Goal: Task Accomplishment & Management: Manage account settings

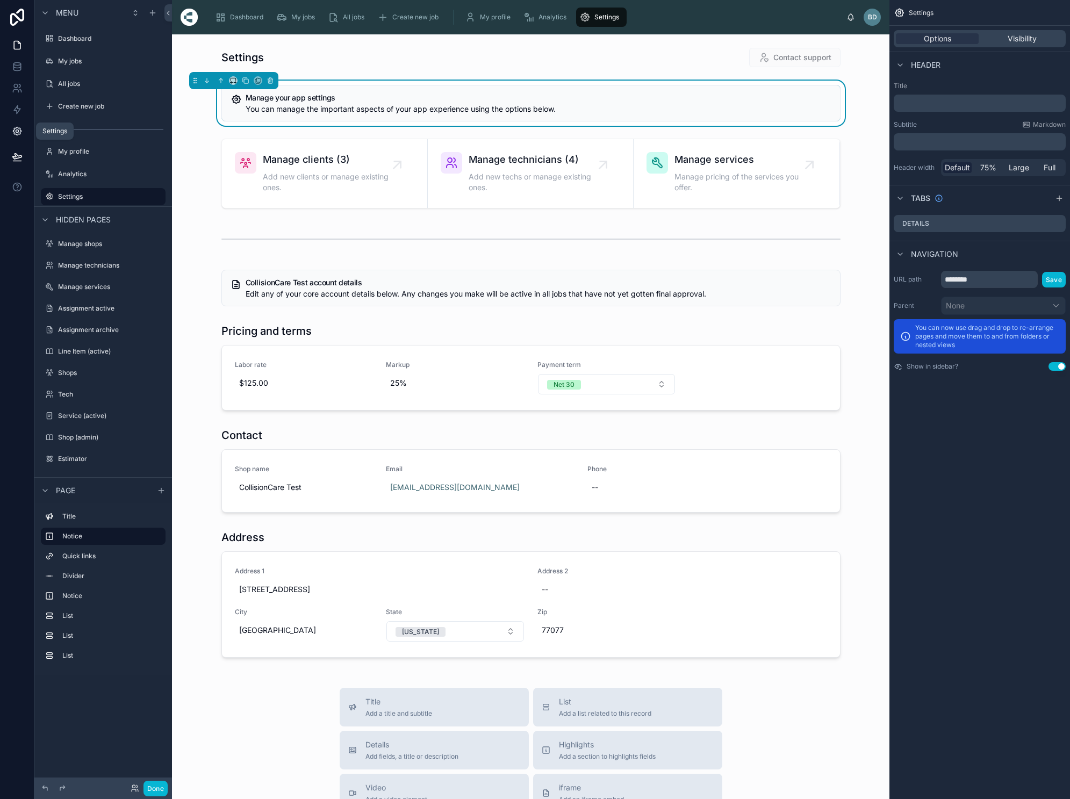
click at [19, 133] on icon at bounding box center [17, 131] width 11 height 11
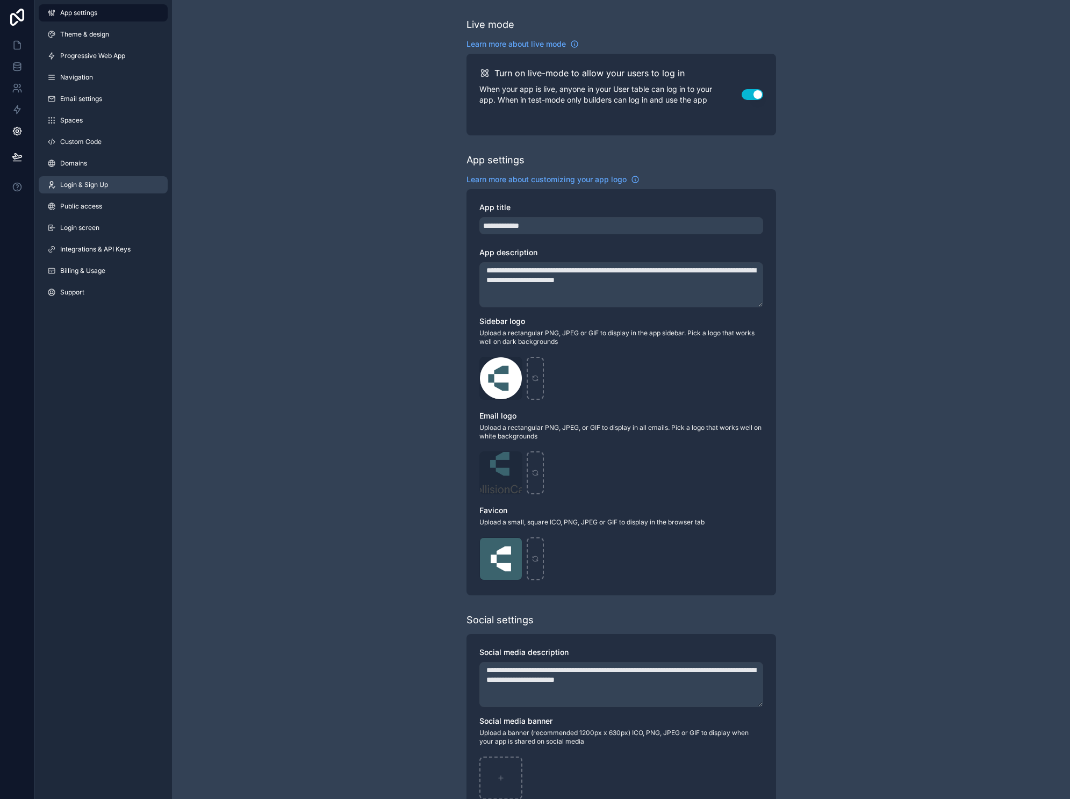
click at [93, 191] on link "Login & Sign Up" at bounding box center [103, 184] width 129 height 17
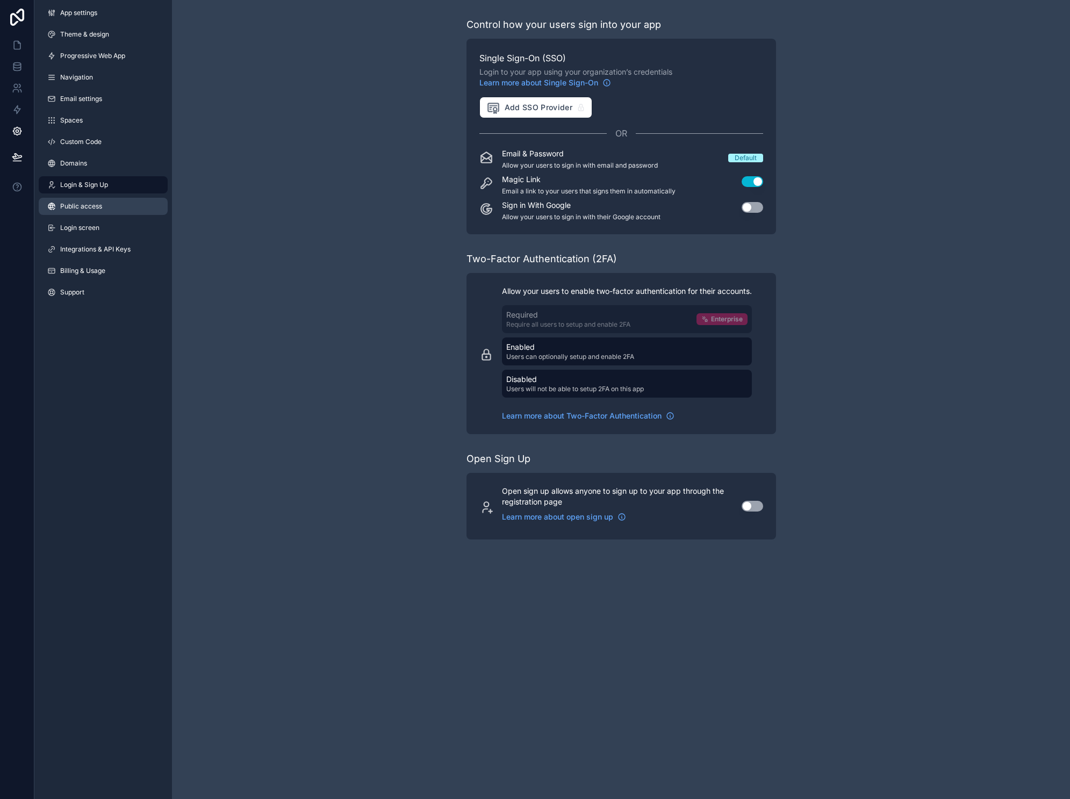
click at [92, 206] on span "Public access" at bounding box center [81, 206] width 42 height 9
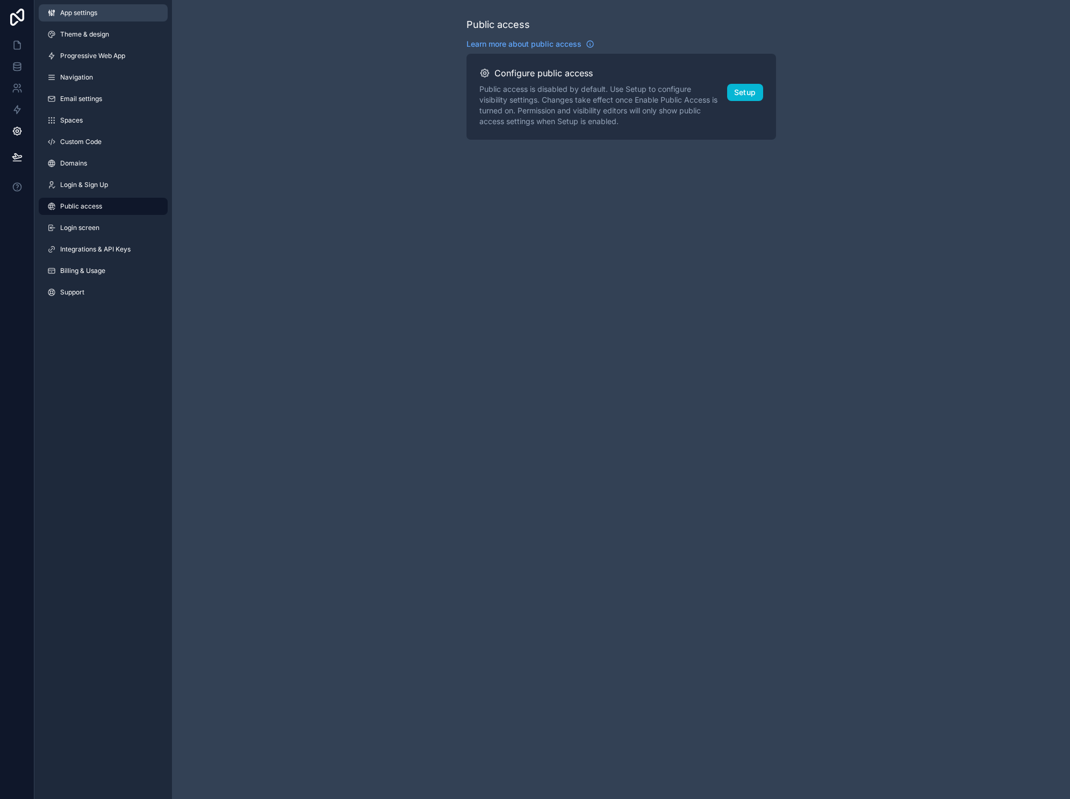
click at [78, 13] on span "App settings" at bounding box center [78, 13] width 37 height 9
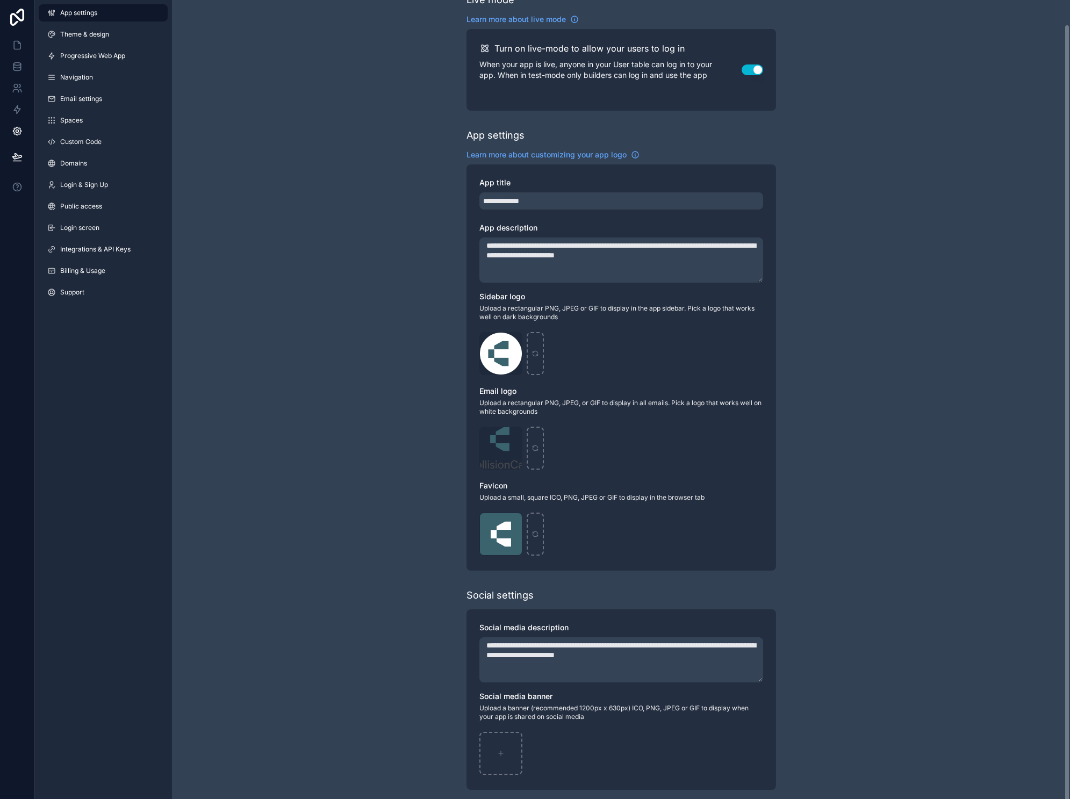
scroll to position [27, 0]
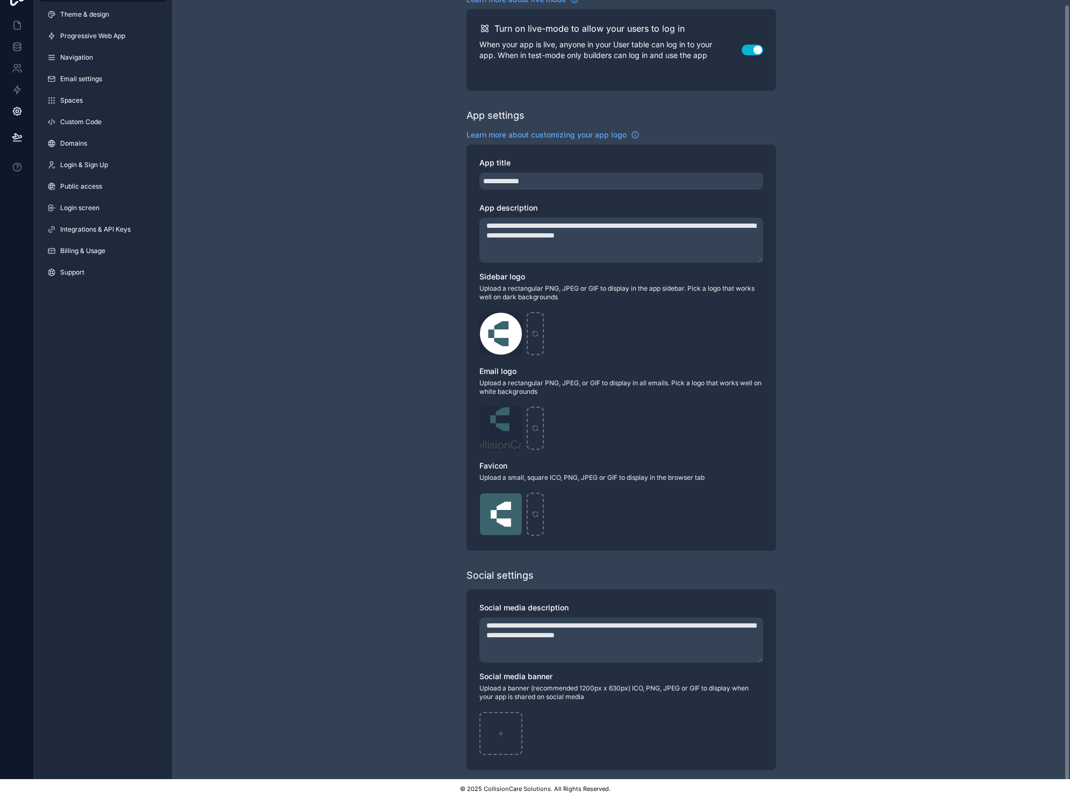
click at [534, 9] on div "Turn on live-mode to allow your users to log in When your app is live, anyone i…" at bounding box center [622, 50] width 310 height 82
click at [71, 32] on span "Progressive Web App" at bounding box center [92, 36] width 65 height 9
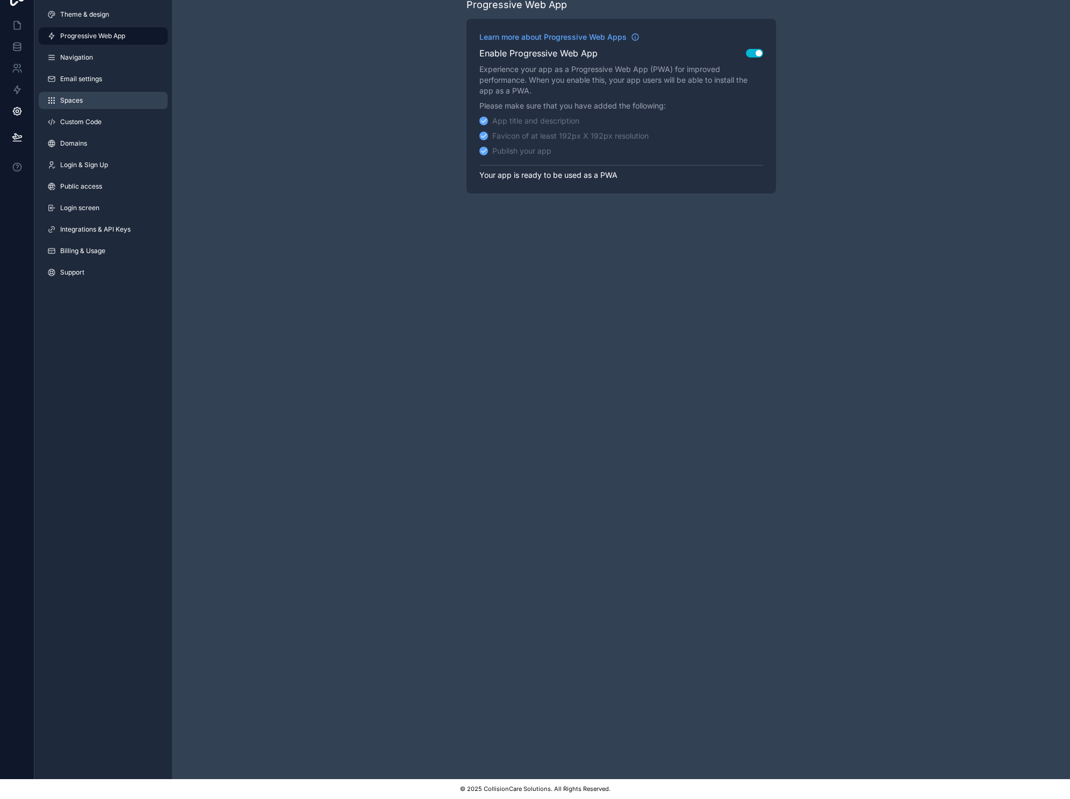
click at [84, 97] on link "Spaces" at bounding box center [103, 100] width 129 height 17
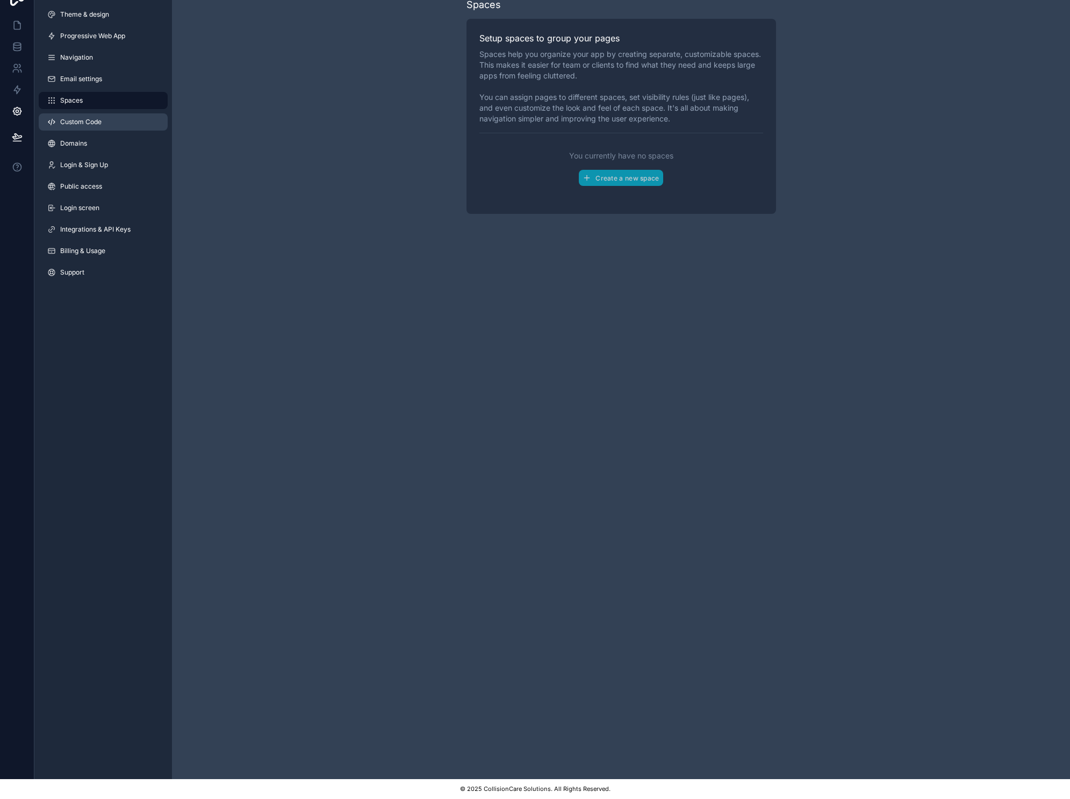
click at [78, 122] on link "Custom Code" at bounding box center [103, 121] width 129 height 17
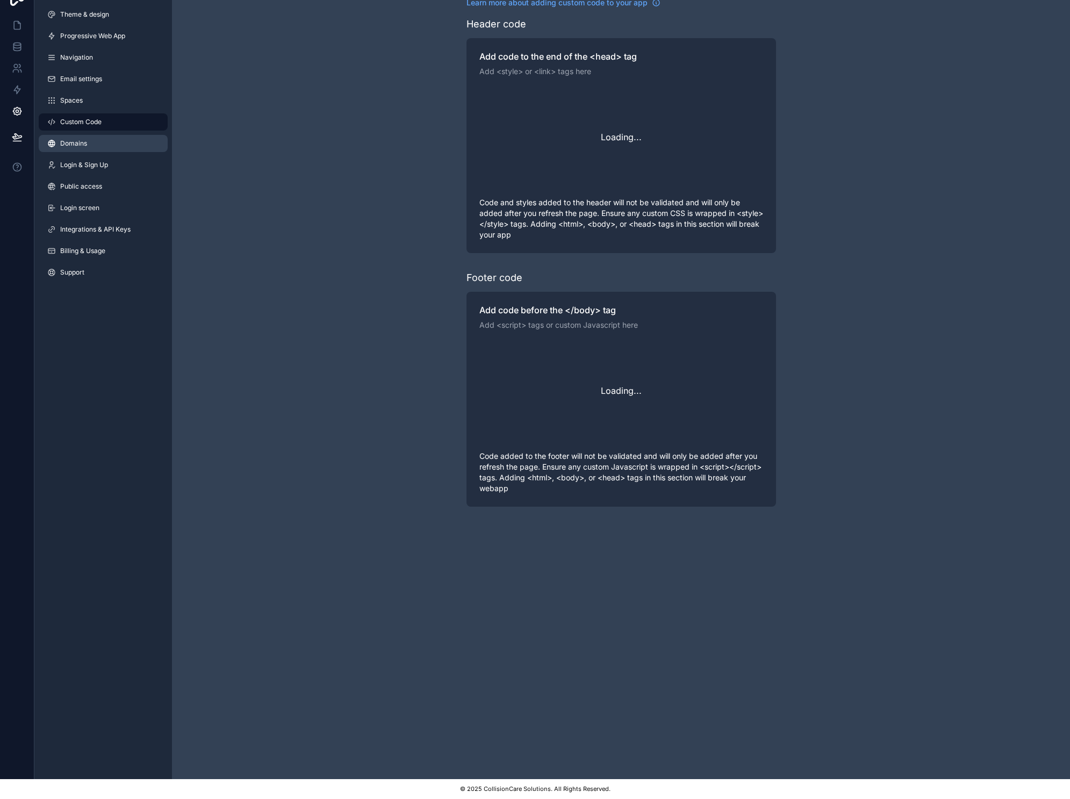
scroll to position [29, 0]
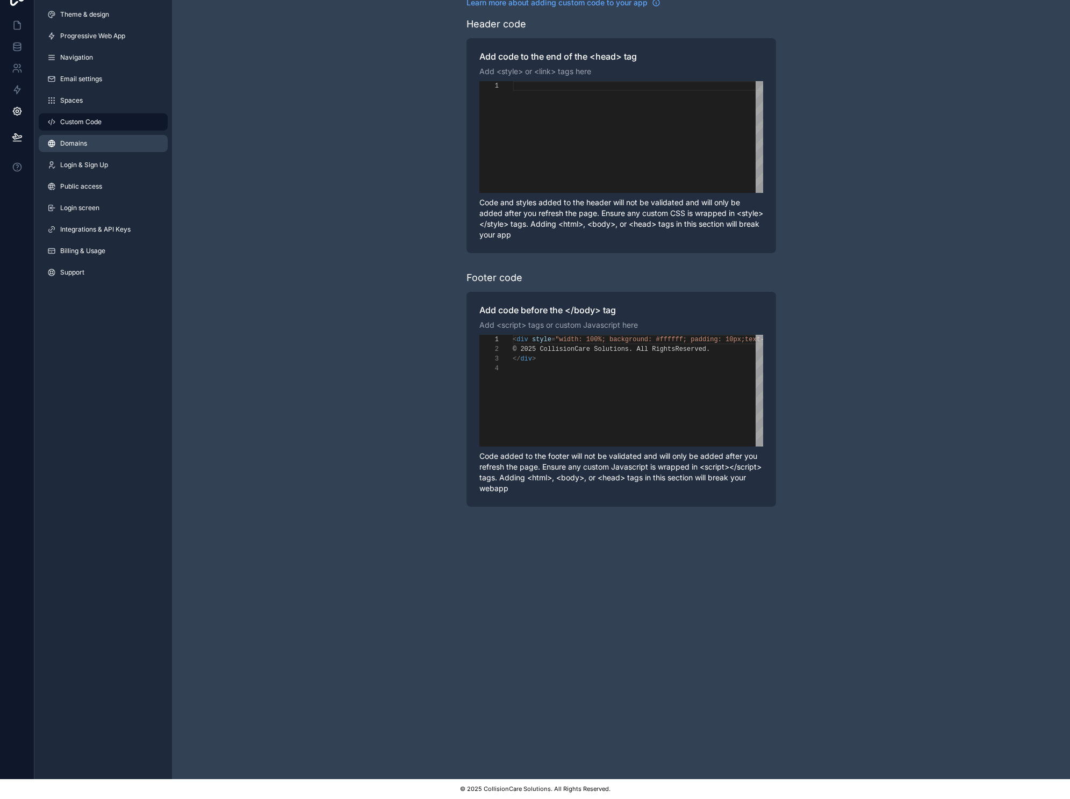
click at [74, 139] on span "Domains" at bounding box center [73, 143] width 27 height 9
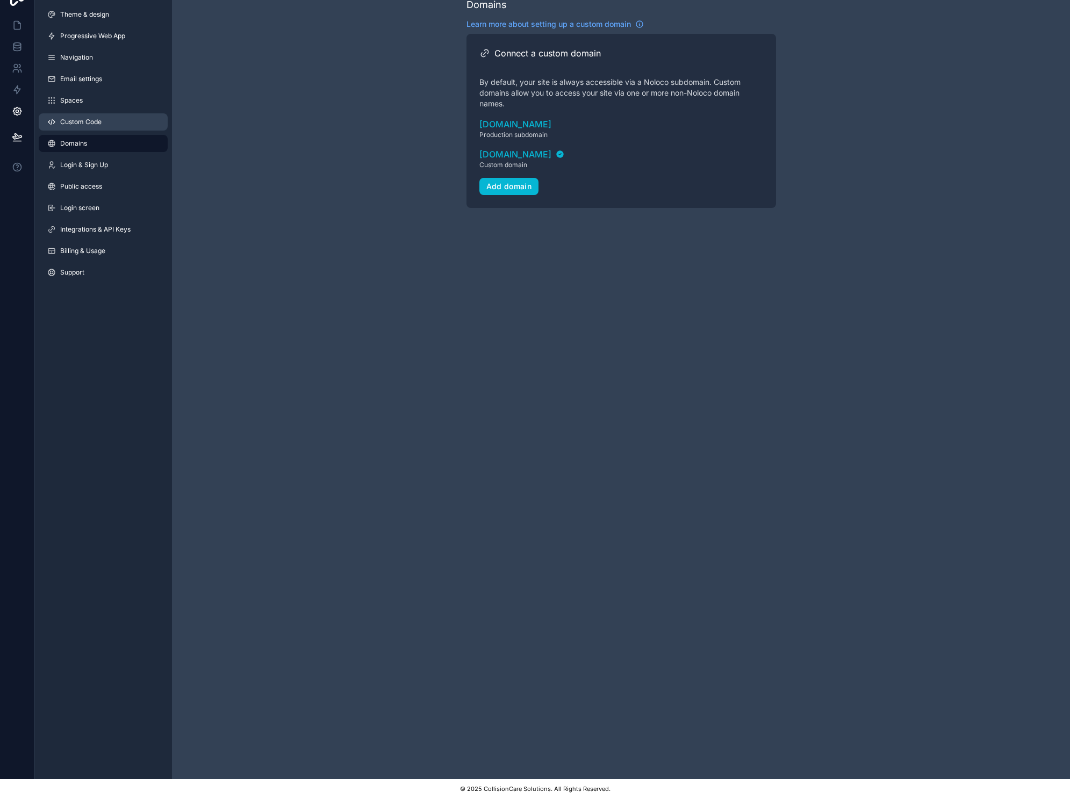
click at [79, 118] on span "Custom Code" at bounding box center [80, 122] width 41 height 9
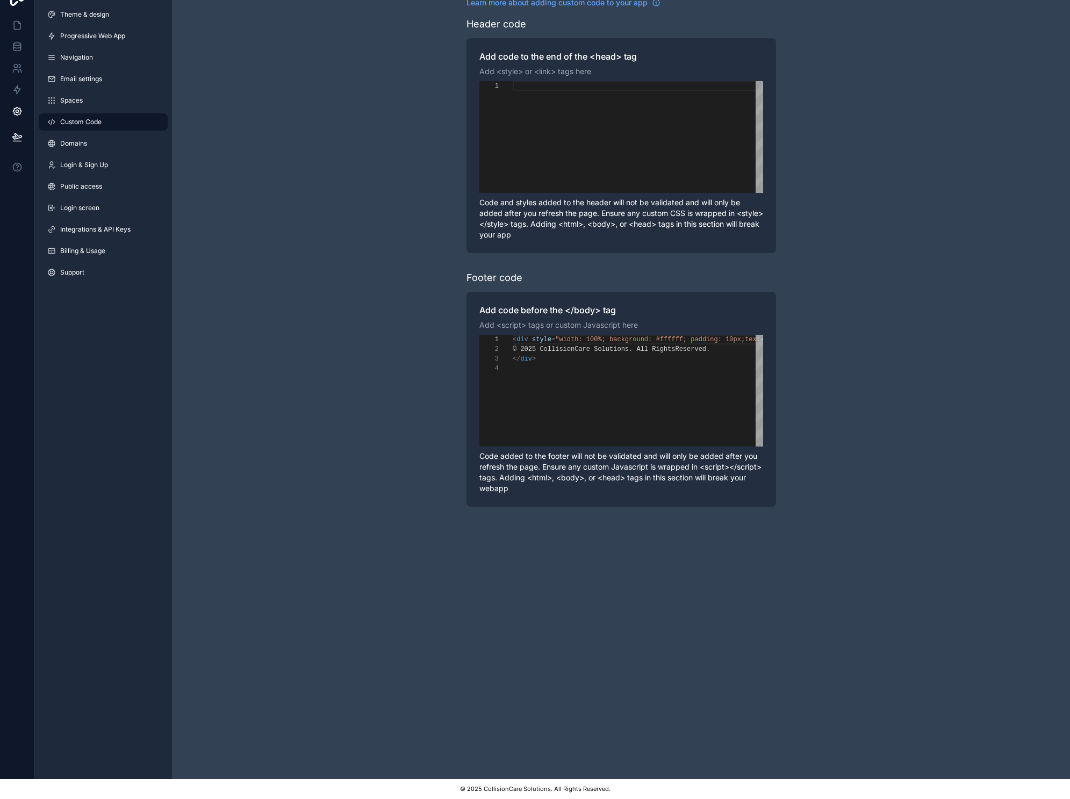
scroll to position [29, 0]
click at [71, 139] on span "Domains" at bounding box center [73, 143] width 27 height 9
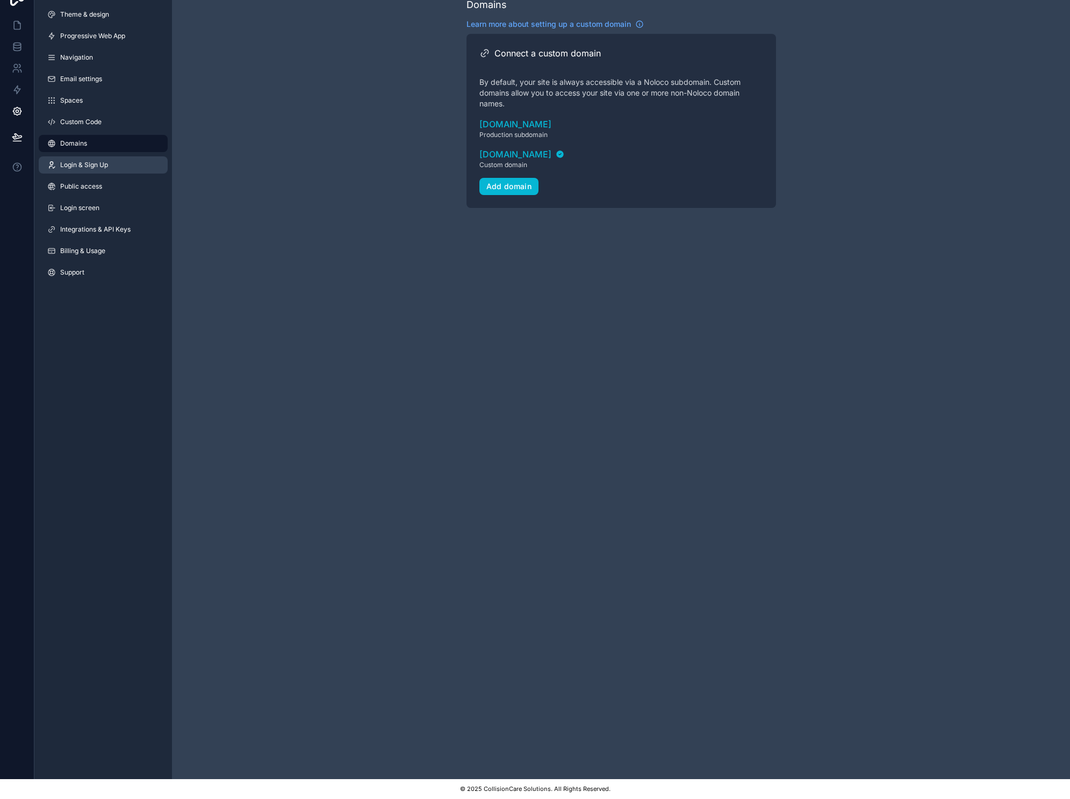
click at [69, 156] on link "Login & Sign Up" at bounding box center [103, 164] width 129 height 17
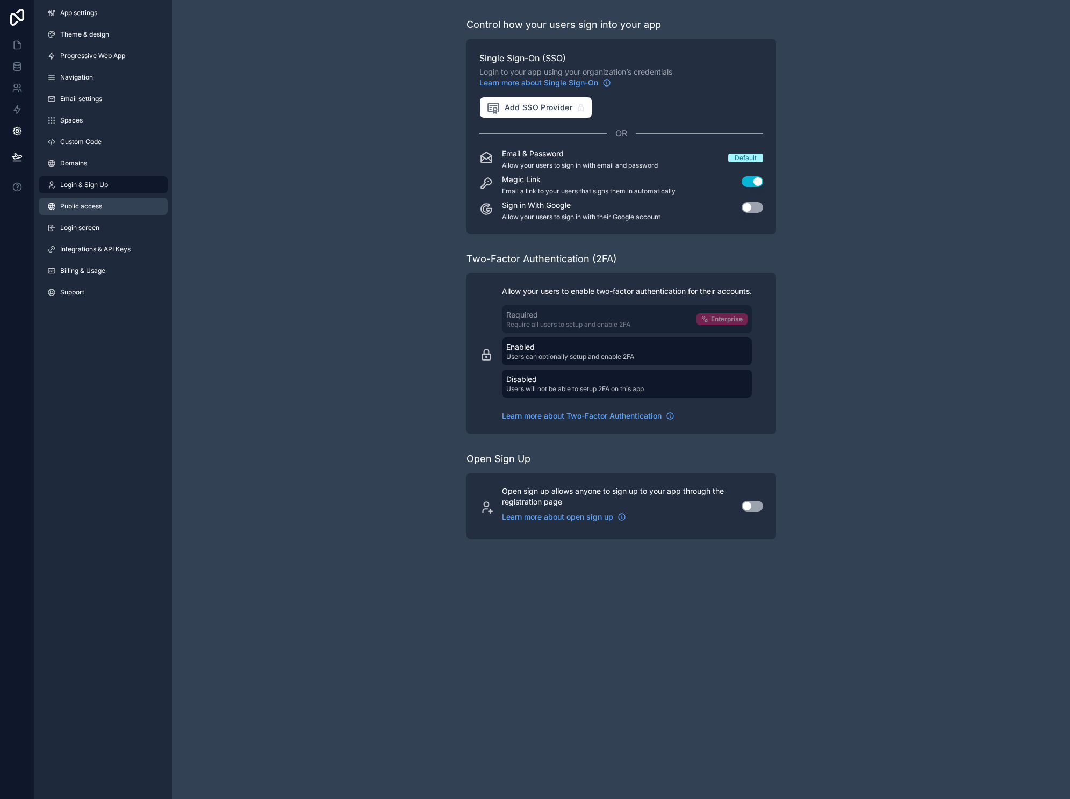
click at [77, 205] on span "Public access" at bounding box center [81, 206] width 42 height 9
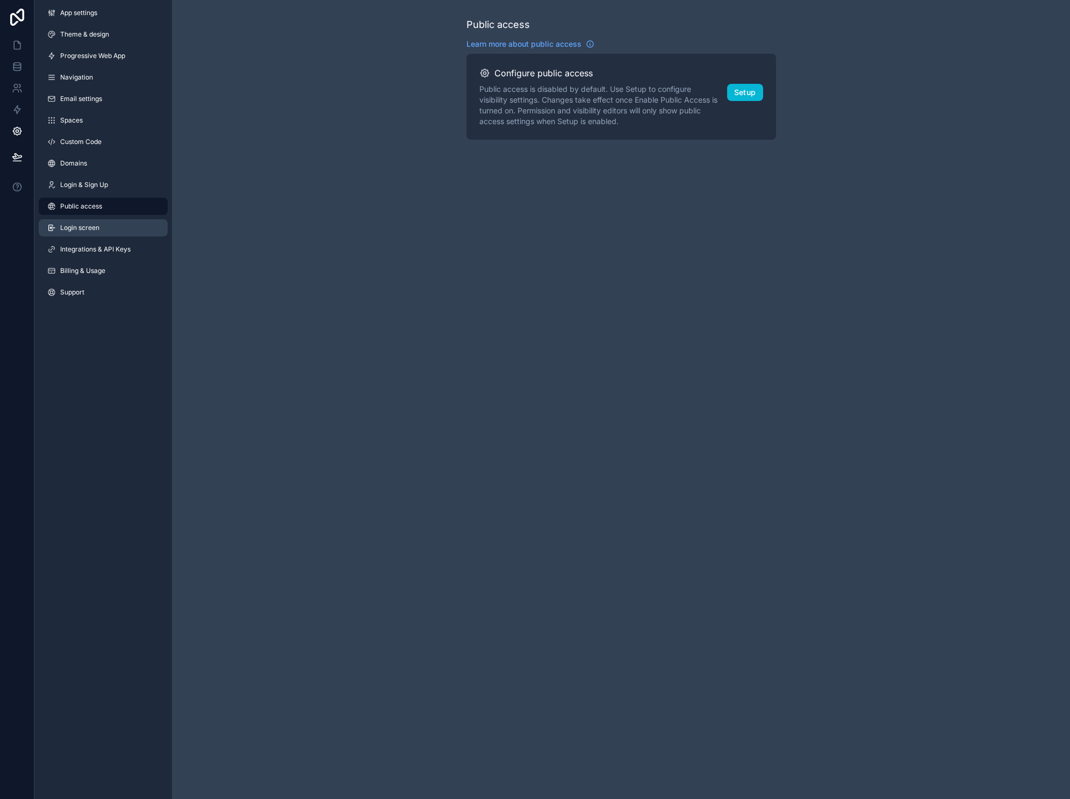
click at [82, 224] on span "Login screen" at bounding box center [79, 228] width 39 height 9
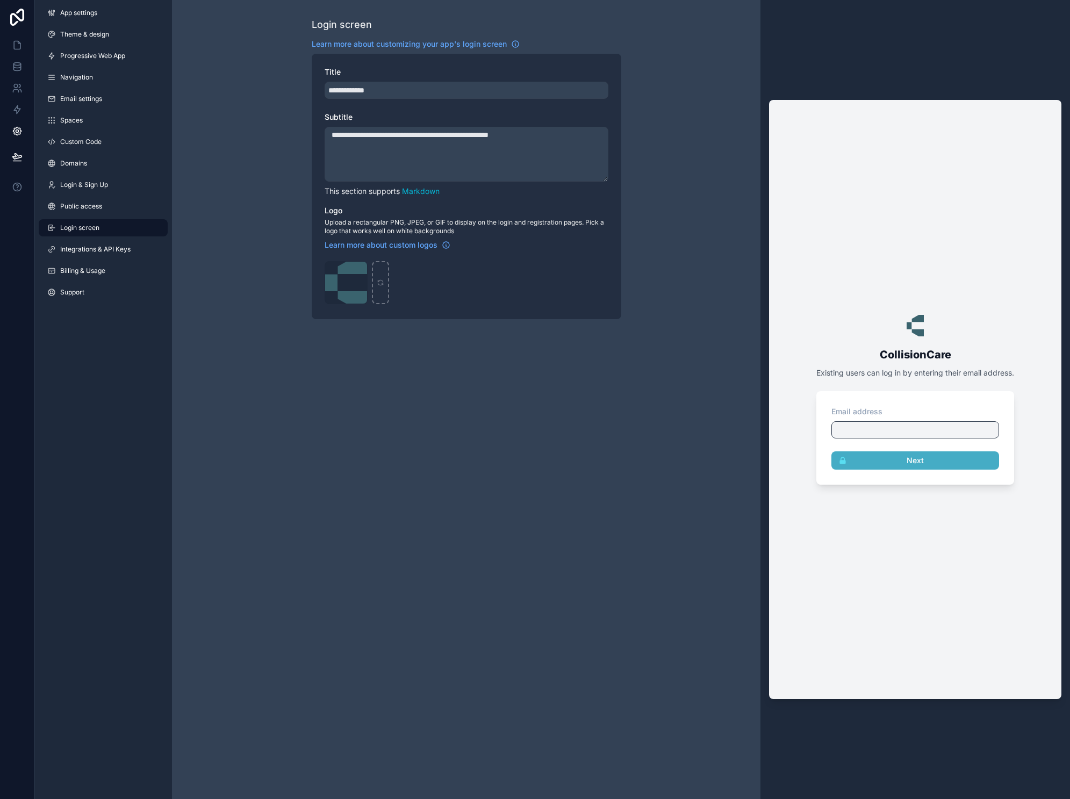
click at [992, 377] on span "Existing users can log in by entering their email address." at bounding box center [915, 372] width 198 height 9
click at [469, 154] on textarea "**********" at bounding box center [467, 154] width 284 height 55
drag, startPoint x: 542, startPoint y: 140, endPoint x: 365, endPoint y: 125, distance: 178.1
click at [365, 125] on div "**********" at bounding box center [467, 147] width 284 height 70
click at [388, 132] on textarea "**********" at bounding box center [467, 154] width 284 height 55
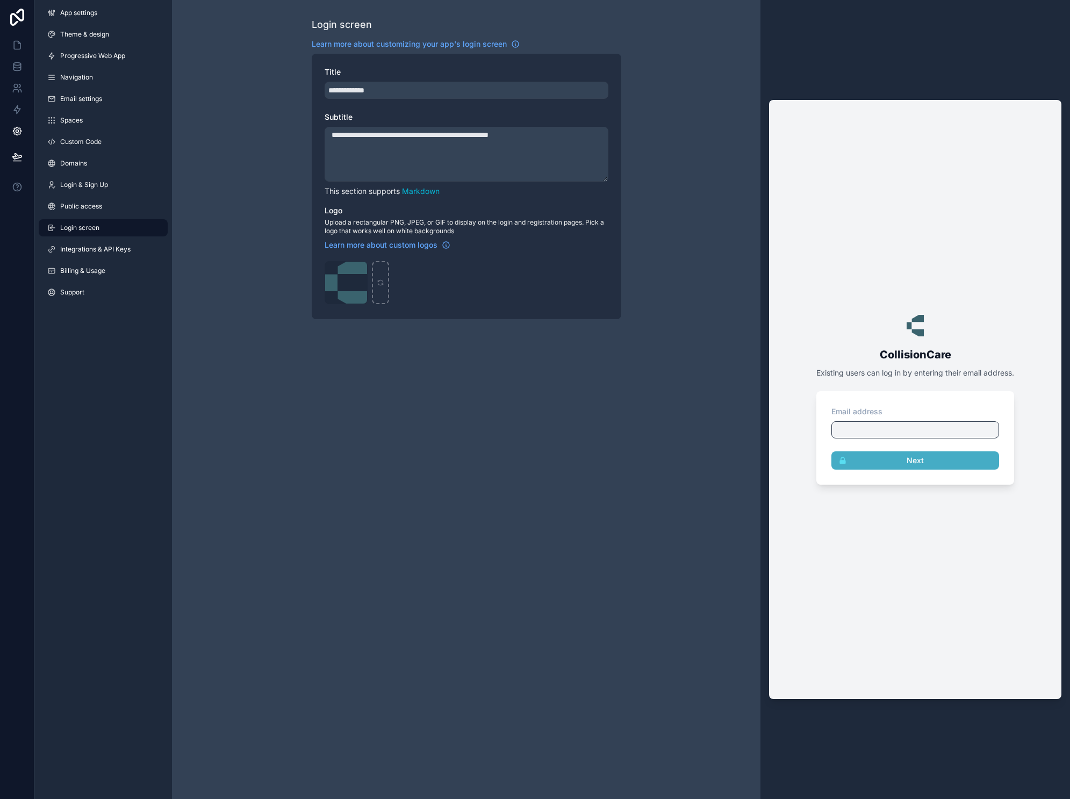
drag, startPoint x: 540, startPoint y: 139, endPoint x: 312, endPoint y: 137, distance: 227.9
click at [312, 137] on div "**********" at bounding box center [466, 168] width 589 height 336
type textarea "**********"
click at [117, 249] on span "Integrations & API Keys" at bounding box center [95, 249] width 70 height 9
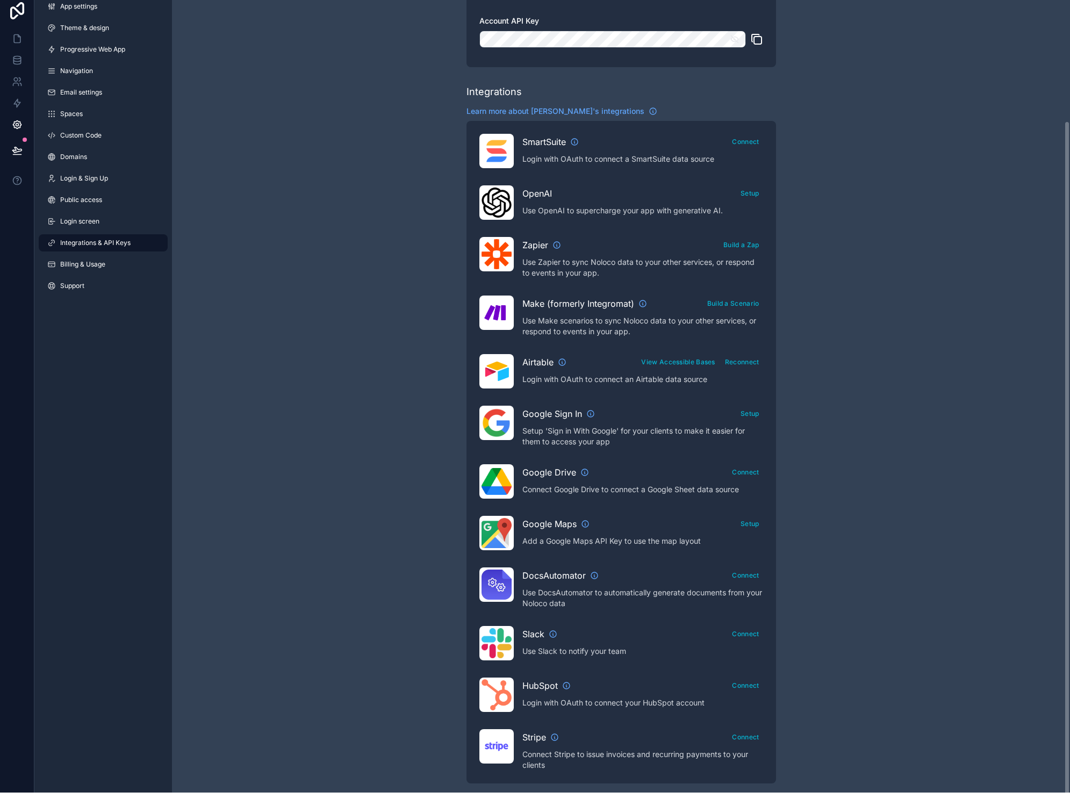
scroll to position [13, 0]
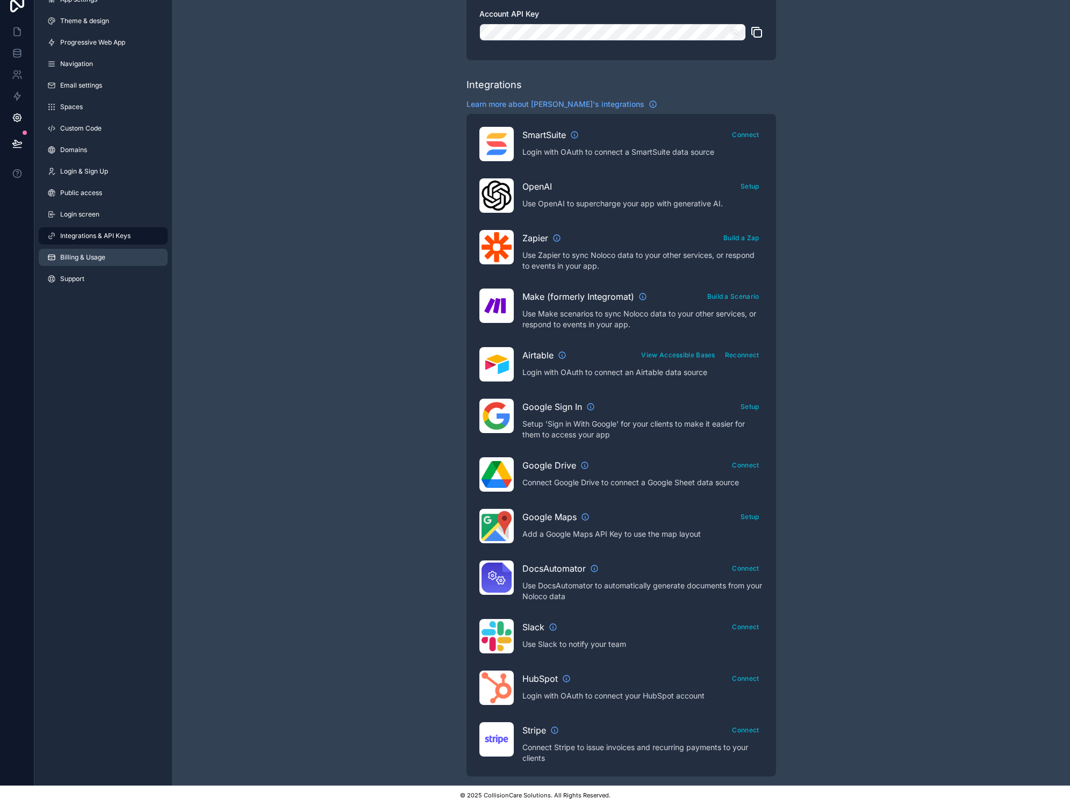
click at [70, 254] on span "Billing & Usage" at bounding box center [82, 257] width 45 height 9
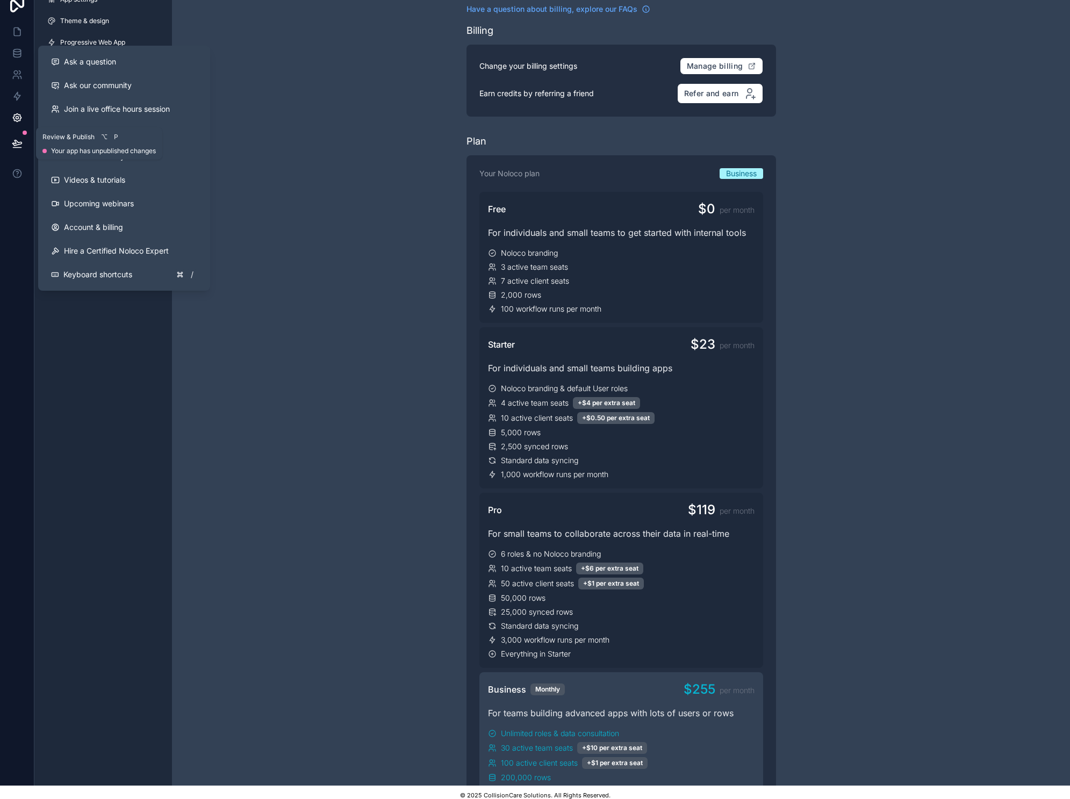
click at [17, 139] on icon at bounding box center [17, 143] width 11 height 11
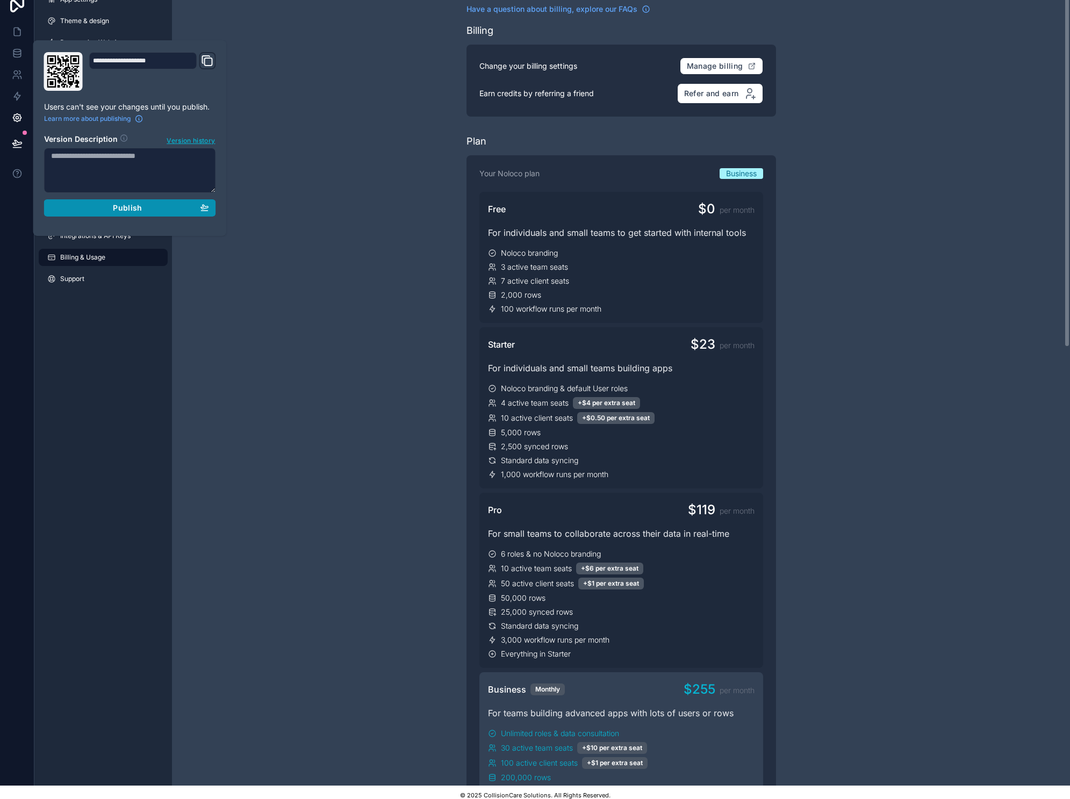
click at [166, 206] on div "Publish" at bounding box center [130, 208] width 158 height 10
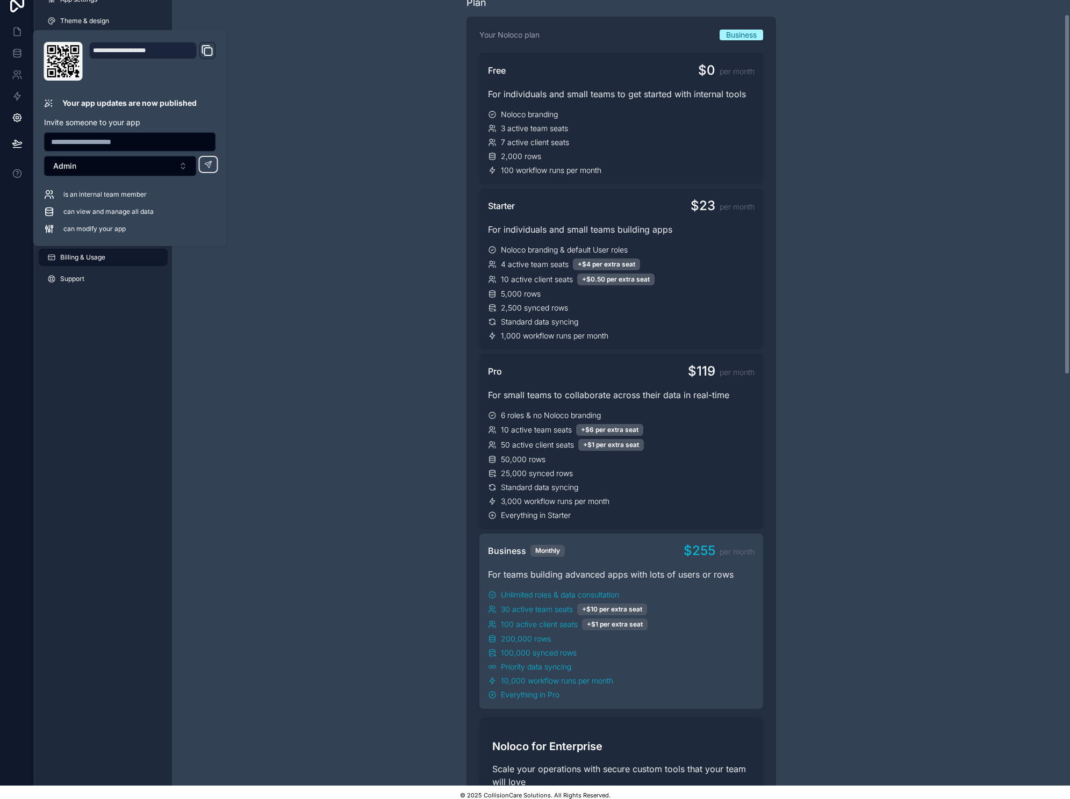
scroll to position [293, 0]
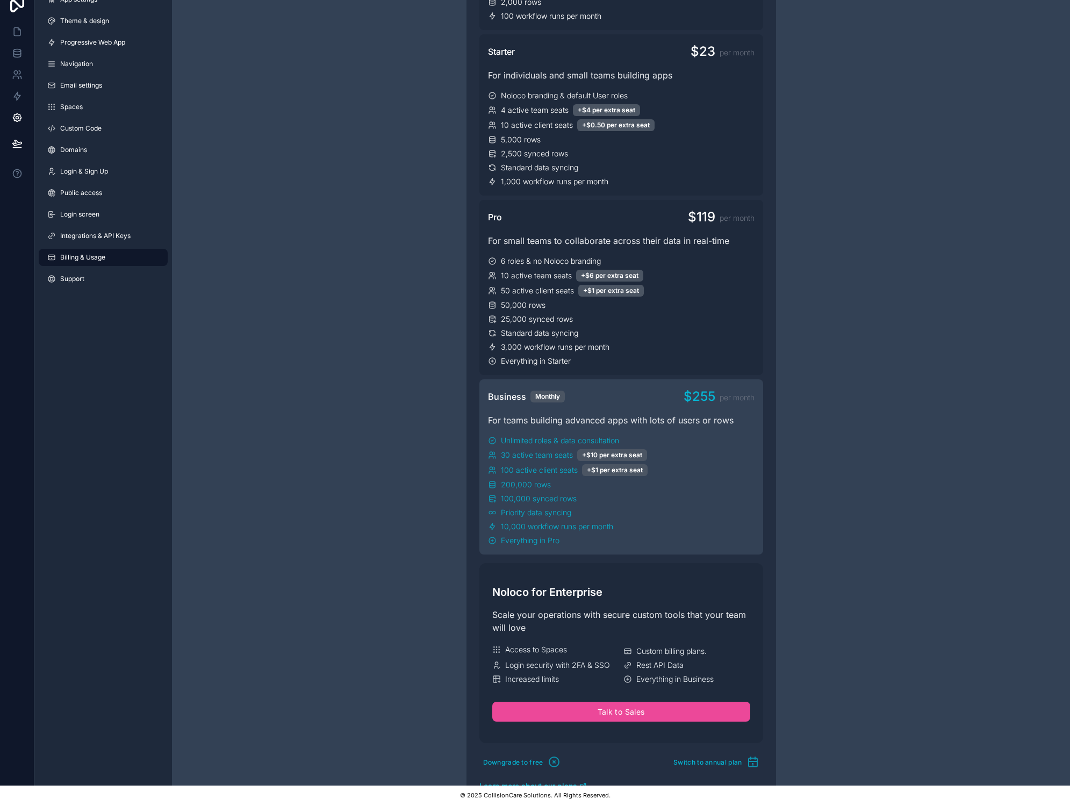
click at [292, 288] on div "Have a question about billing, explore our FAQs Billing Change your billing set…" at bounding box center [621, 597] width 898 height 1807
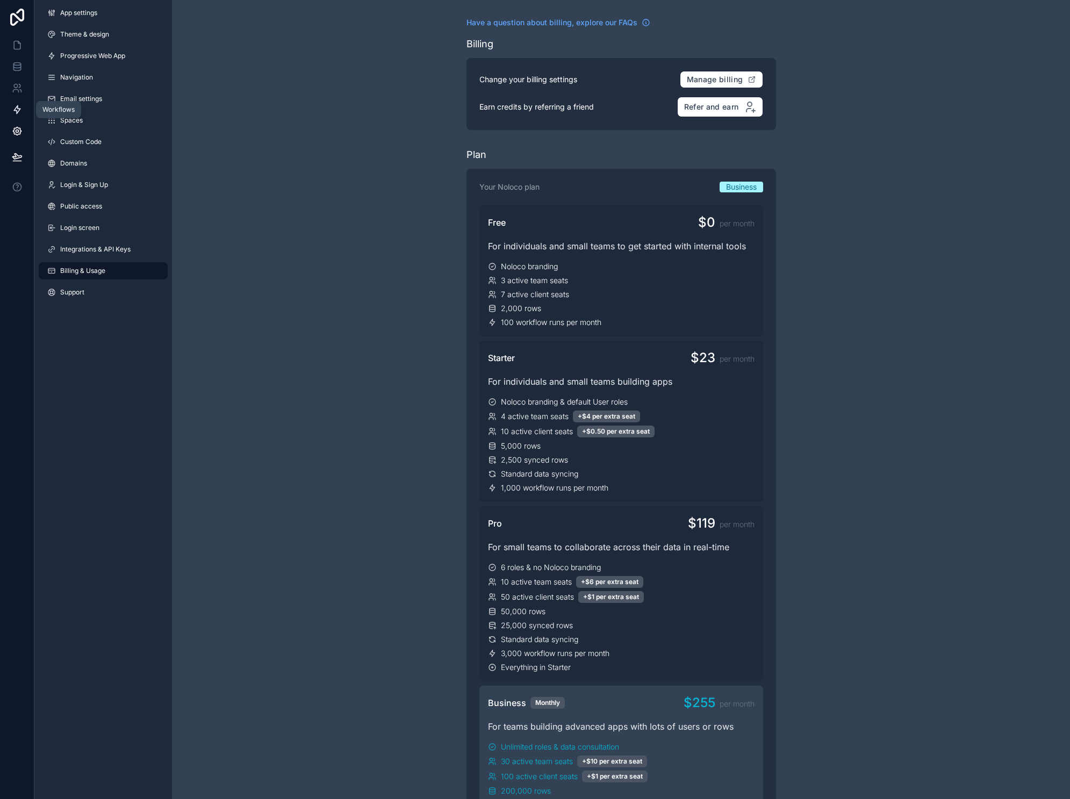
click at [10, 103] on link at bounding box center [17, 110] width 34 height 22
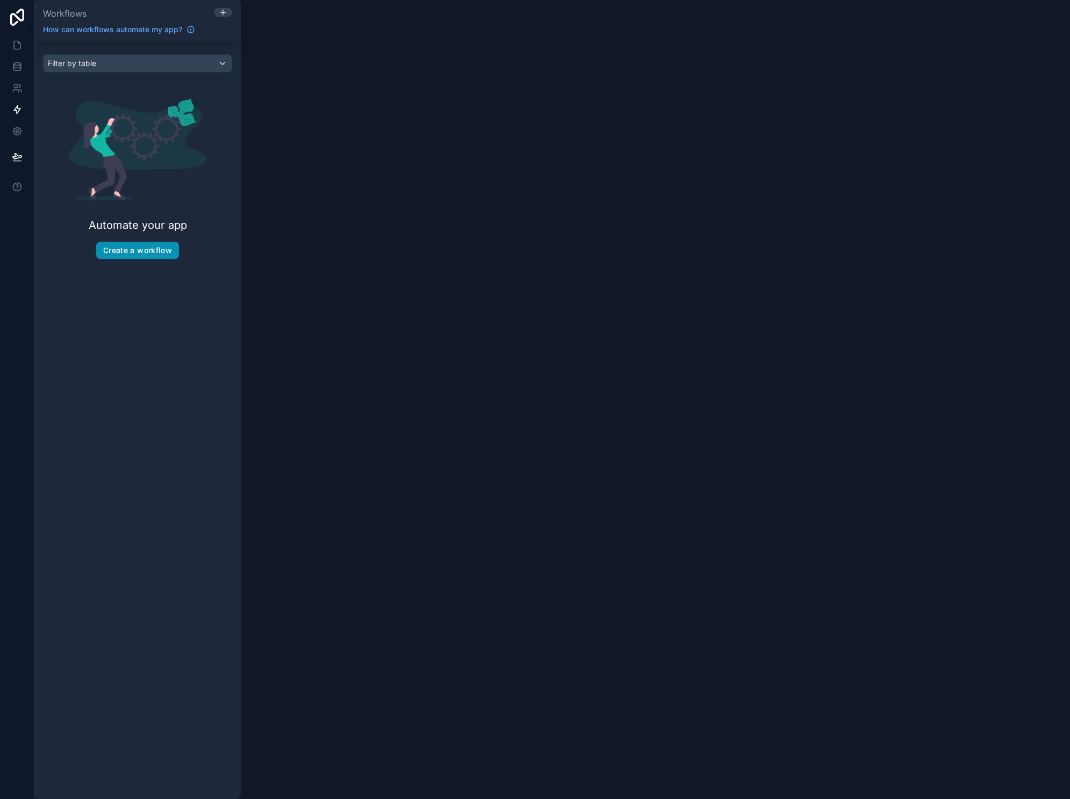
click at [127, 254] on button "Create a workflow" at bounding box center [137, 250] width 83 height 17
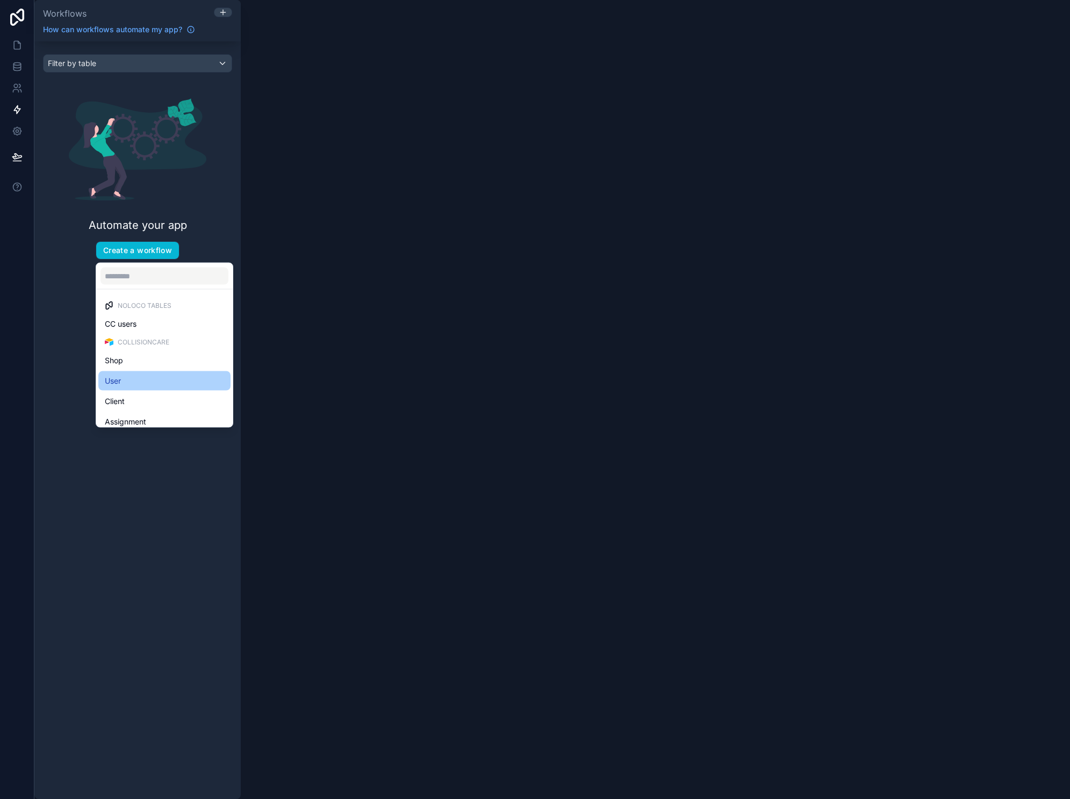
click at [138, 378] on div "User" at bounding box center [164, 381] width 119 height 13
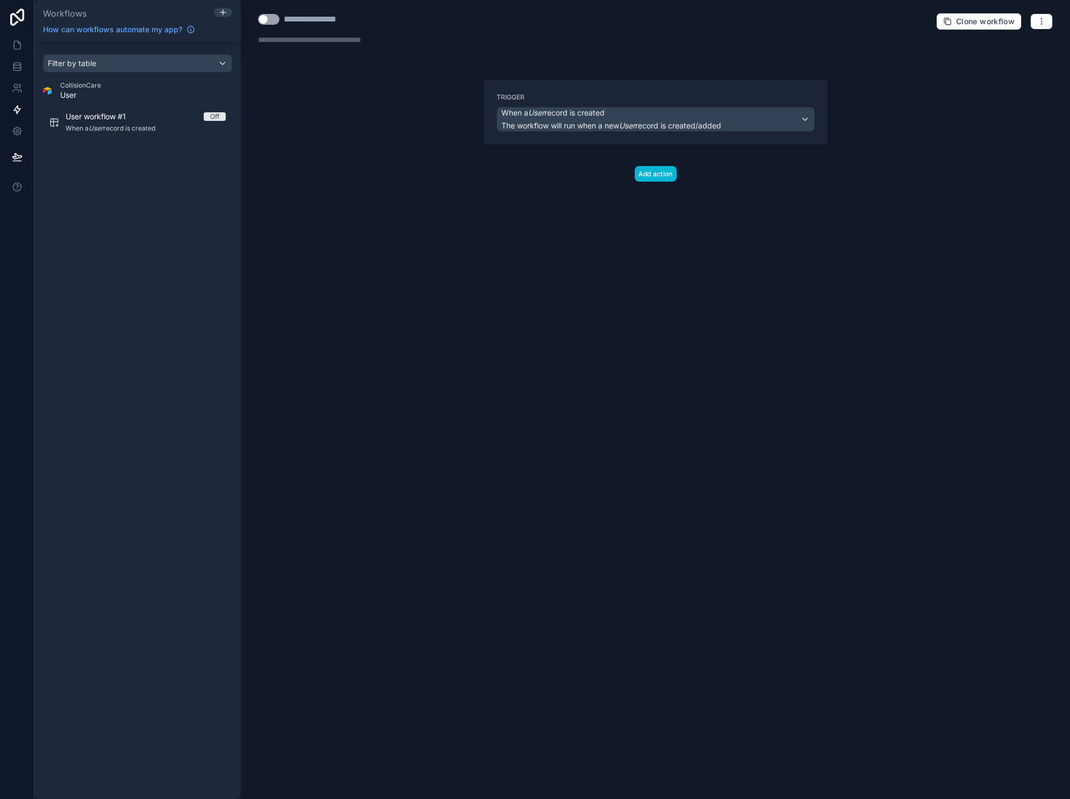
click at [811, 118] on div "When a User record is created The workflow will run when a new User record is c…" at bounding box center [655, 120] width 317 height 24
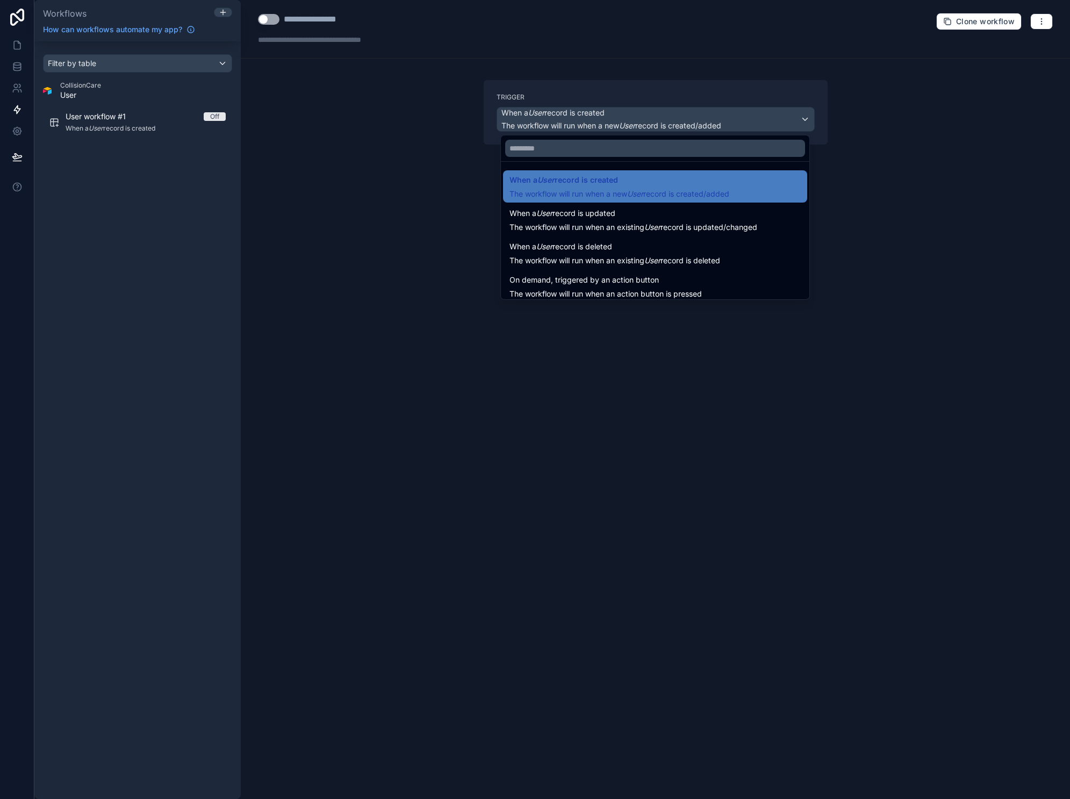
click at [903, 128] on div at bounding box center [535, 399] width 1070 height 799
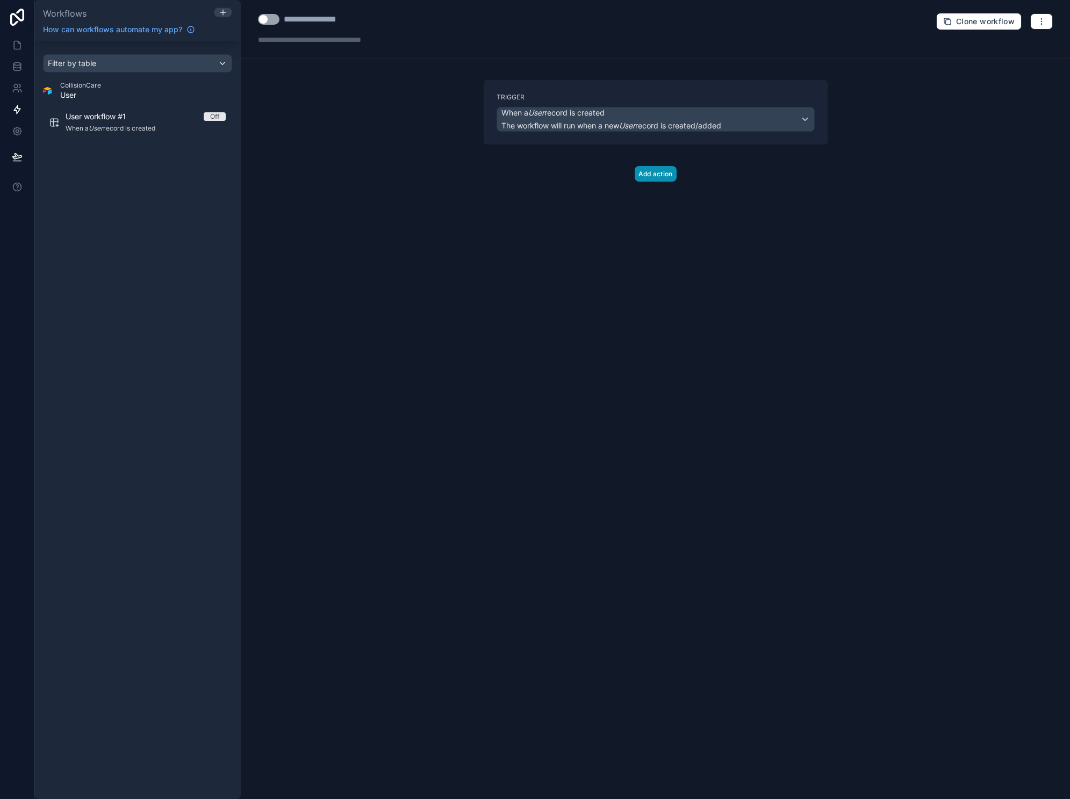
click at [673, 170] on button "Add action" at bounding box center [656, 174] width 42 height 16
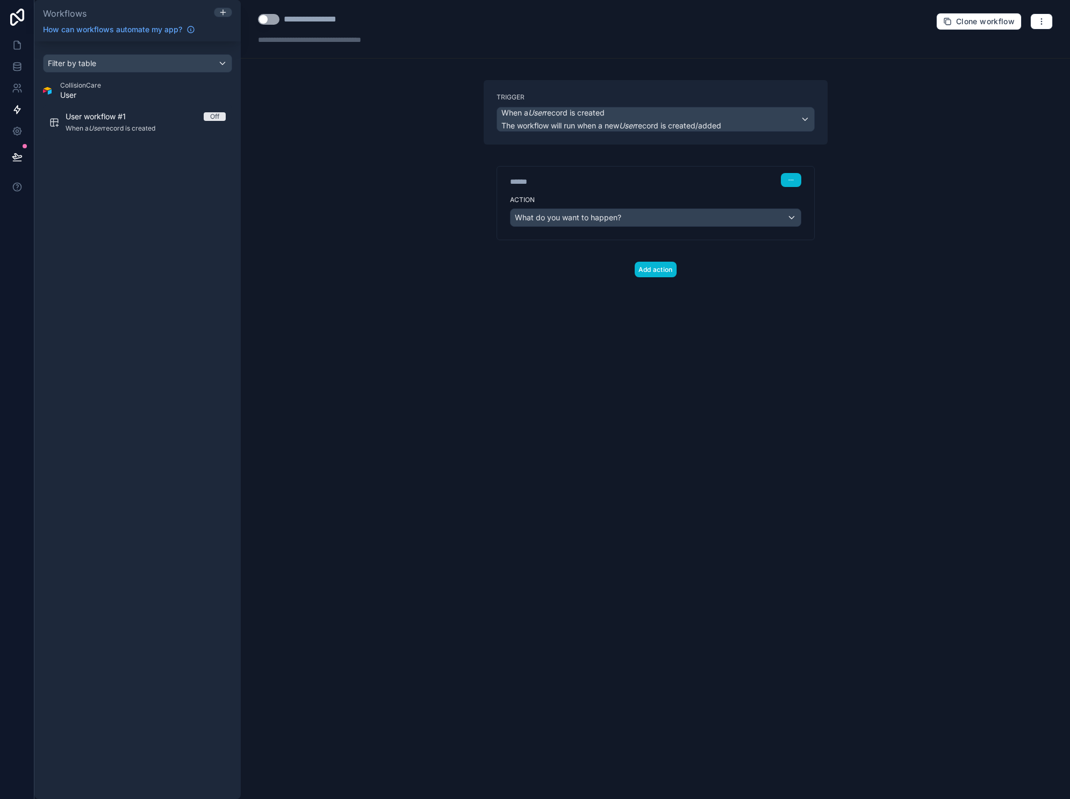
click at [627, 218] on div "What do you want to happen?" at bounding box center [656, 217] width 290 height 17
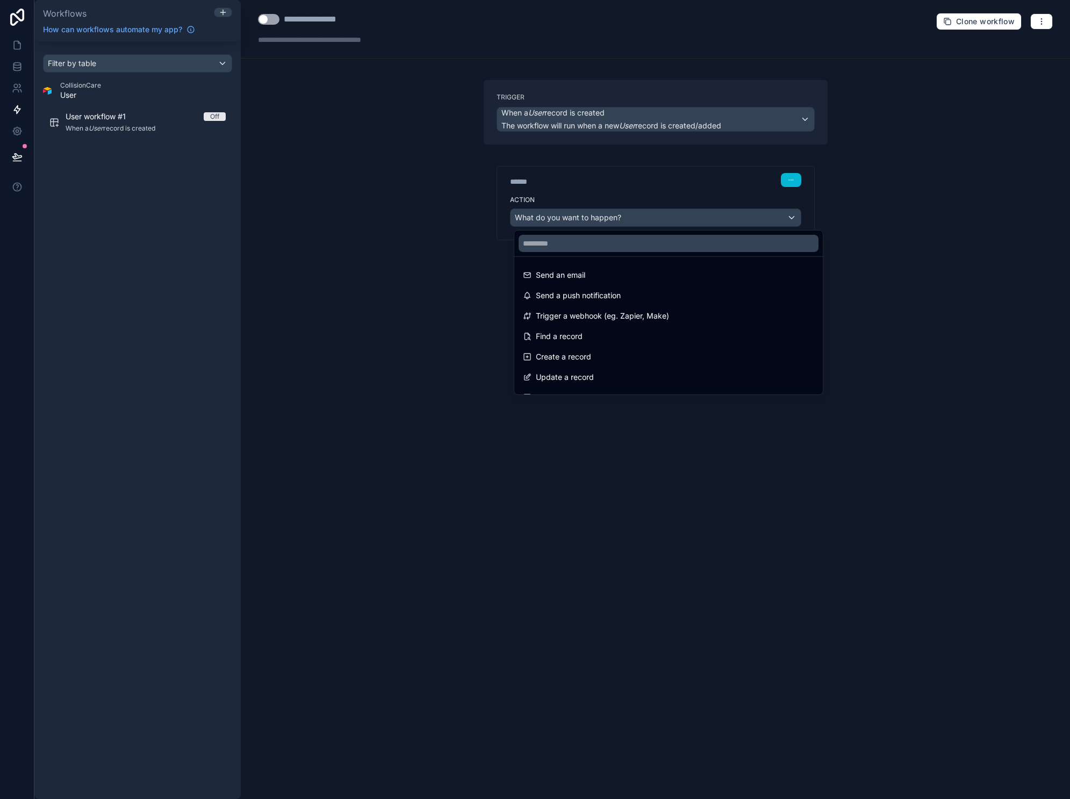
click at [387, 213] on div at bounding box center [535, 399] width 1070 height 799
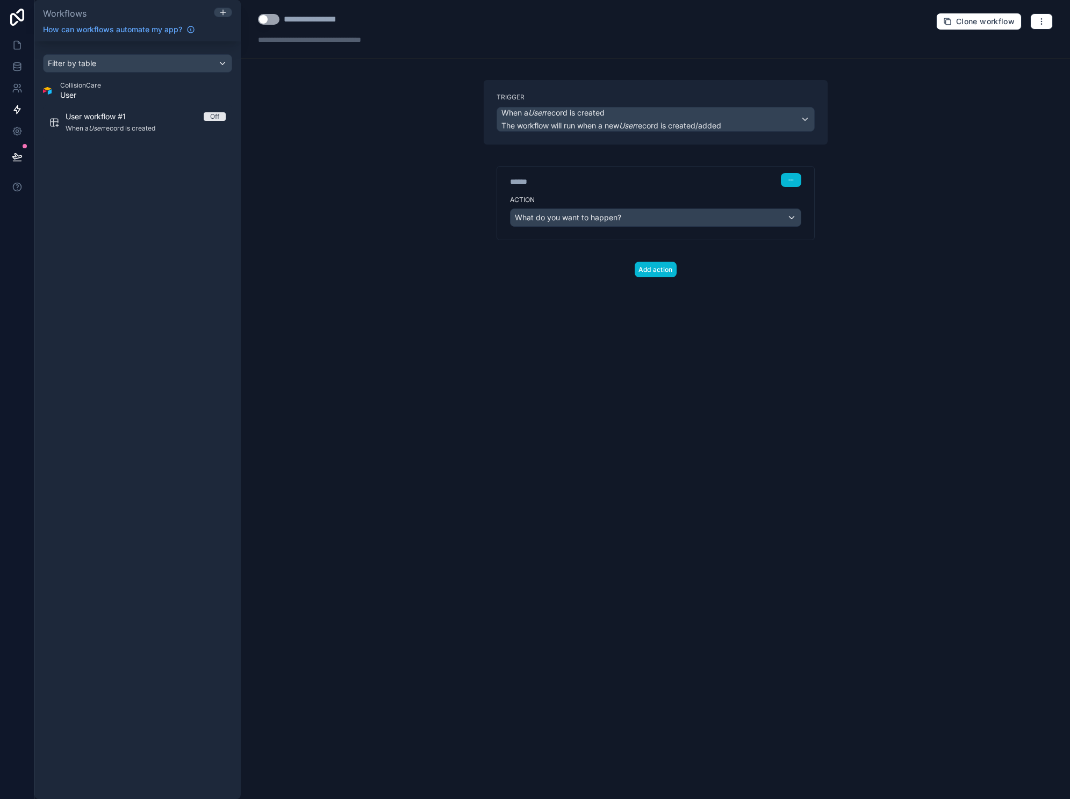
click at [651, 218] on div "What do you want to happen?" at bounding box center [656, 217] width 290 height 17
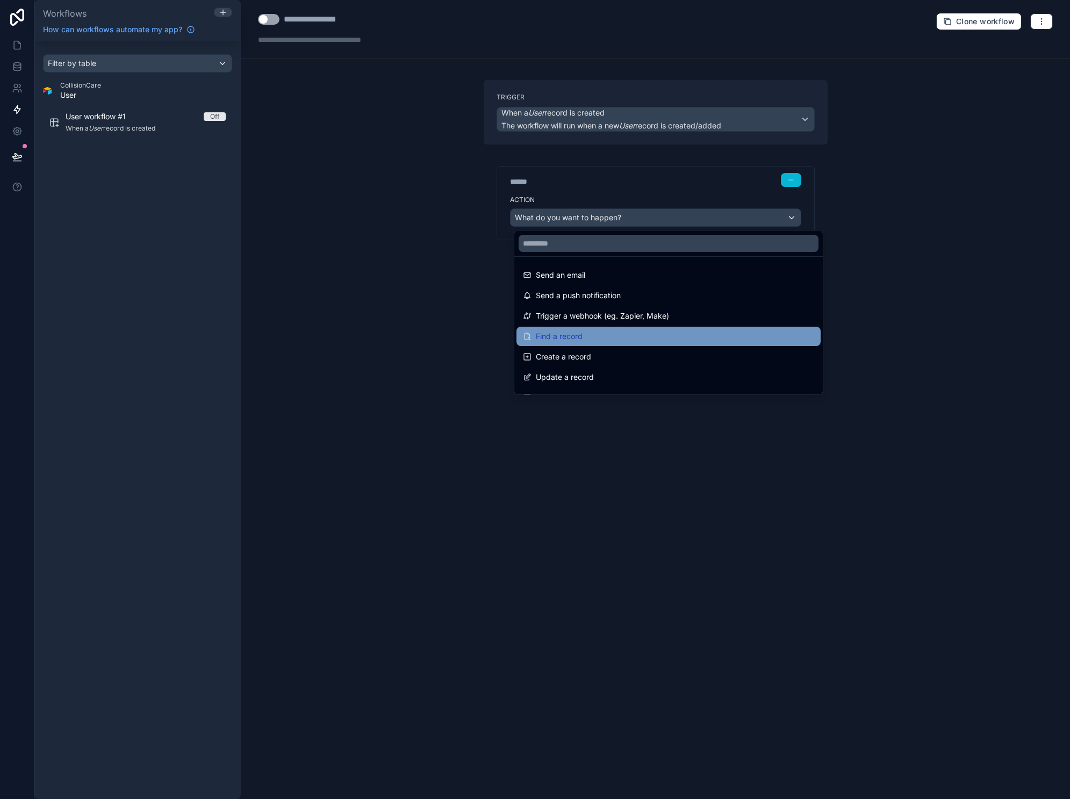
click at [590, 335] on div "Find a record" at bounding box center [668, 336] width 291 height 13
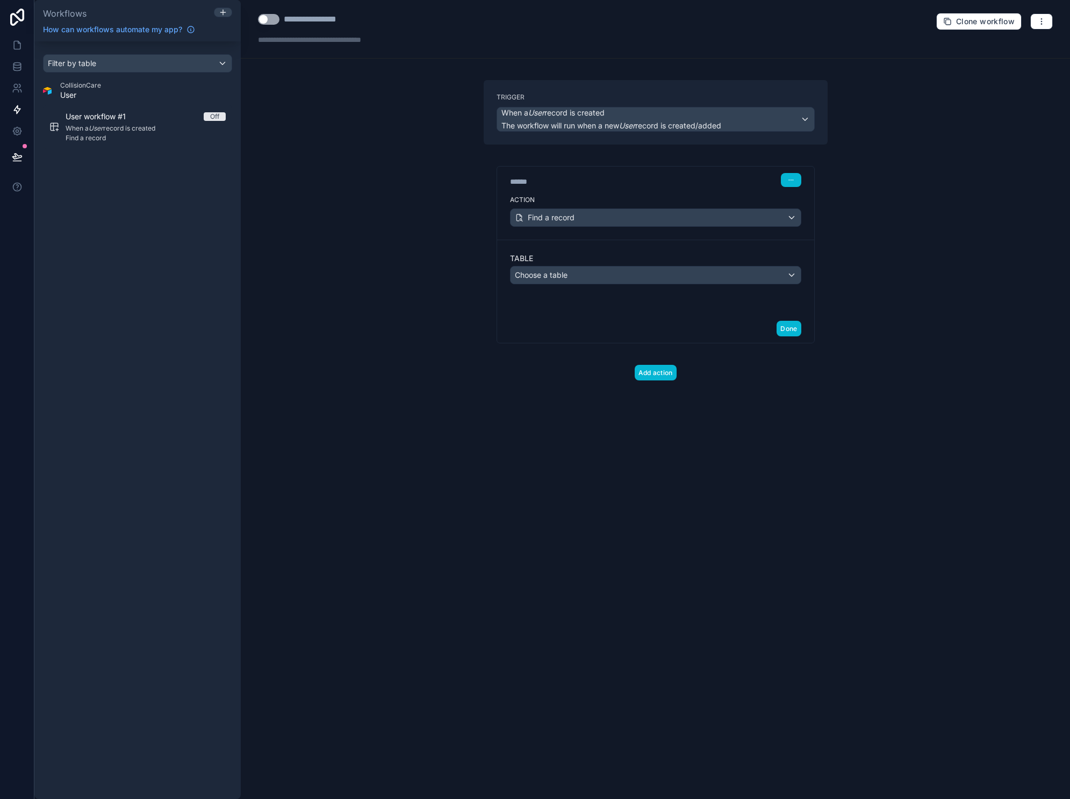
click at [573, 274] on div "Choose a table" at bounding box center [656, 275] width 290 height 17
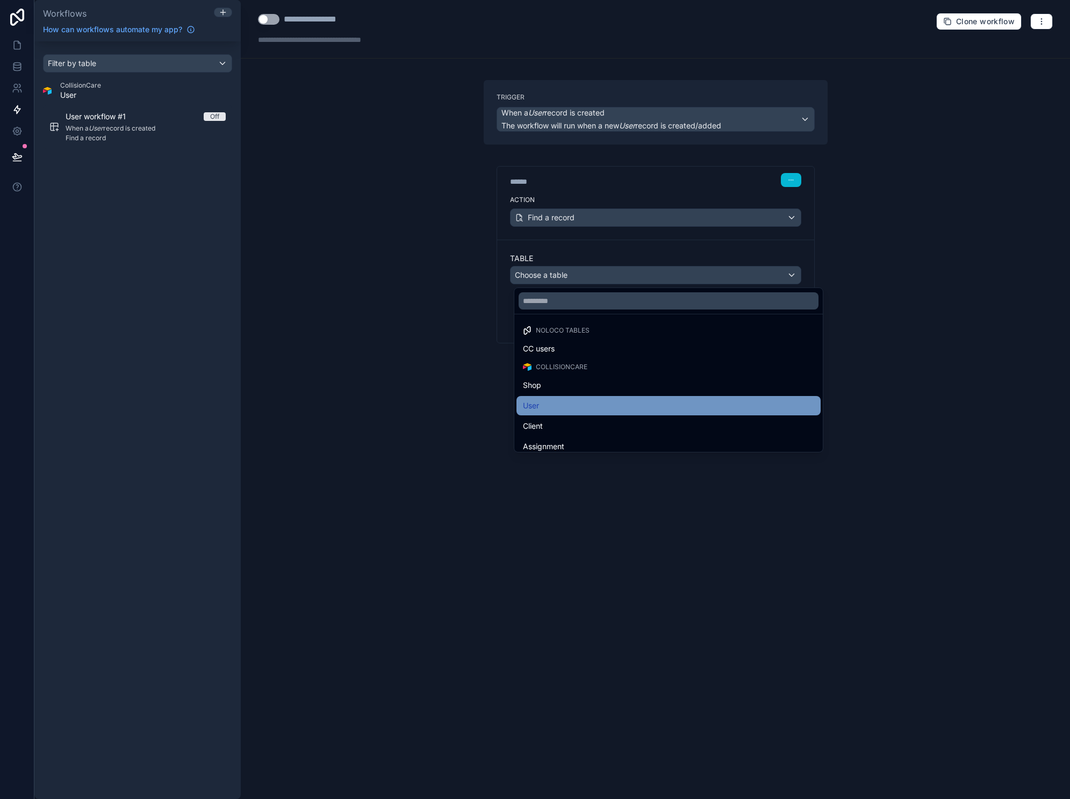
click at [565, 404] on div "User" at bounding box center [668, 405] width 291 height 13
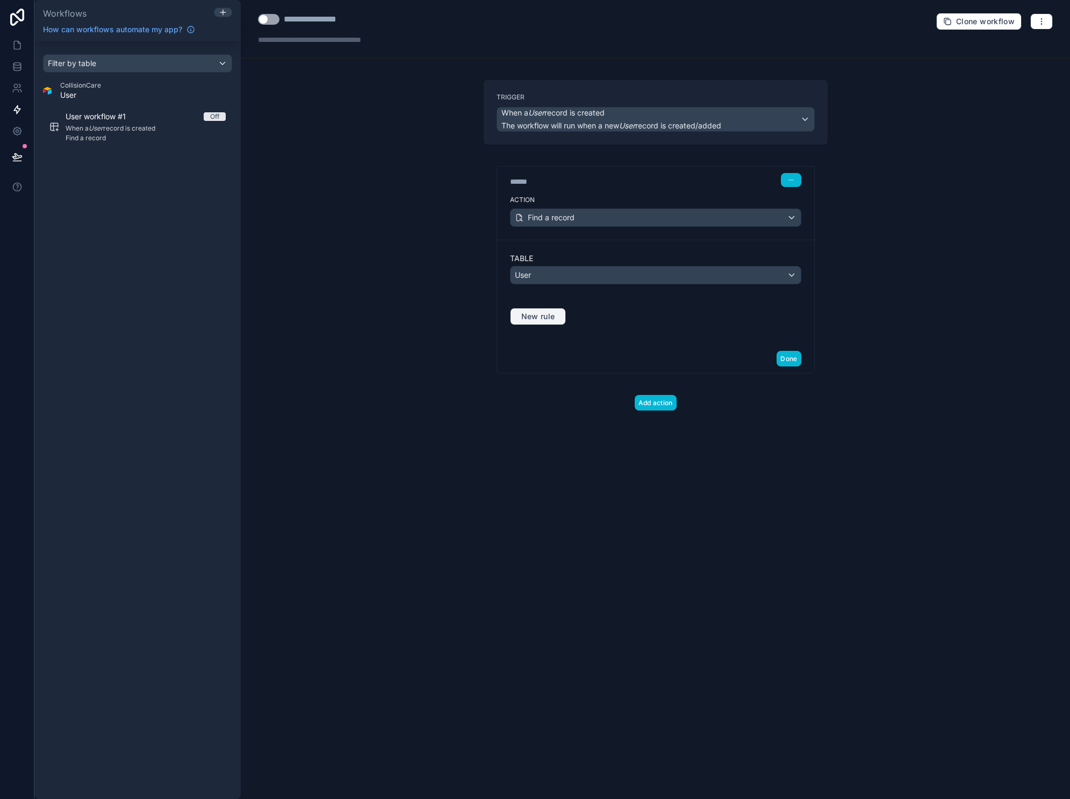
click at [545, 317] on span "New rule" at bounding box center [538, 317] width 42 height 10
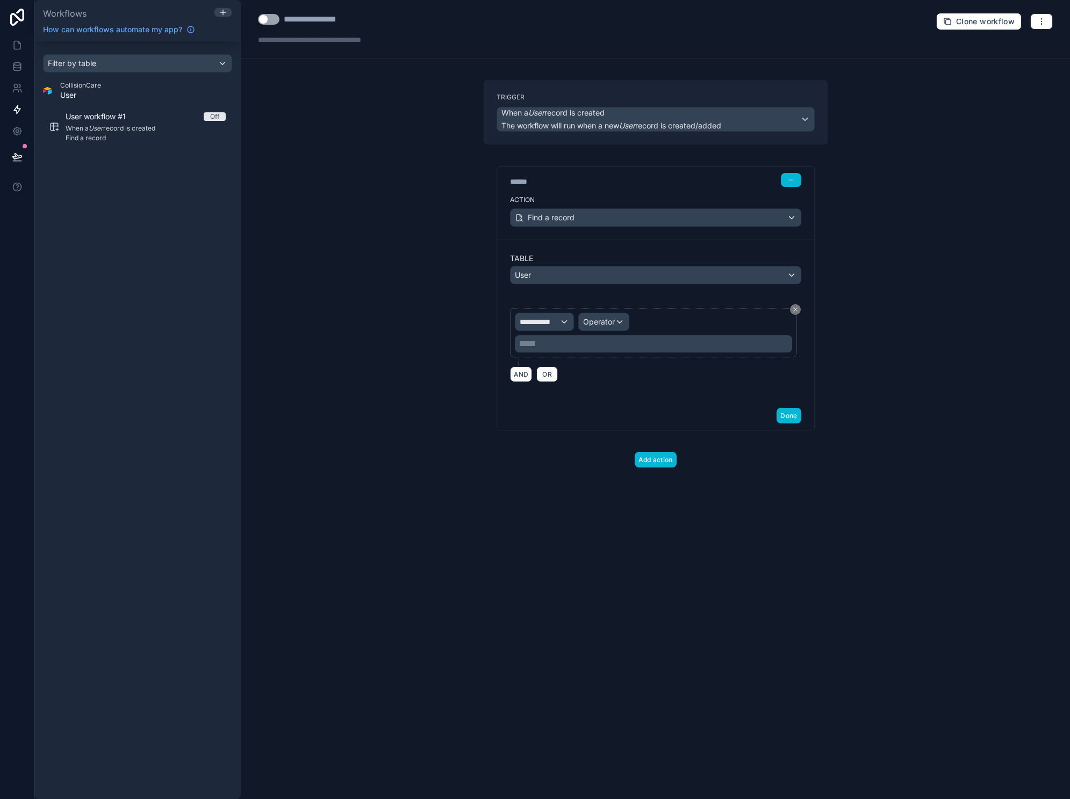
click at [560, 320] on span "**********" at bounding box center [540, 322] width 40 height 11
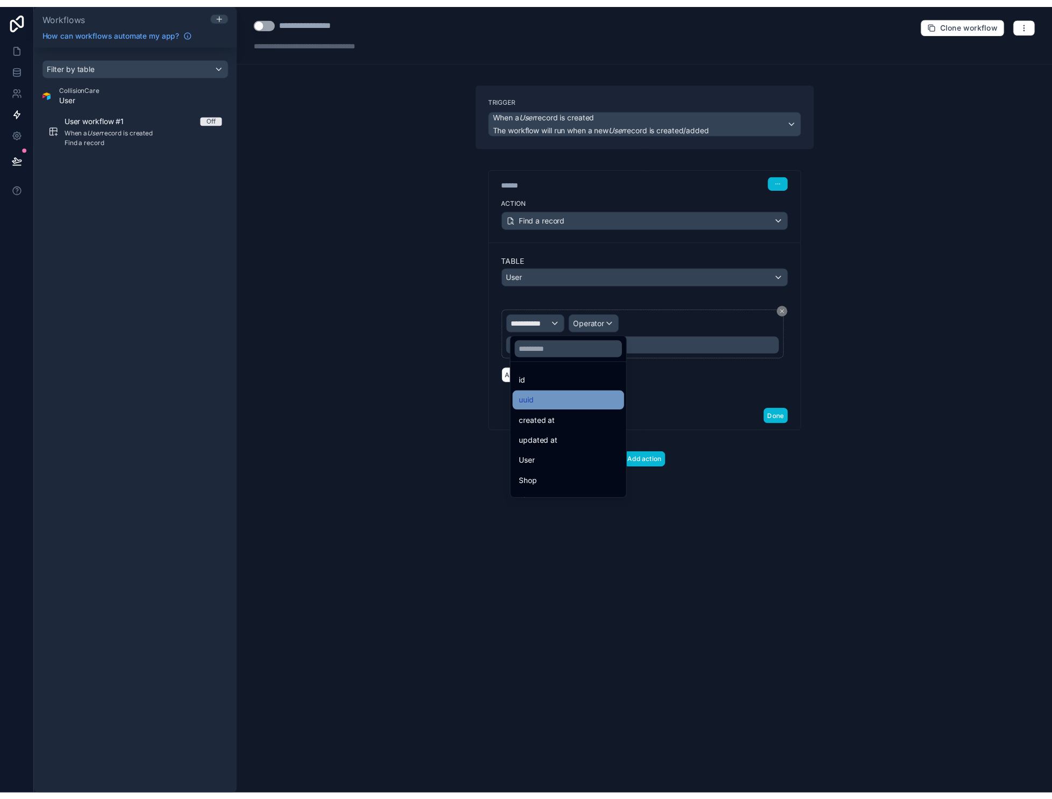
scroll to position [13, 0]
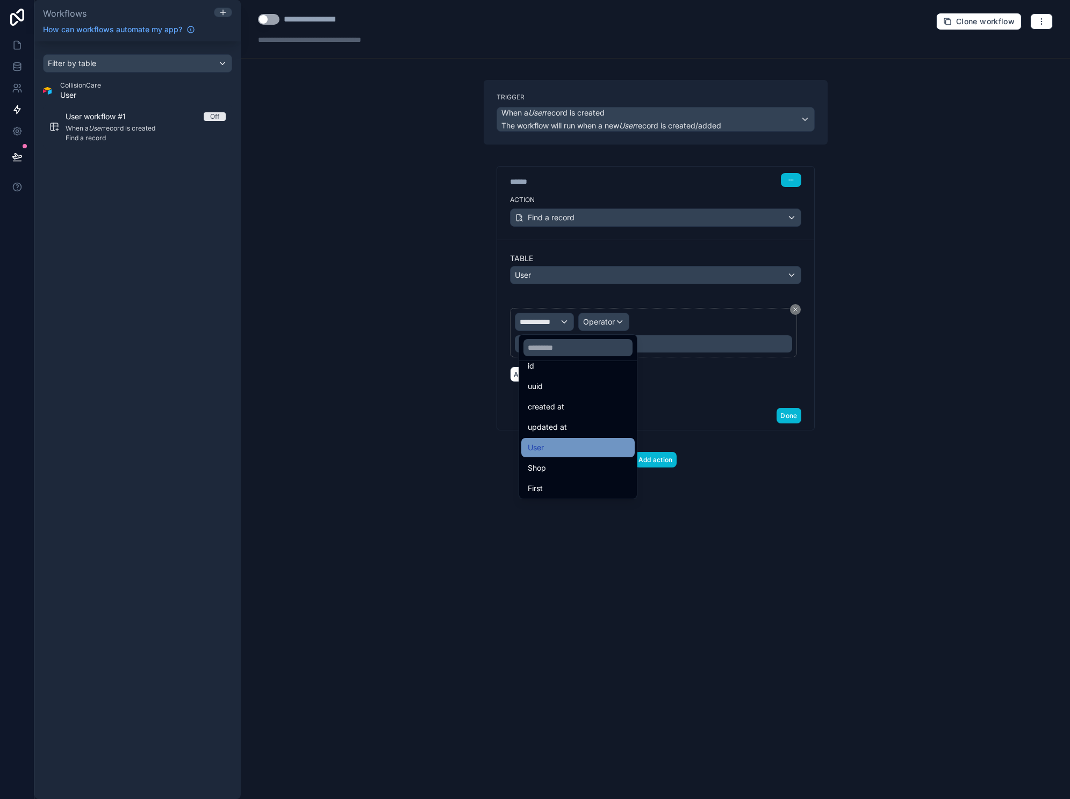
click at [570, 438] on div "User" at bounding box center [577, 447] width 113 height 19
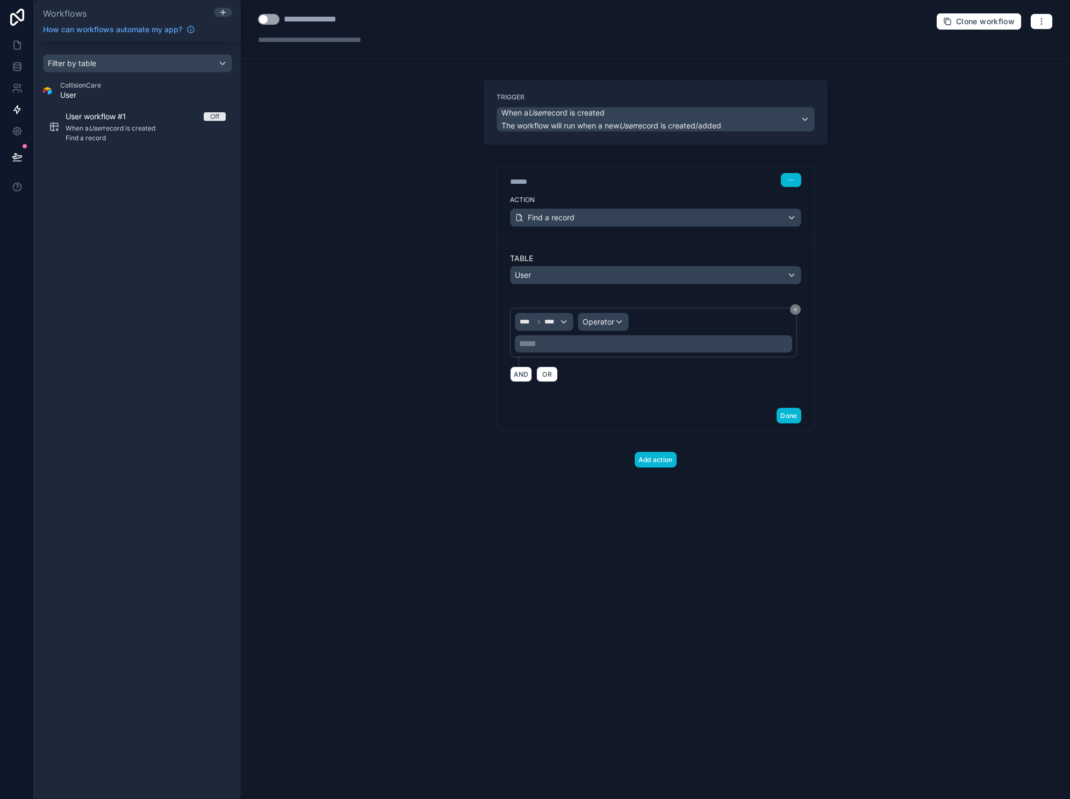
click at [619, 320] on div "Operator" at bounding box center [603, 321] width 50 height 17
click at [559, 318] on div at bounding box center [535, 399] width 1070 height 799
click at [568, 320] on div "**** ****" at bounding box center [544, 321] width 58 height 17
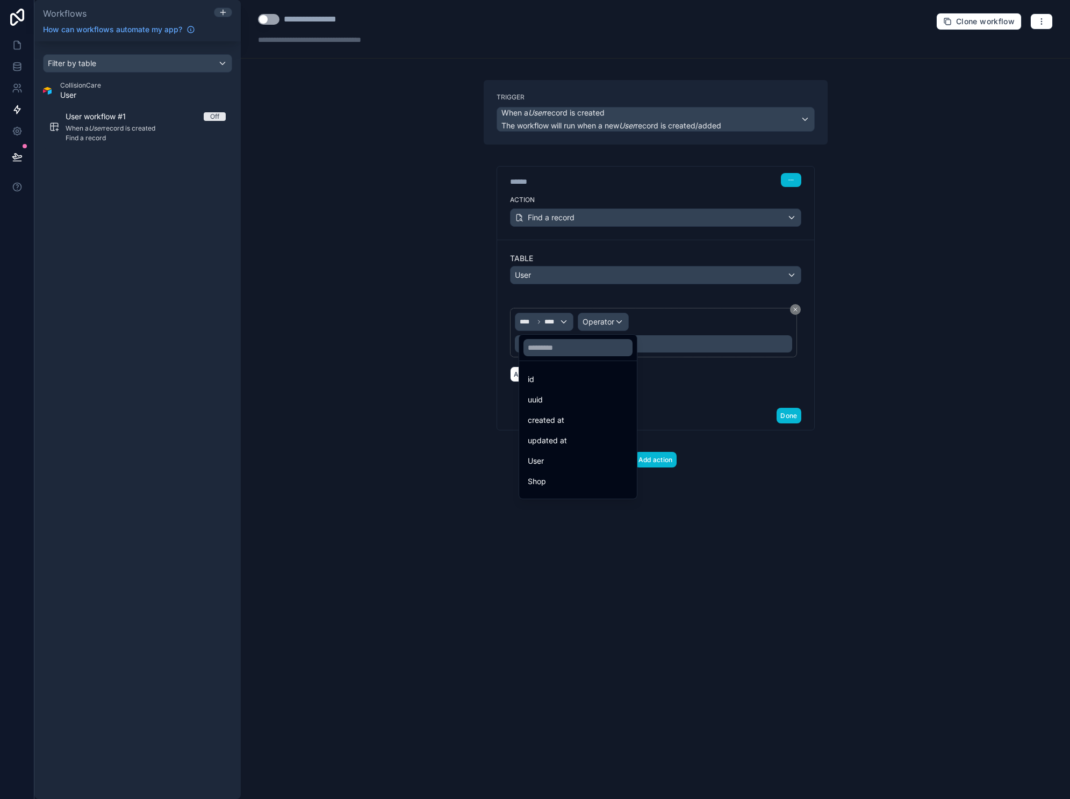
click at [610, 296] on div at bounding box center [535, 399] width 1070 height 799
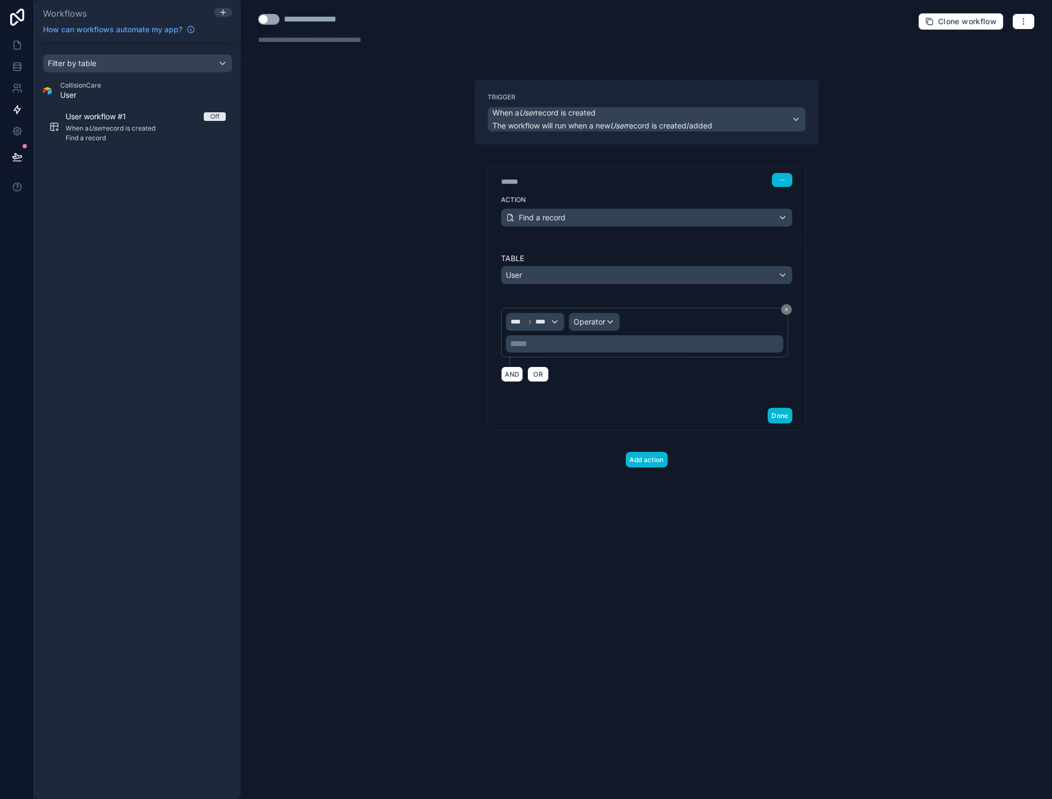
click at [587, 276] on div "User" at bounding box center [646, 275] width 290 height 17
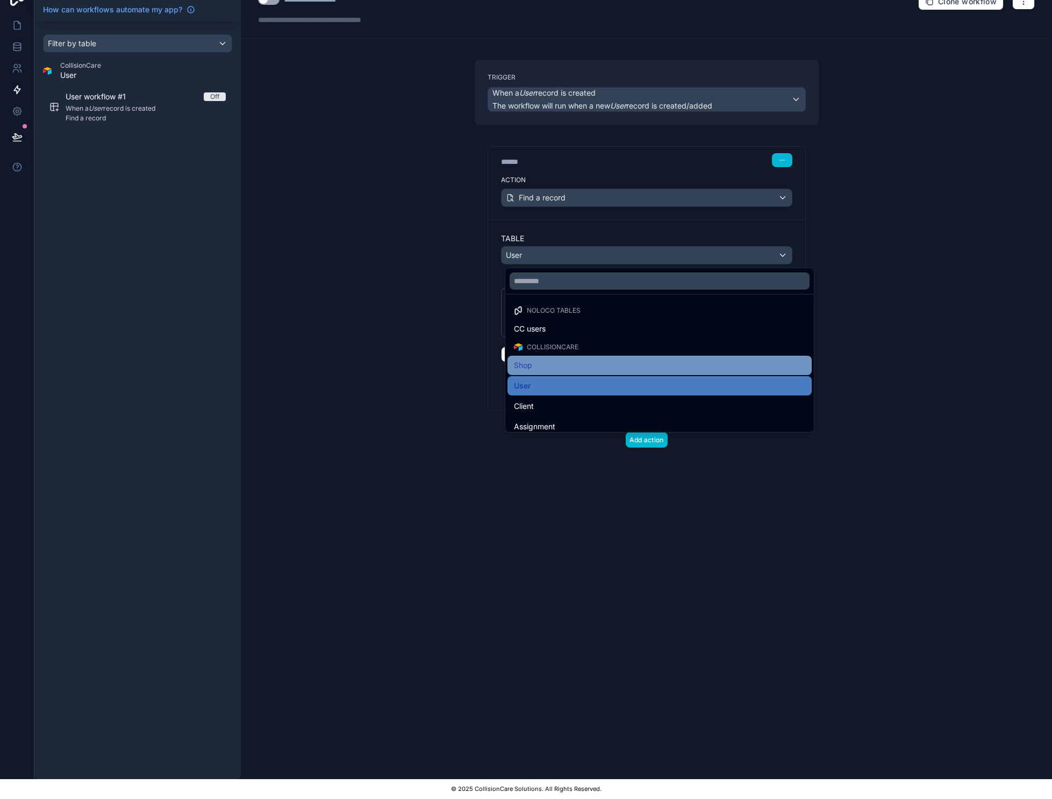
scroll to position [0, 0]
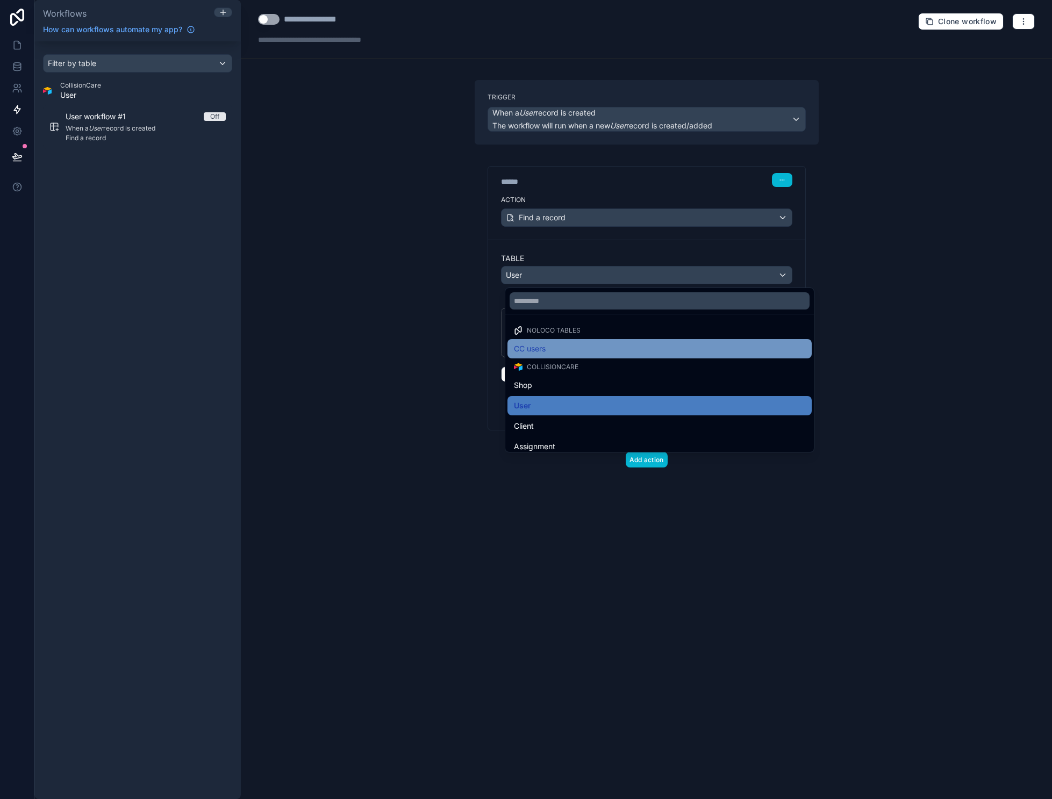
click at [566, 347] on div "CC users" at bounding box center [659, 348] width 291 height 13
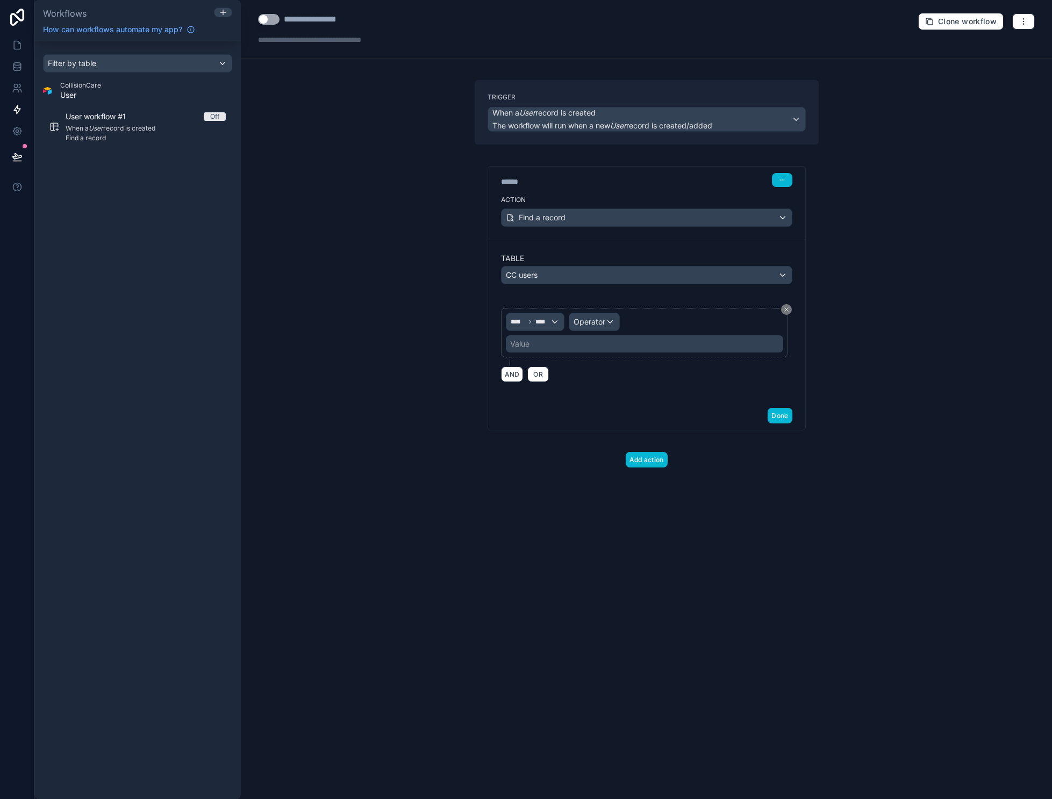
click at [566, 269] on div "CC users" at bounding box center [646, 275] width 290 height 17
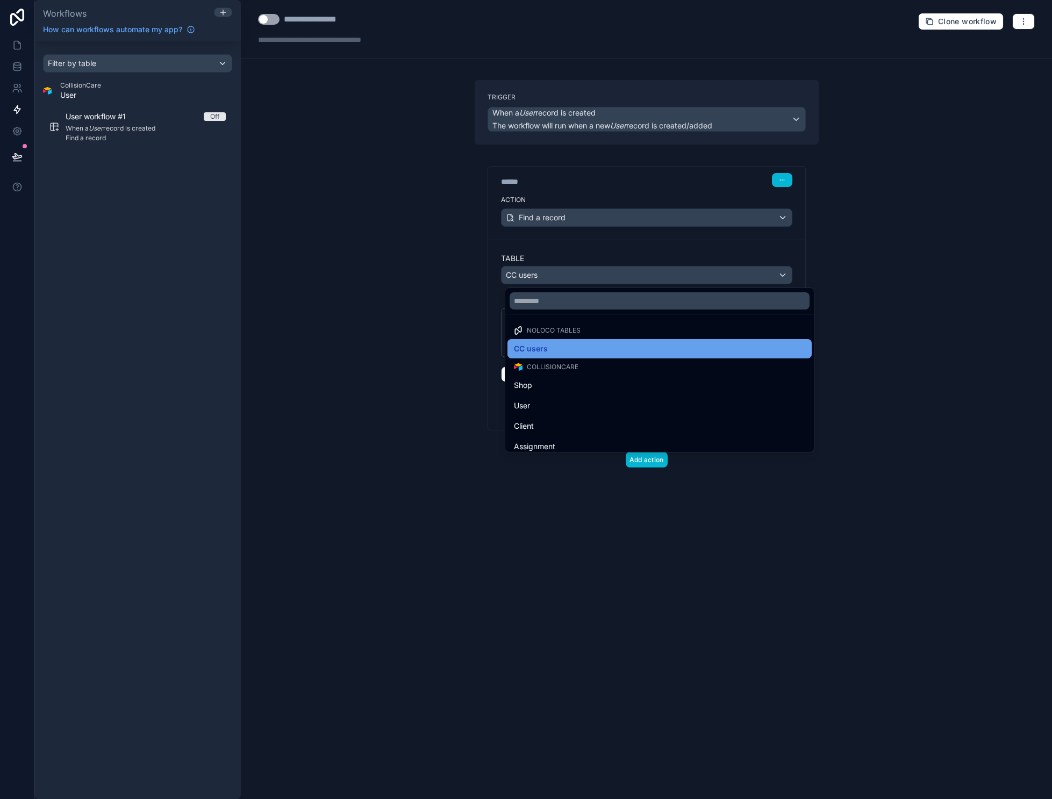
click at [574, 350] on div "CC users" at bounding box center [659, 348] width 291 height 13
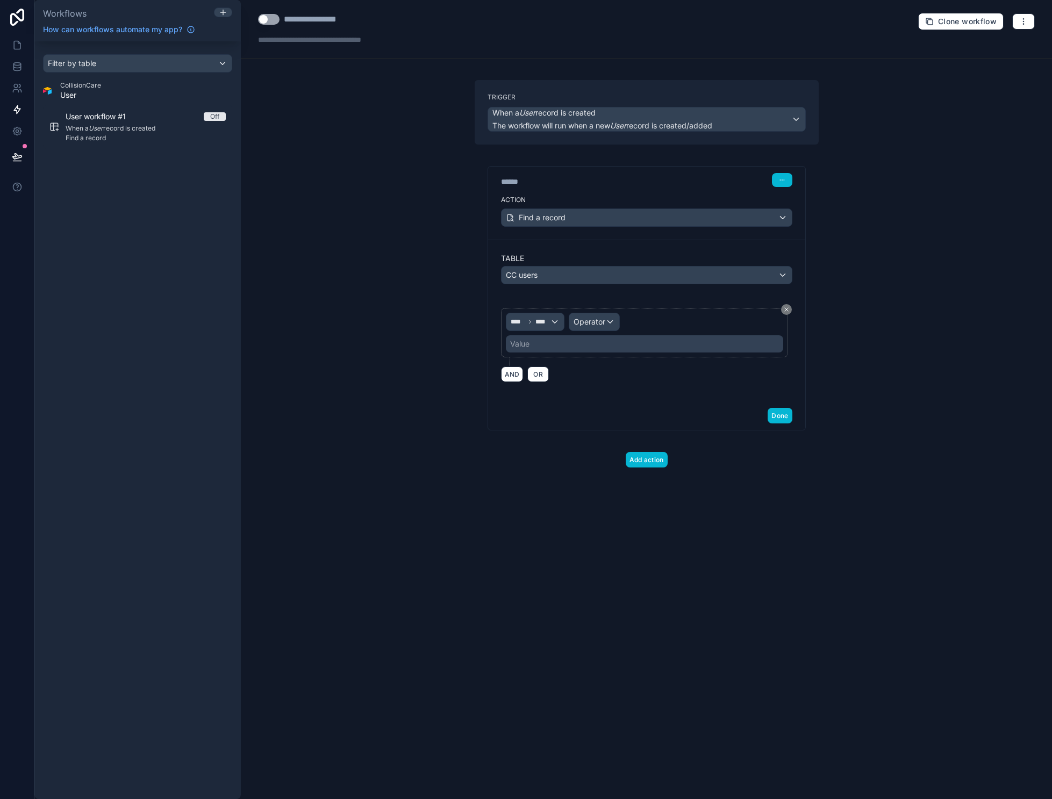
click at [603, 319] on span "Operator" at bounding box center [590, 321] width 32 height 9
click at [556, 317] on div at bounding box center [526, 399] width 1052 height 799
click at [556, 321] on div "**** ****" at bounding box center [535, 321] width 58 height 17
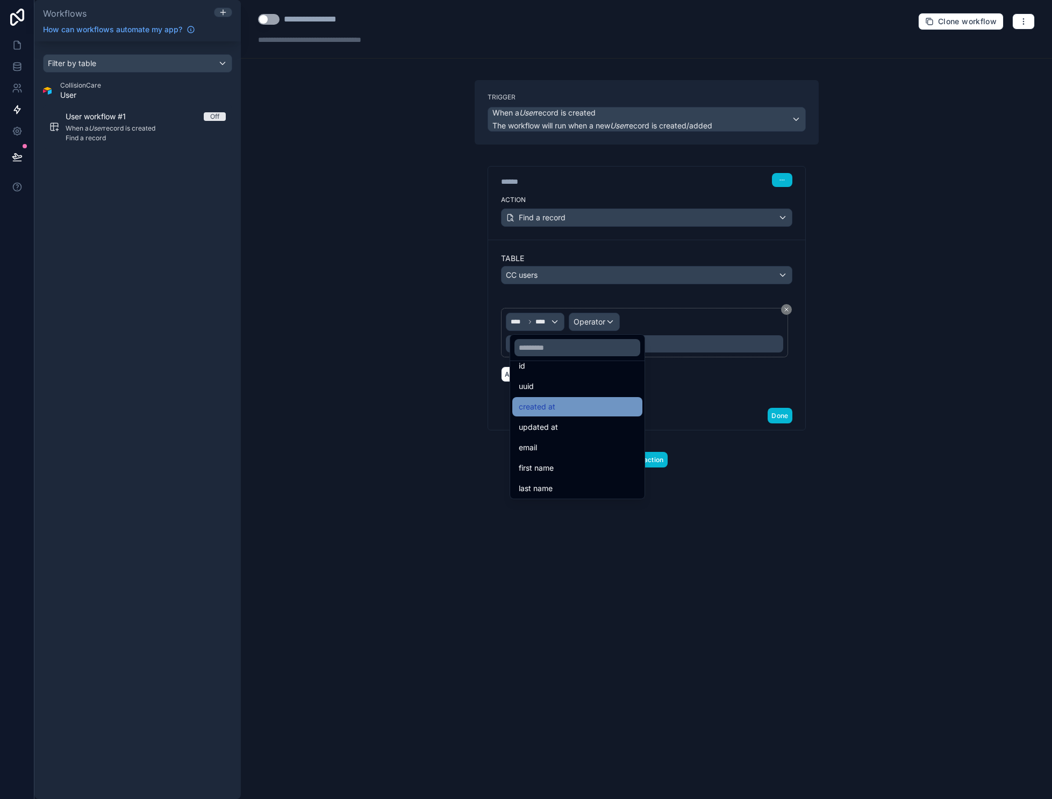
scroll to position [20, 0]
click at [565, 434] on div "email" at bounding box center [577, 440] width 117 height 13
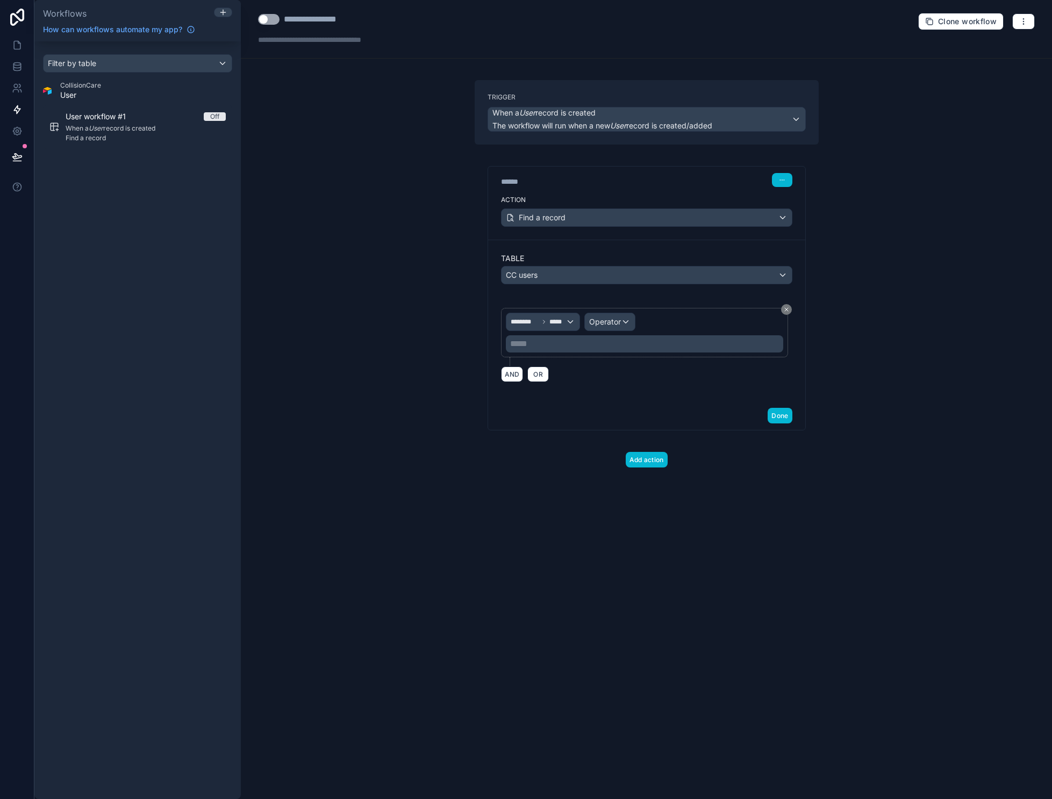
click at [628, 320] on div "Operator" at bounding box center [610, 321] width 50 height 17
click at [634, 376] on span "Is equal to (=)" at bounding box center [621, 379] width 49 height 13
click at [597, 345] on p "***** ﻿" at bounding box center [645, 344] width 271 height 13
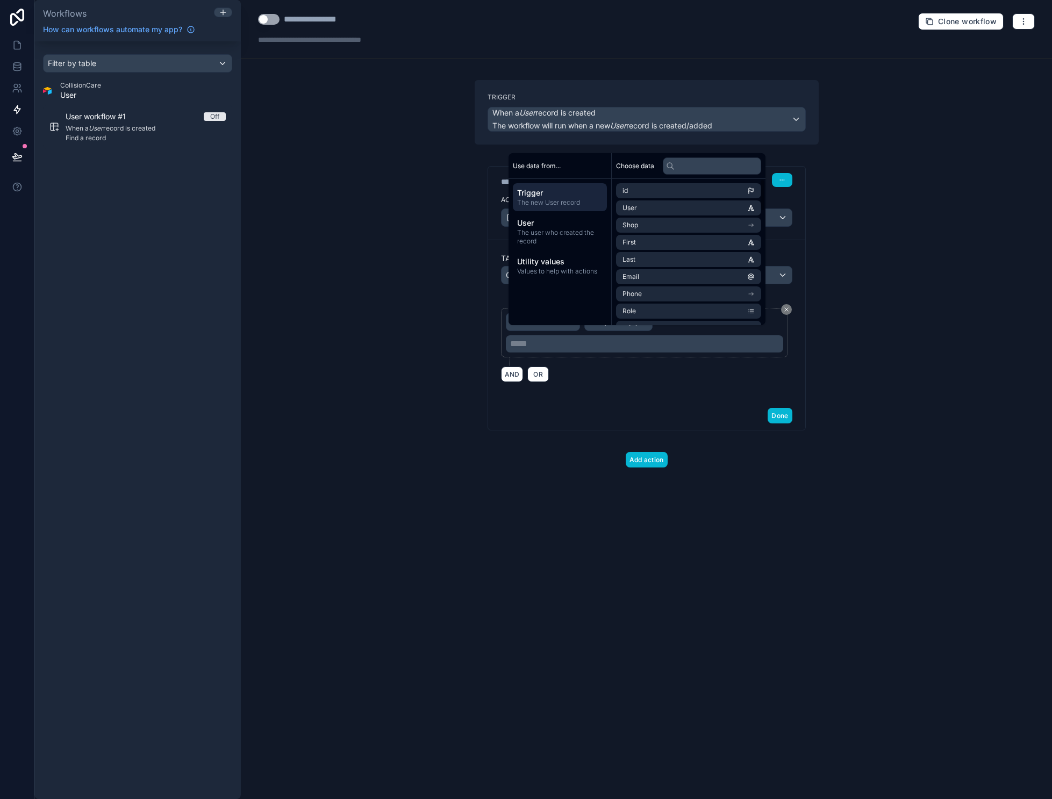
click at [899, 350] on div "**********" at bounding box center [646, 399] width 811 height 799
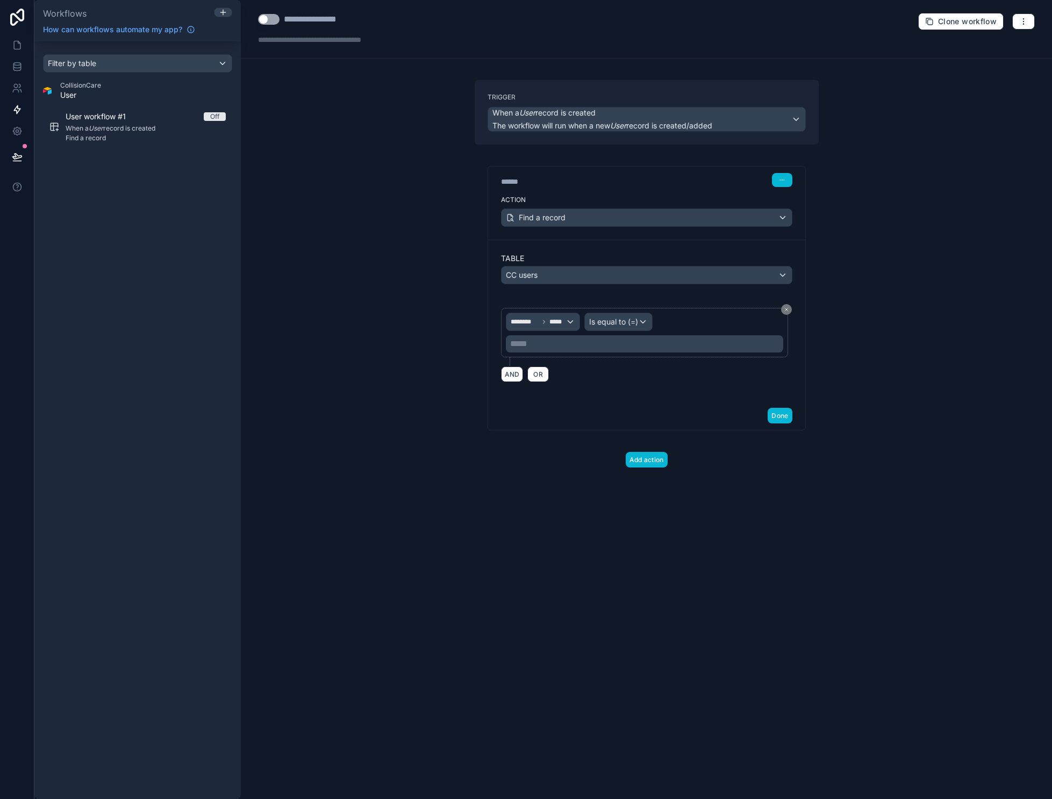
click at [561, 349] on p "***** ﻿" at bounding box center [645, 344] width 271 height 13
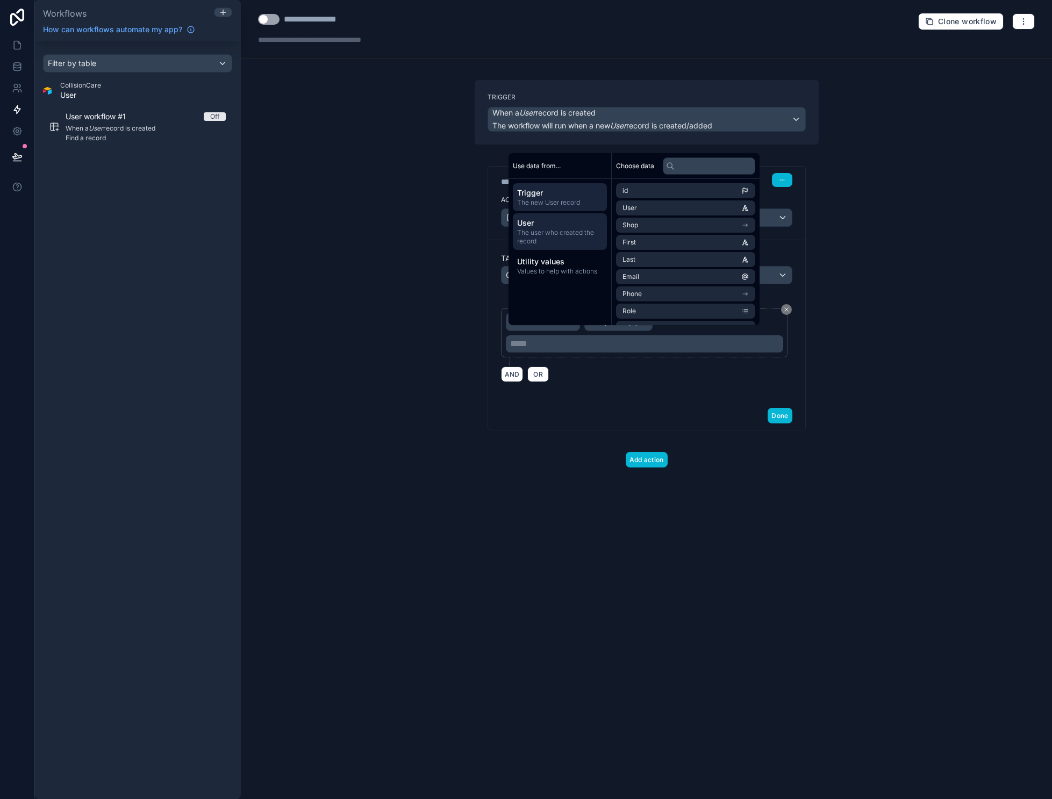
click at [553, 245] on span "The user who created the record" at bounding box center [559, 236] width 85 height 17
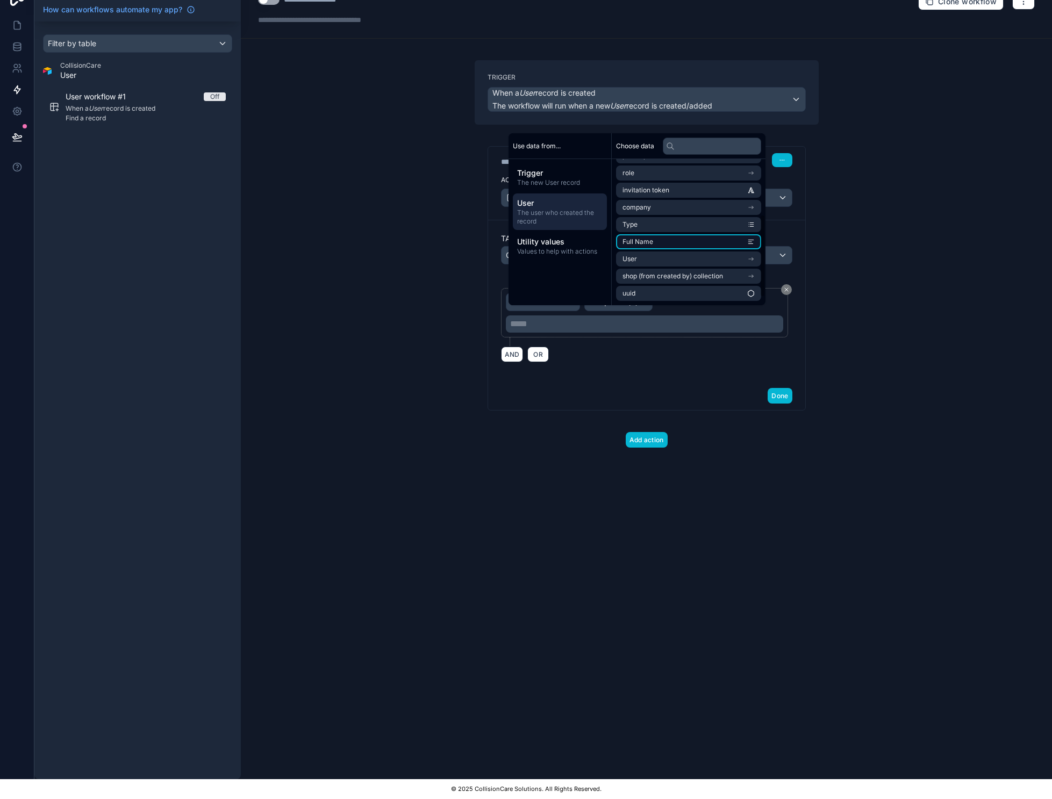
scroll to position [84, 0]
click at [551, 243] on span "Utility values" at bounding box center [559, 242] width 85 height 11
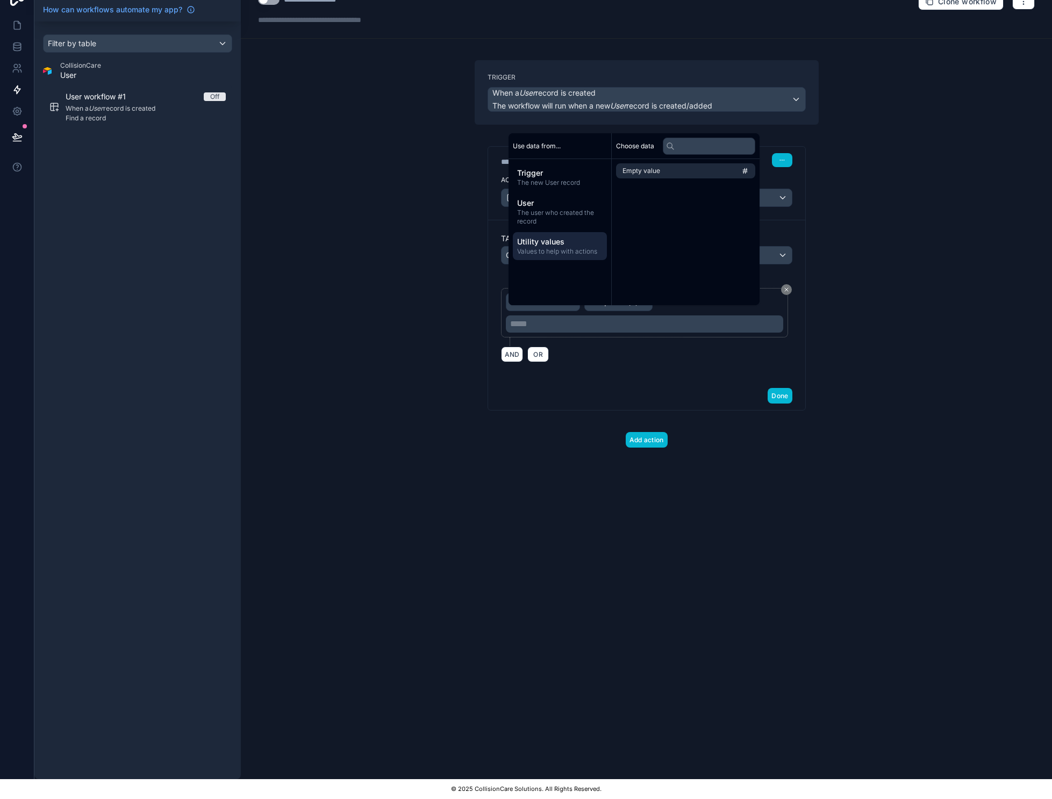
scroll to position [0, 0]
click at [560, 212] on span "The user who created the record" at bounding box center [559, 217] width 85 height 17
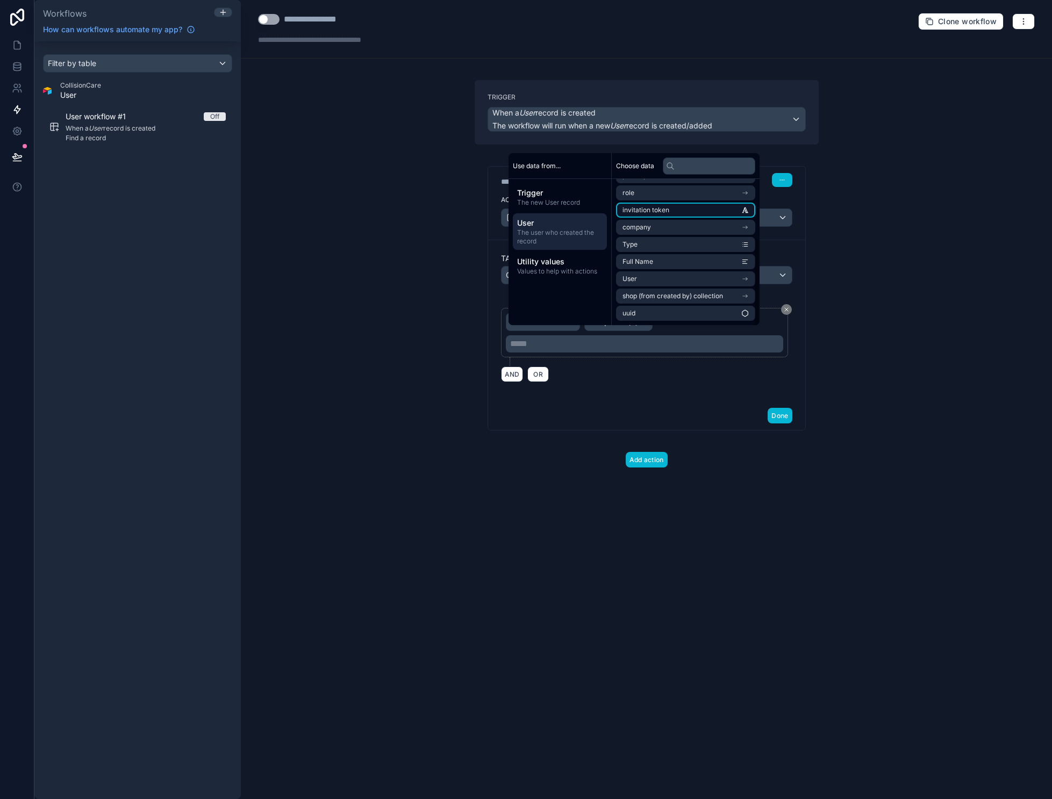
scroll to position [27, 0]
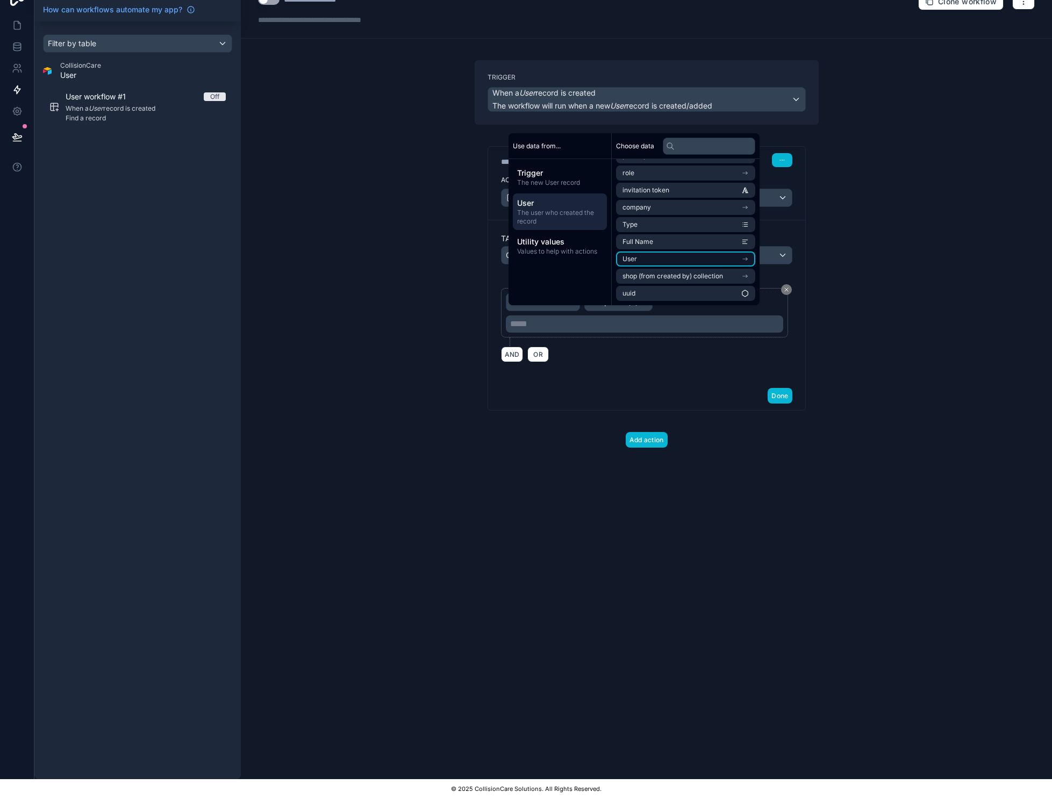
click at [755, 259] on li "User" at bounding box center [685, 259] width 139 height 15
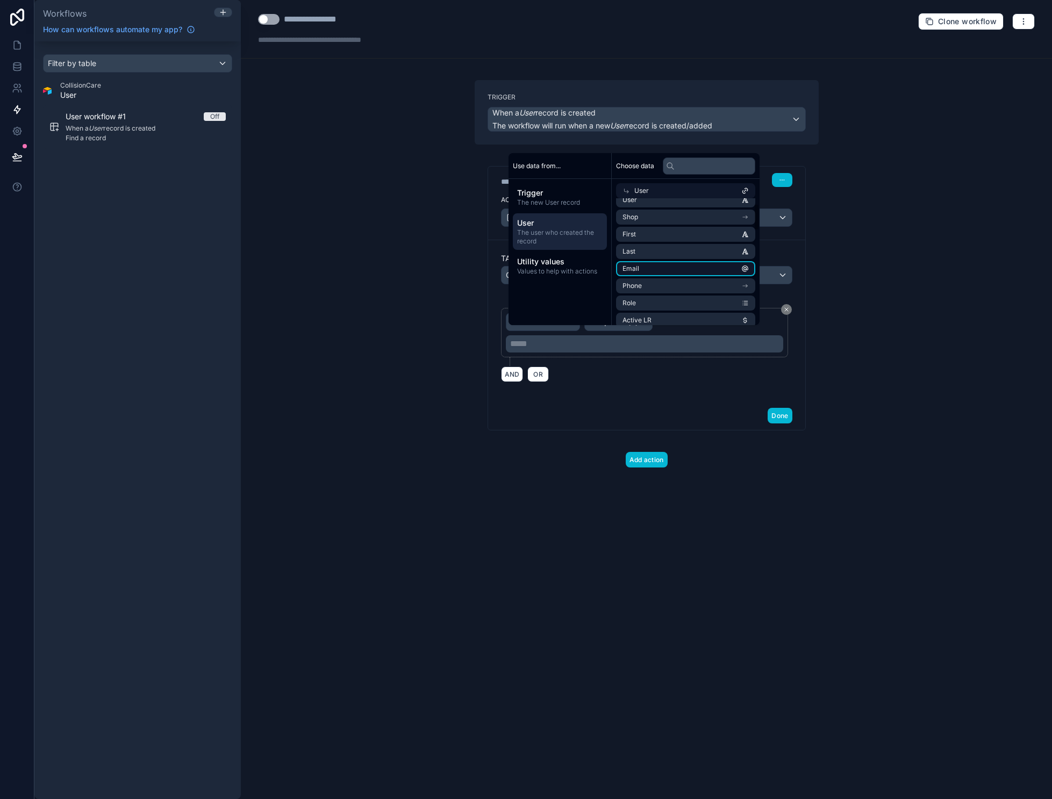
click at [687, 270] on li "Email" at bounding box center [685, 268] width 139 height 15
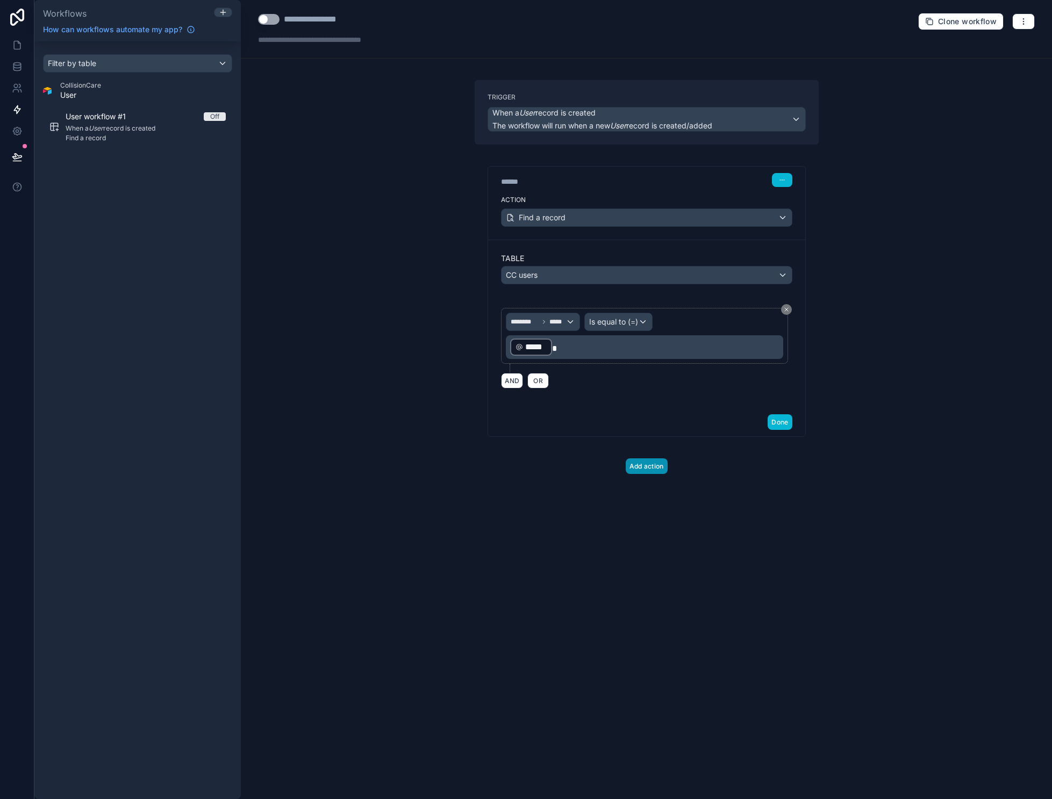
click at [649, 467] on button "Add action" at bounding box center [647, 466] width 42 height 16
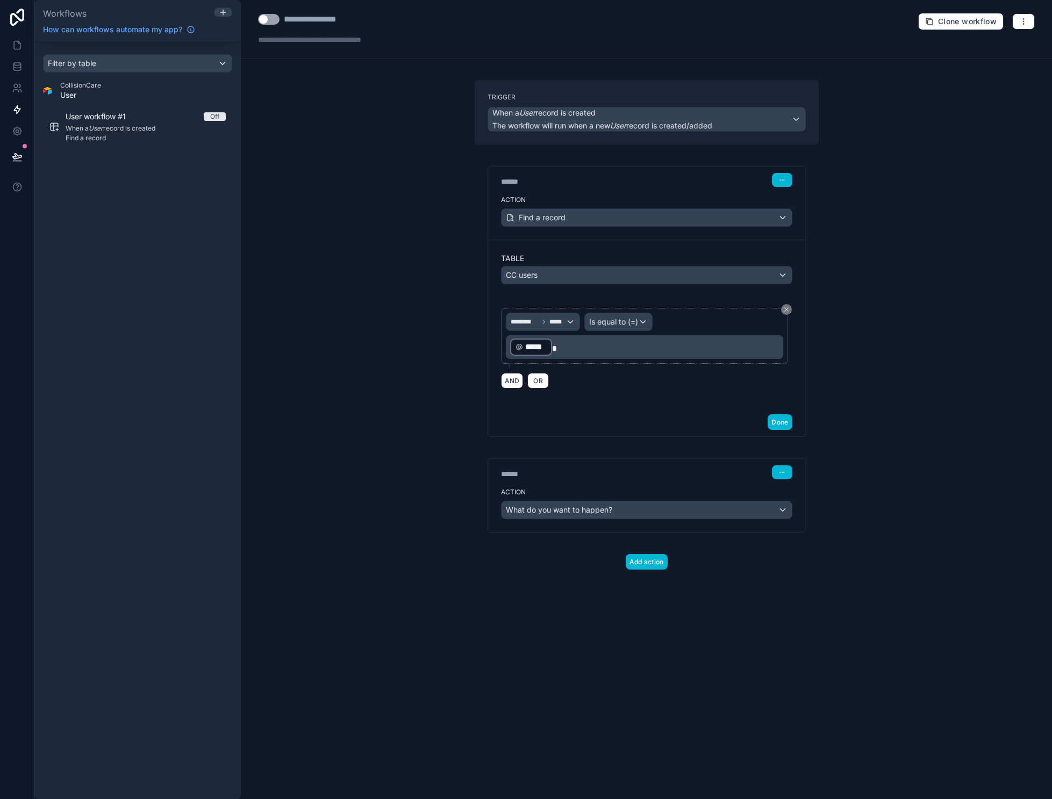
click at [585, 514] on span "What do you want to happen?" at bounding box center [559, 510] width 106 height 11
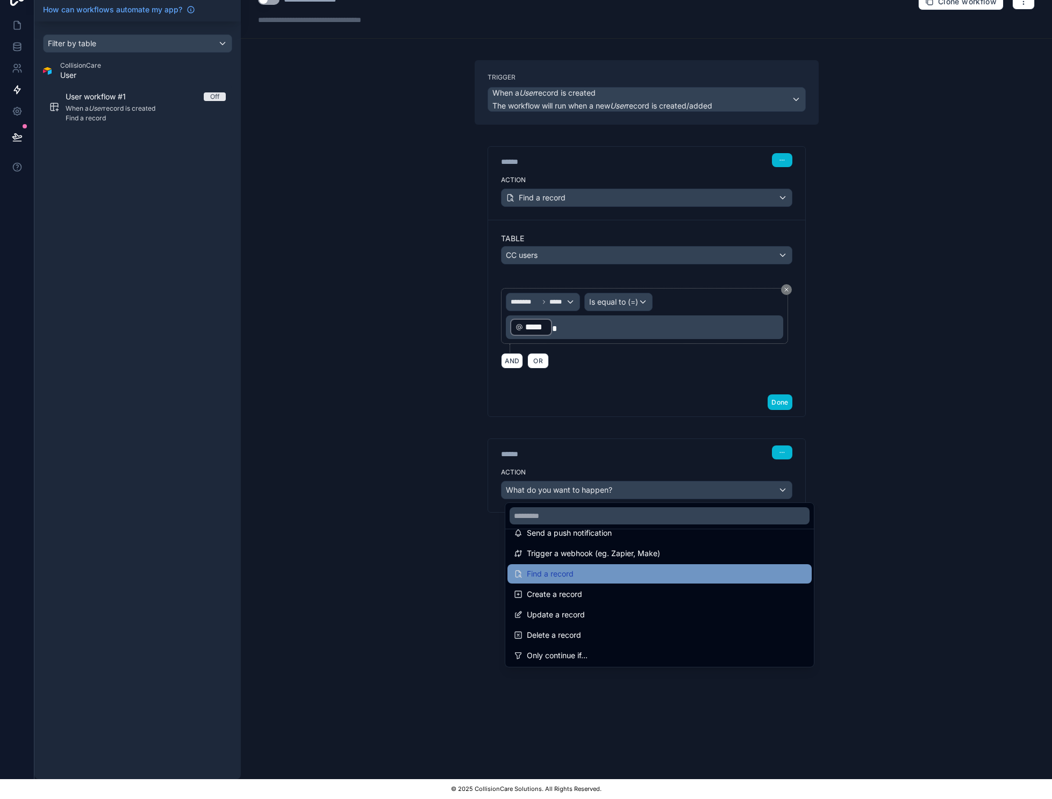
scroll to position [49, 0]
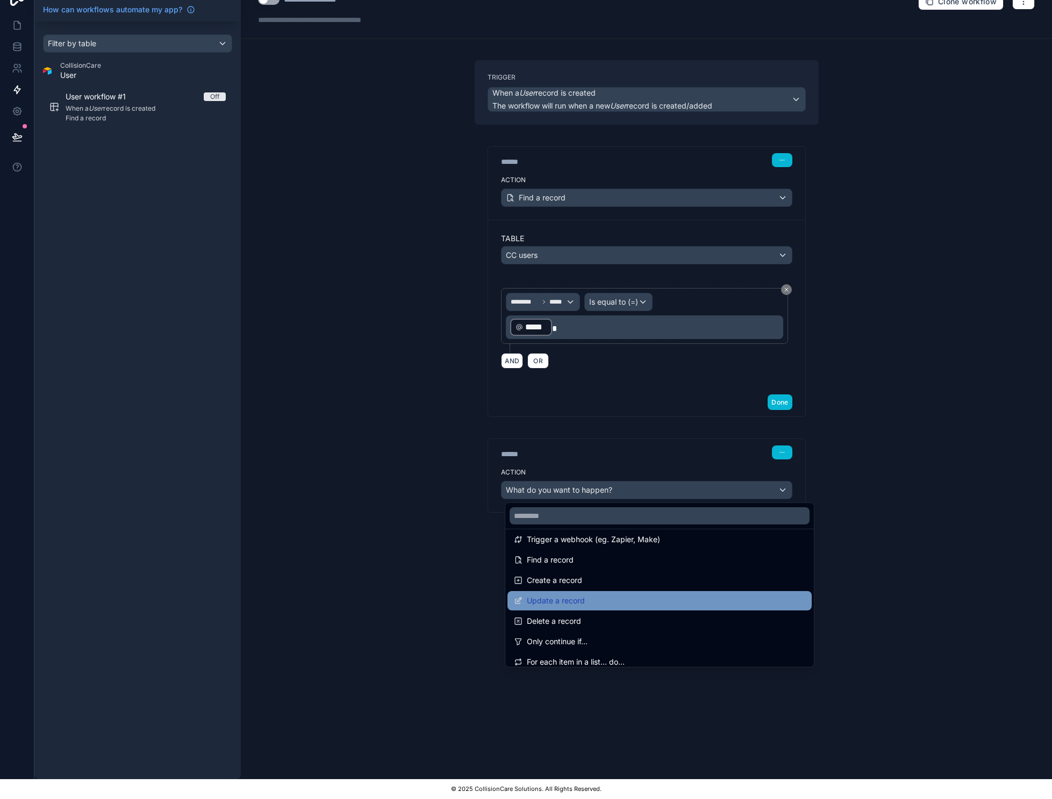
click at [607, 594] on div "Update a record" at bounding box center [659, 600] width 291 height 13
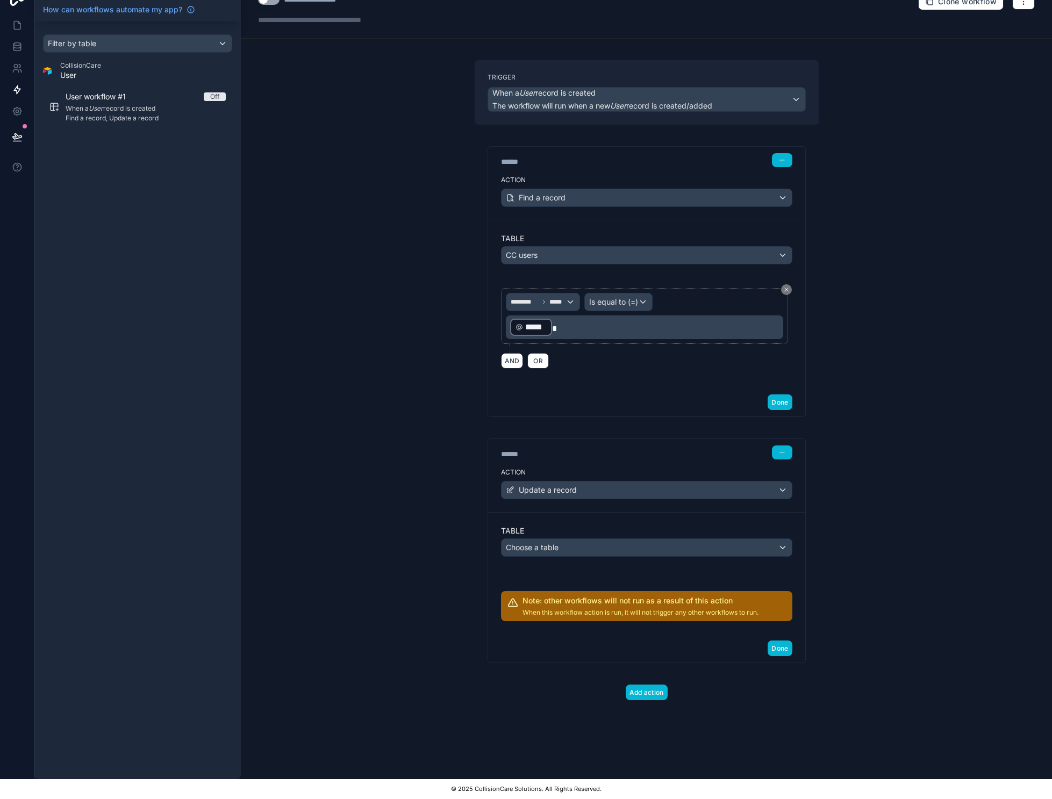
click at [558, 543] on span "Choose a table" at bounding box center [532, 547] width 53 height 9
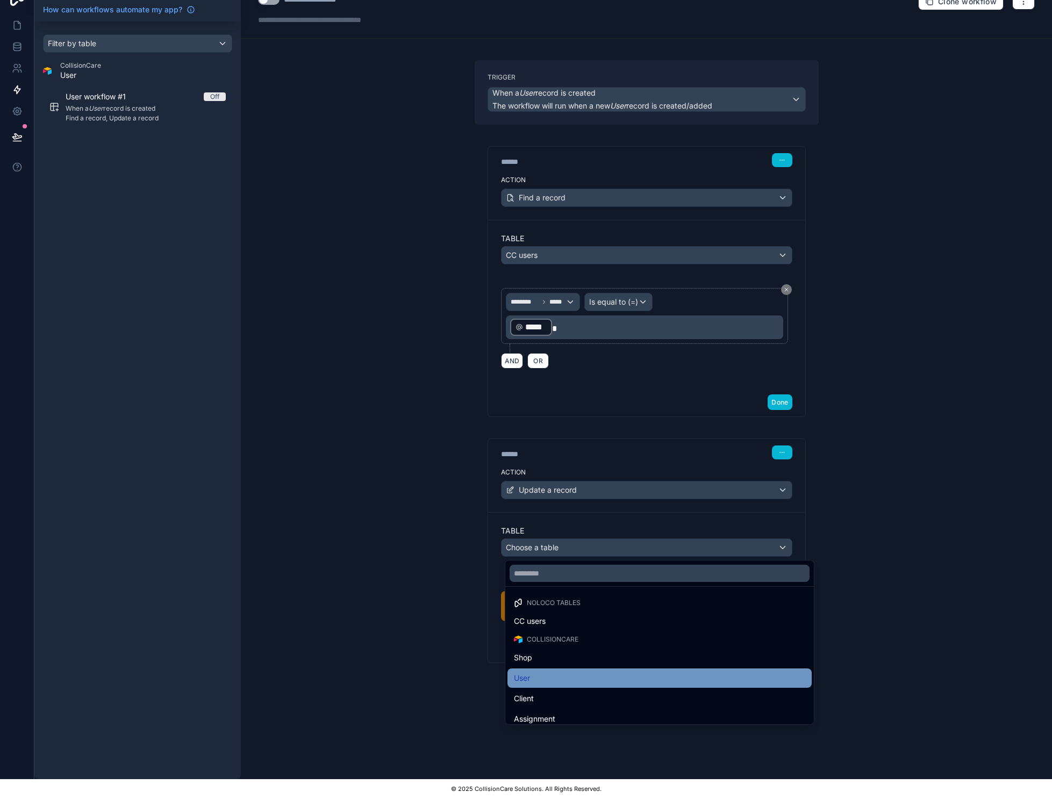
click at [561, 672] on div "User" at bounding box center [659, 678] width 291 height 13
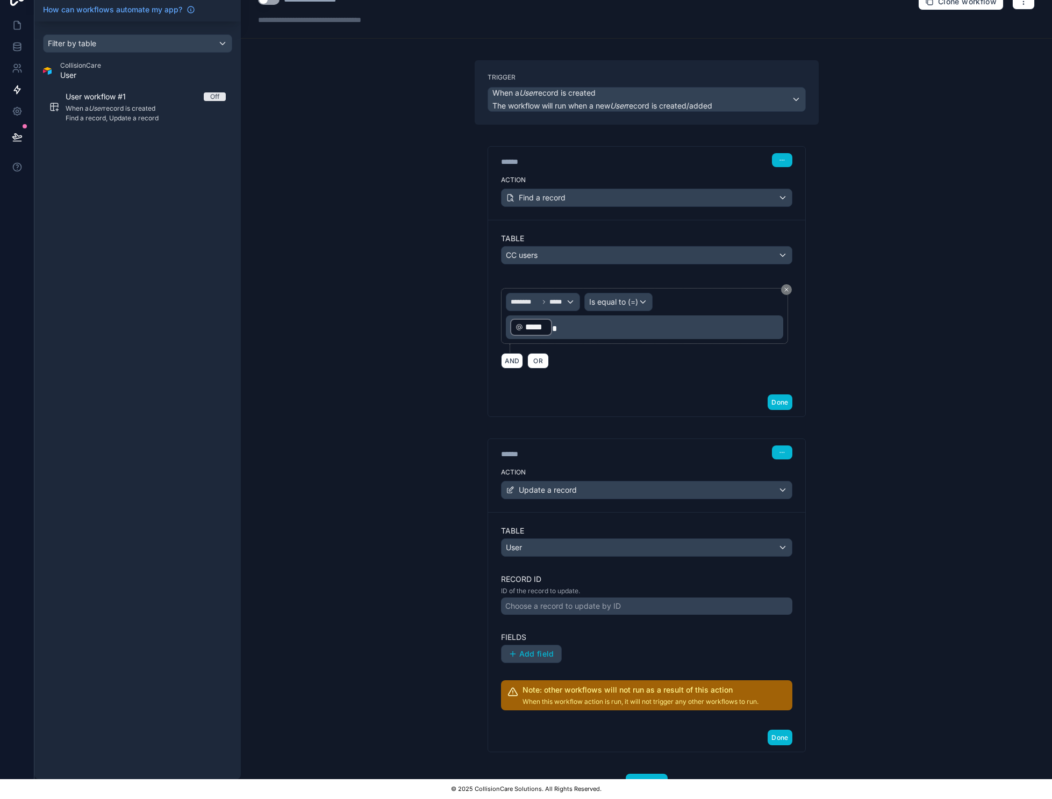
scroll to position [36, 0]
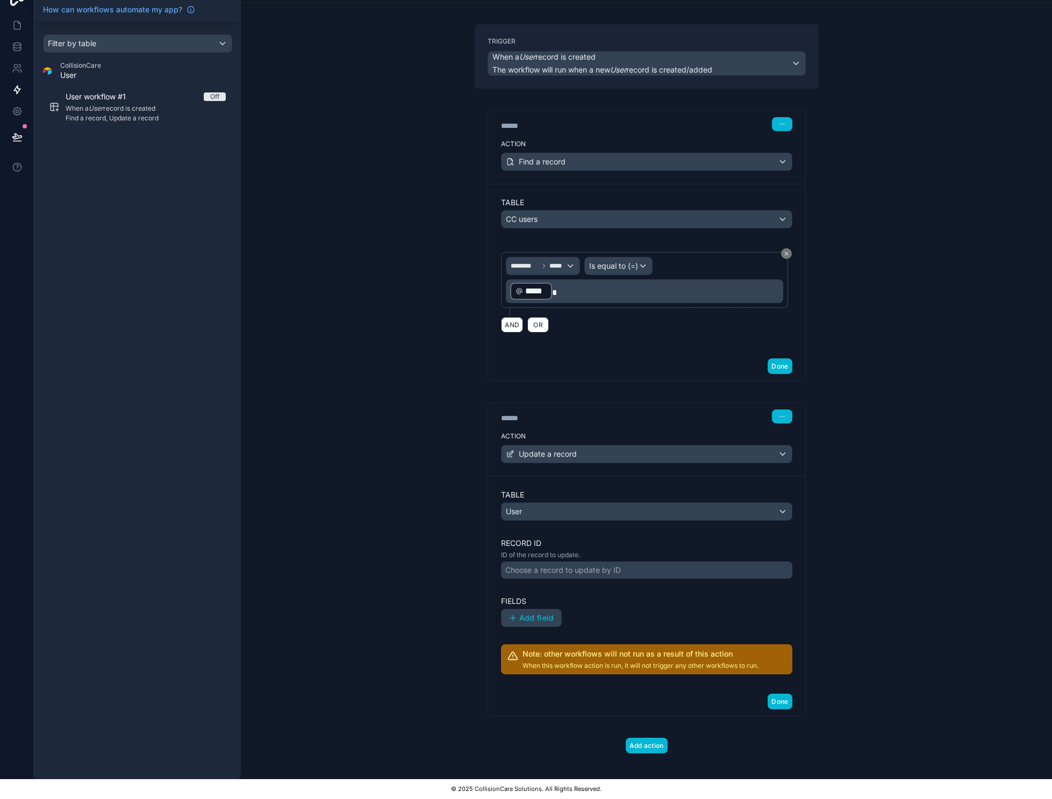
click at [617, 565] on div "Choose a record to update by ID" at bounding box center [563, 570] width 116 height 11
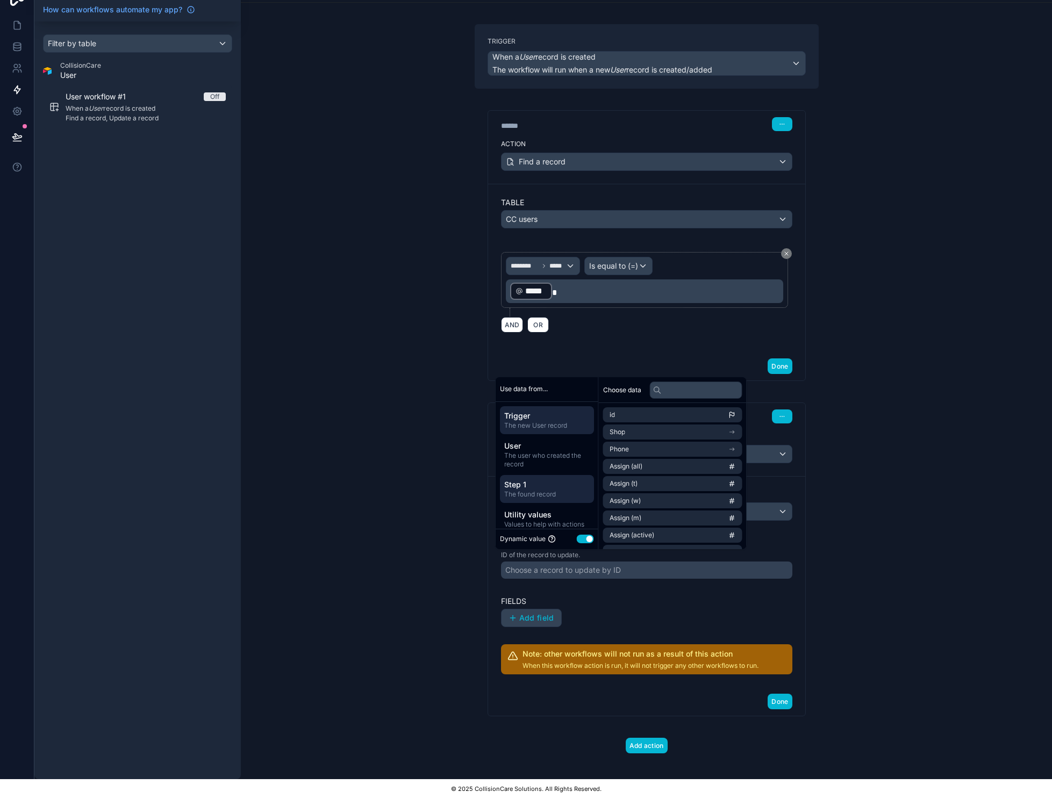
click at [542, 497] on span "The found record" at bounding box center [546, 494] width 85 height 9
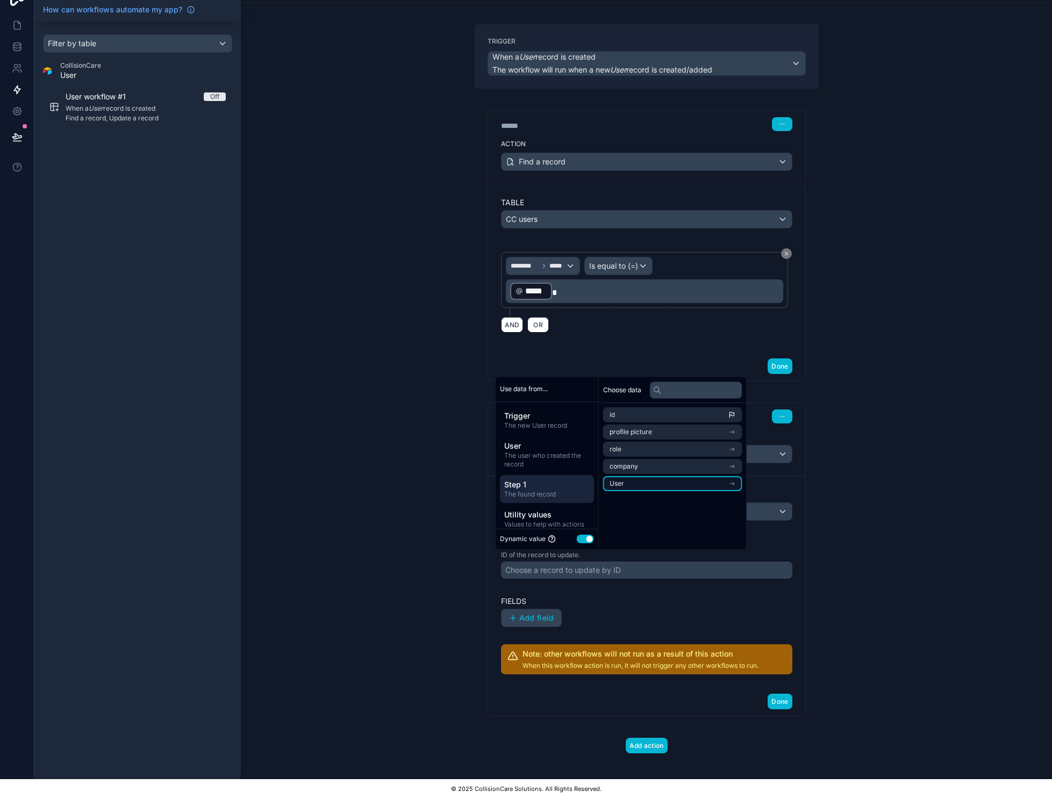
click at [668, 482] on li "User" at bounding box center [672, 483] width 139 height 15
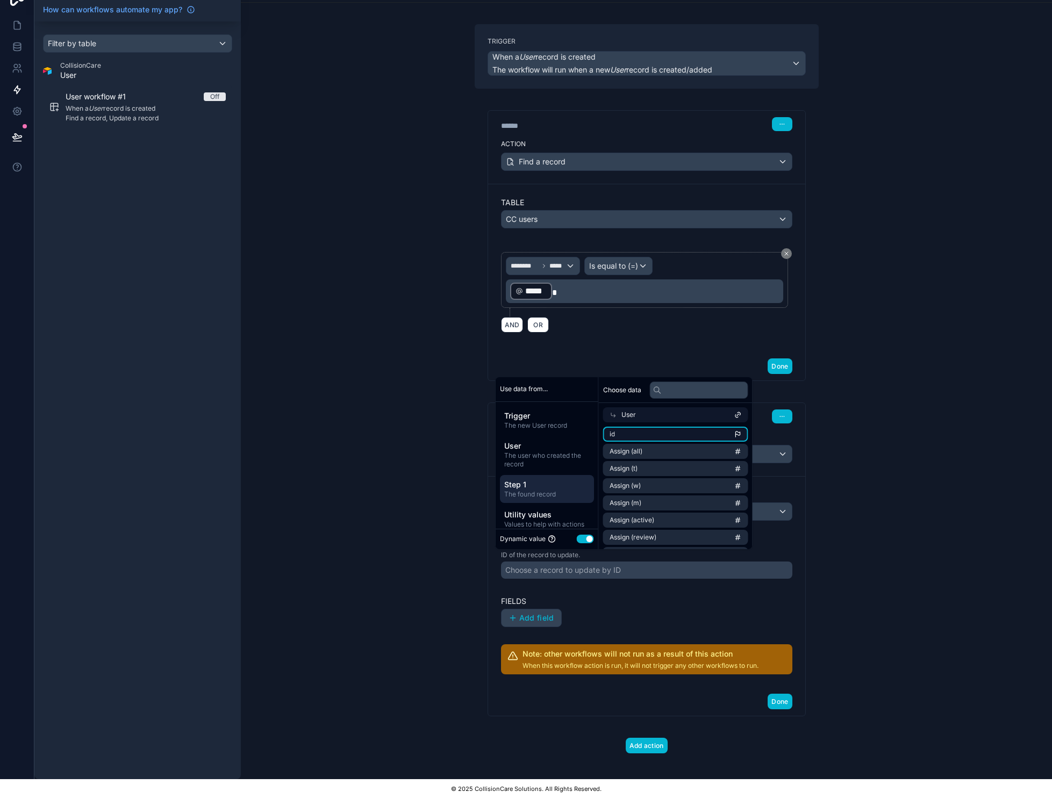
click at [673, 428] on li "id" at bounding box center [675, 434] width 145 height 15
click at [693, 435] on li "id" at bounding box center [675, 434] width 145 height 15
click at [734, 433] on icon "scrollable content" at bounding box center [731, 434] width 4 height 4
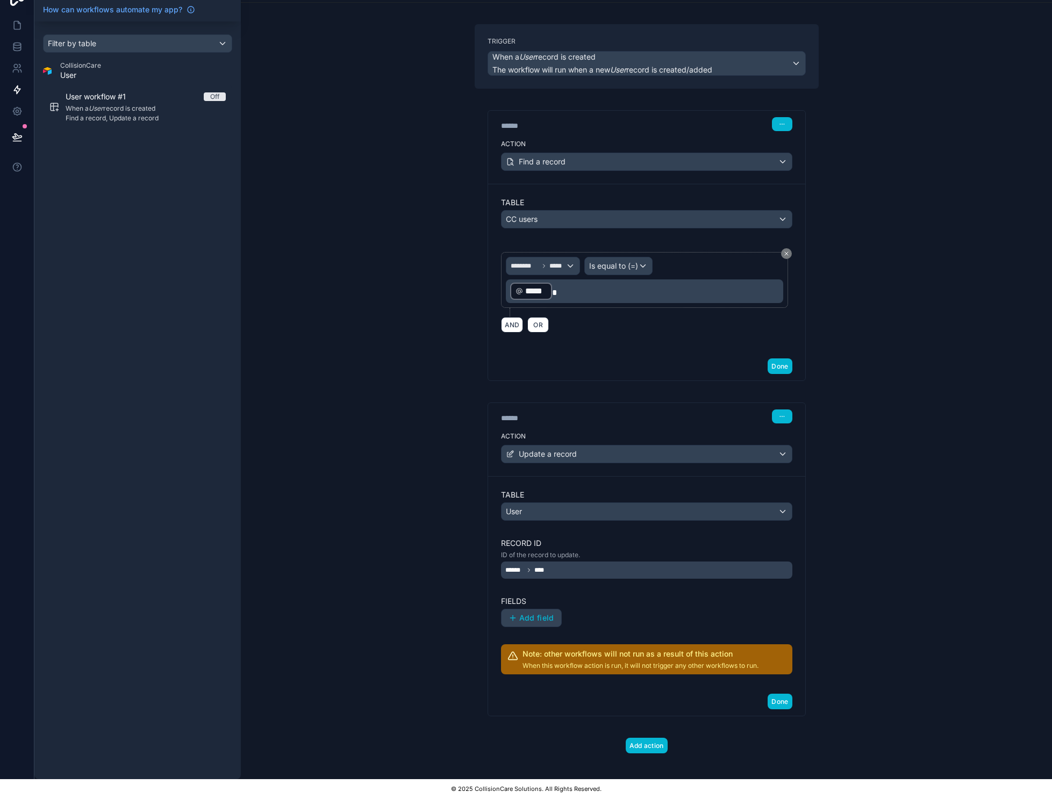
click at [903, 434] on div "**********" at bounding box center [646, 379] width 811 height 799
click at [548, 613] on span "Add field" at bounding box center [536, 618] width 35 height 10
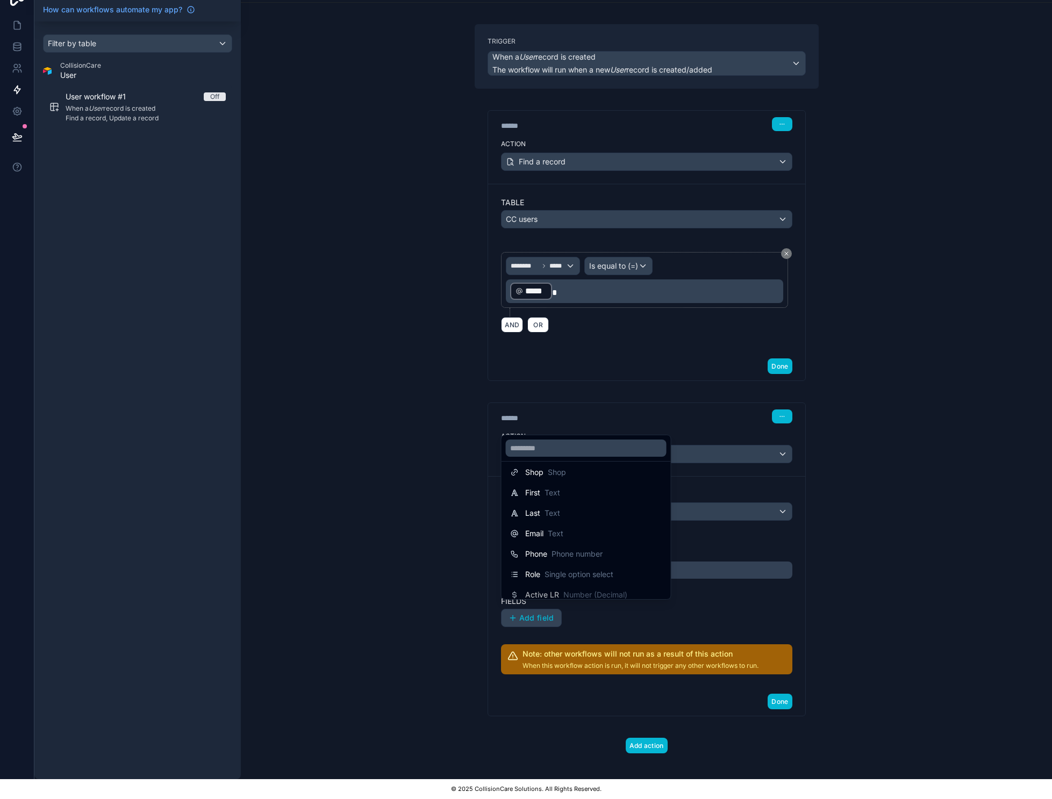
scroll to position [49, 0]
click at [642, 549] on div "Role Single option select" at bounding box center [586, 553] width 152 height 13
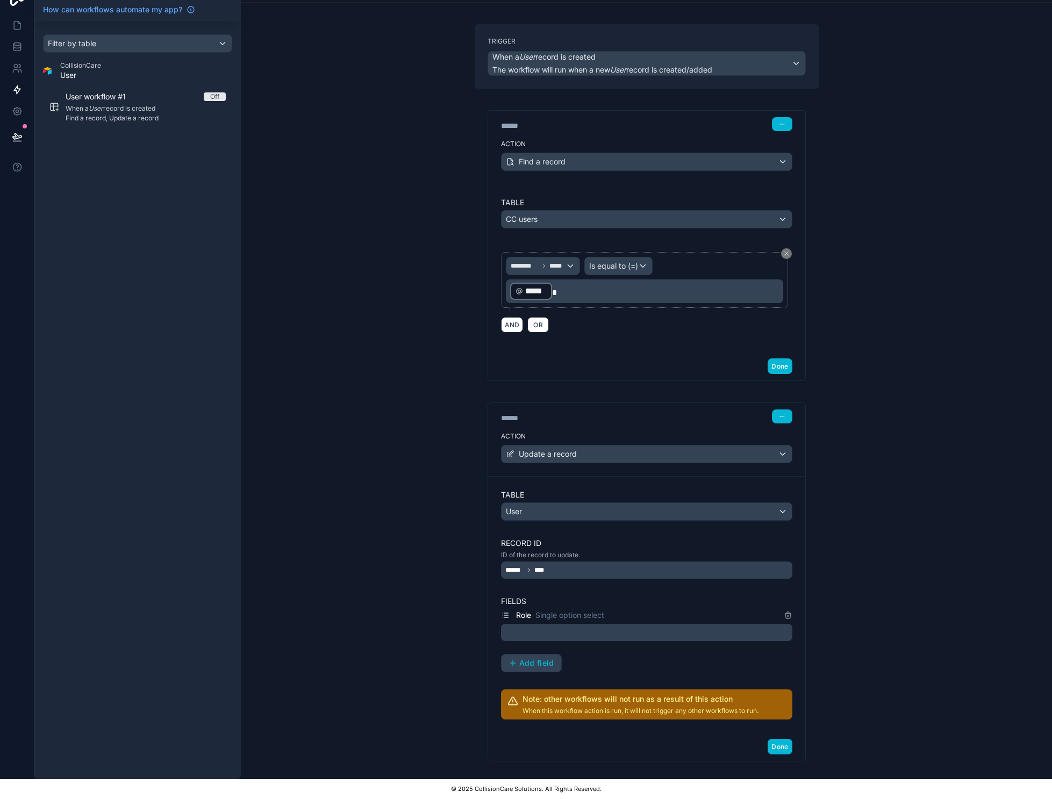
click at [560, 624] on div at bounding box center [646, 632] width 291 height 17
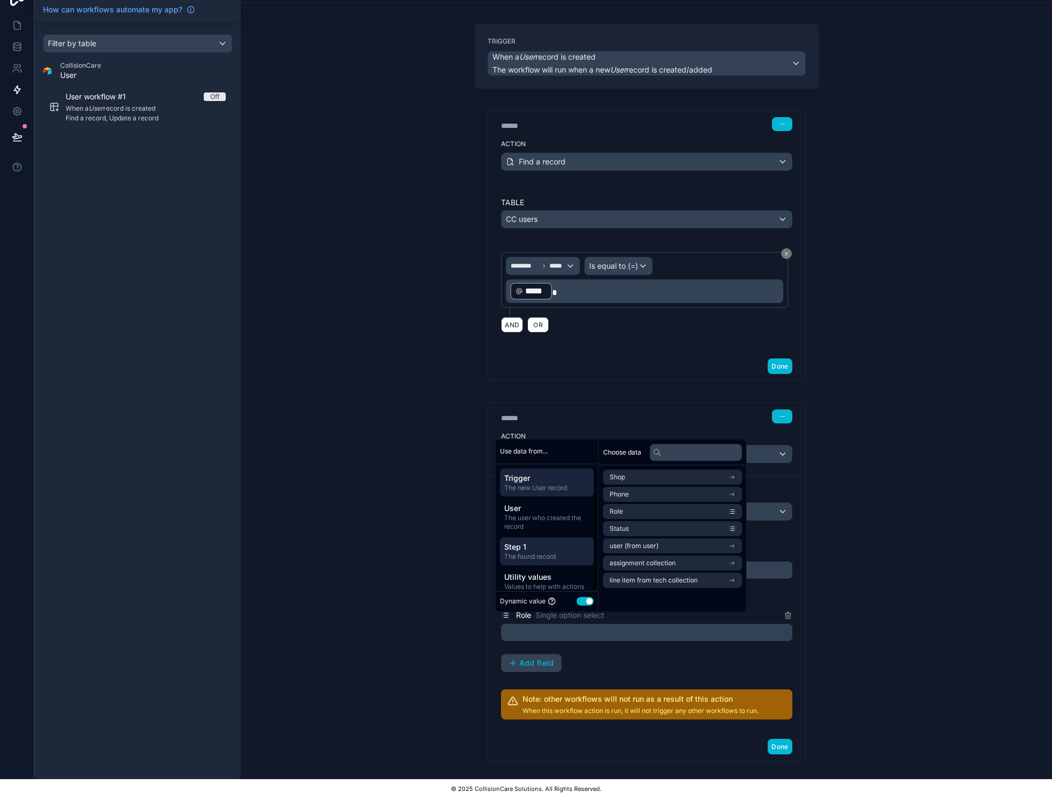
scroll to position [9, 0]
click at [547, 539] on span "Step 1" at bounding box center [546, 538] width 85 height 11
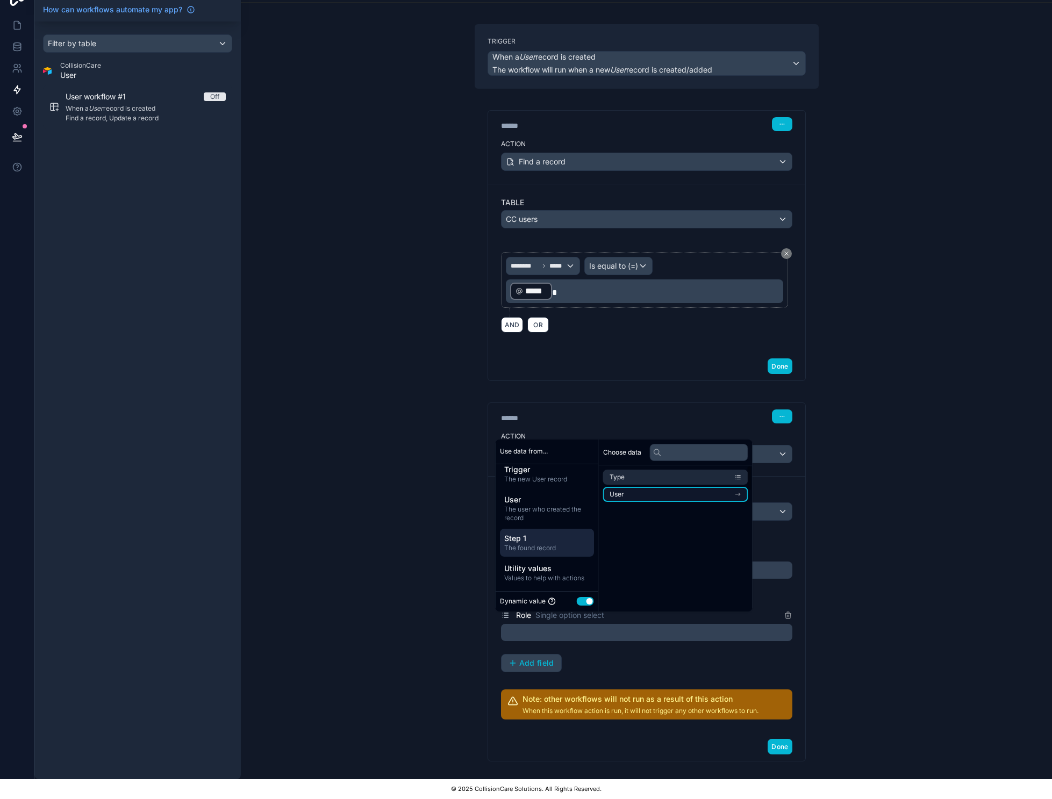
click at [702, 491] on li "User" at bounding box center [675, 494] width 145 height 15
click at [687, 498] on li "Role" at bounding box center [672, 496] width 139 height 15
click at [924, 535] on div "**********" at bounding box center [646, 379] width 811 height 799
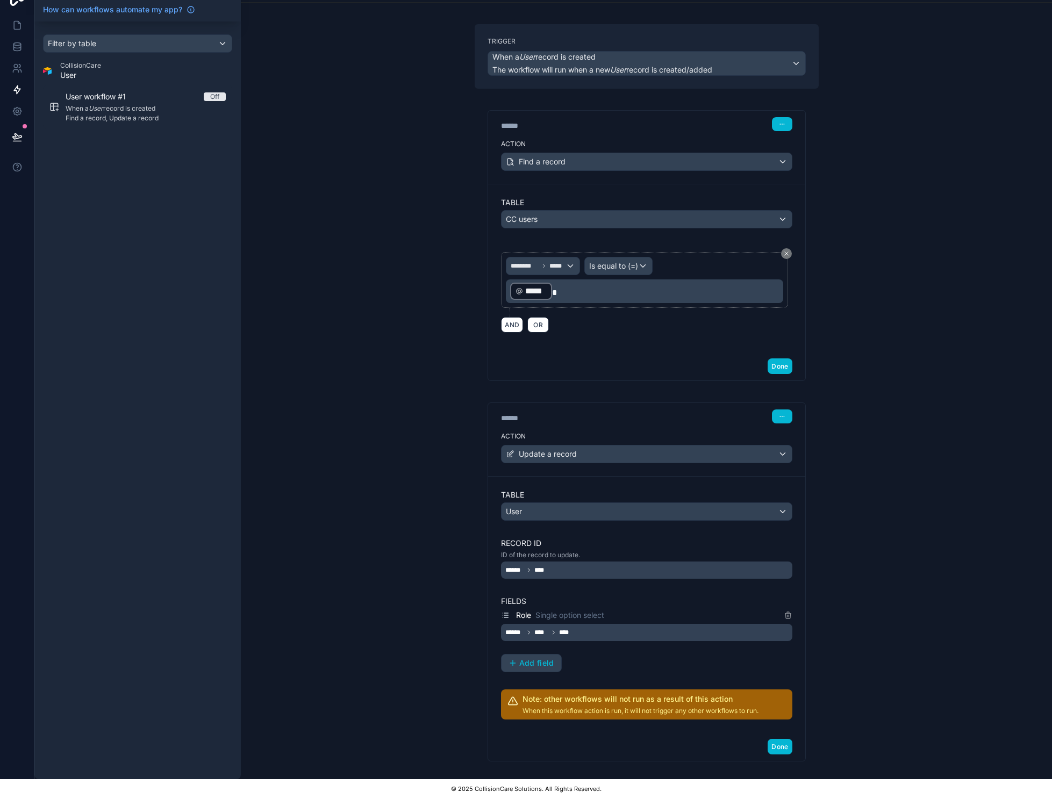
scroll to position [81, 0]
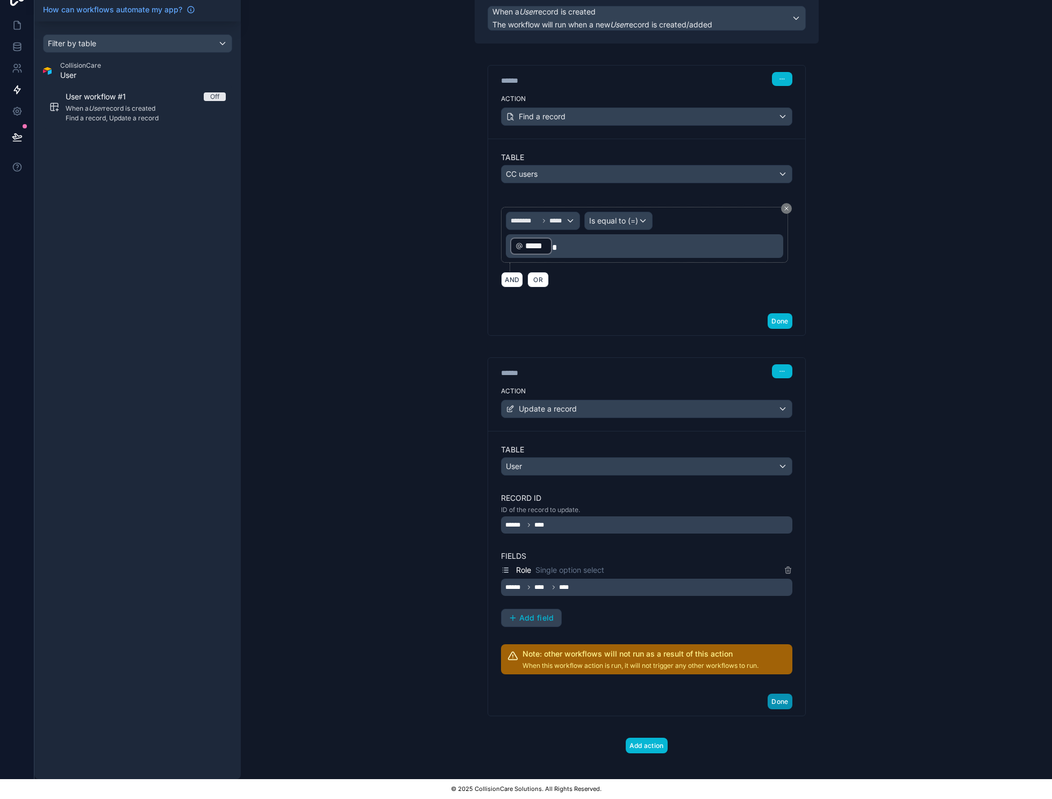
click at [783, 694] on button "Done" at bounding box center [780, 702] width 24 height 16
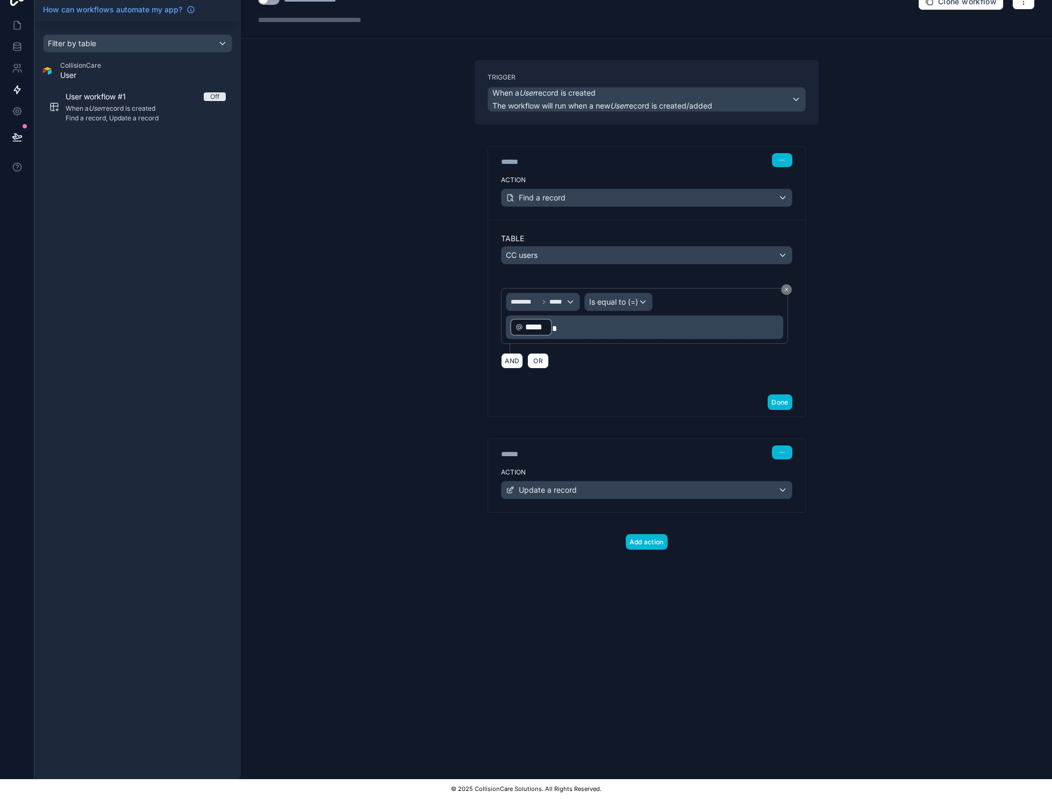
scroll to position [0, 0]
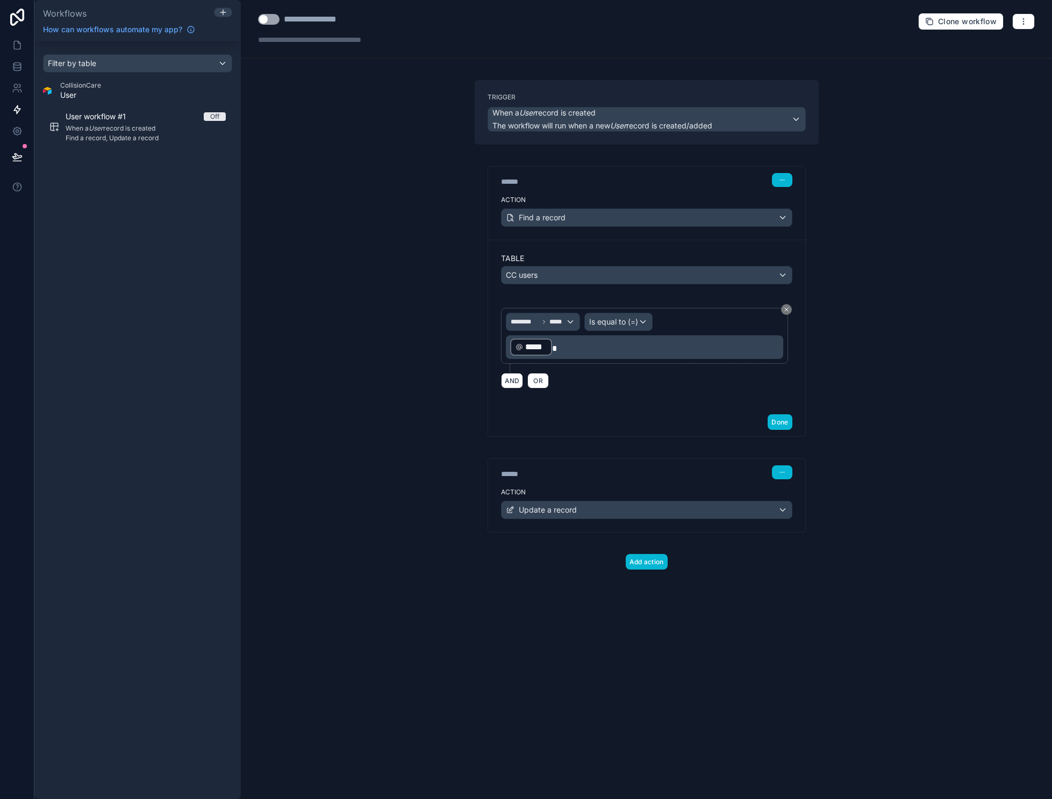
click at [271, 20] on button "Use setting" at bounding box center [269, 19] width 22 height 11
click at [928, 398] on div "**********" at bounding box center [646, 399] width 811 height 799
click at [338, 28] on div "**********" at bounding box center [333, 29] width 151 height 32
click at [340, 20] on div "**********" at bounding box center [323, 19] width 79 height 13
drag, startPoint x: 356, startPoint y: 19, endPoint x: 273, endPoint y: 19, distance: 82.8
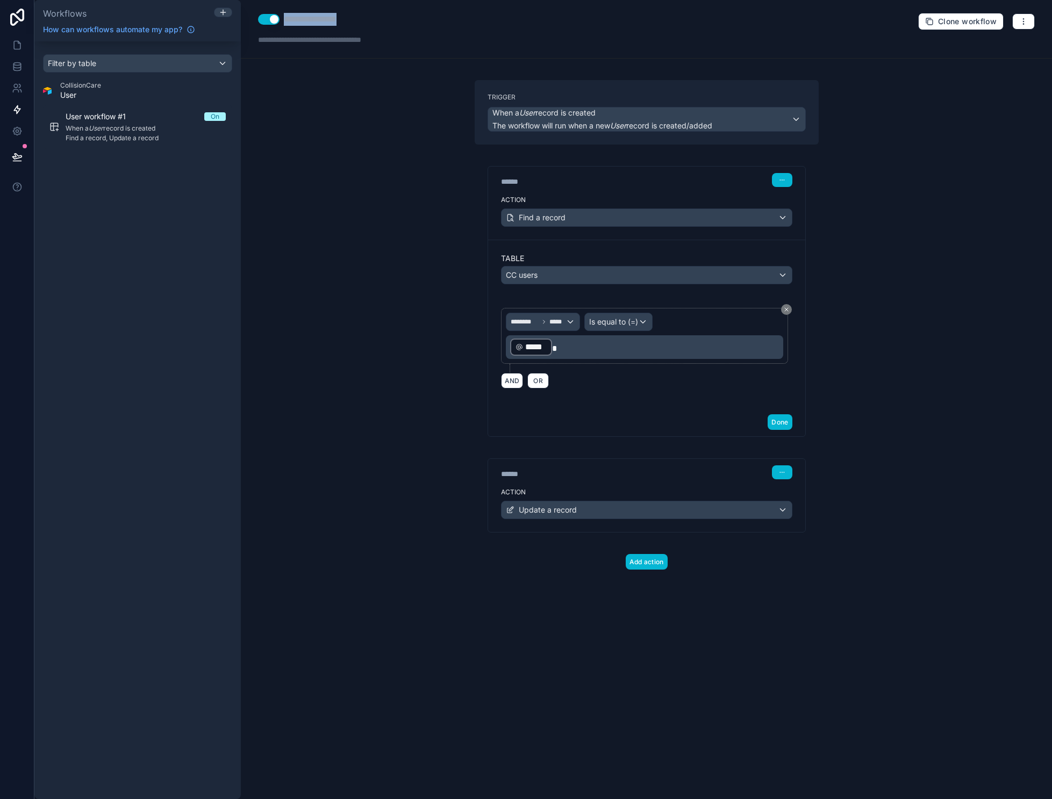
click at [273, 19] on div "**********" at bounding box center [333, 19] width 151 height 13
click at [354, 206] on div "**********" at bounding box center [646, 399] width 811 height 799
drag, startPoint x: 399, startPoint y: 18, endPoint x: 284, endPoint y: 22, distance: 115.6
click at [284, 22] on div "**********" at bounding box center [346, 19] width 124 height 13
type div "**********"
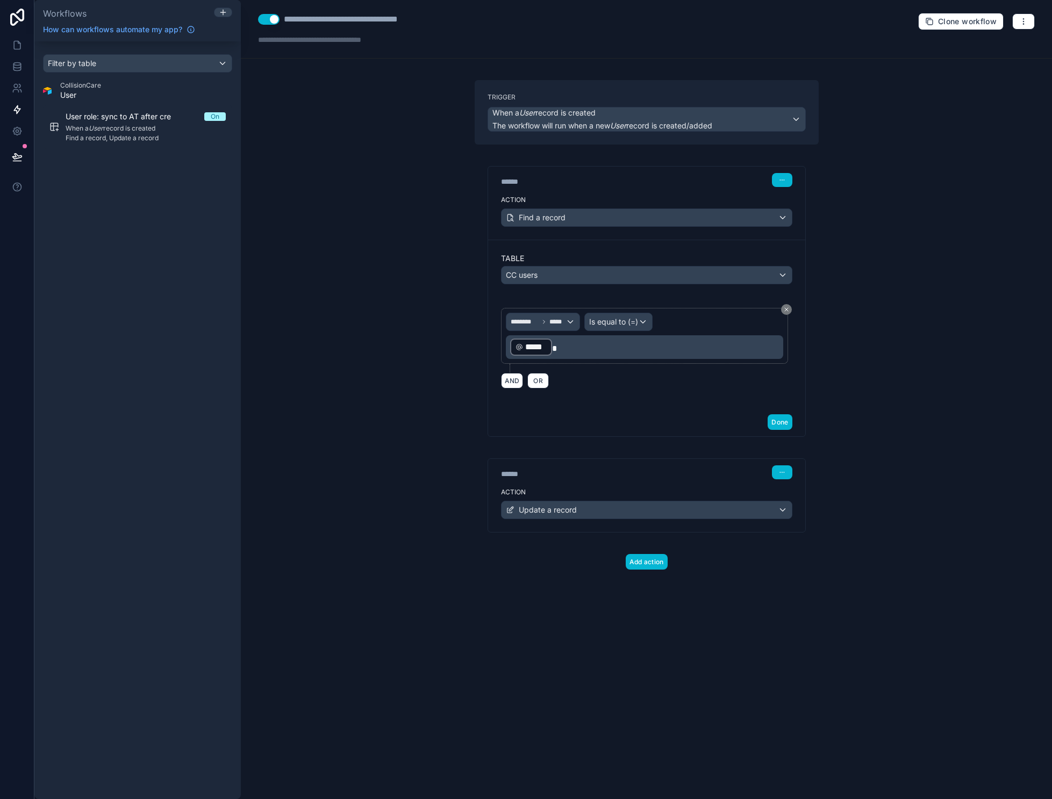
click at [356, 198] on div "**********" at bounding box center [646, 399] width 811 height 799
click at [22, 151] on button at bounding box center [17, 157] width 24 height 30
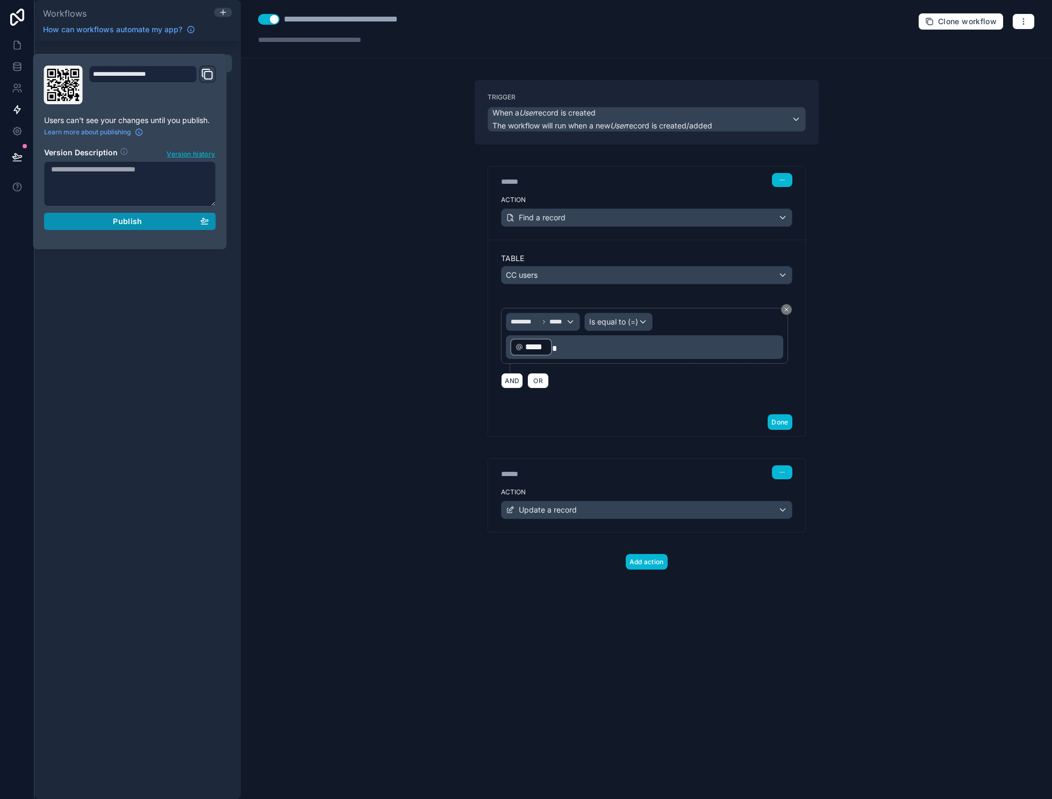
click at [106, 223] on div "Publish" at bounding box center [130, 222] width 158 height 10
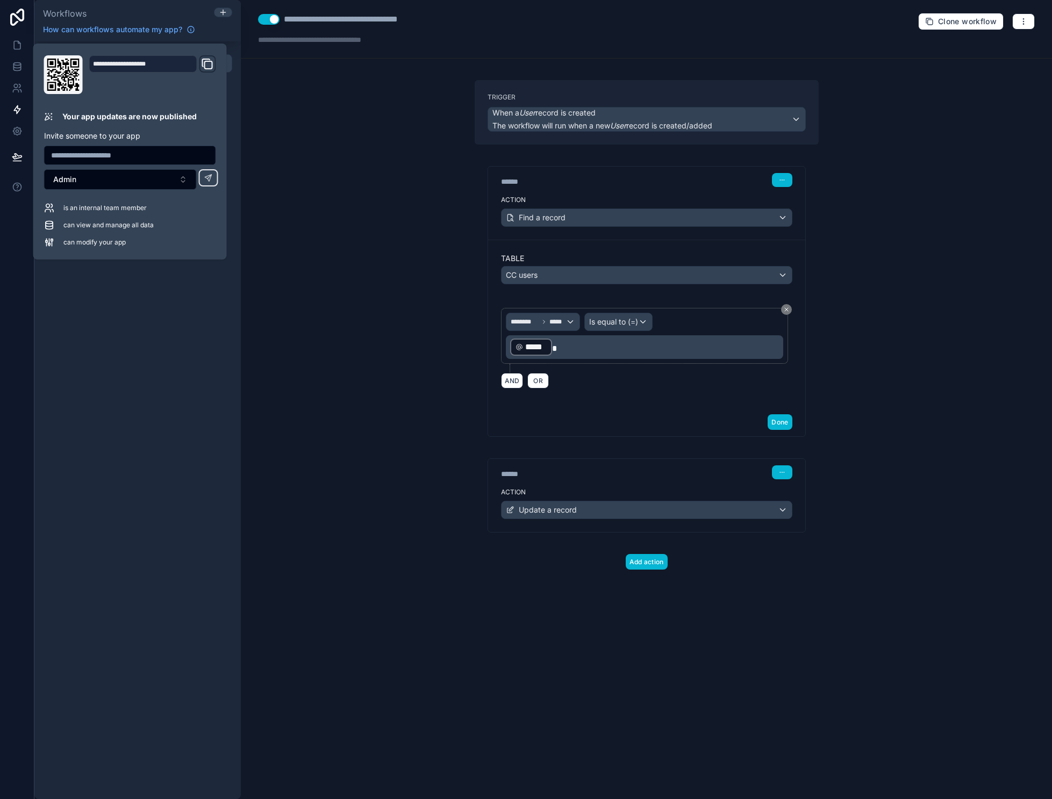
click at [384, 314] on div "**********" at bounding box center [646, 399] width 811 height 799
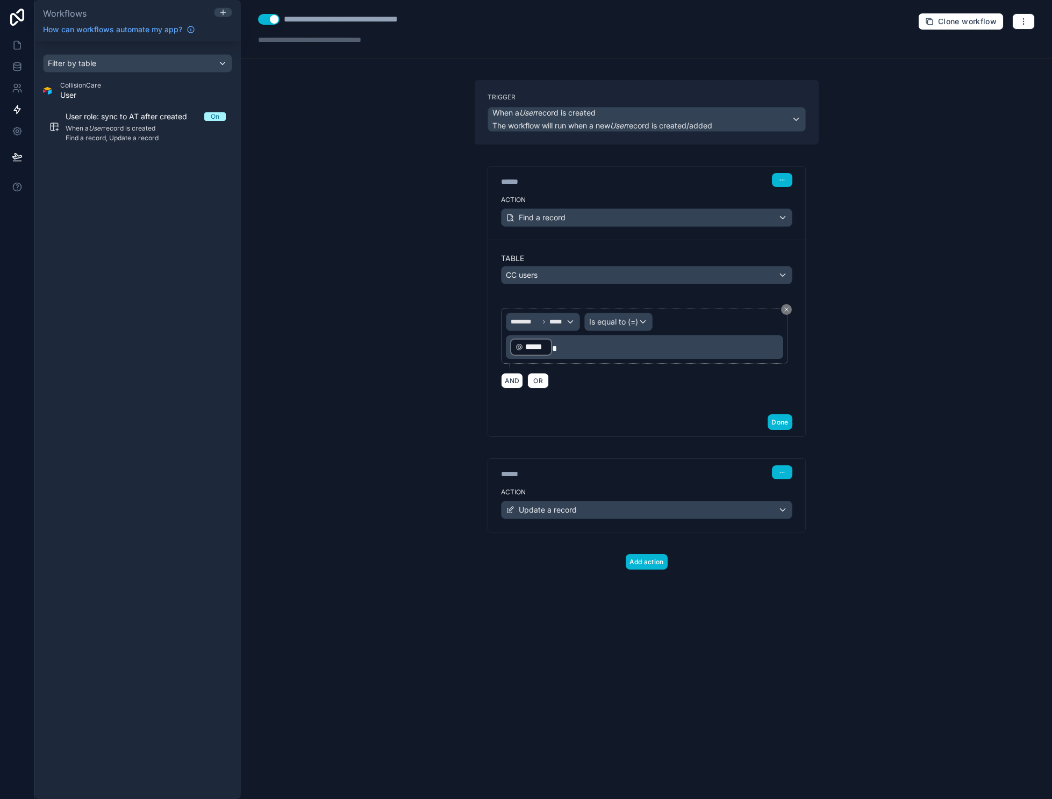
click at [283, 113] on div "**********" at bounding box center [646, 399] width 811 height 799
click at [412, 309] on div "**********" at bounding box center [646, 399] width 811 height 799
click at [18, 87] on icon at bounding box center [16, 86] width 4 height 4
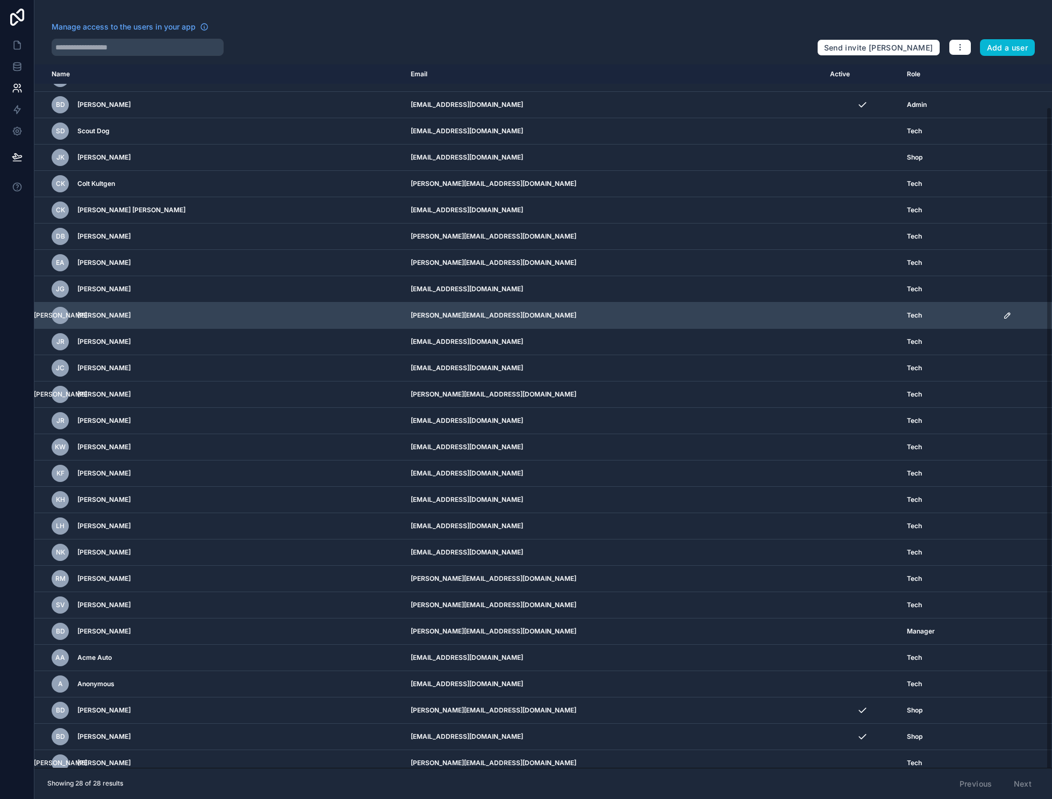
scroll to position [27, 0]
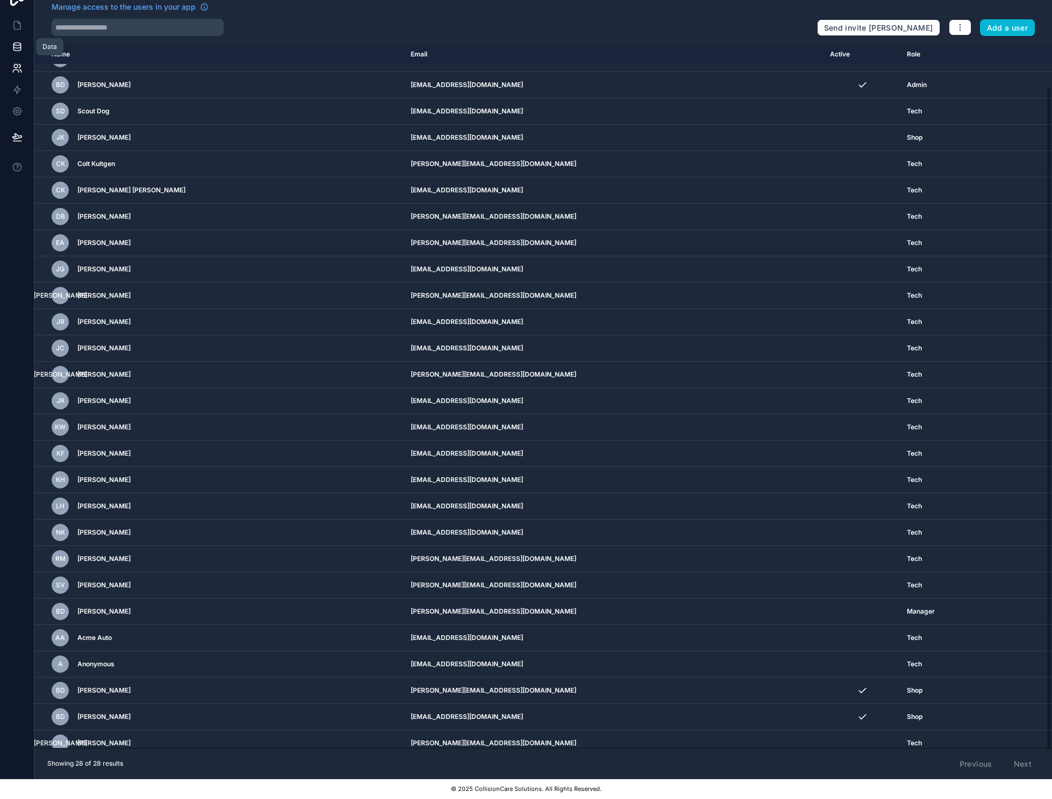
click at [18, 41] on icon at bounding box center [17, 46] width 11 height 11
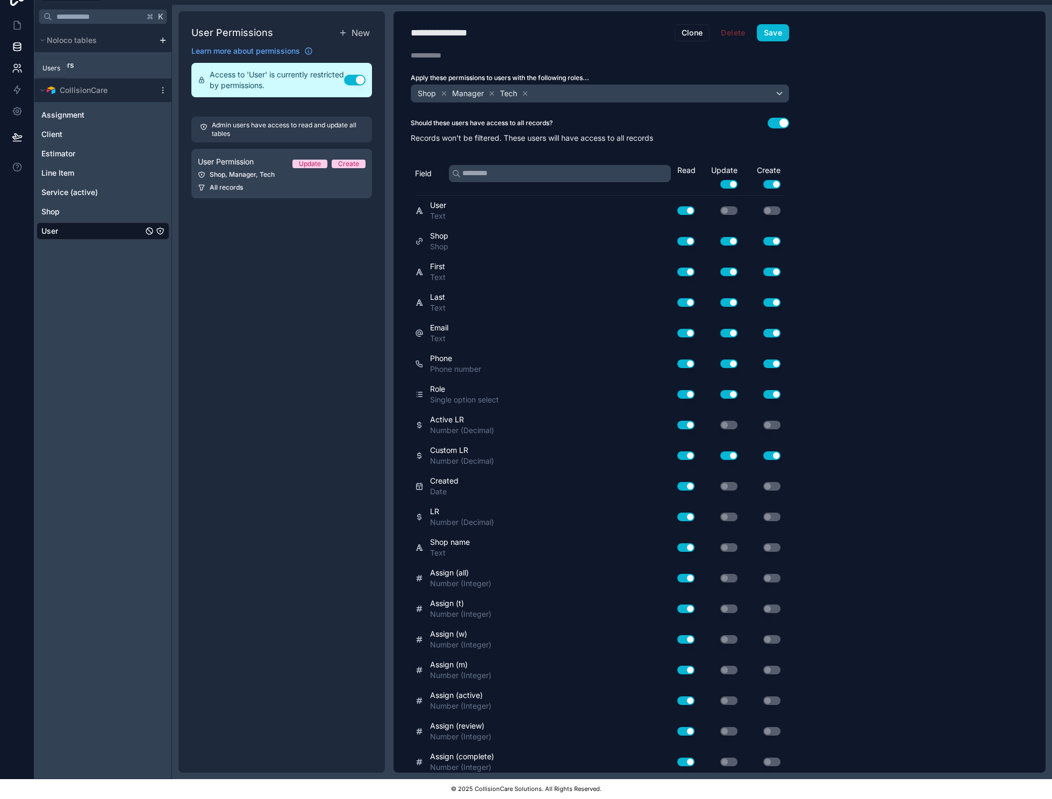
click at [16, 63] on icon at bounding box center [17, 68] width 11 height 11
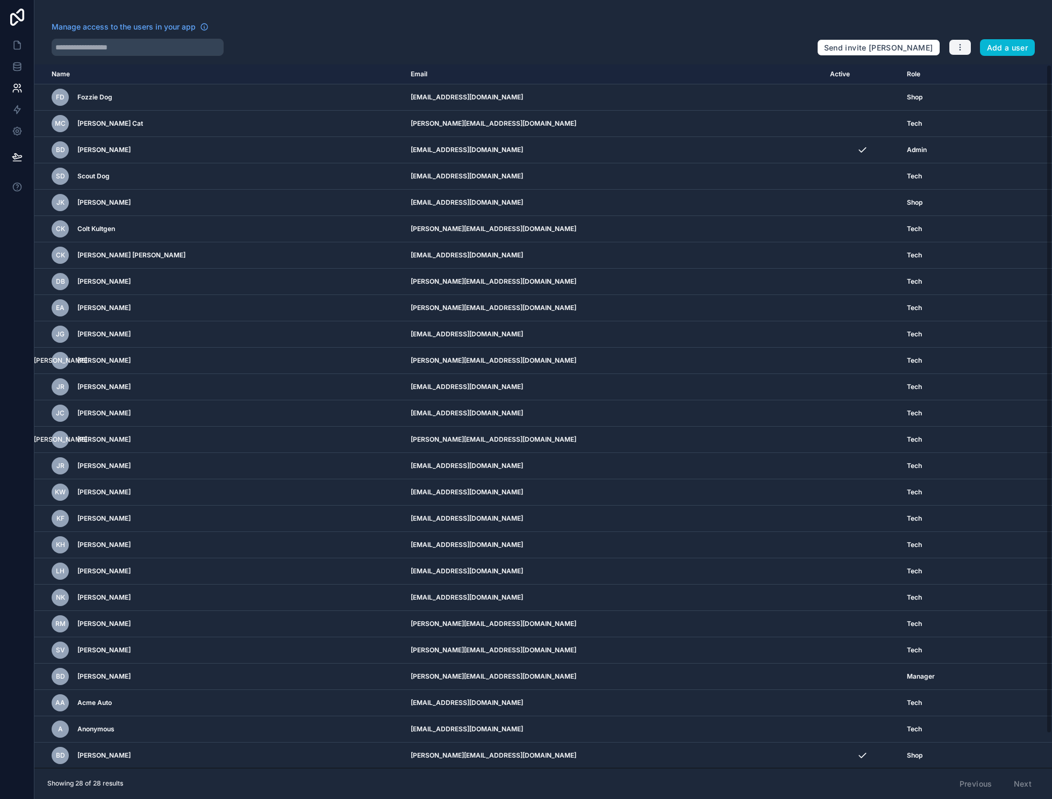
click at [971, 47] on button "button" at bounding box center [960, 47] width 23 height 16
click at [988, 74] on link "Manage roles" at bounding box center [993, 73] width 75 height 17
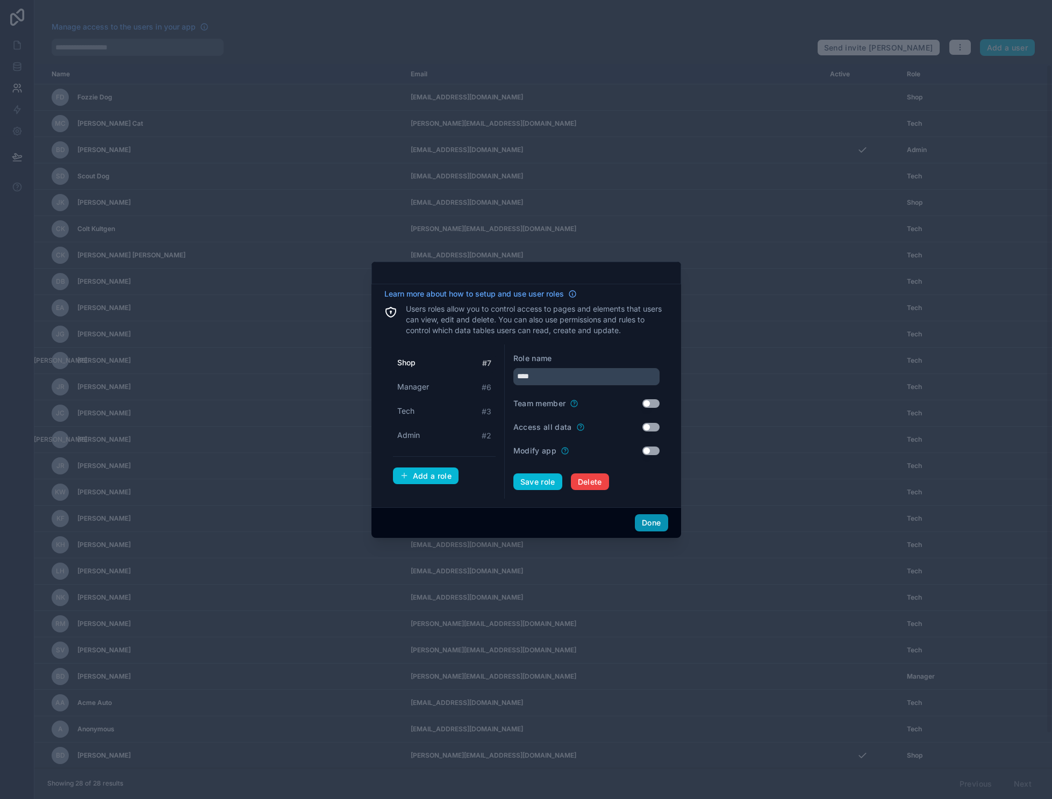
click at [657, 532] on button "Done" at bounding box center [651, 522] width 33 height 17
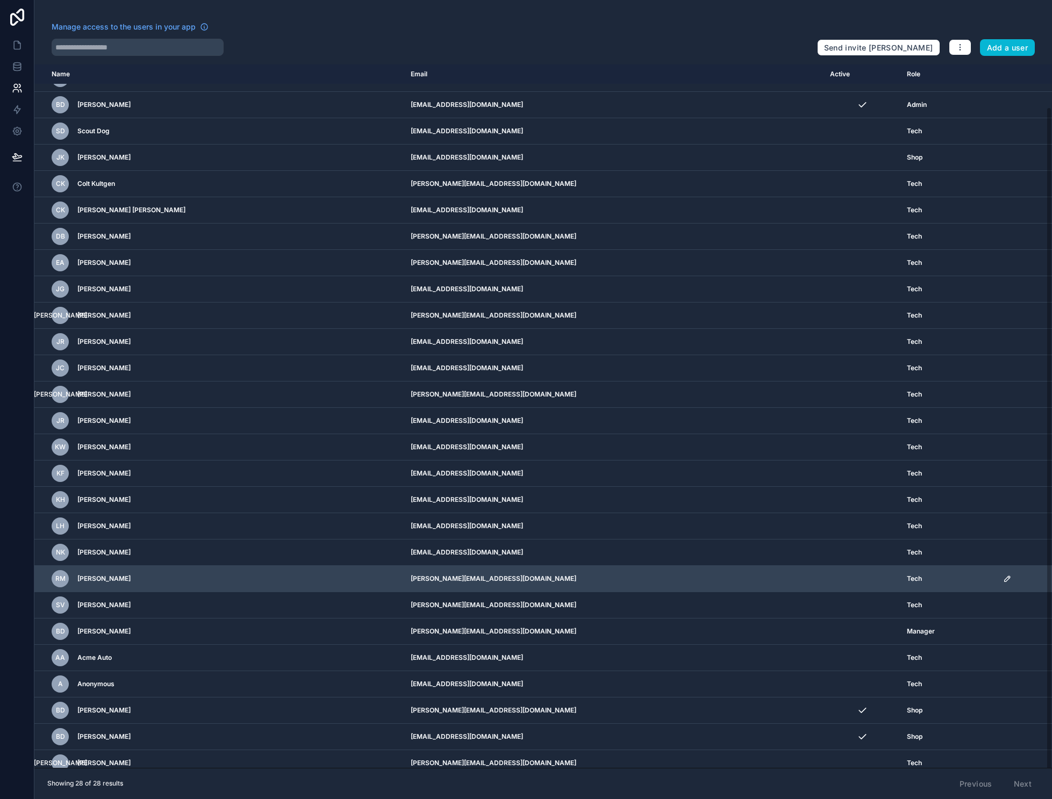
scroll to position [27, 0]
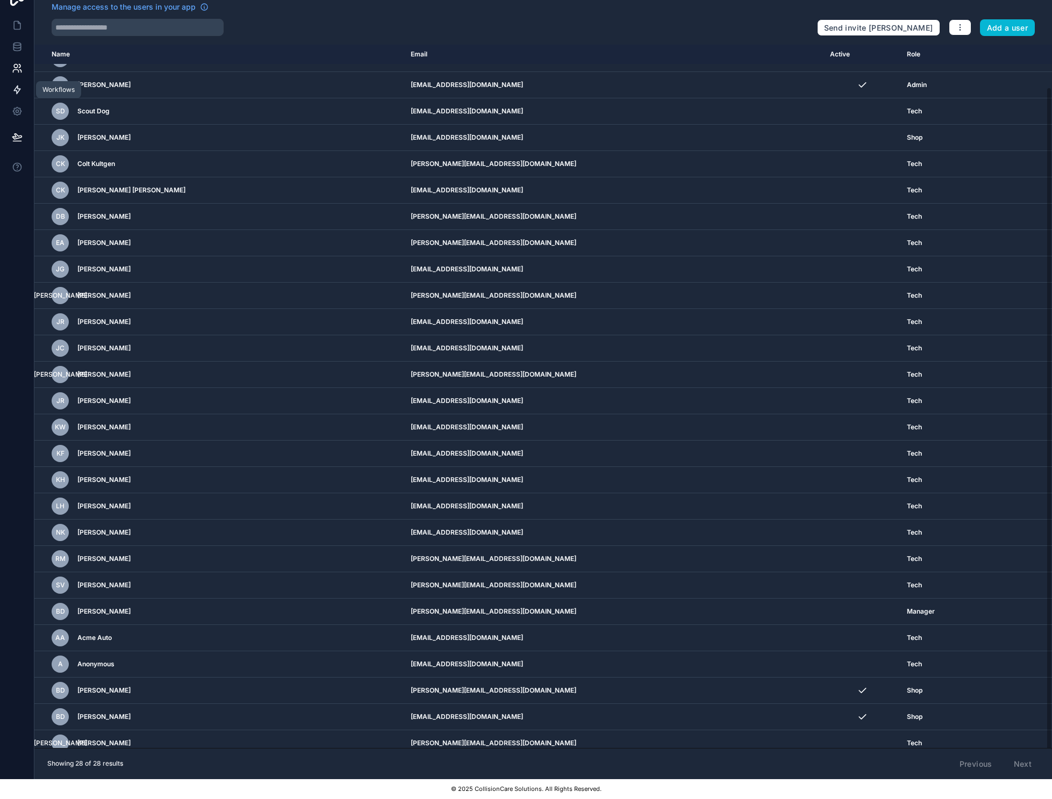
click at [19, 84] on icon at bounding box center [17, 89] width 11 height 11
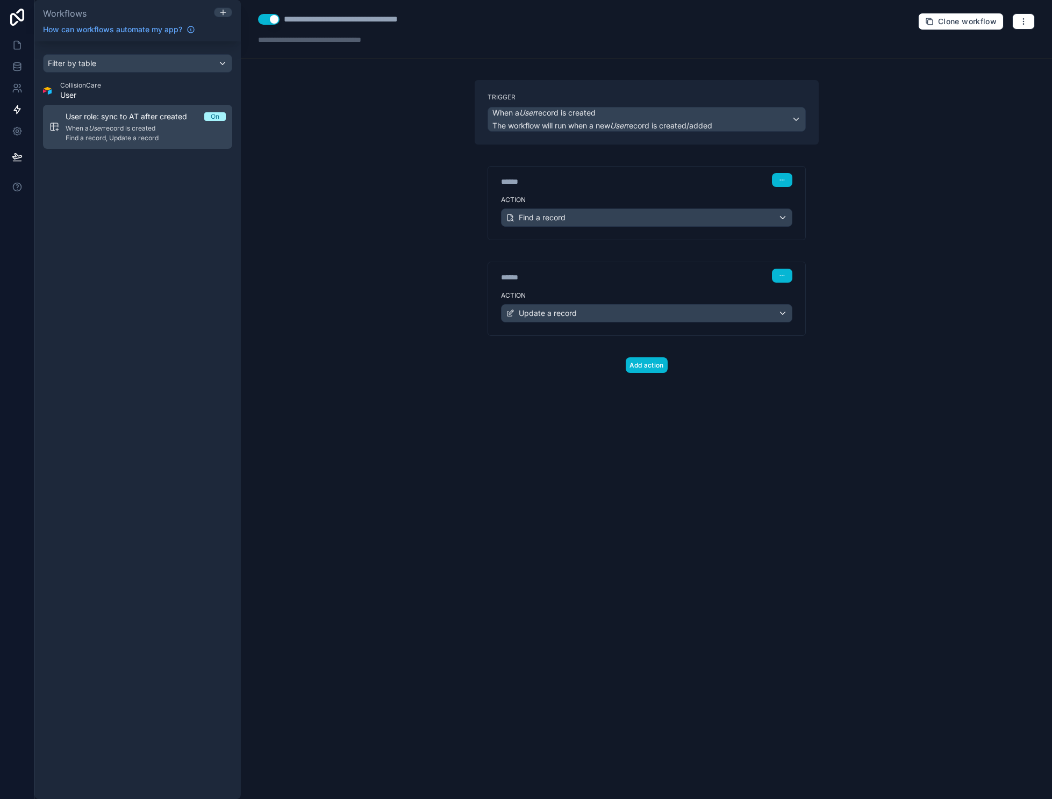
click at [163, 120] on span "User role: sync to AT after created" at bounding box center [133, 116] width 134 height 11
click at [1035, 19] on button "button" at bounding box center [1023, 21] width 23 height 16
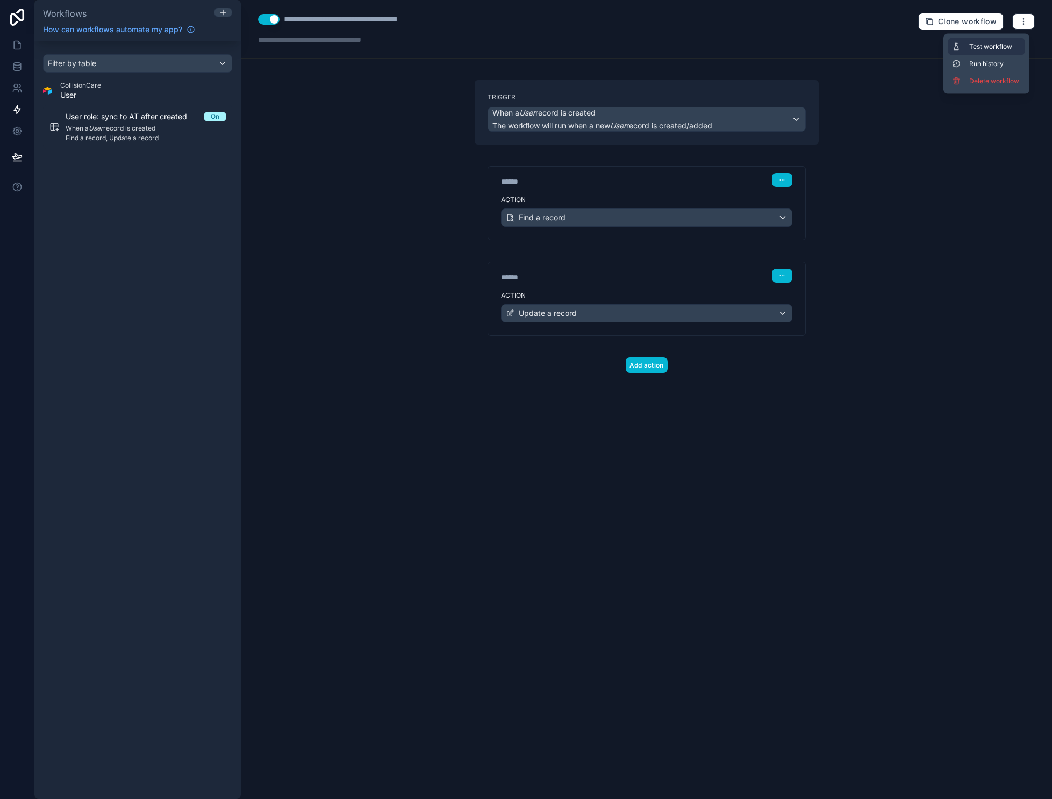
click at [1021, 46] on span "Test workflow" at bounding box center [995, 46] width 52 height 9
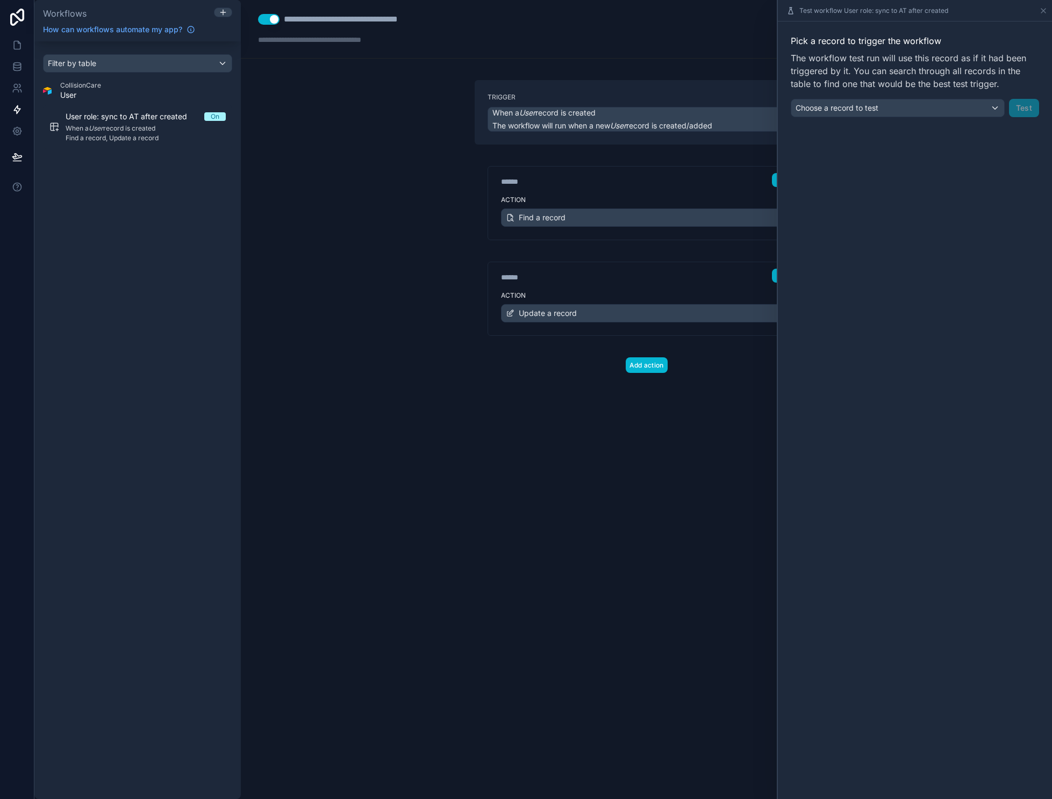
click at [994, 102] on div "Choose a record to test" at bounding box center [897, 107] width 213 height 17
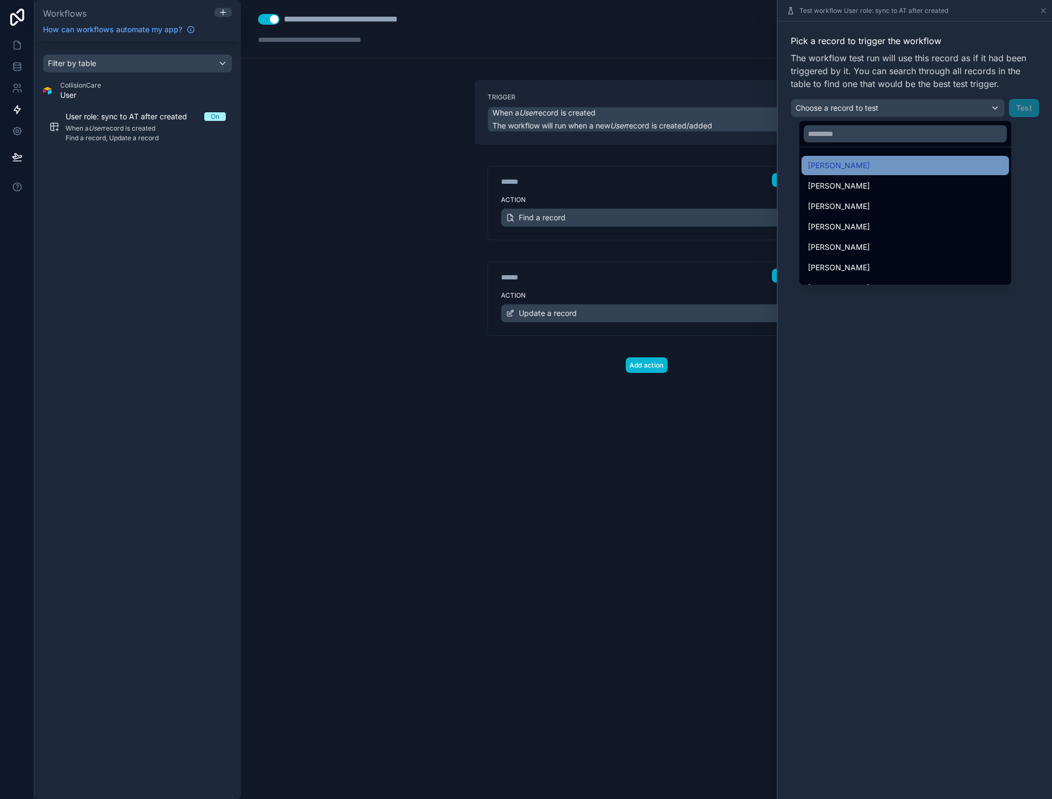
click at [865, 167] on div "[PERSON_NAME]" at bounding box center [905, 165] width 195 height 13
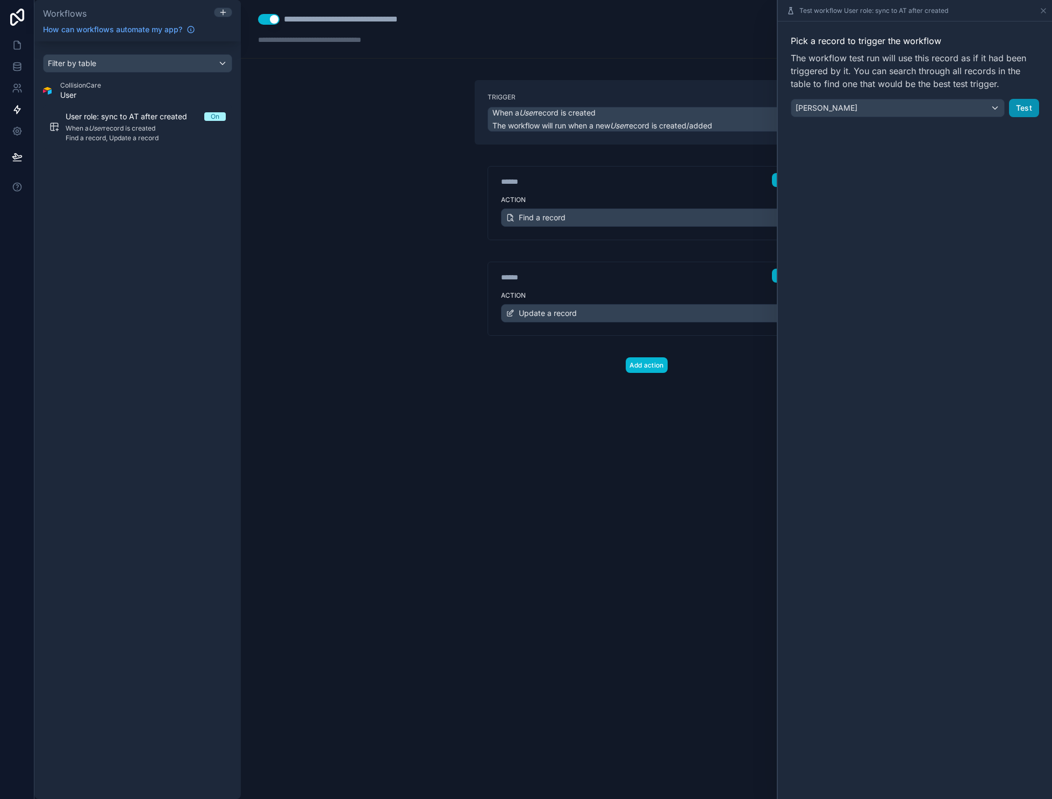
click at [1034, 105] on button "Test" at bounding box center [1024, 108] width 30 height 18
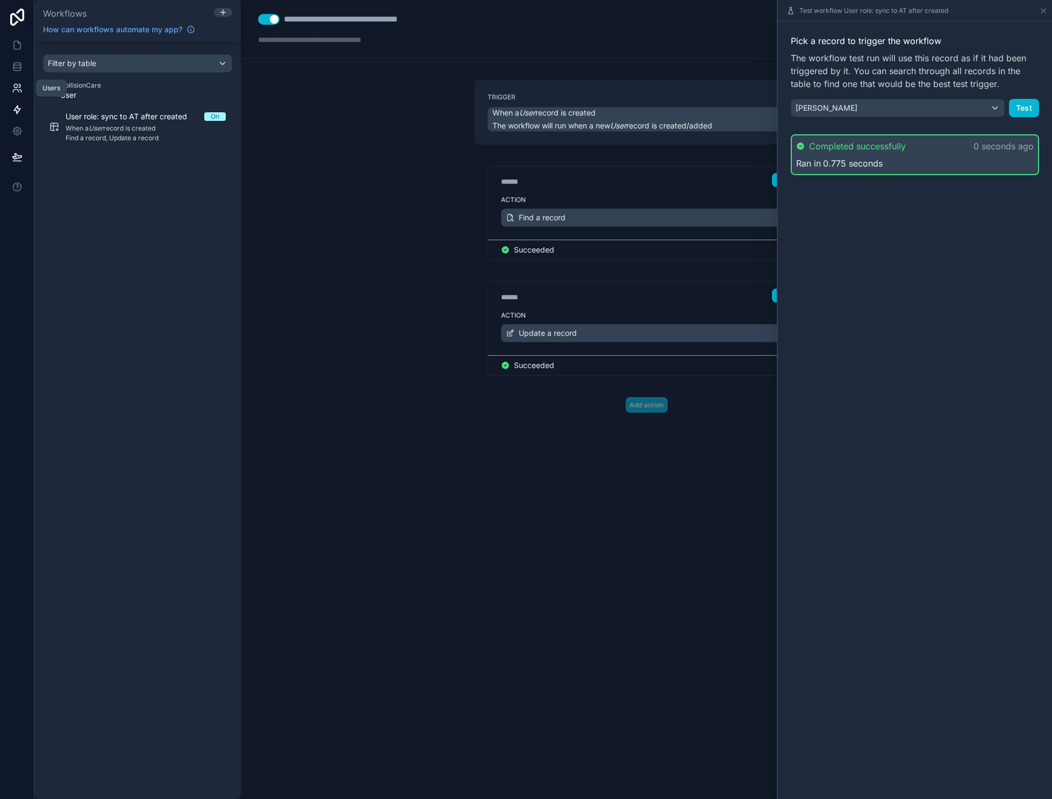
click at [19, 88] on icon at bounding box center [20, 85] width 2 height 3
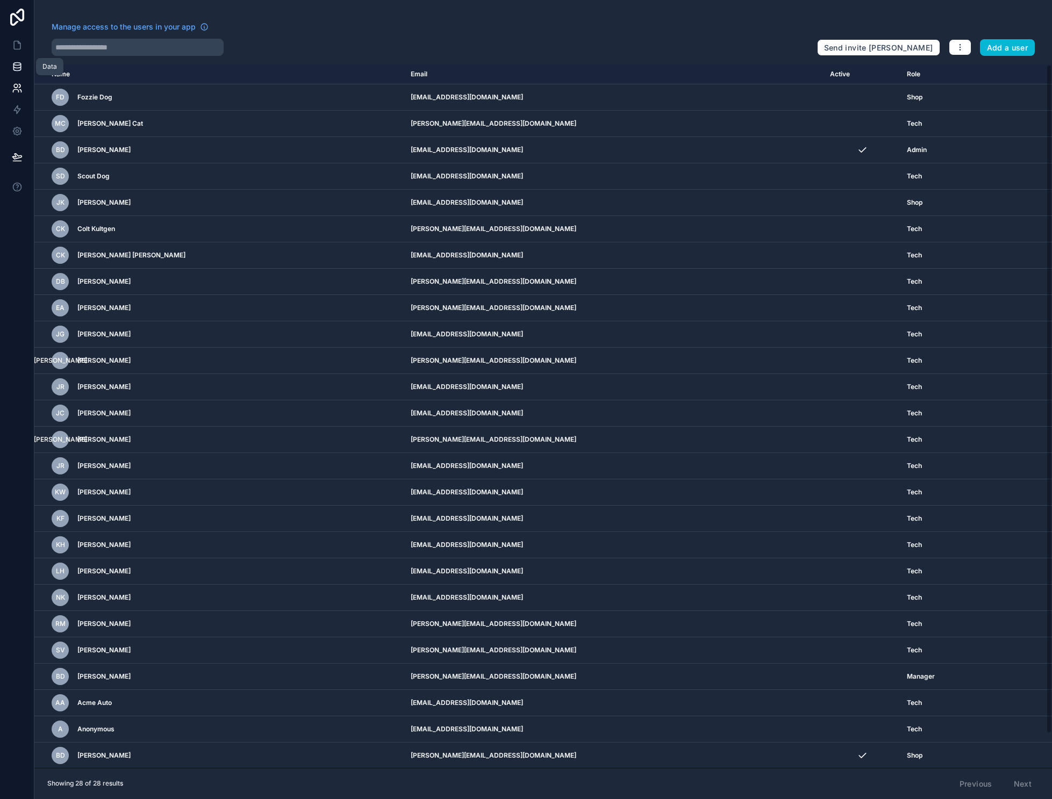
click at [17, 63] on icon at bounding box center [17, 66] width 11 height 11
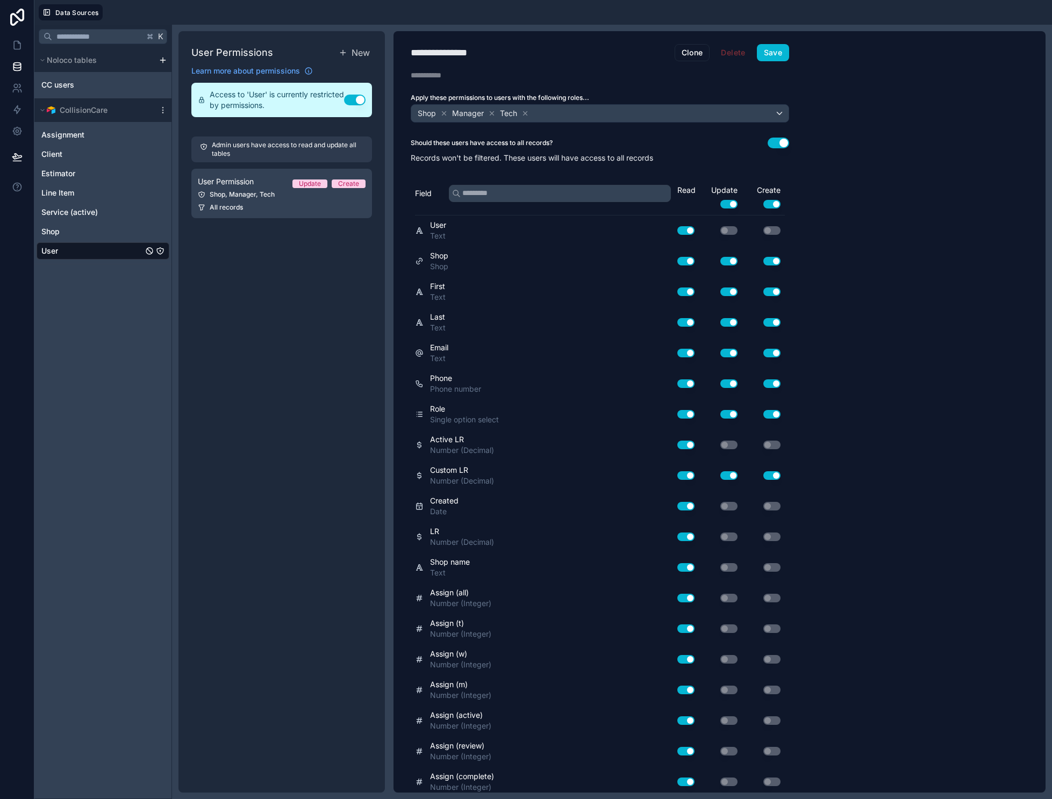
click at [119, 251] on div "User" at bounding box center [103, 250] width 133 height 17
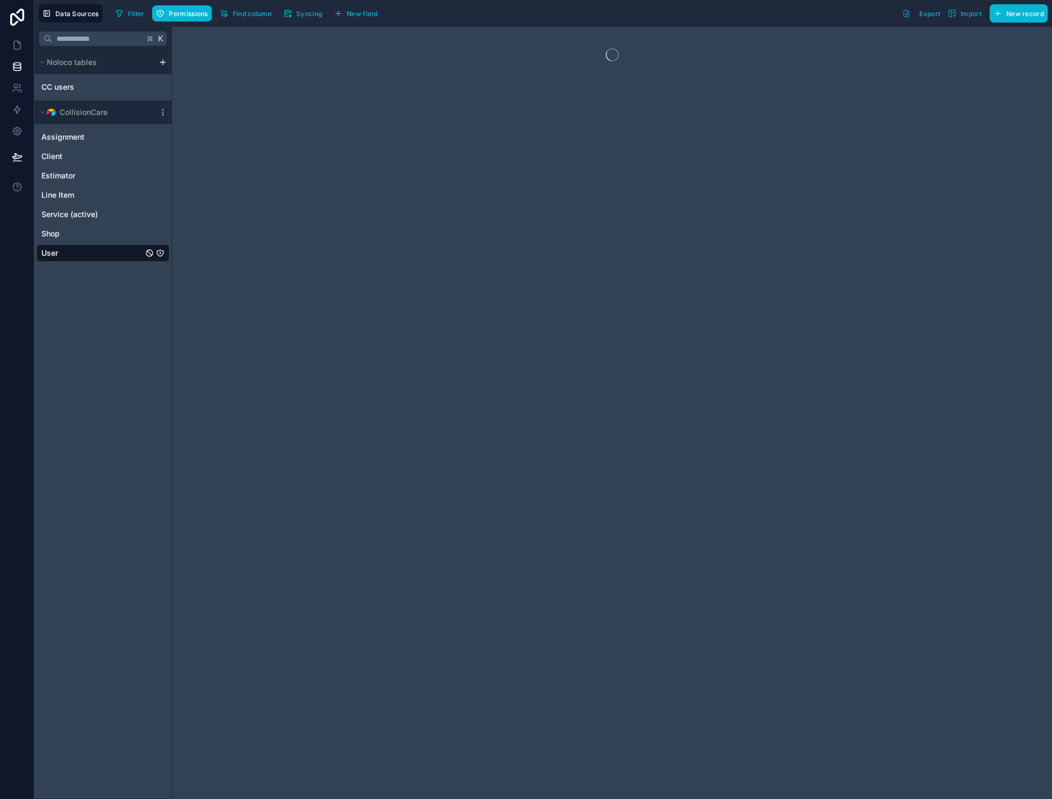
click at [94, 260] on div "User" at bounding box center [103, 253] width 133 height 17
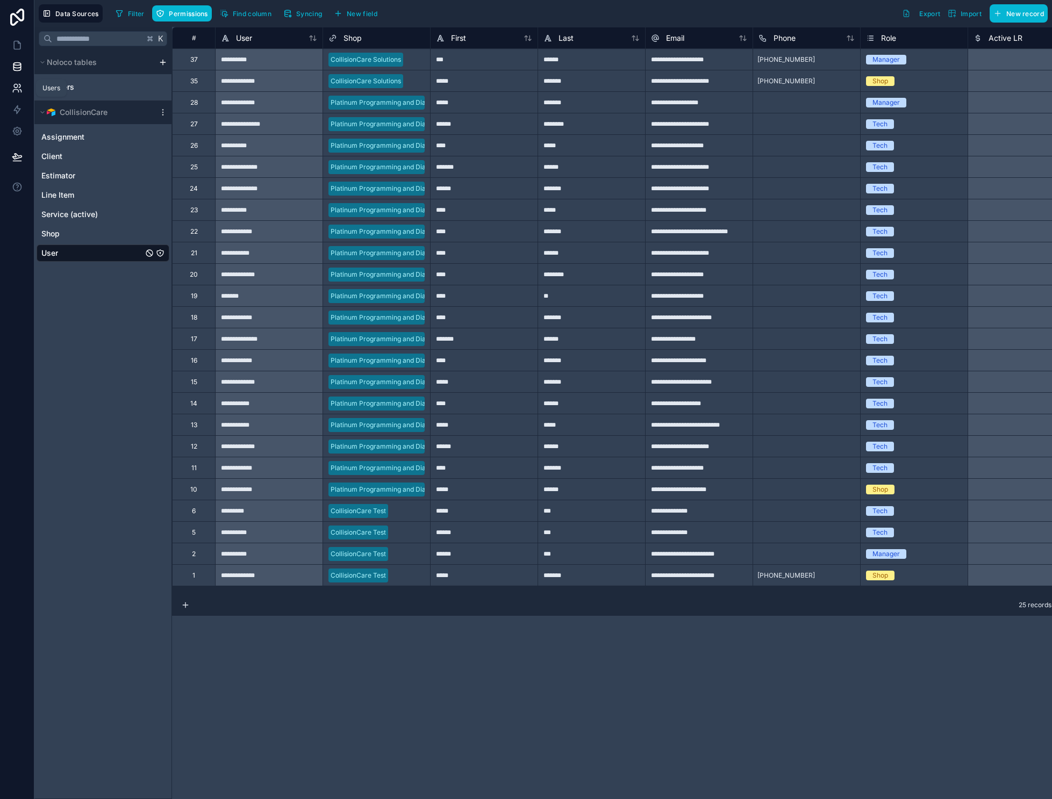
click at [20, 91] on icon at bounding box center [17, 88] width 11 height 11
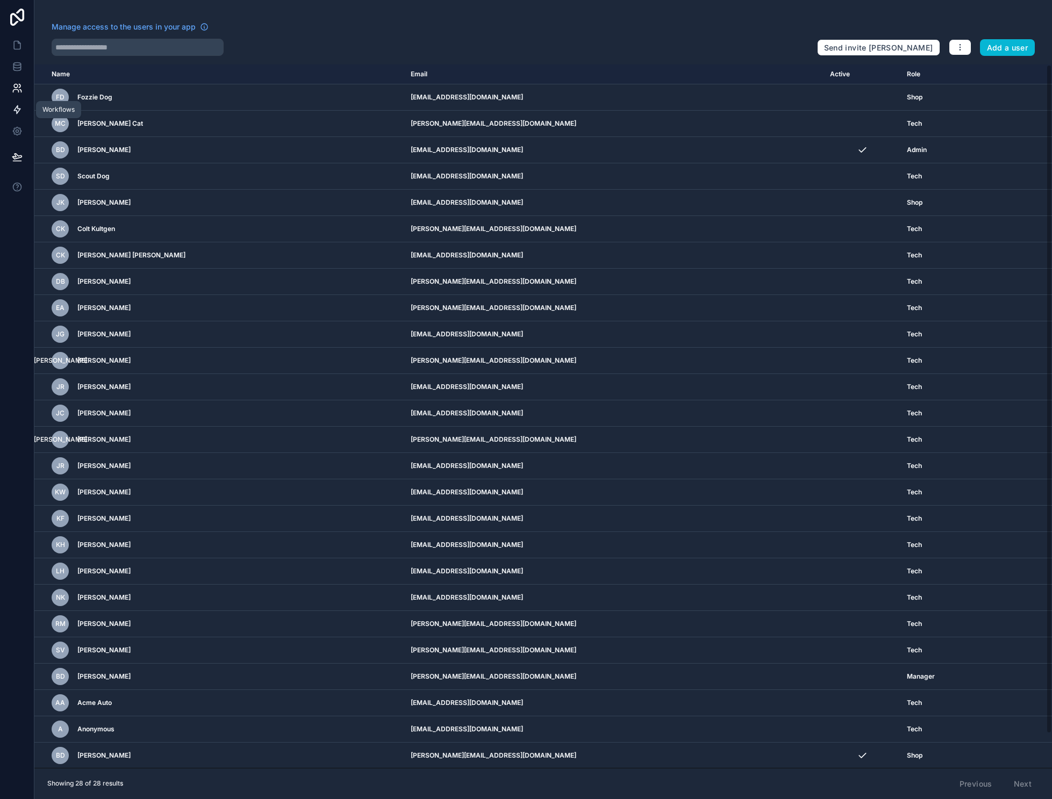
click at [14, 106] on icon at bounding box center [17, 109] width 11 height 11
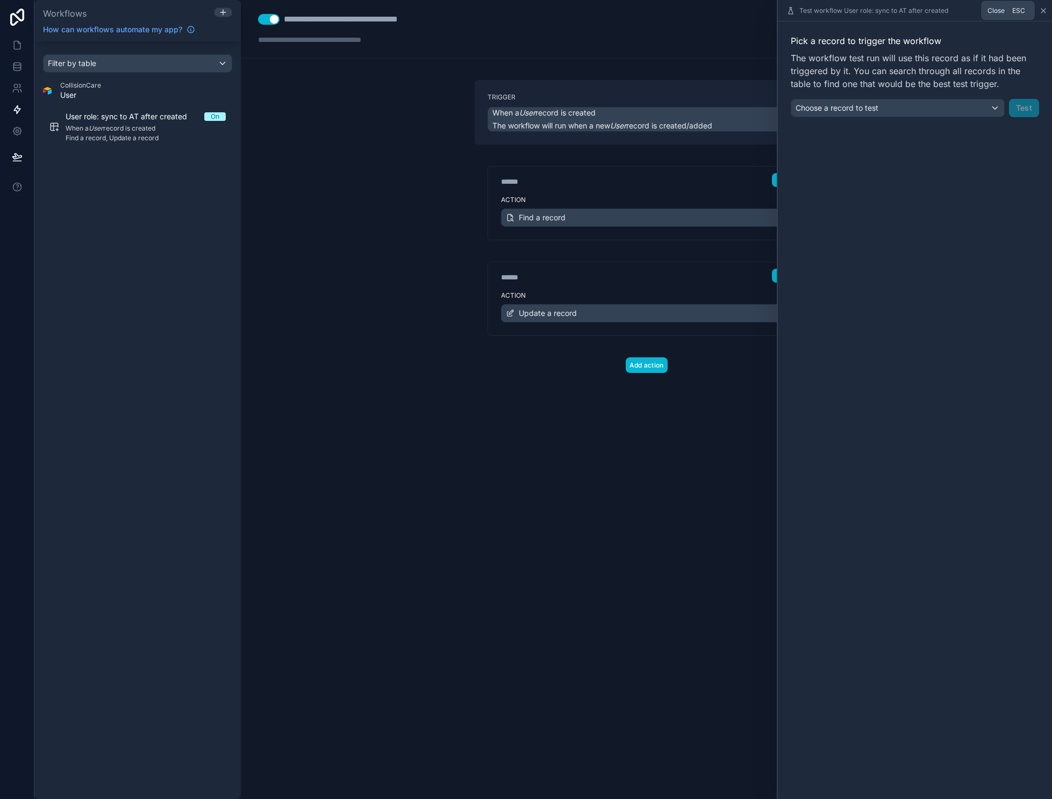
click at [1048, 11] on icon at bounding box center [1043, 10] width 9 height 9
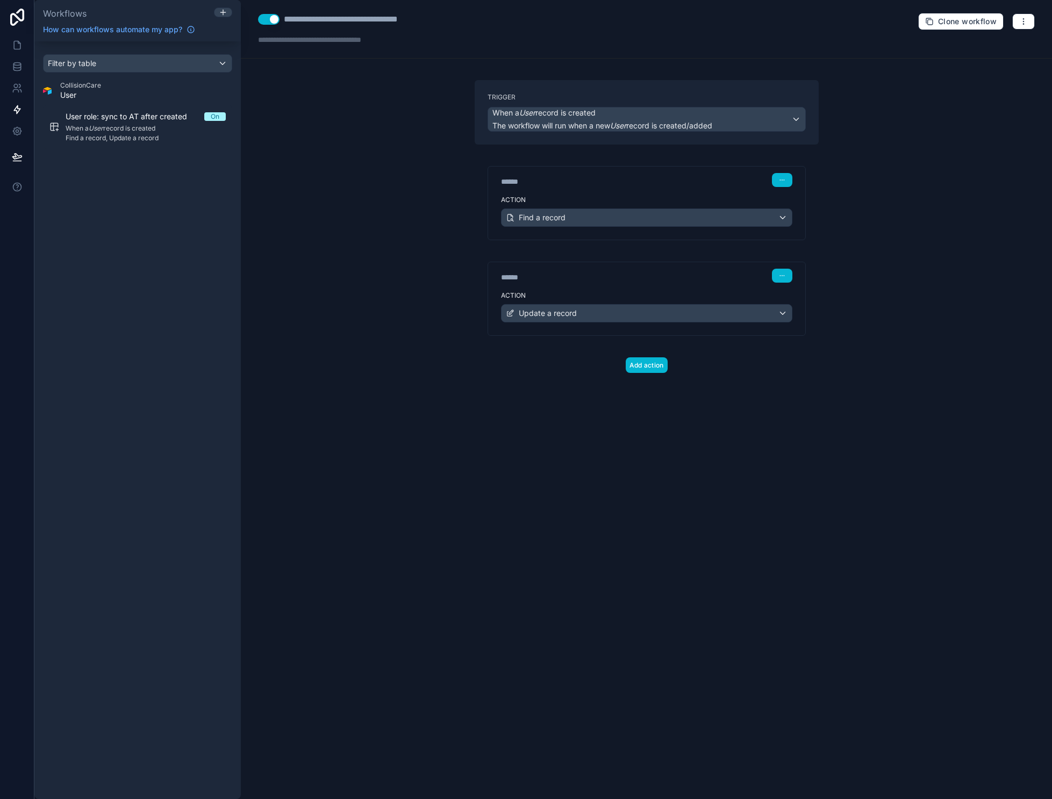
click at [618, 189] on div "****** Step 1" at bounding box center [646, 179] width 317 height 25
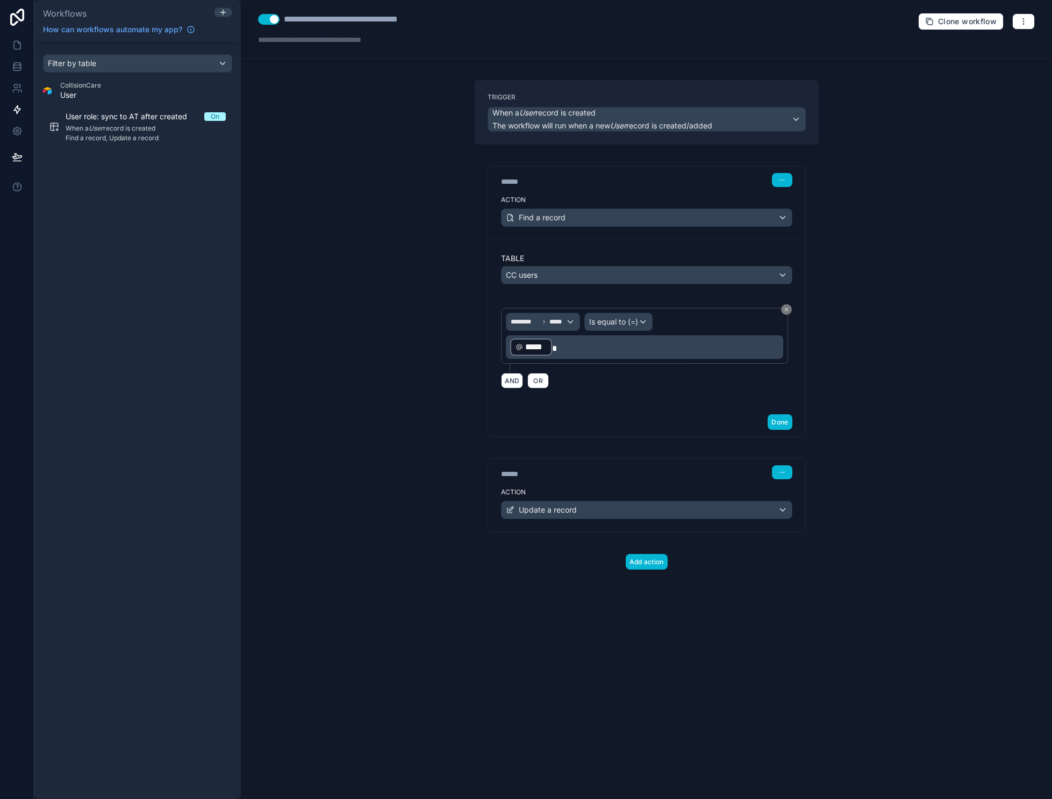
click at [741, 500] on div "Action Update a record" at bounding box center [646, 508] width 317 height 48
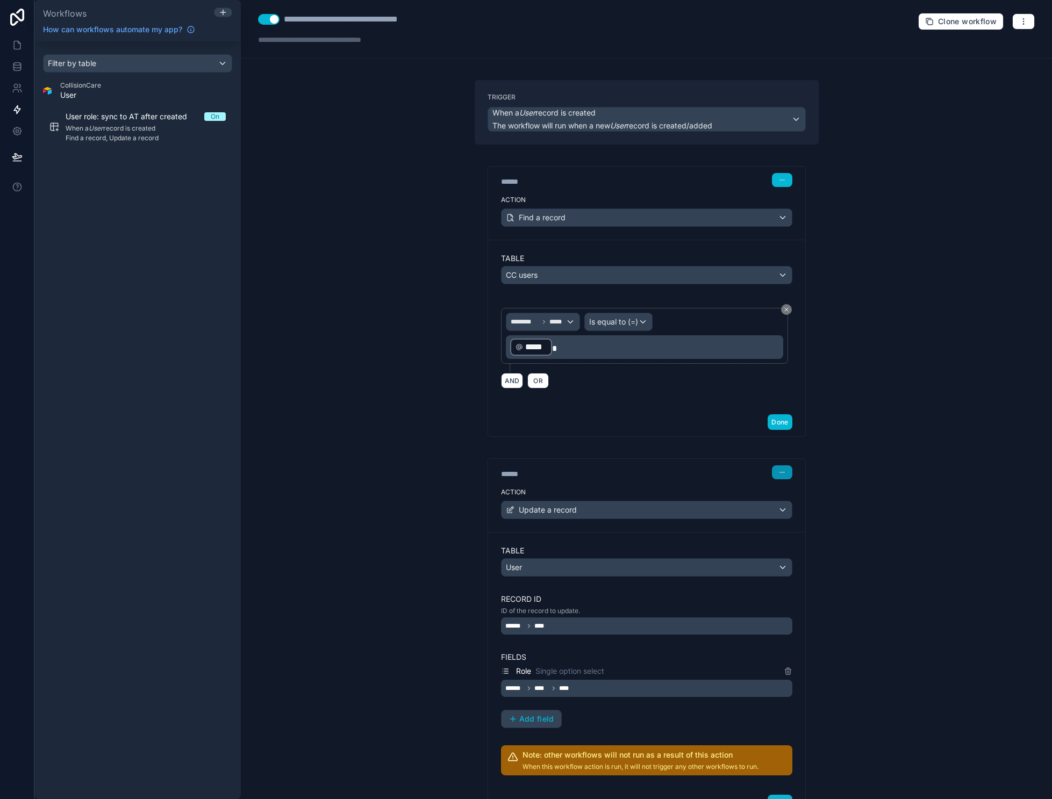
click at [787, 478] on button "button" at bounding box center [782, 472] width 20 height 14
click at [848, 446] on div "**********" at bounding box center [646, 399] width 811 height 799
click at [776, 174] on button "button" at bounding box center [782, 180] width 20 height 14
click at [791, 201] on button "Edit Description" at bounding box center [808, 204] width 74 height 17
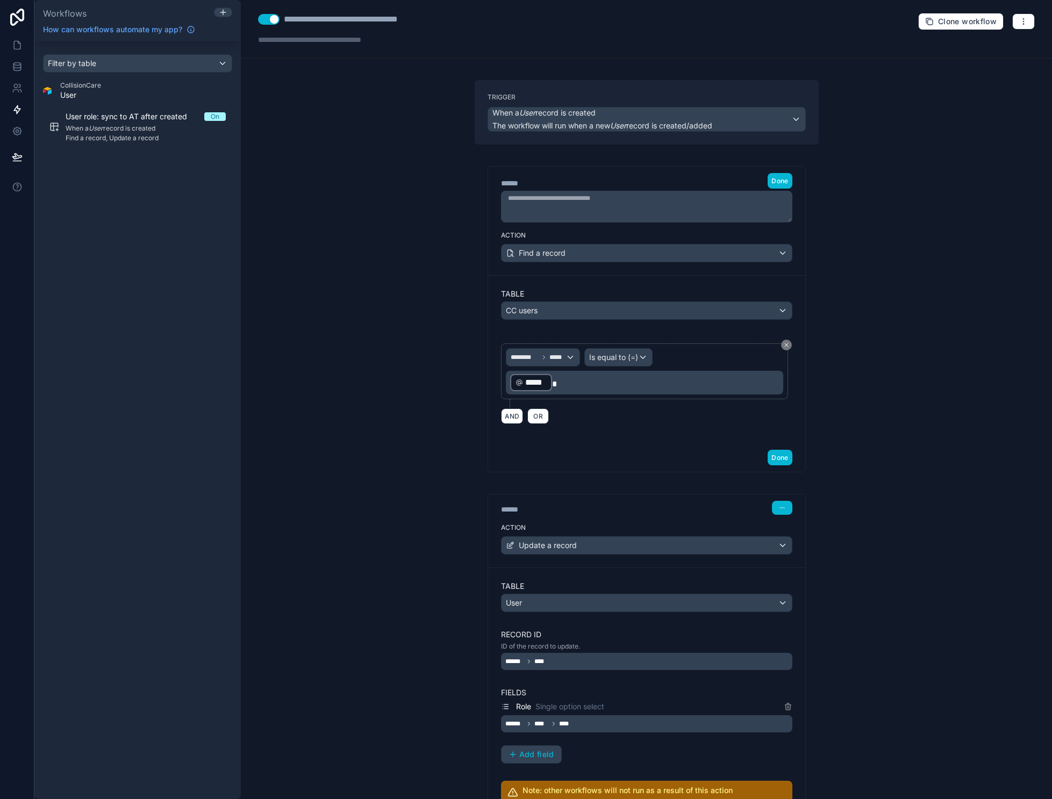
click at [698, 209] on textarea at bounding box center [646, 207] width 291 height 32
type textarea "**********"
click at [796, 181] on div "**********" at bounding box center [646, 197] width 317 height 60
click at [781, 179] on span "Done" at bounding box center [779, 181] width 17 height 8
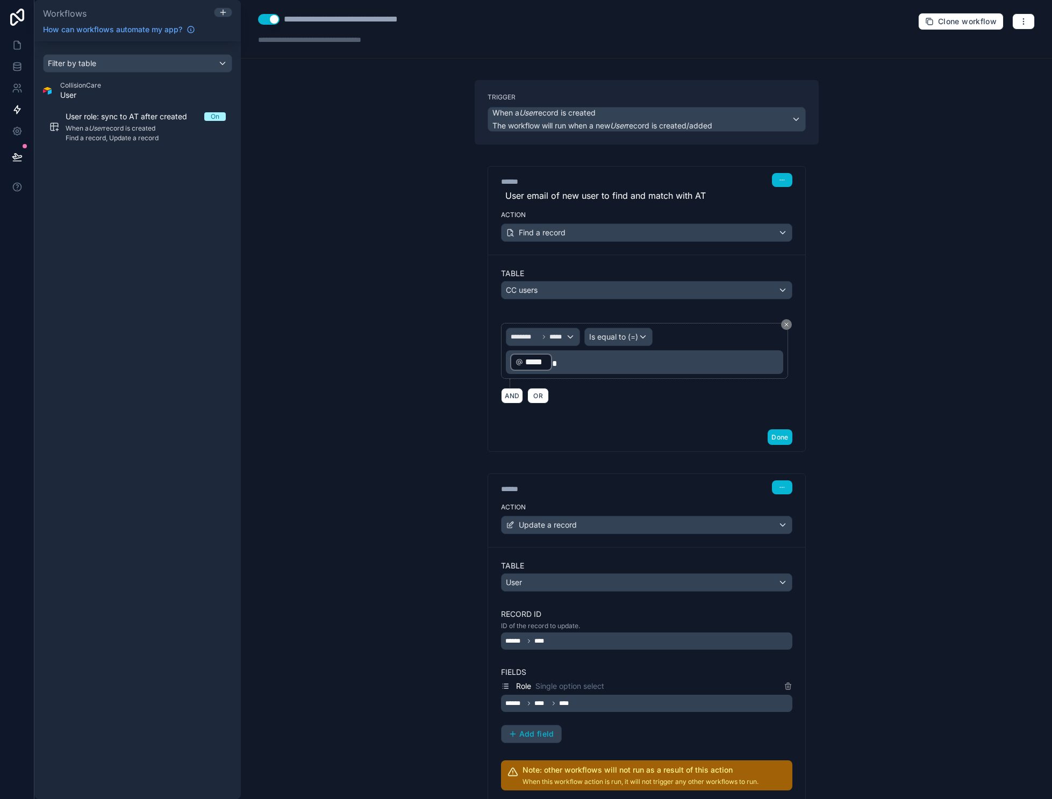
scroll to position [37, 0]
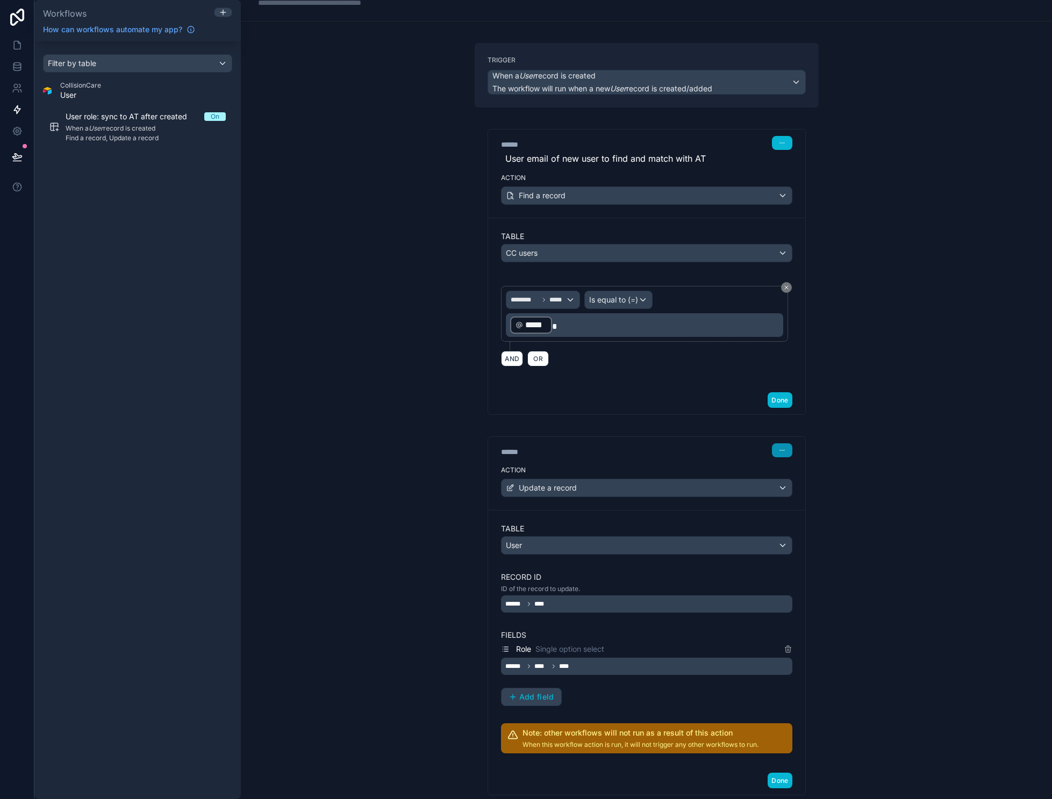
click at [783, 456] on button "button" at bounding box center [782, 450] width 20 height 14
click at [796, 474] on span "Edit Description" at bounding box center [816, 474] width 48 height 9
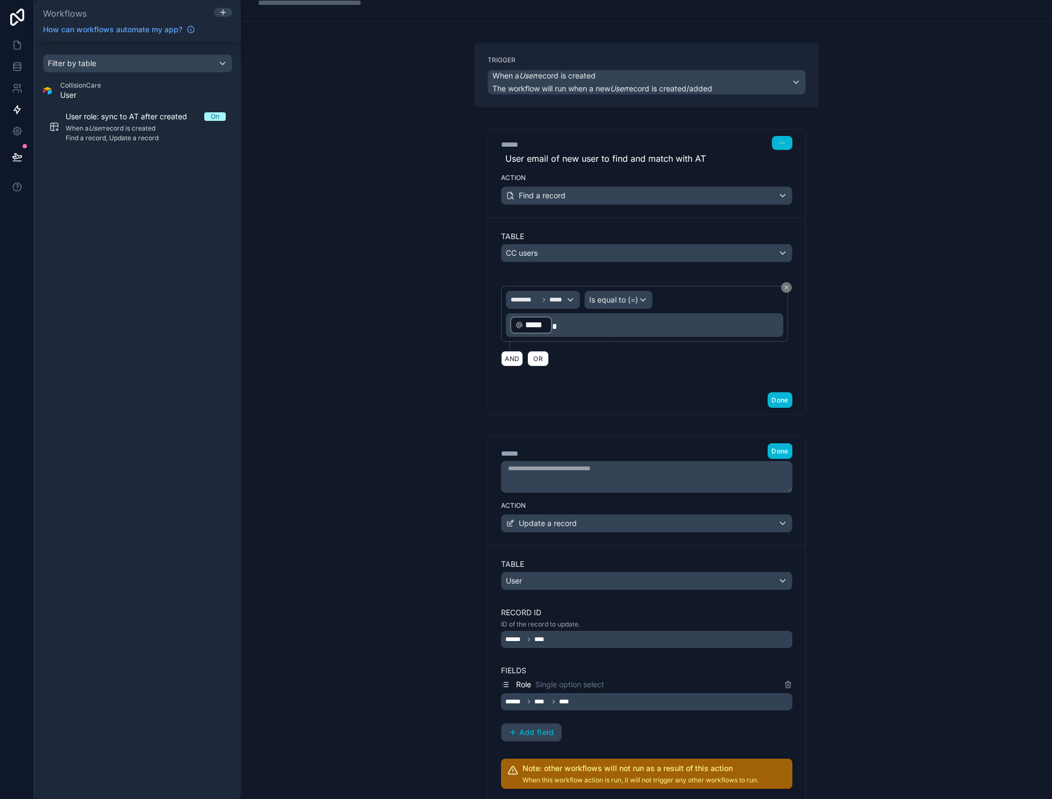
click at [680, 473] on textarea at bounding box center [646, 477] width 291 height 32
type textarea "**********"
click at [777, 453] on span "Done" at bounding box center [779, 451] width 17 height 8
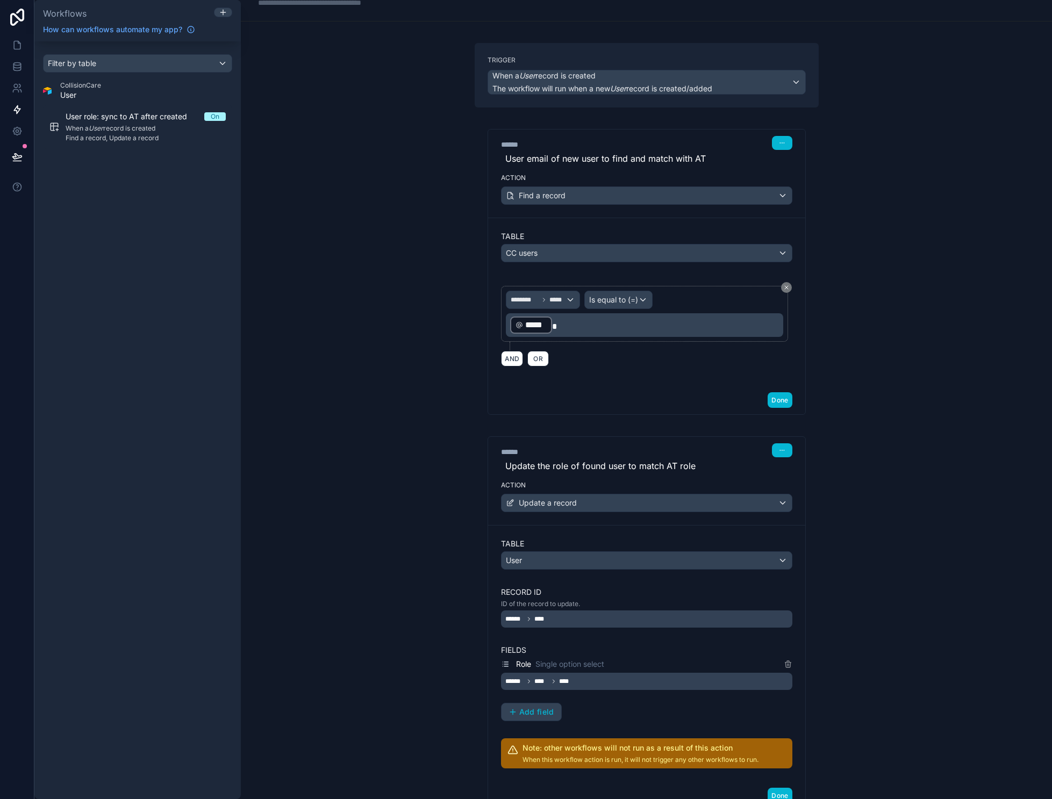
click at [871, 433] on div "**********" at bounding box center [646, 399] width 811 height 799
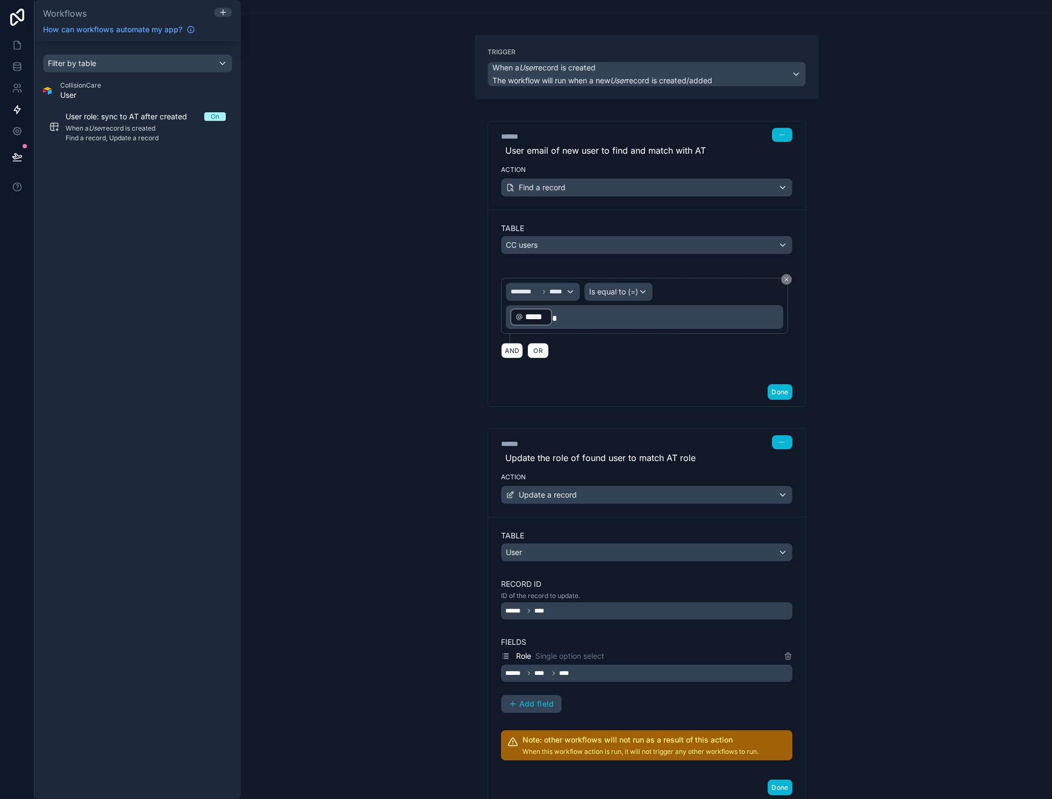
scroll to position [52, 0]
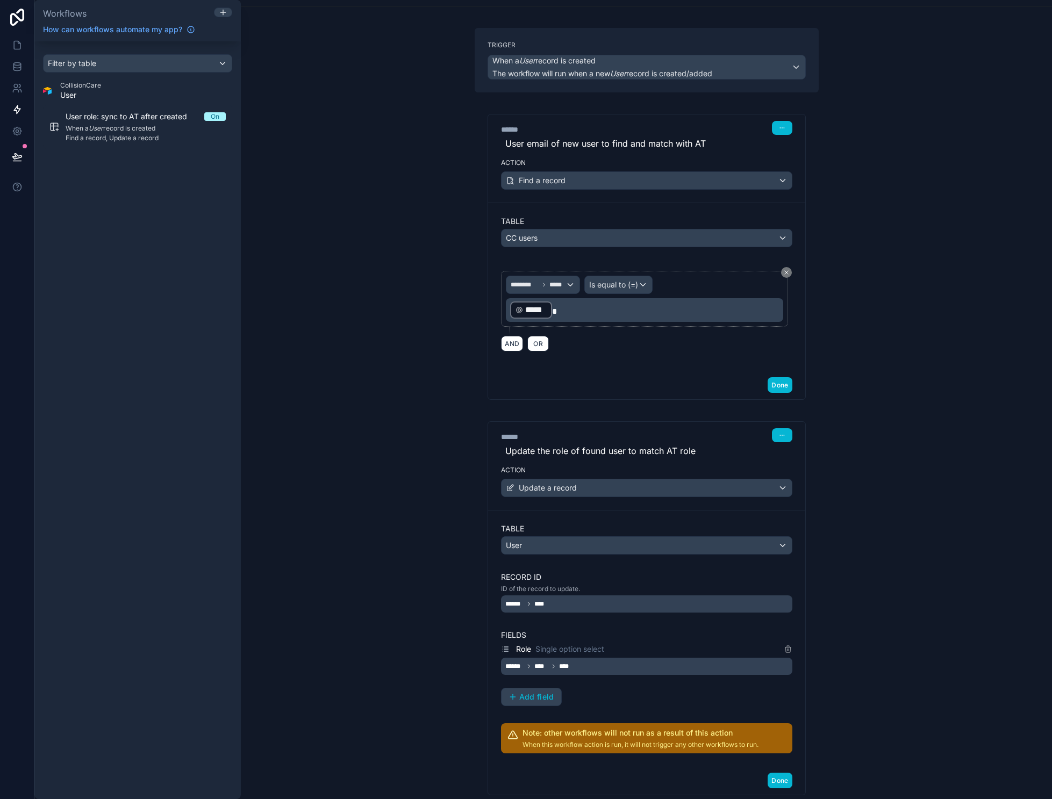
click at [606, 603] on div "****** ****" at bounding box center [646, 604] width 291 height 17
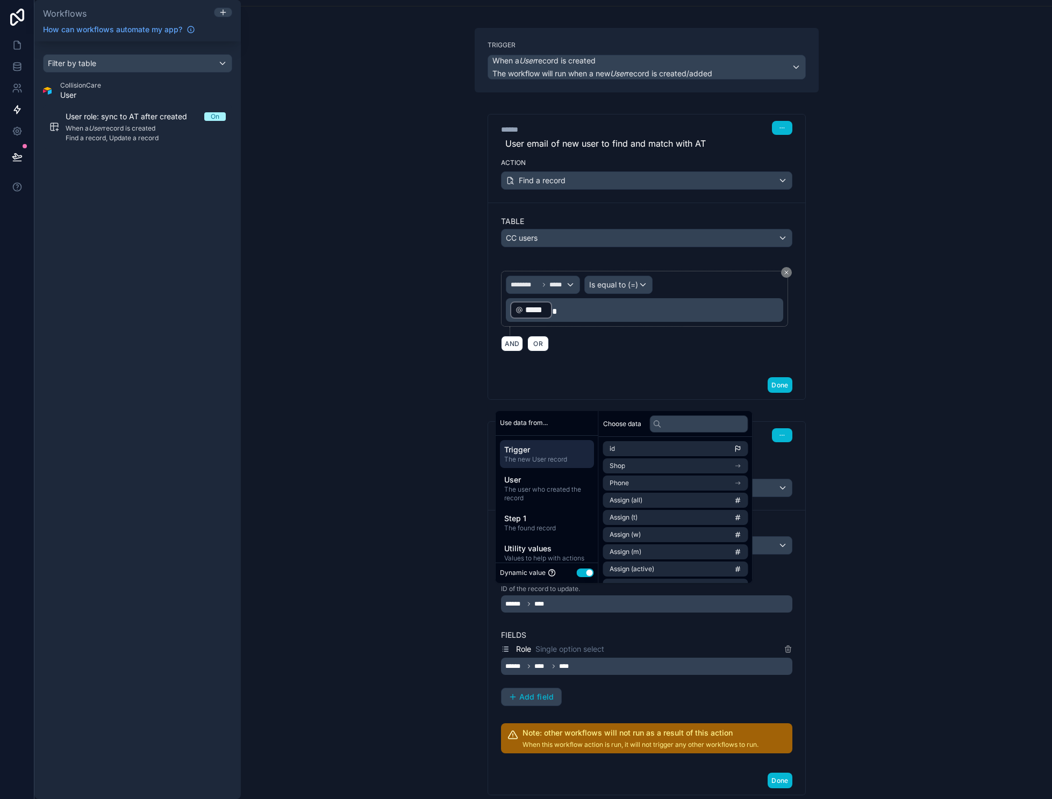
click at [962, 624] on div "**********" at bounding box center [646, 399] width 811 height 799
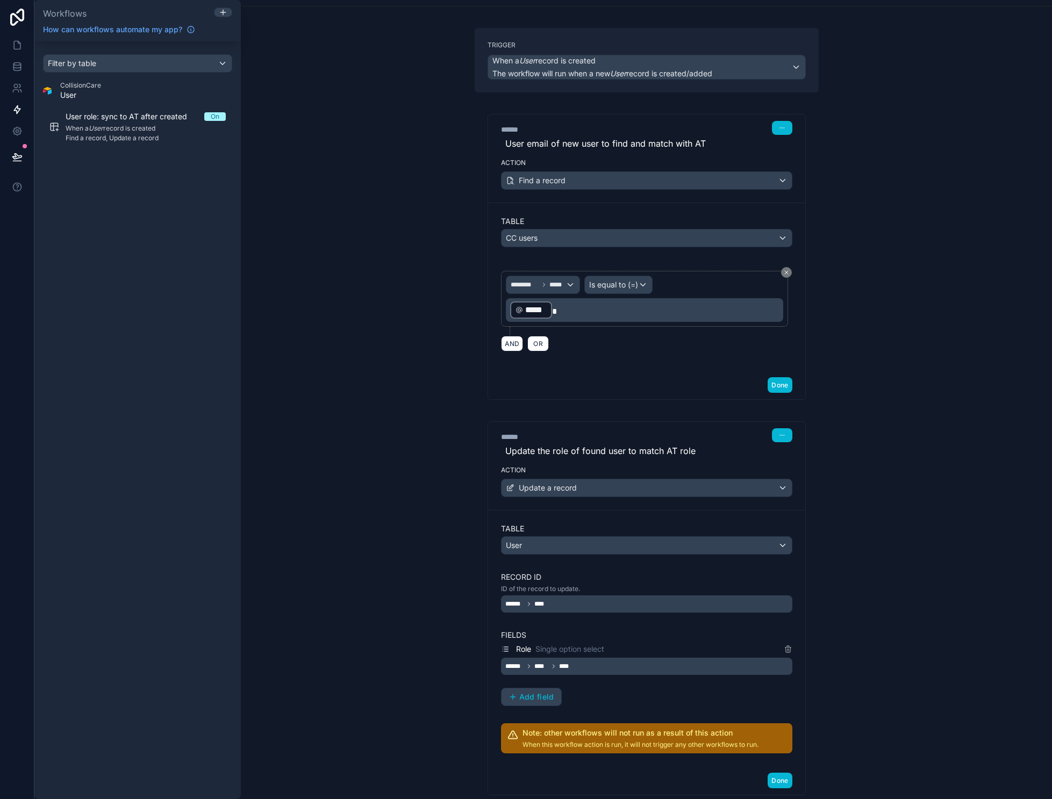
click at [624, 661] on div "****** **** ****" at bounding box center [646, 666] width 291 height 17
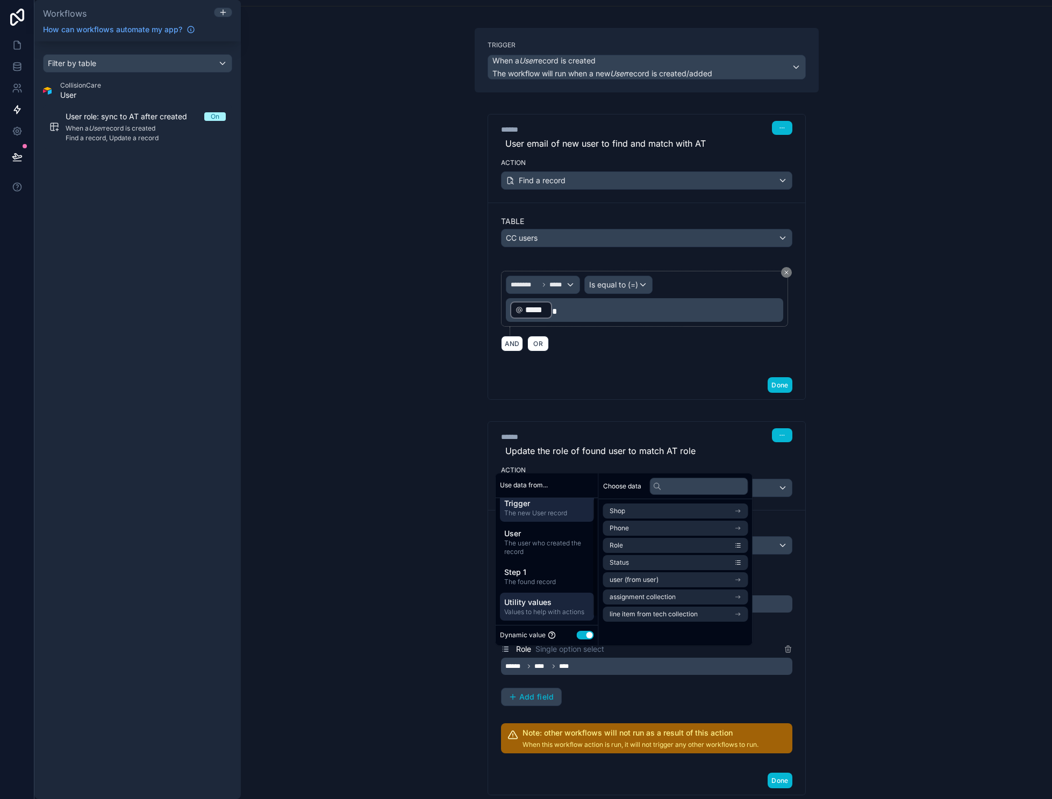
scroll to position [27, 0]
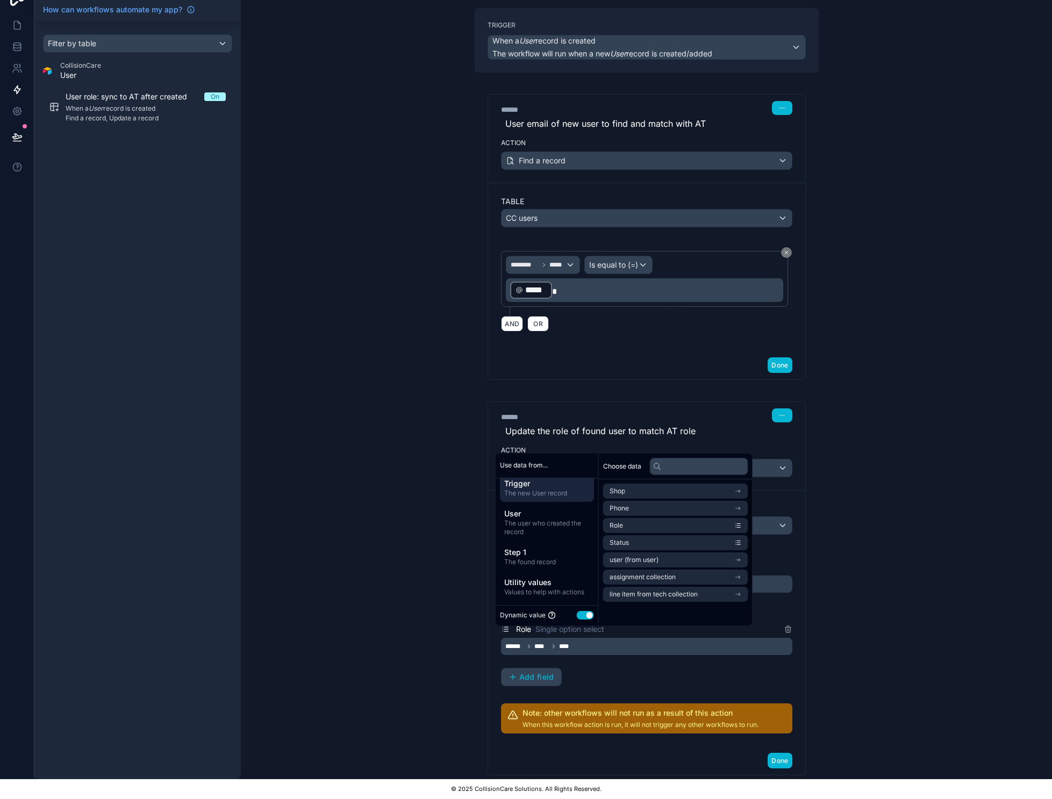
click at [935, 588] on div "**********" at bounding box center [646, 379] width 811 height 799
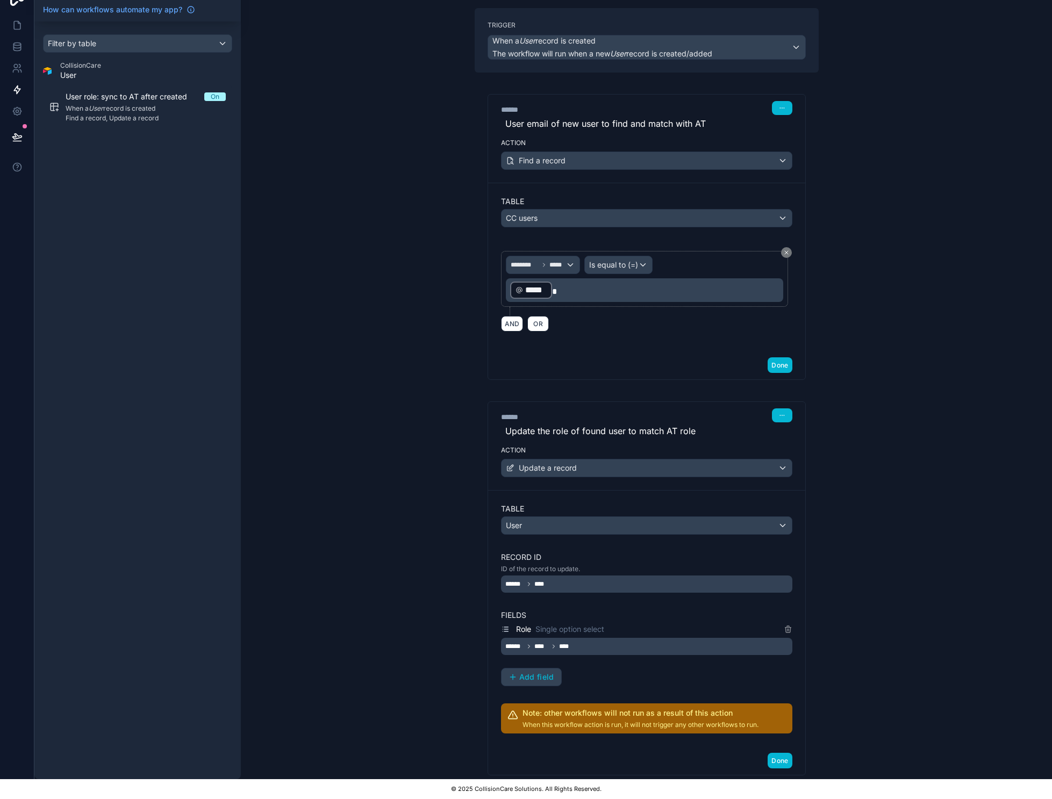
click at [587, 641] on div "****** **** ****" at bounding box center [646, 646] width 291 height 17
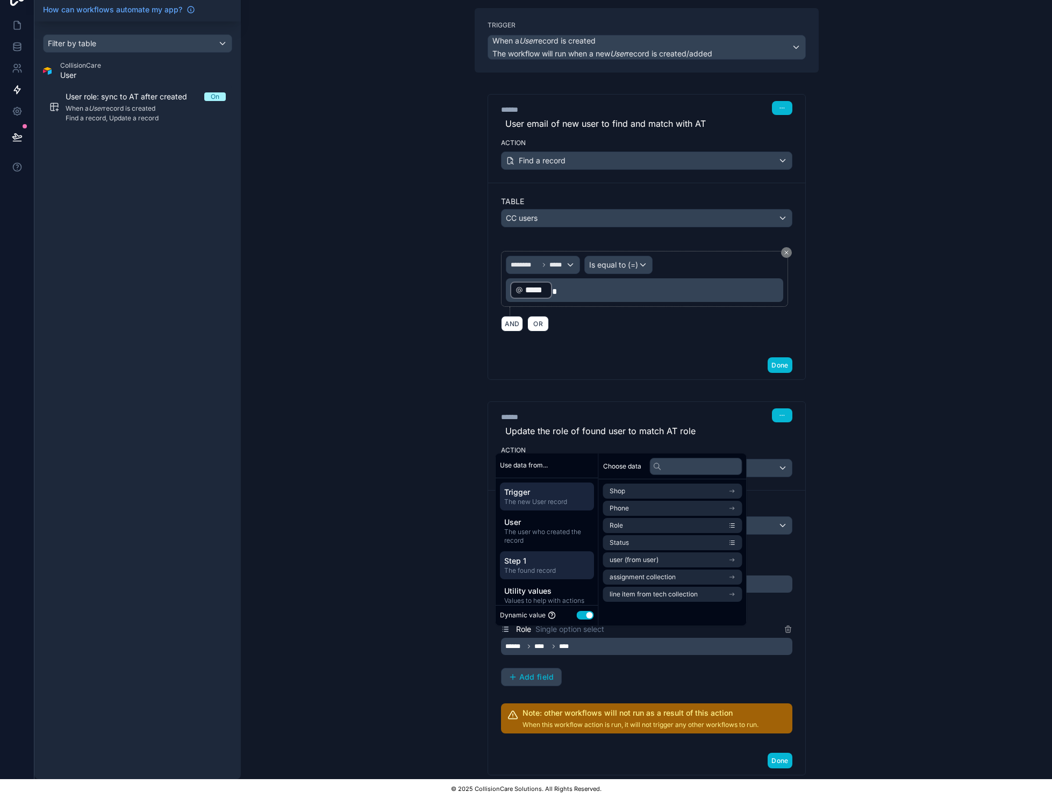
click at [558, 569] on span "The found record" at bounding box center [546, 571] width 85 height 9
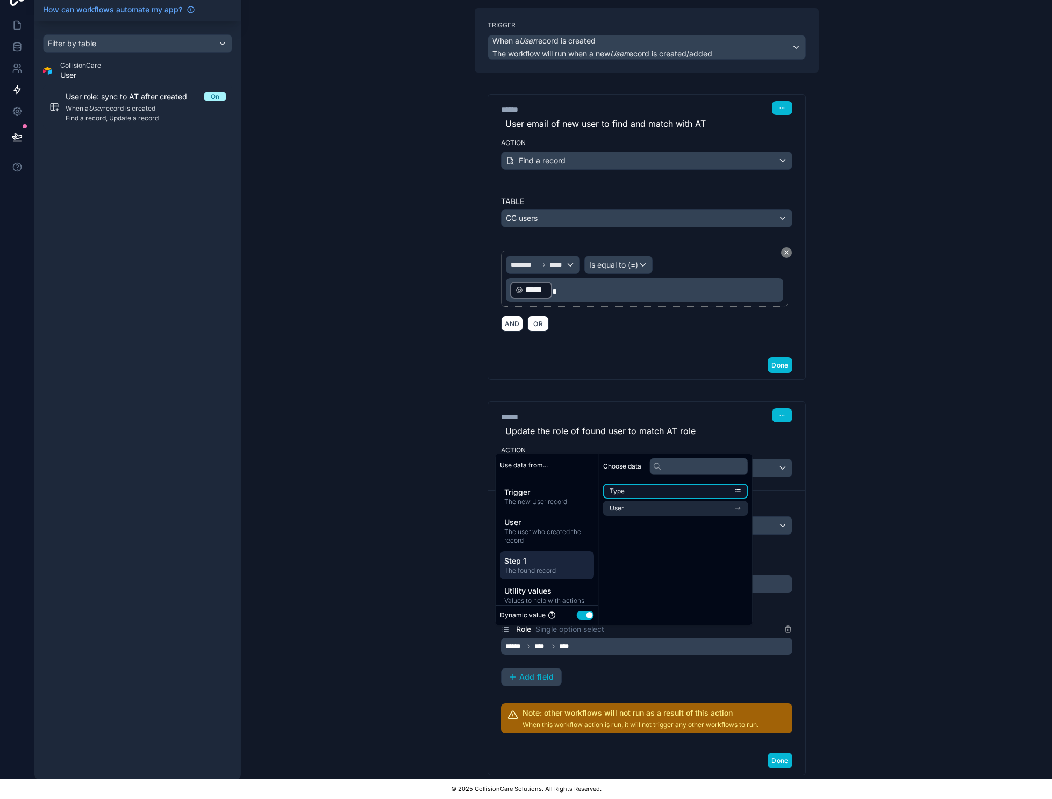
click at [741, 495] on icon "scrollable content" at bounding box center [738, 492] width 8 height 8
click at [726, 505] on li "User" at bounding box center [675, 508] width 145 height 15
click at [731, 512] on li "Role" at bounding box center [672, 510] width 139 height 15
drag, startPoint x: 930, startPoint y: 534, endPoint x: 935, endPoint y: 538, distance: 5.8
click at [930, 534] on div "**********" at bounding box center [646, 379] width 811 height 799
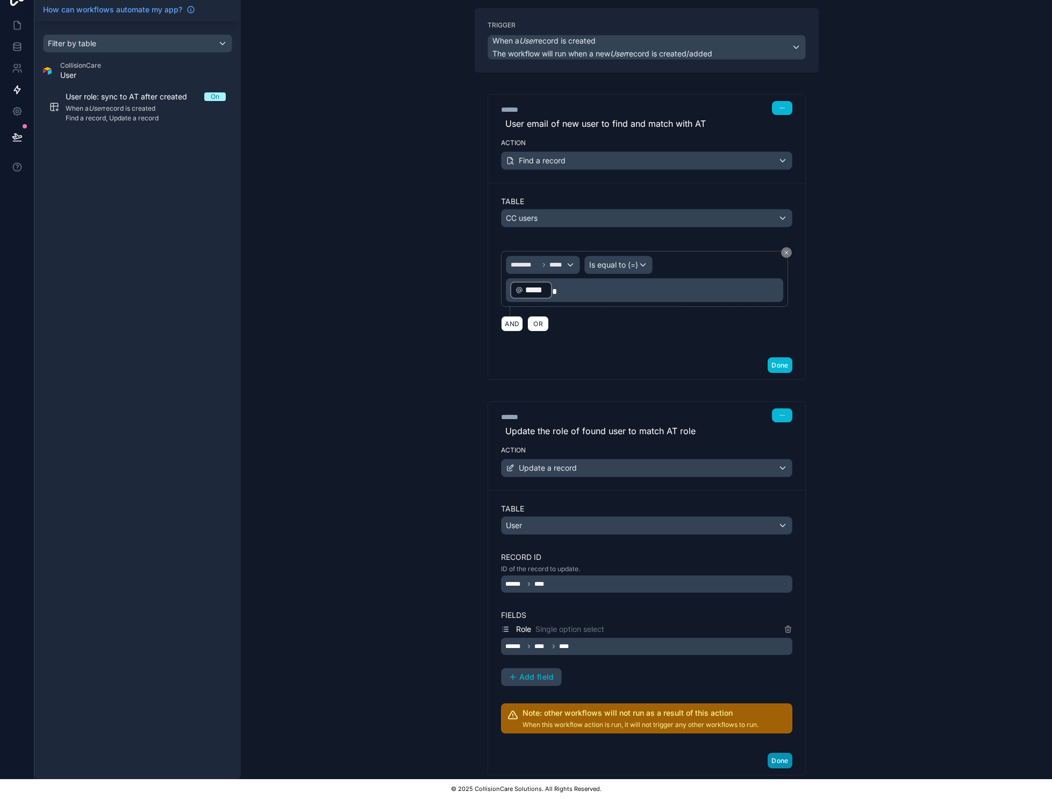
click at [783, 754] on button "Done" at bounding box center [780, 761] width 24 height 16
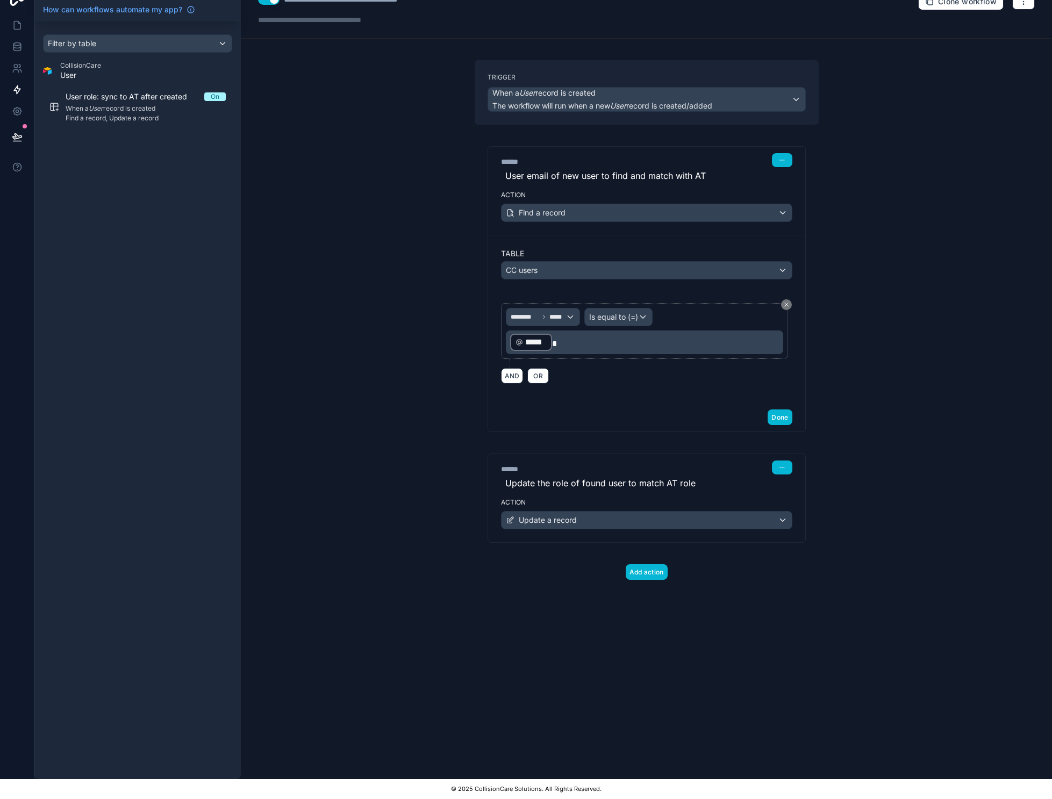
scroll to position [0, 0]
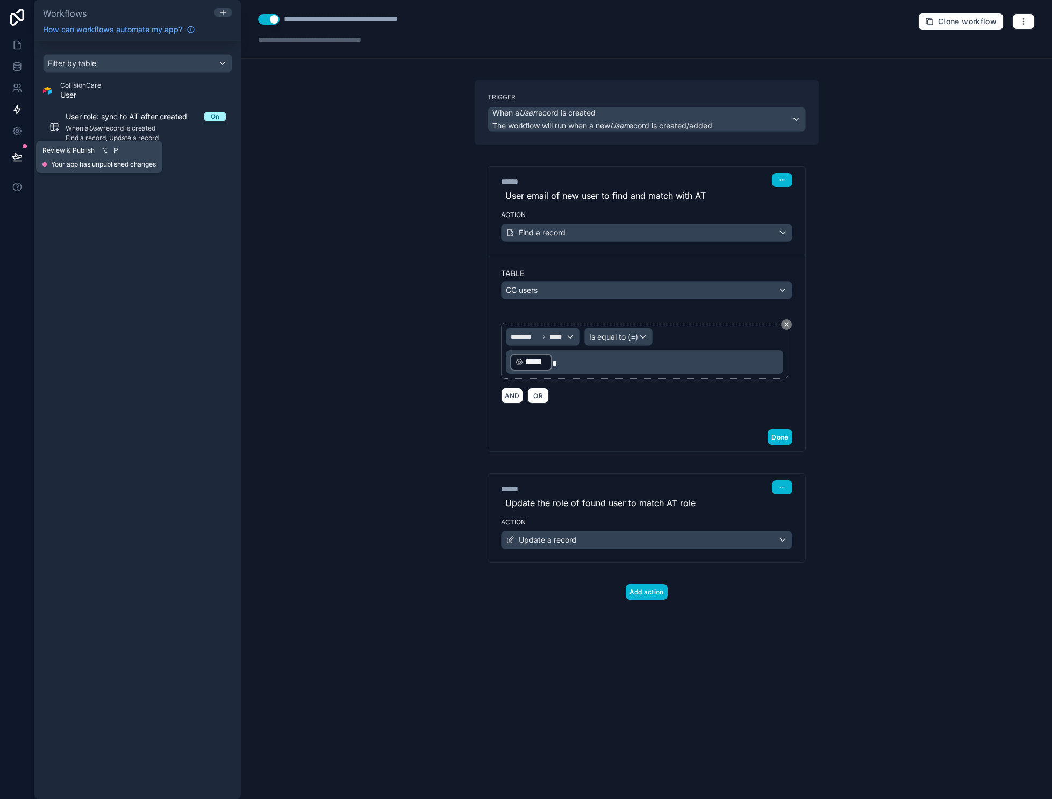
click at [14, 160] on icon at bounding box center [17, 157] width 11 height 11
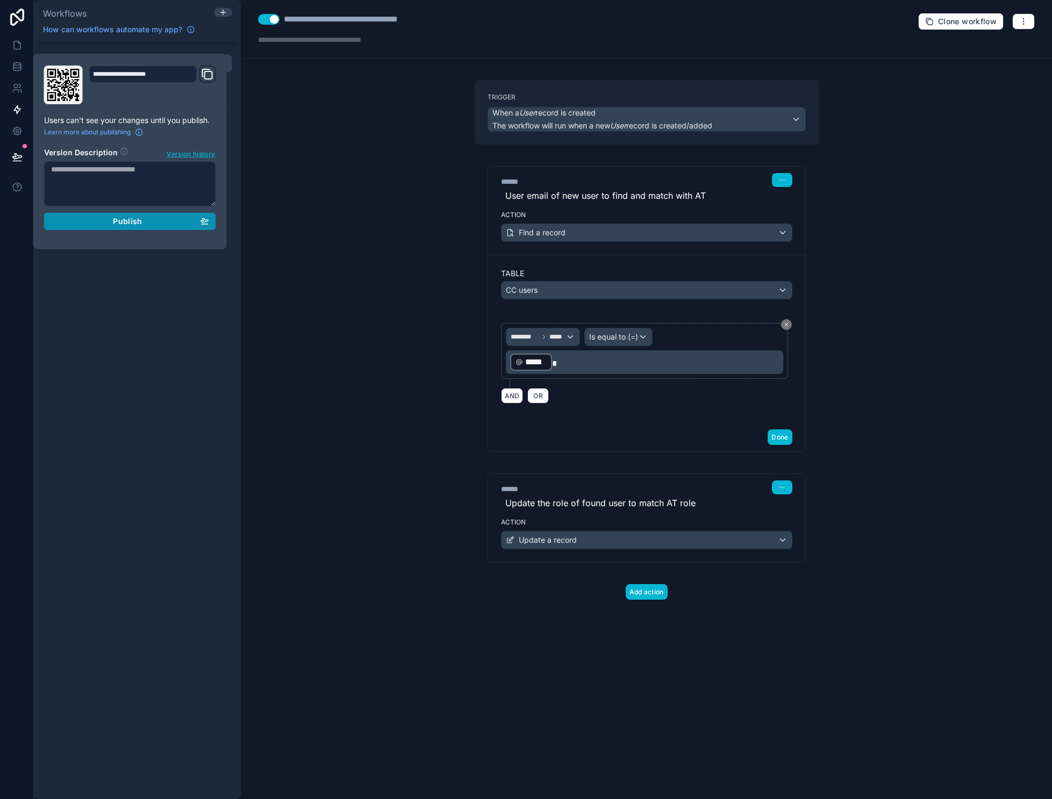
click at [99, 221] on div "Publish" at bounding box center [130, 222] width 158 height 10
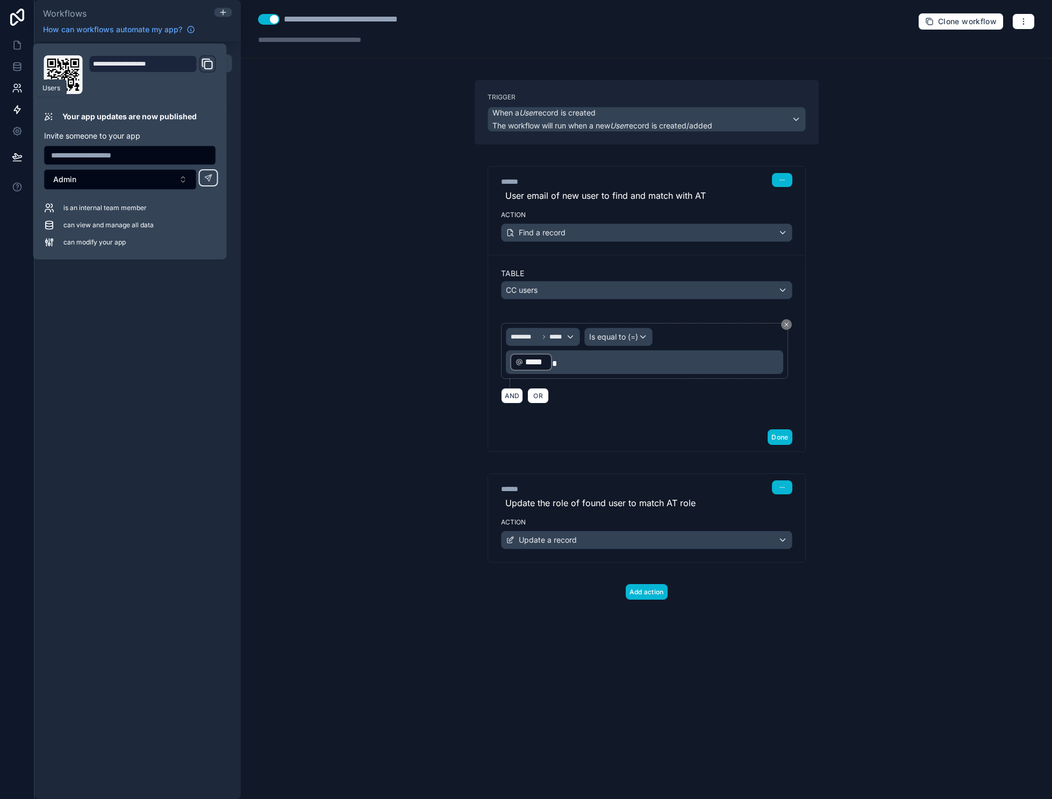
click at [18, 88] on icon at bounding box center [17, 88] width 11 height 11
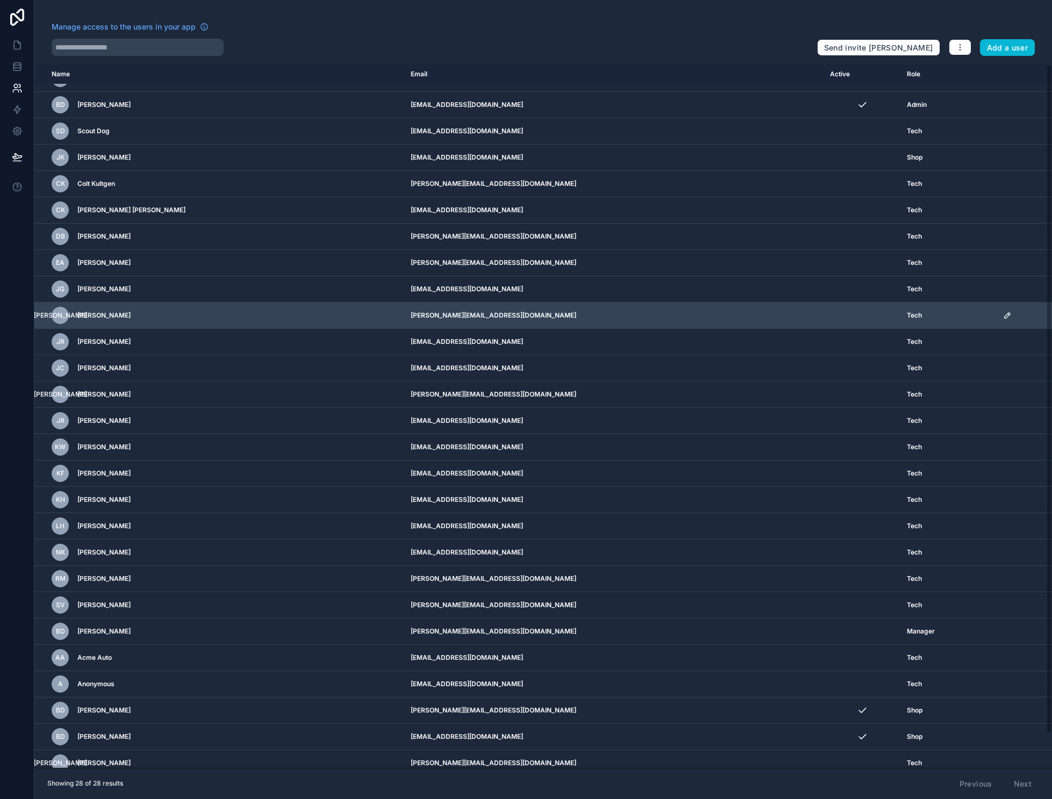
scroll to position [27, 0]
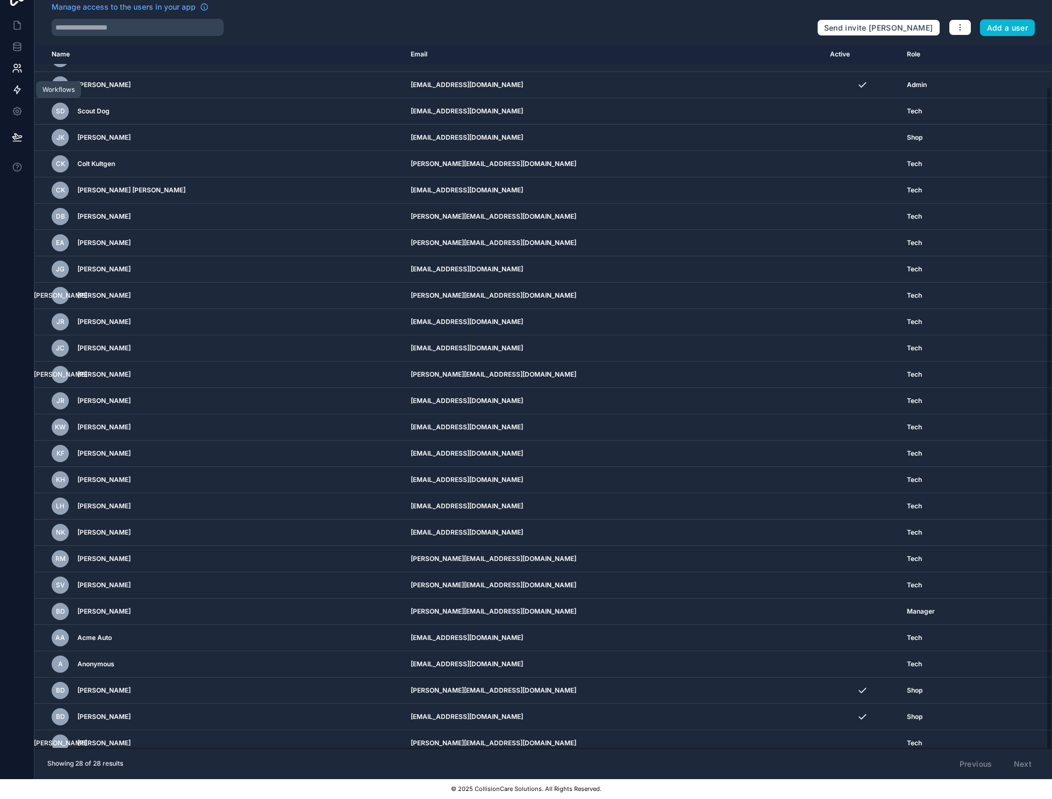
click at [22, 84] on icon at bounding box center [17, 89] width 11 height 11
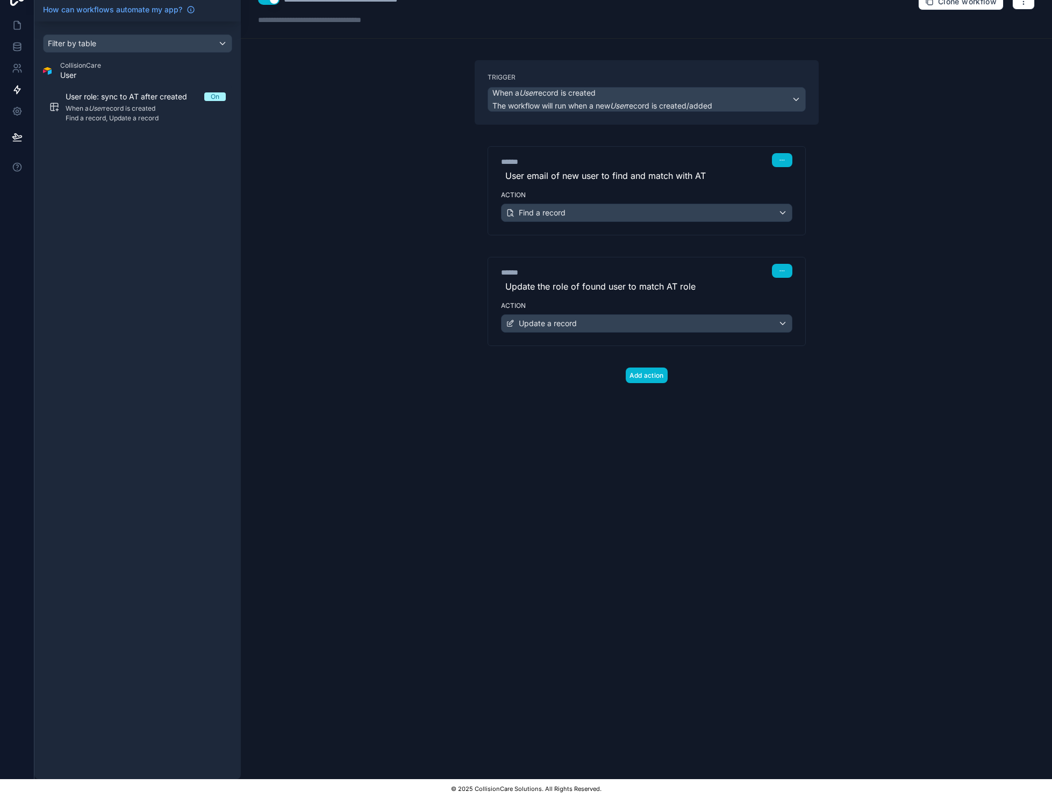
click at [735, 207] on div "Find a record" at bounding box center [646, 212] width 290 height 17
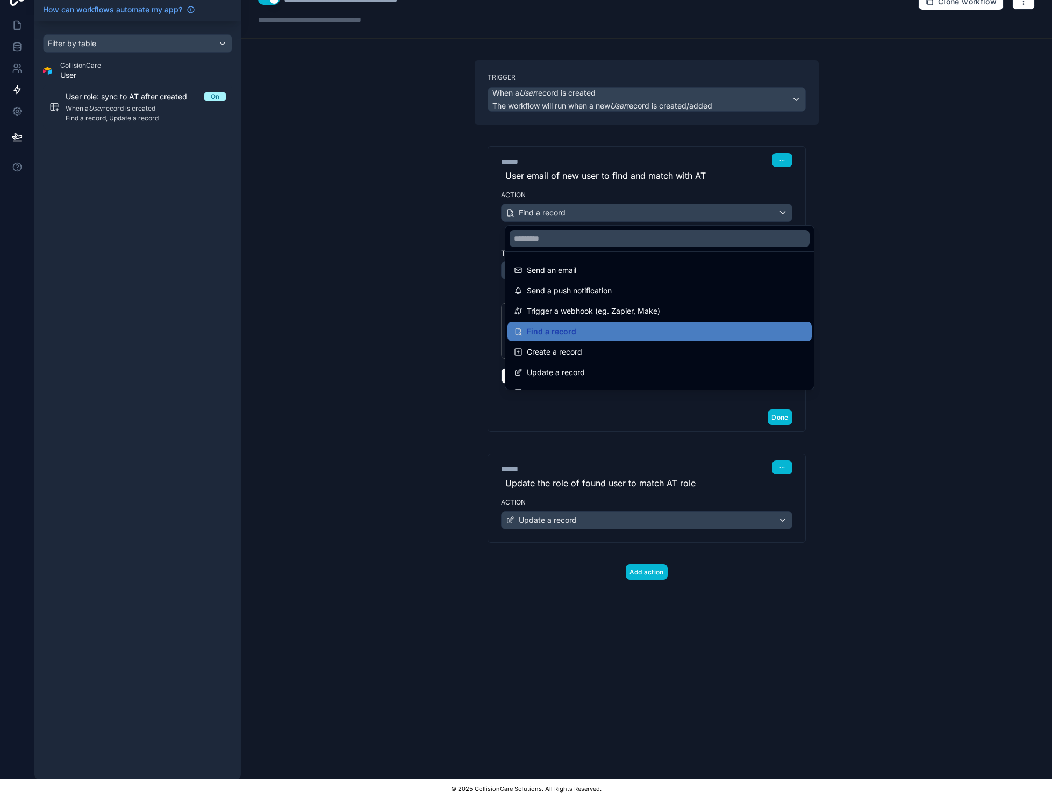
click at [969, 317] on div at bounding box center [526, 399] width 1052 height 799
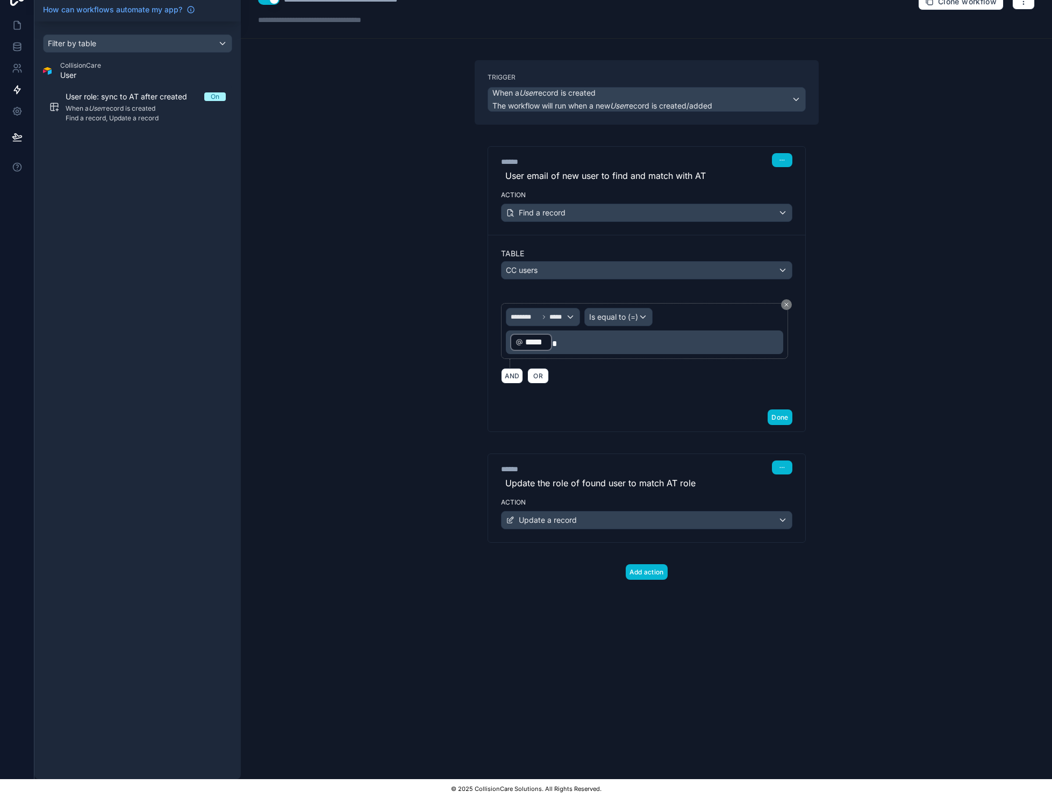
click at [617, 512] on div "Update a record" at bounding box center [646, 520] width 290 height 17
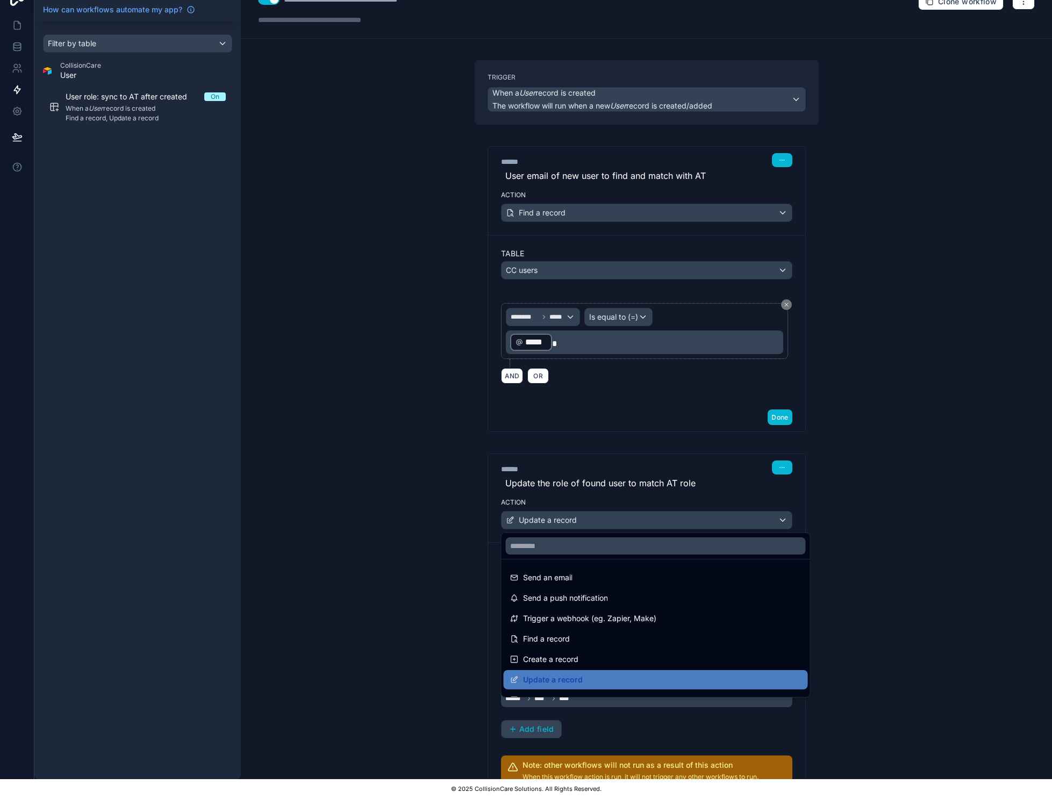
click at [949, 551] on div at bounding box center [526, 399] width 1052 height 799
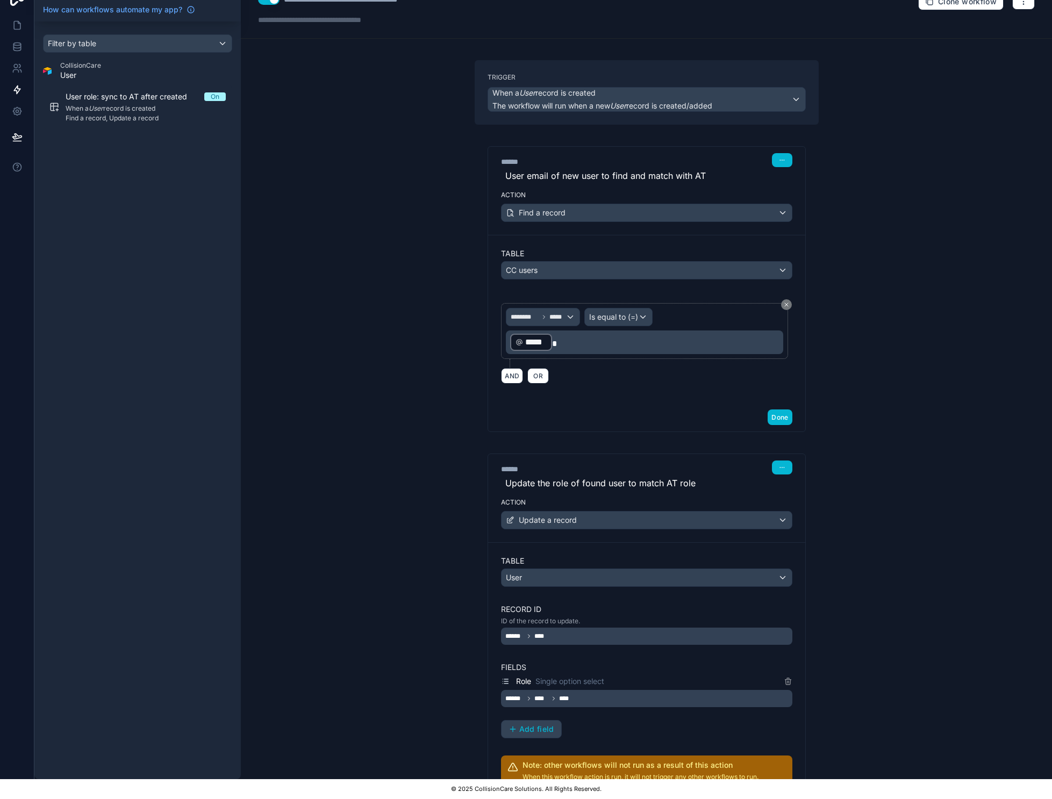
scroll to position [111, 0]
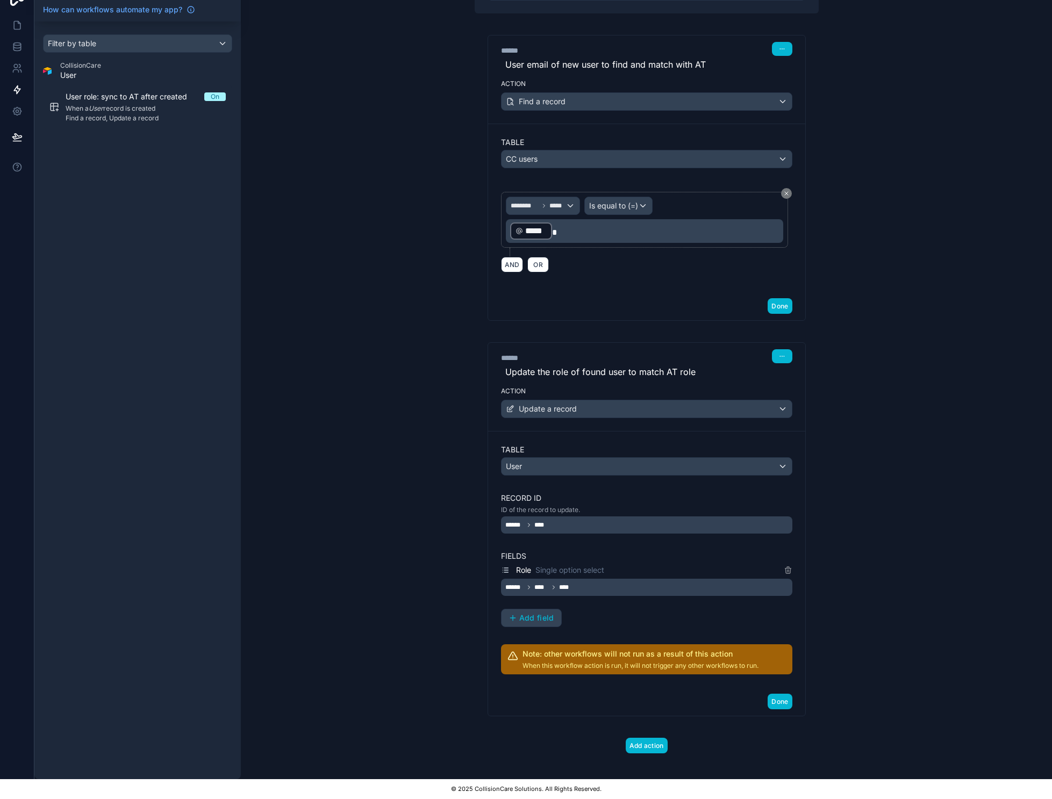
click at [786, 519] on div "****** ****" at bounding box center [646, 525] width 291 height 17
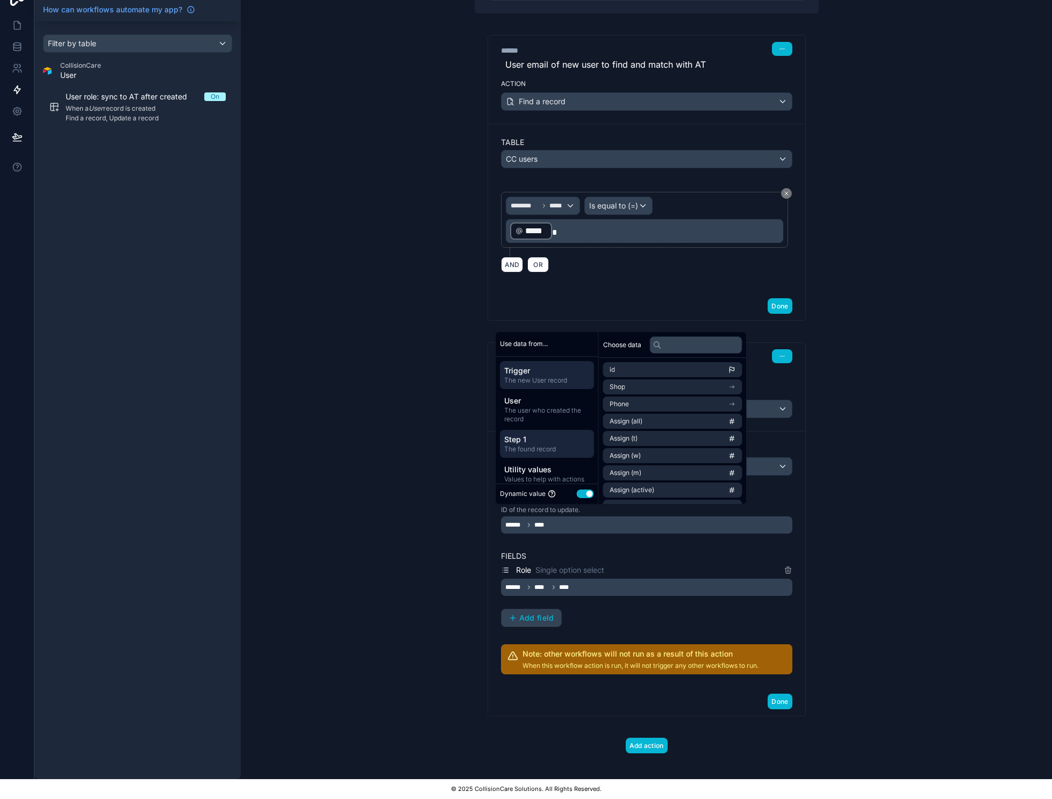
click at [540, 442] on span "Step 1" at bounding box center [546, 439] width 85 height 11
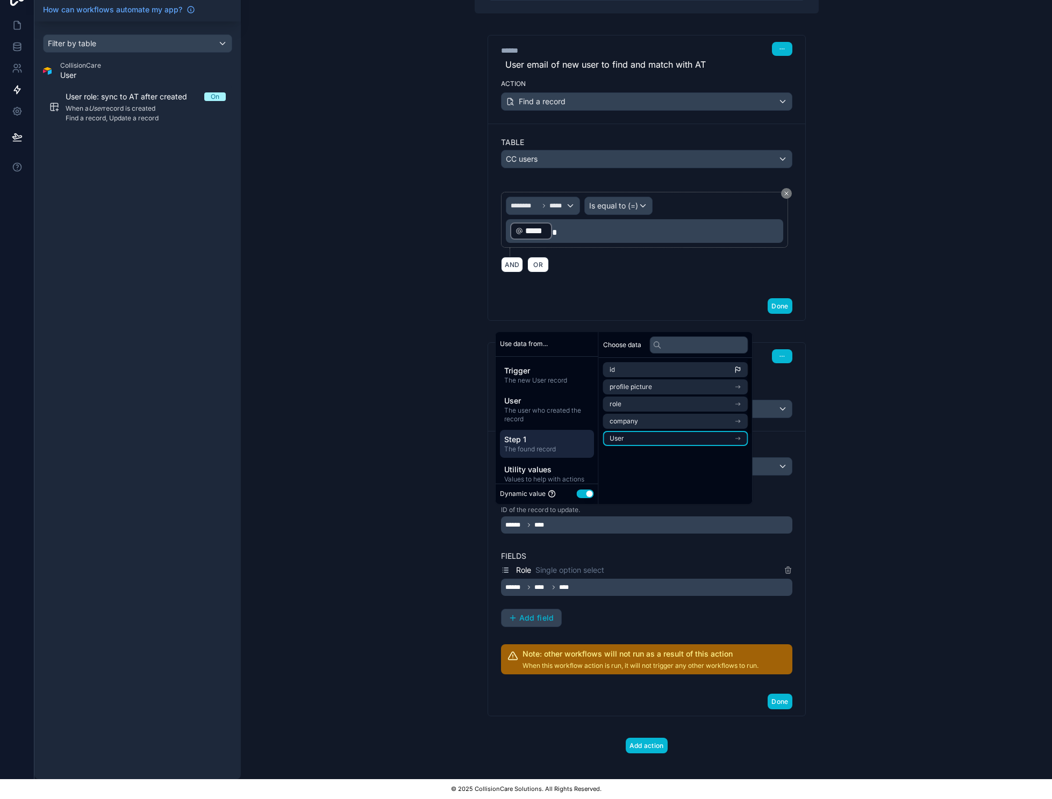
click at [740, 438] on icon "scrollable content" at bounding box center [738, 439] width 8 height 8
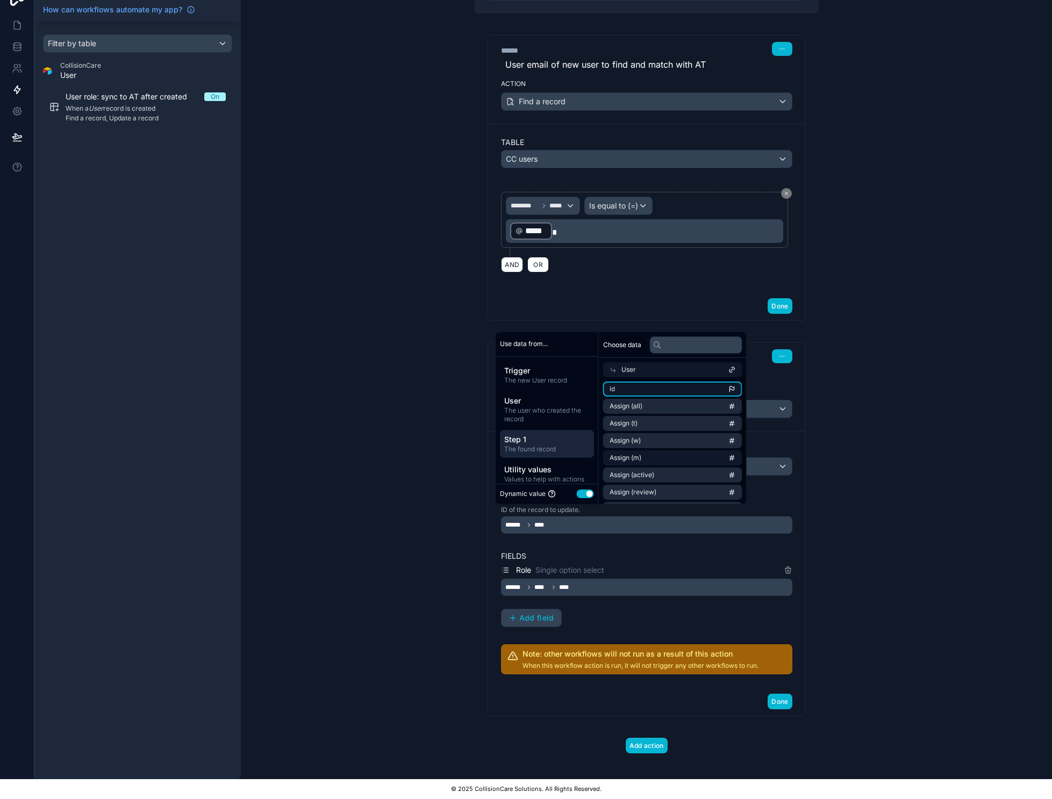
click at [710, 386] on li "id" at bounding box center [672, 389] width 139 height 15
click at [735, 391] on icon "scrollable content" at bounding box center [732, 389] width 8 height 8
click at [642, 386] on li "id" at bounding box center [672, 389] width 139 height 15
click at [625, 389] on li "id" at bounding box center [675, 389] width 145 height 15
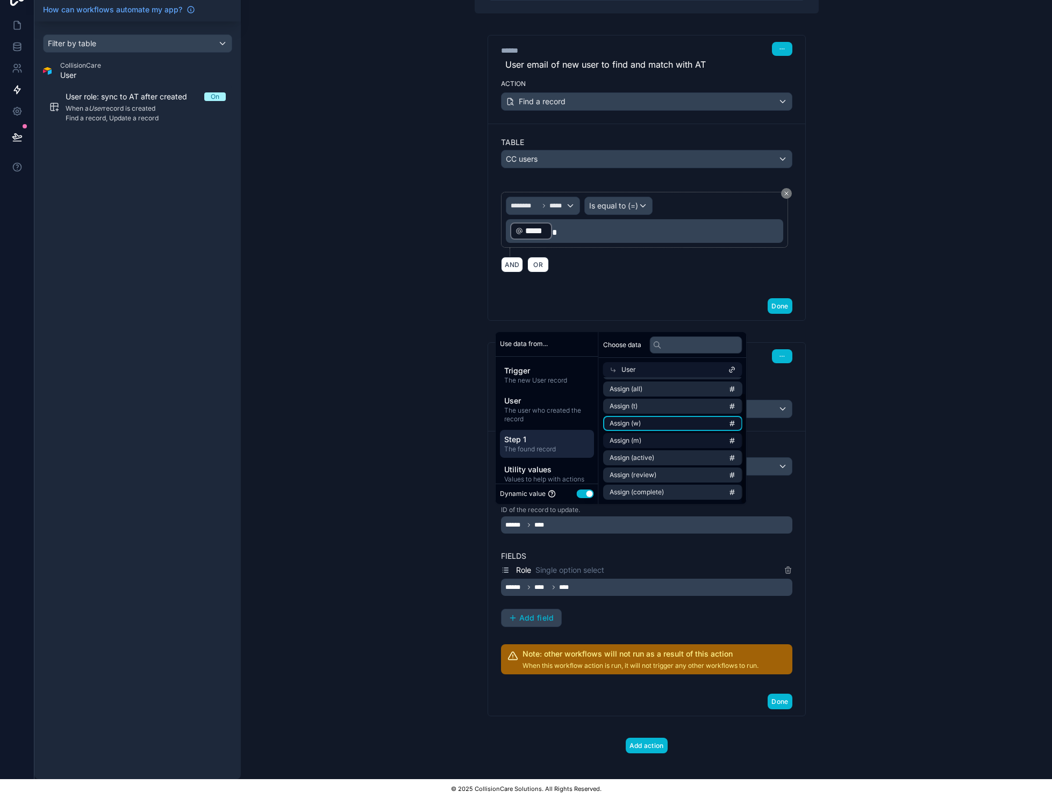
scroll to position [17, 0]
click at [690, 421] on li "Assign (w)" at bounding box center [672, 423] width 139 height 15
click at [607, 519] on div "**********" at bounding box center [646, 525] width 291 height 17
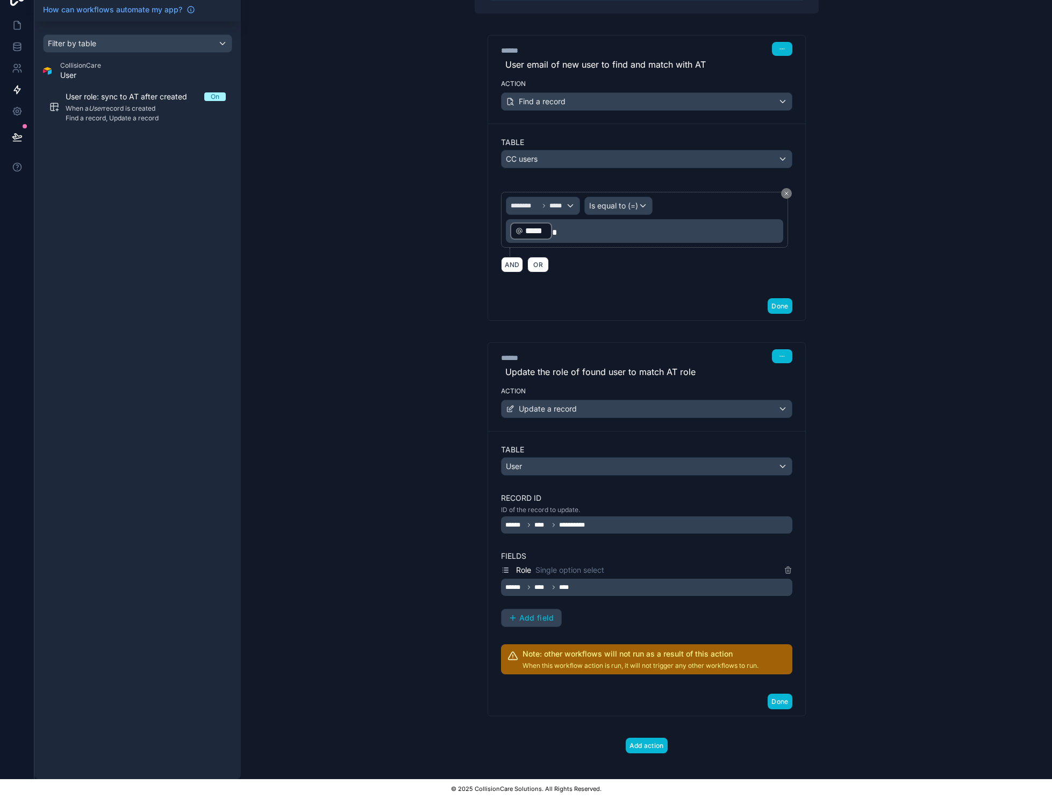
click at [601, 519] on div "**********" at bounding box center [646, 525] width 291 height 17
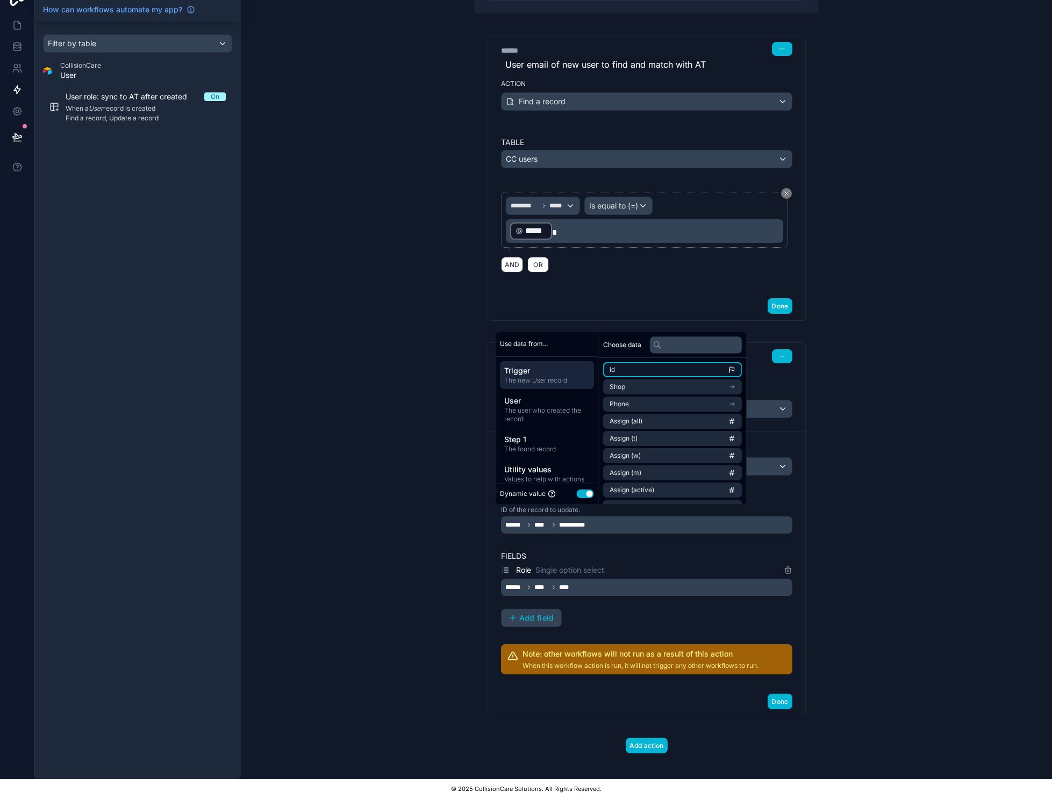
scroll to position [0, 0]
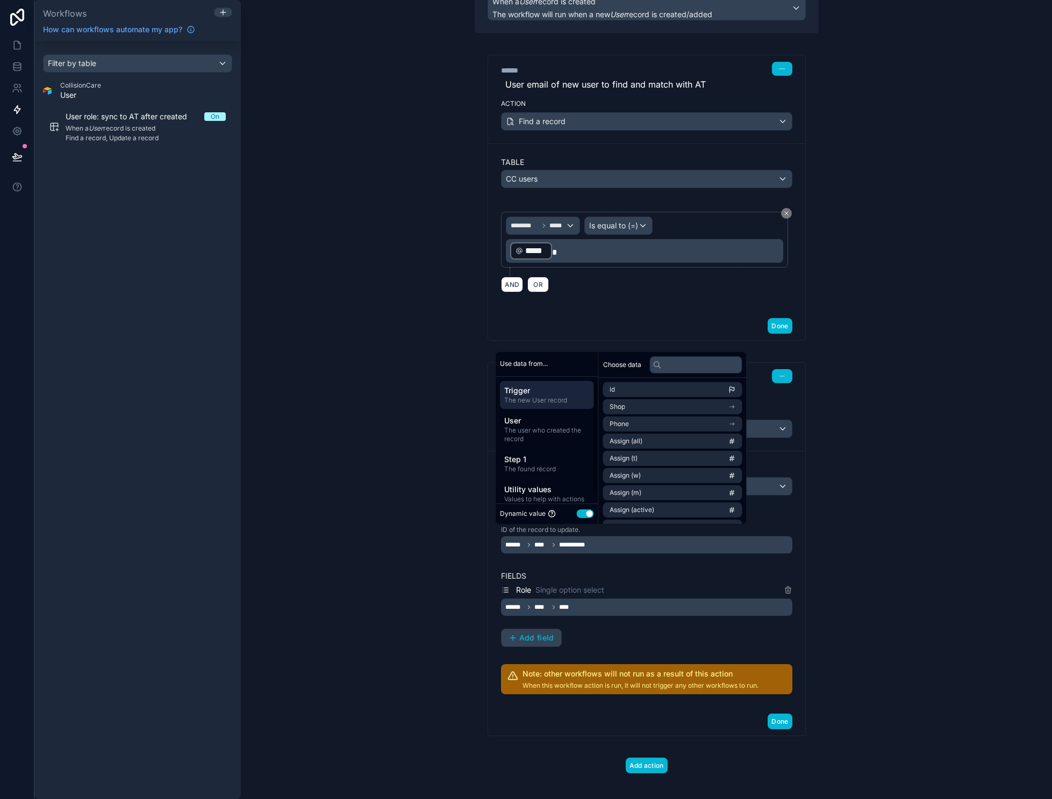
click at [571, 405] on span "The new User record" at bounding box center [546, 400] width 85 height 9
click at [547, 409] on div "Trigger The new User record" at bounding box center [547, 395] width 94 height 28
click at [540, 439] on span "The user who created the record" at bounding box center [546, 434] width 85 height 17
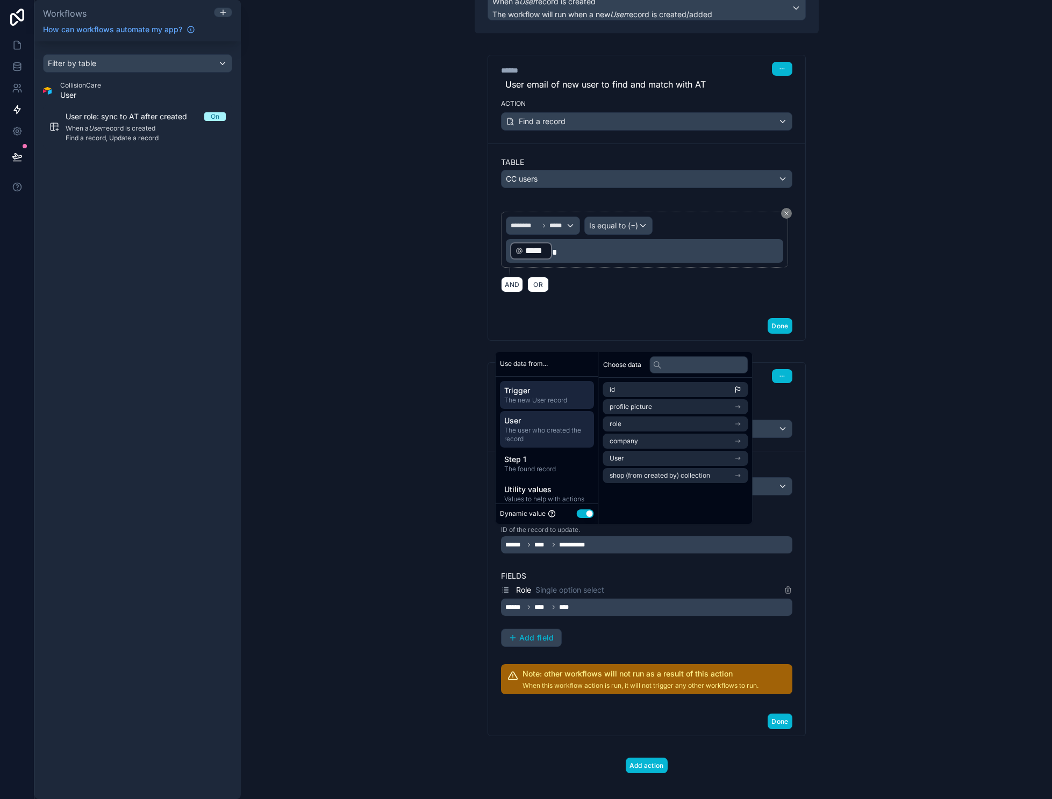
click at [543, 396] on span "Trigger" at bounding box center [546, 390] width 85 height 11
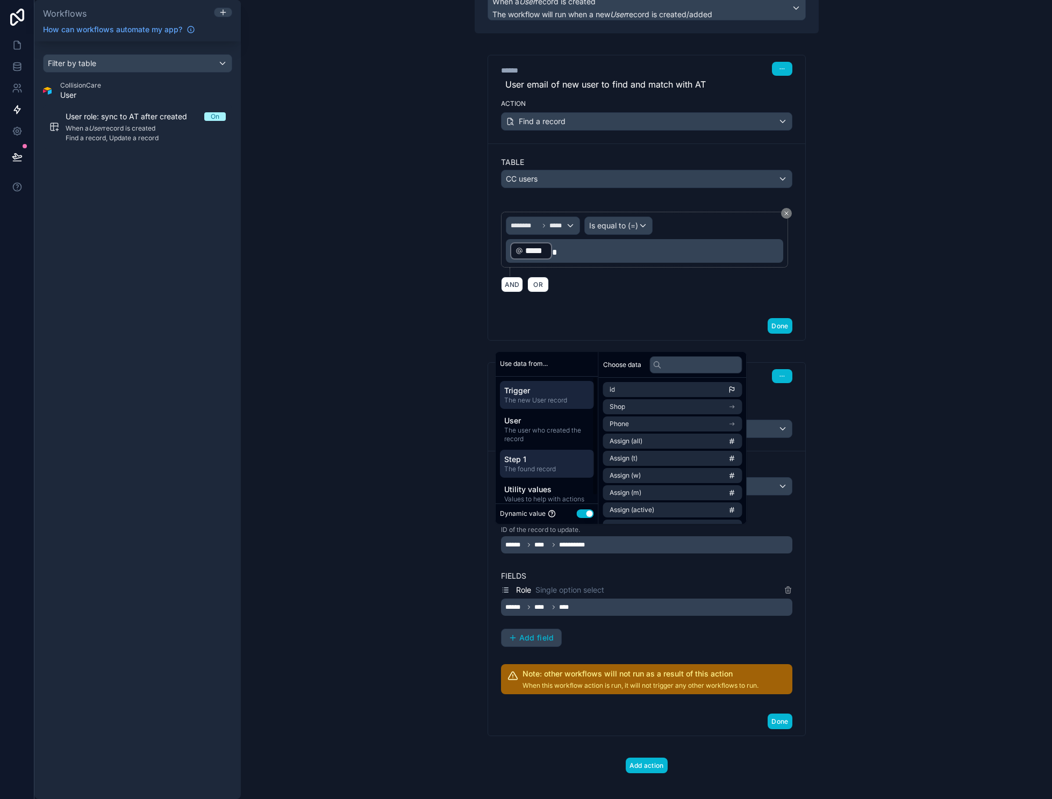
click at [553, 474] on span "The found record" at bounding box center [546, 469] width 85 height 9
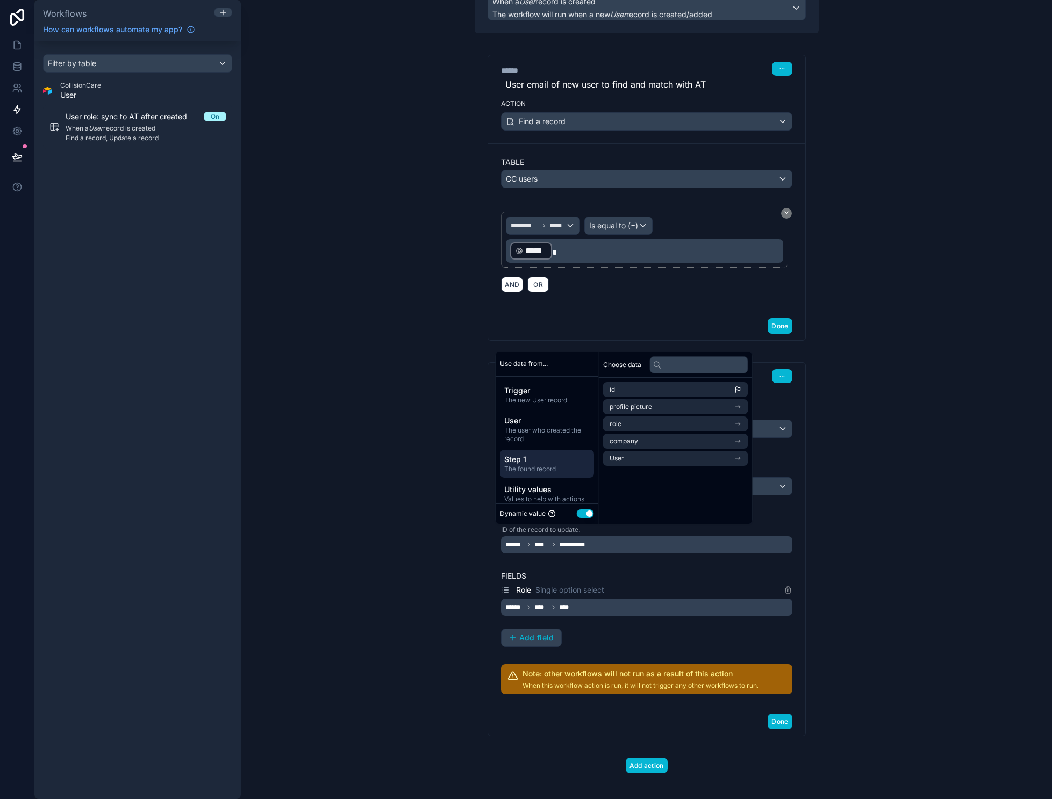
click at [625, 572] on label "Fields" at bounding box center [646, 576] width 291 height 11
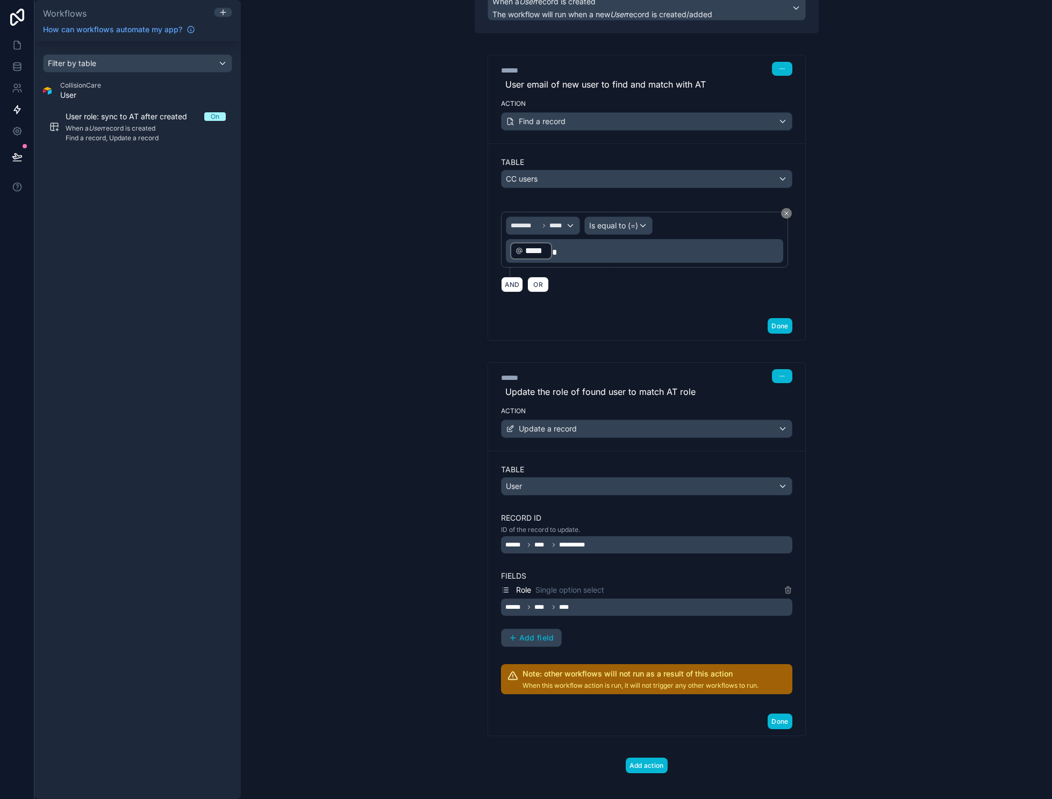
click at [544, 548] on span "****" at bounding box center [541, 545] width 15 height 9
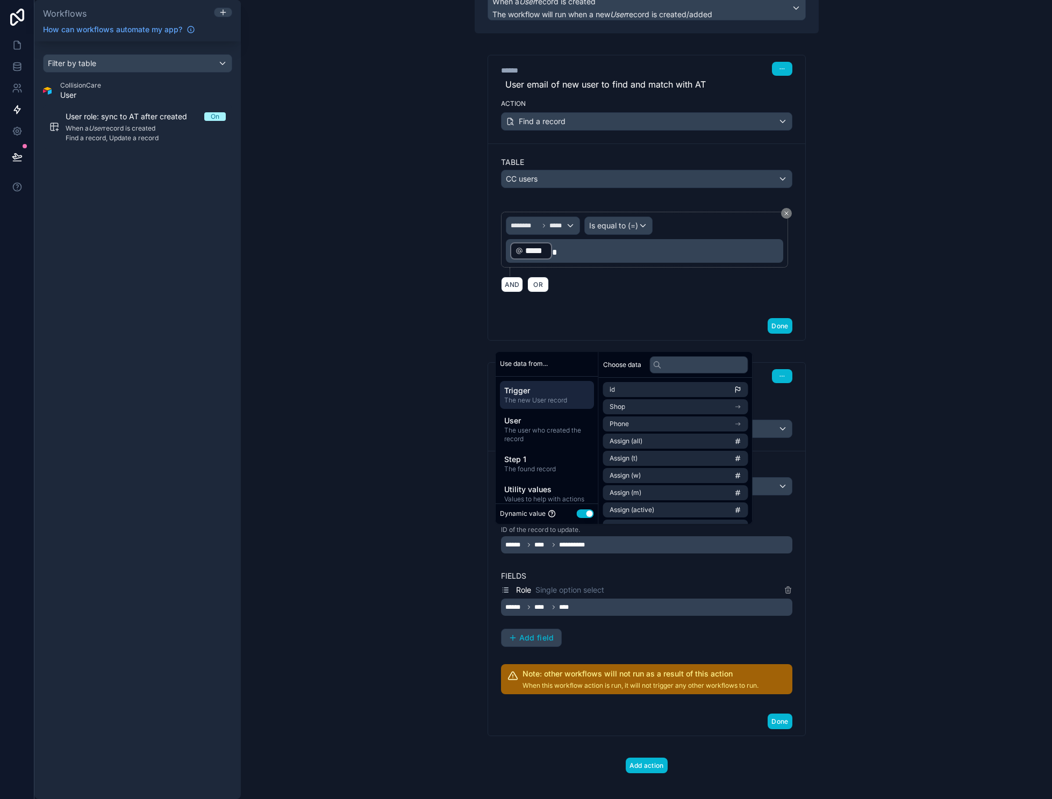
click at [589, 547] on span "**********" at bounding box center [575, 545] width 32 height 9
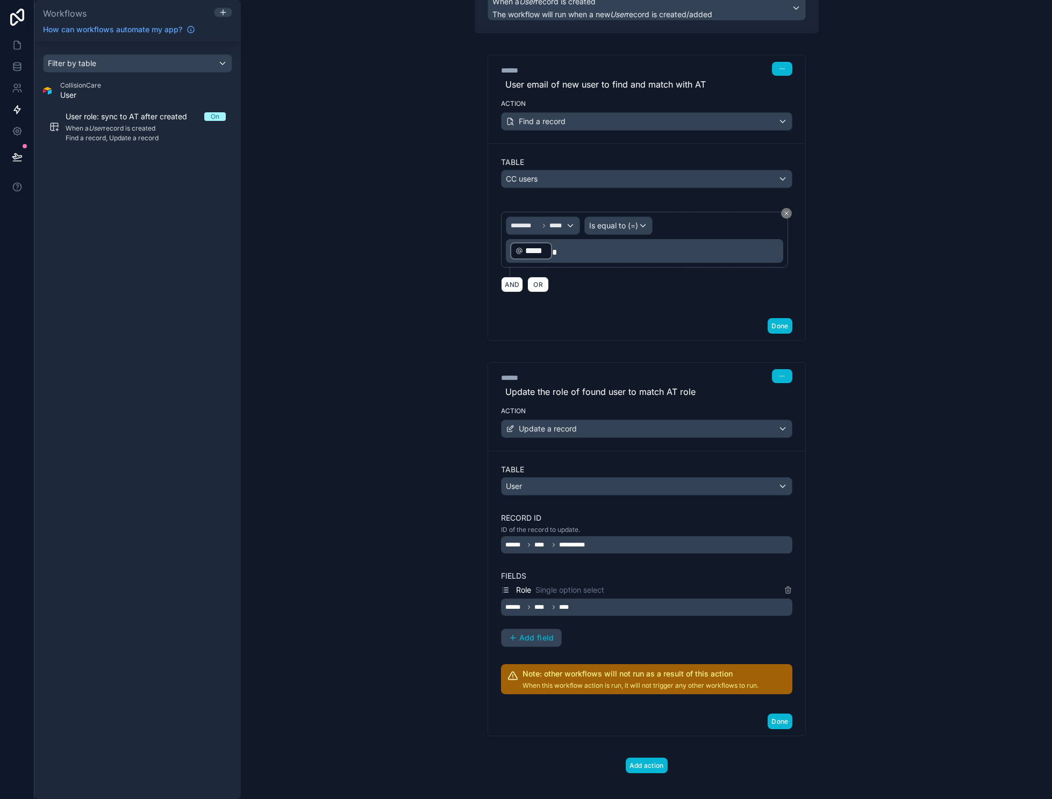
drag, startPoint x: 596, startPoint y: 547, endPoint x: 590, endPoint y: 547, distance: 6.5
click at [590, 547] on div "**********" at bounding box center [646, 544] width 291 height 17
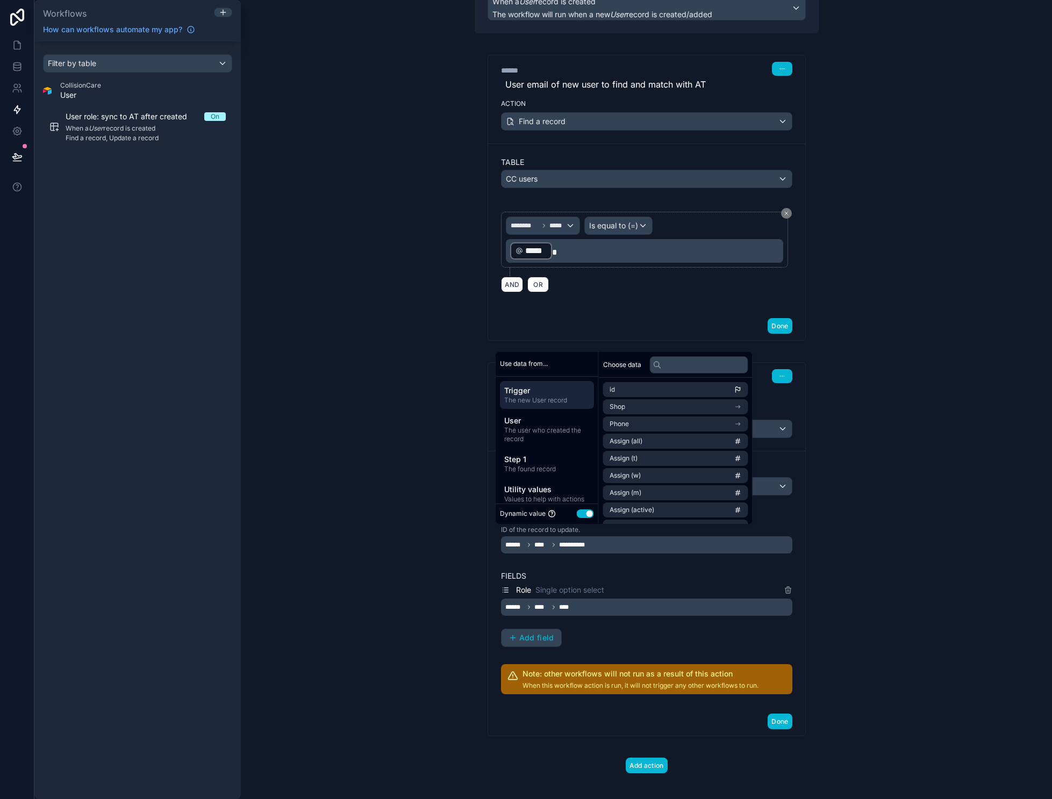
click at [583, 518] on button "Use setting" at bounding box center [585, 514] width 17 height 9
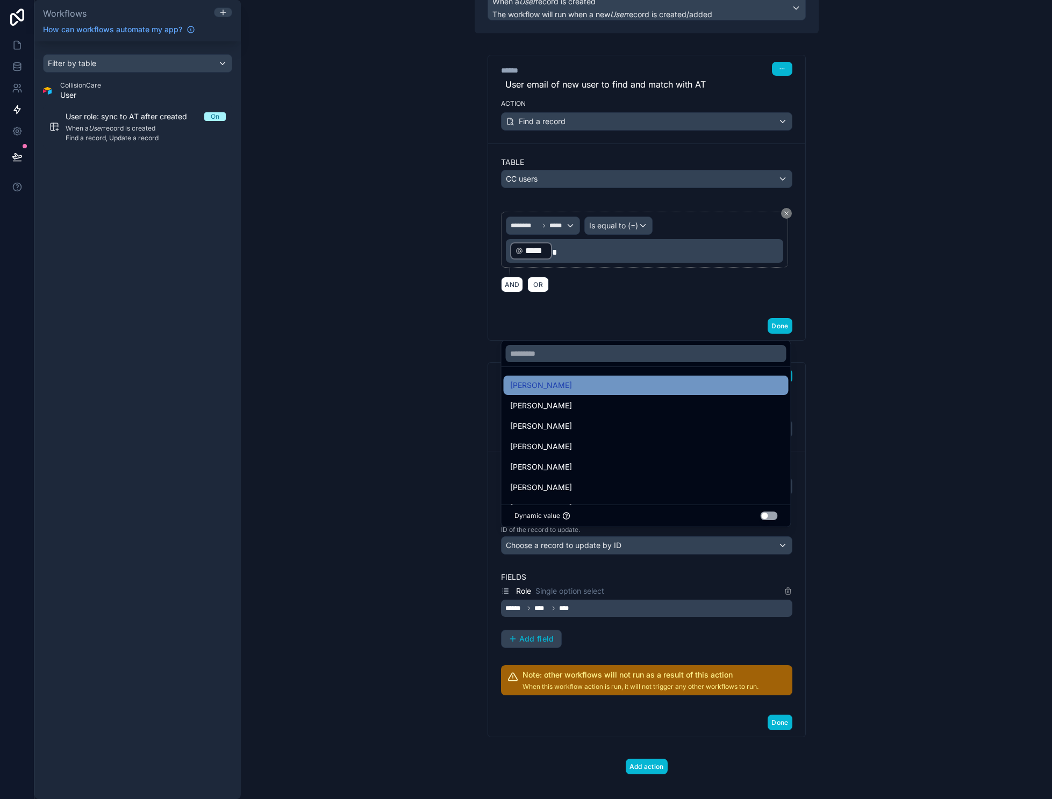
click at [553, 390] on div "[PERSON_NAME]" at bounding box center [646, 385] width 272 height 13
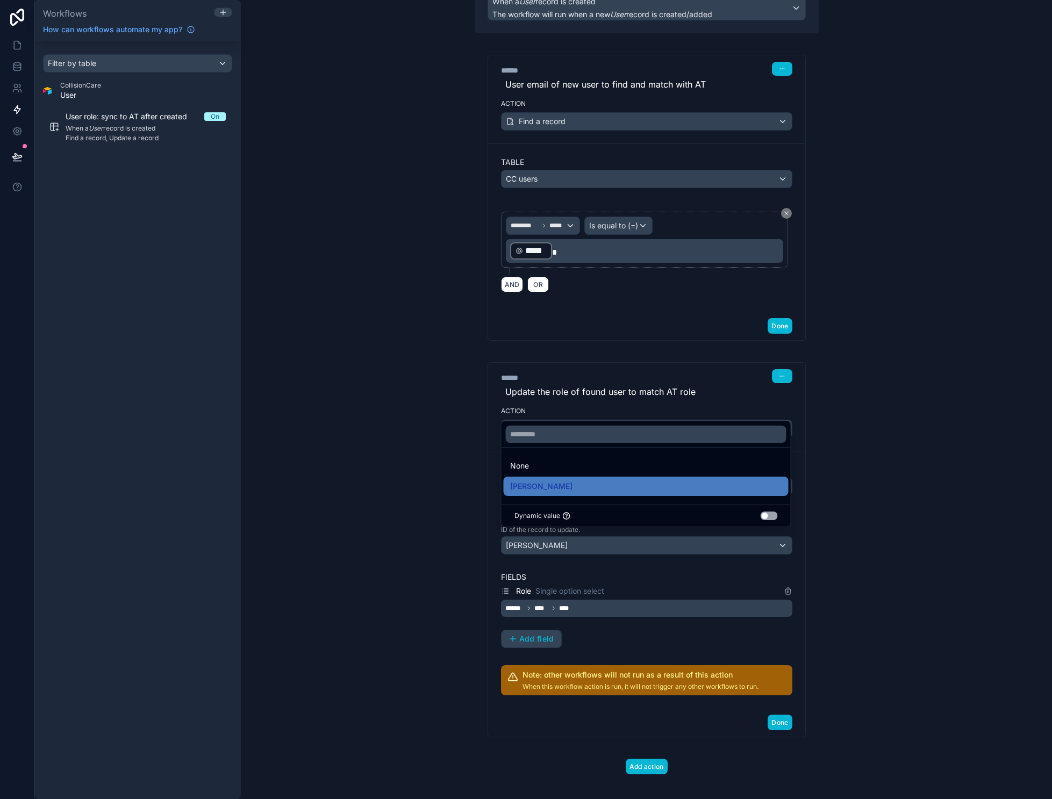
click at [859, 486] on div "**********" at bounding box center [646, 399] width 811 height 799
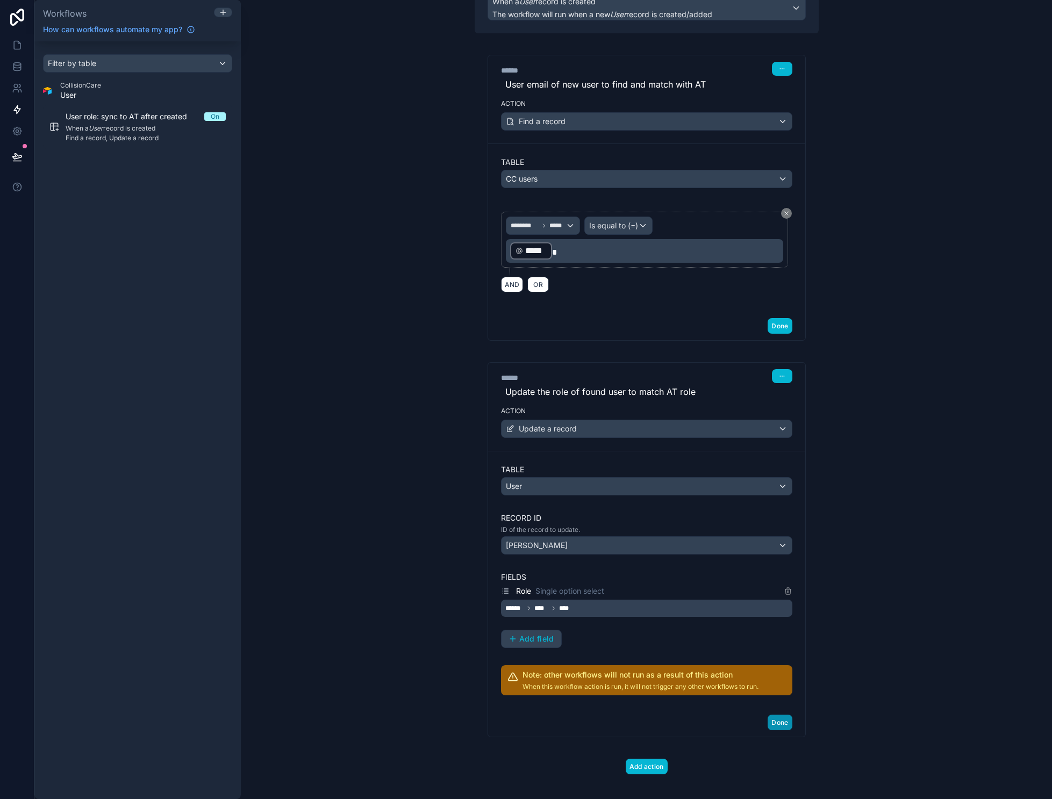
click at [782, 725] on button "Done" at bounding box center [780, 723] width 24 height 16
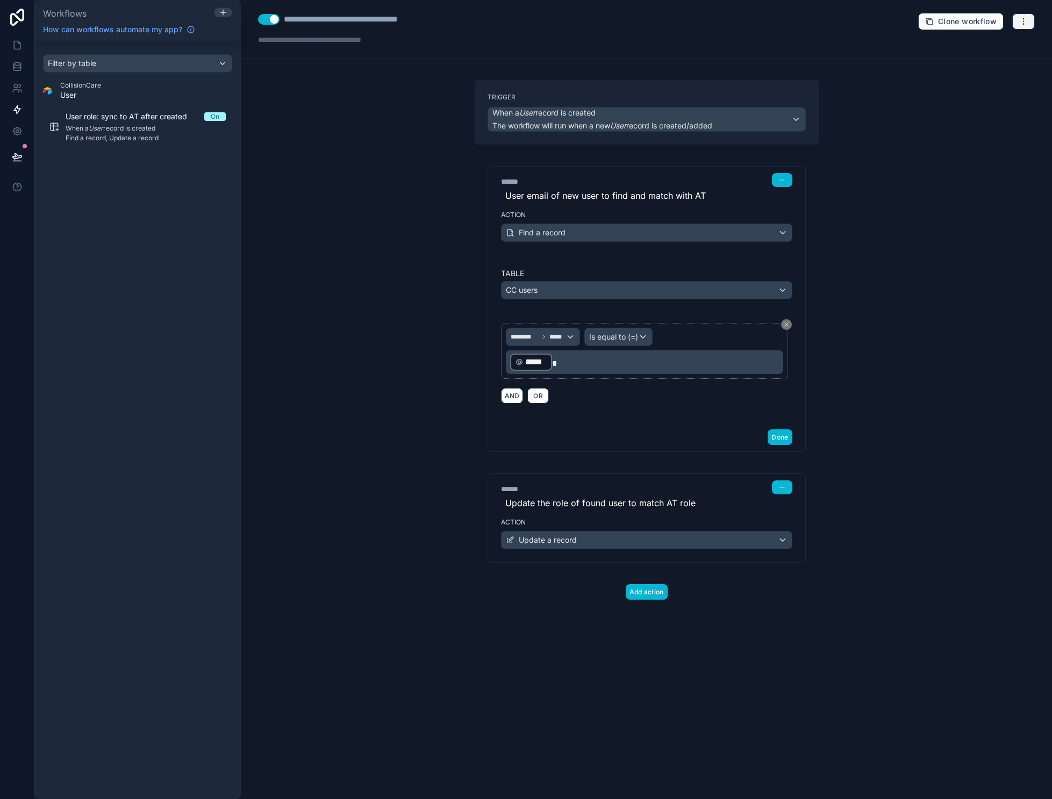
drag, startPoint x: 1035, startPoint y: 13, endPoint x: 1035, endPoint y: 22, distance: 8.1
click at [1035, 22] on button "button" at bounding box center [1023, 21] width 23 height 16
click at [1007, 44] on span "Test workflow" at bounding box center [995, 46] width 52 height 9
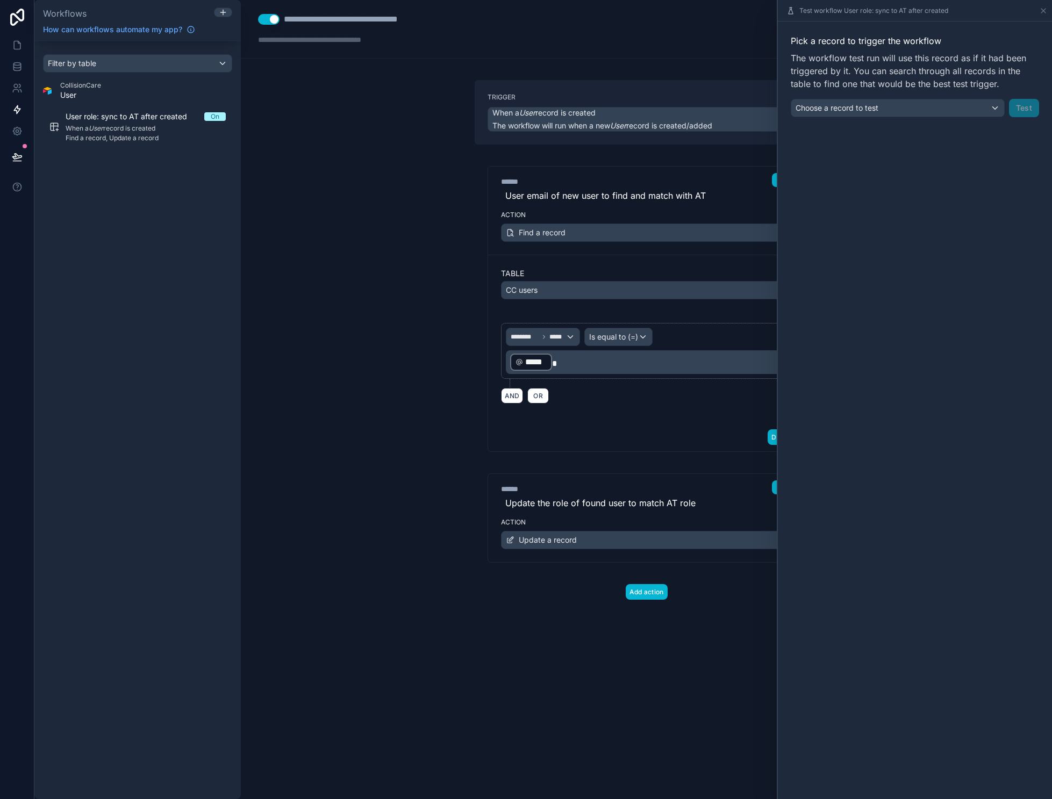
click at [954, 106] on div "Choose a record to test" at bounding box center [897, 107] width 213 height 17
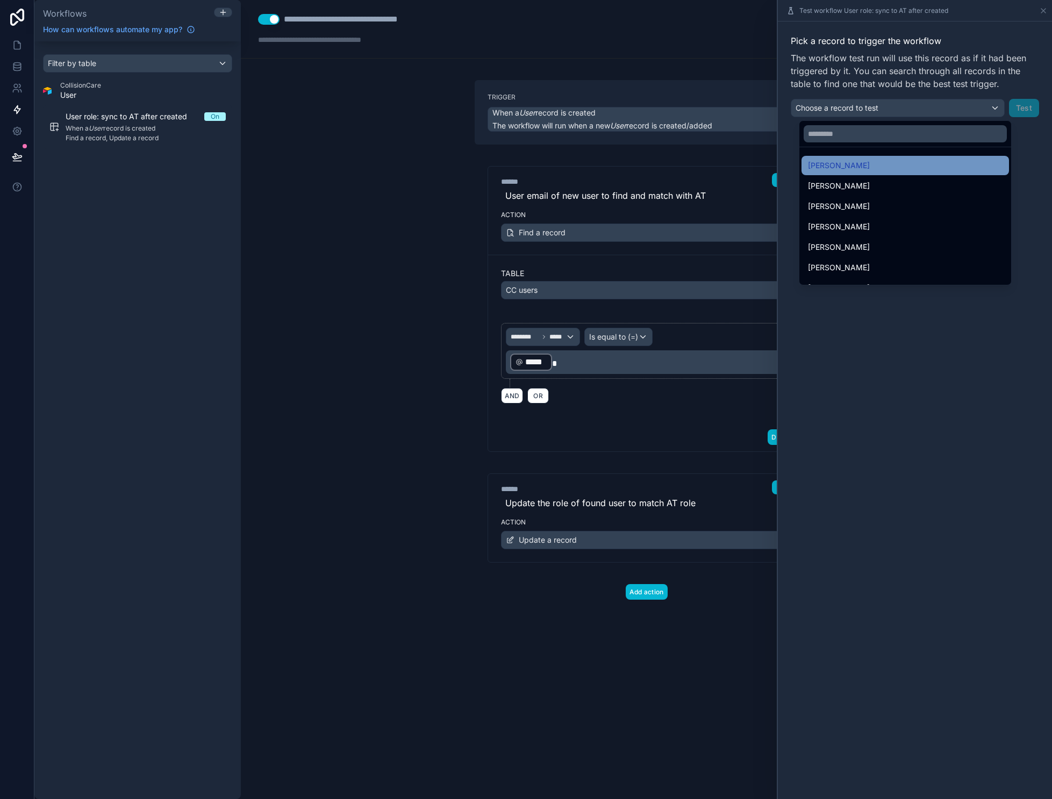
click at [862, 167] on div "[PERSON_NAME]" at bounding box center [905, 165] width 195 height 13
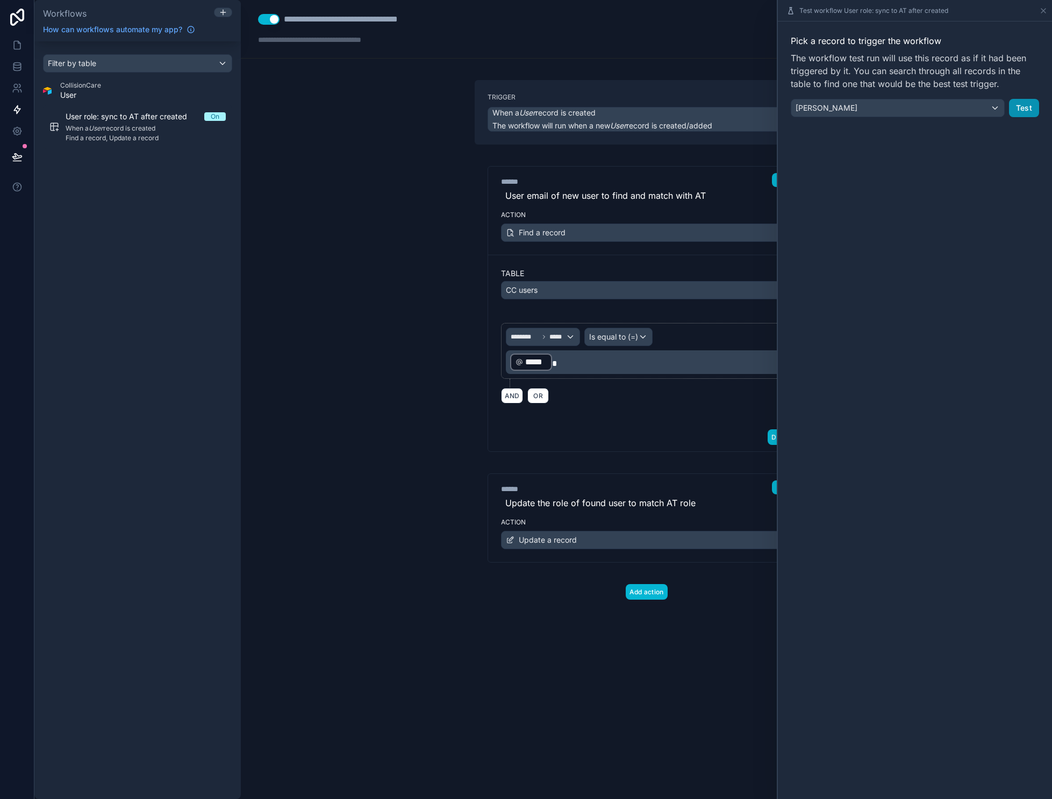
click at [1030, 108] on button "Test" at bounding box center [1024, 108] width 30 height 18
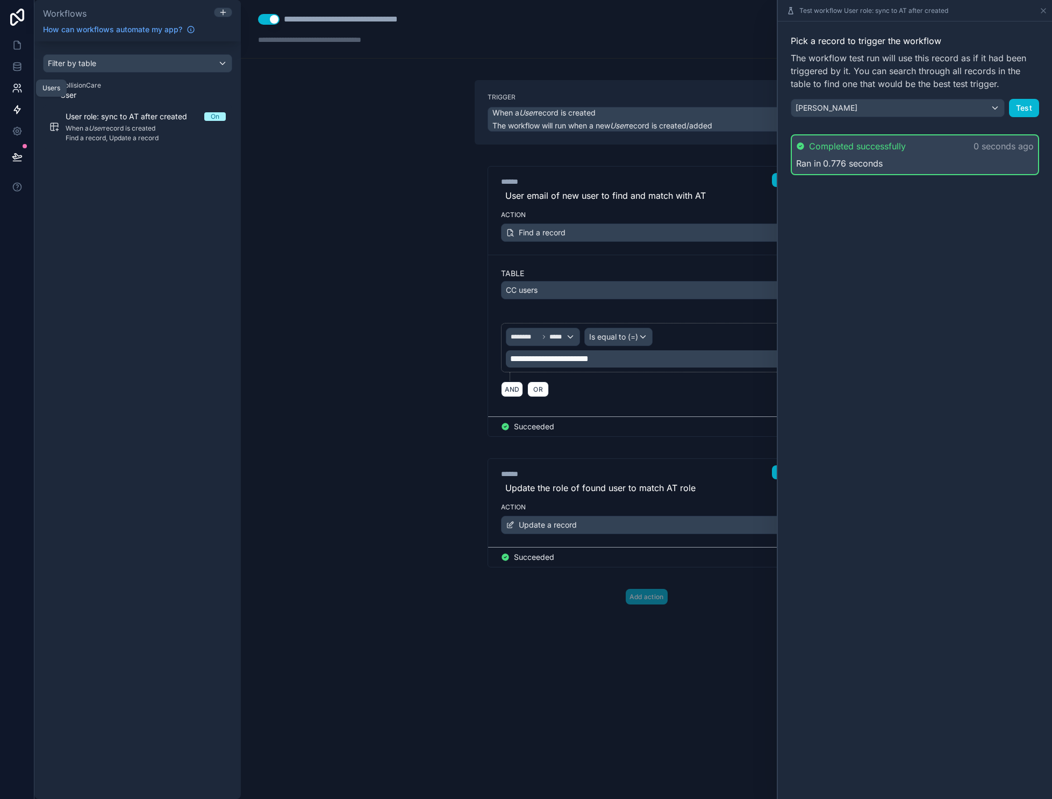
click at [13, 91] on icon at bounding box center [15, 91] width 5 height 3
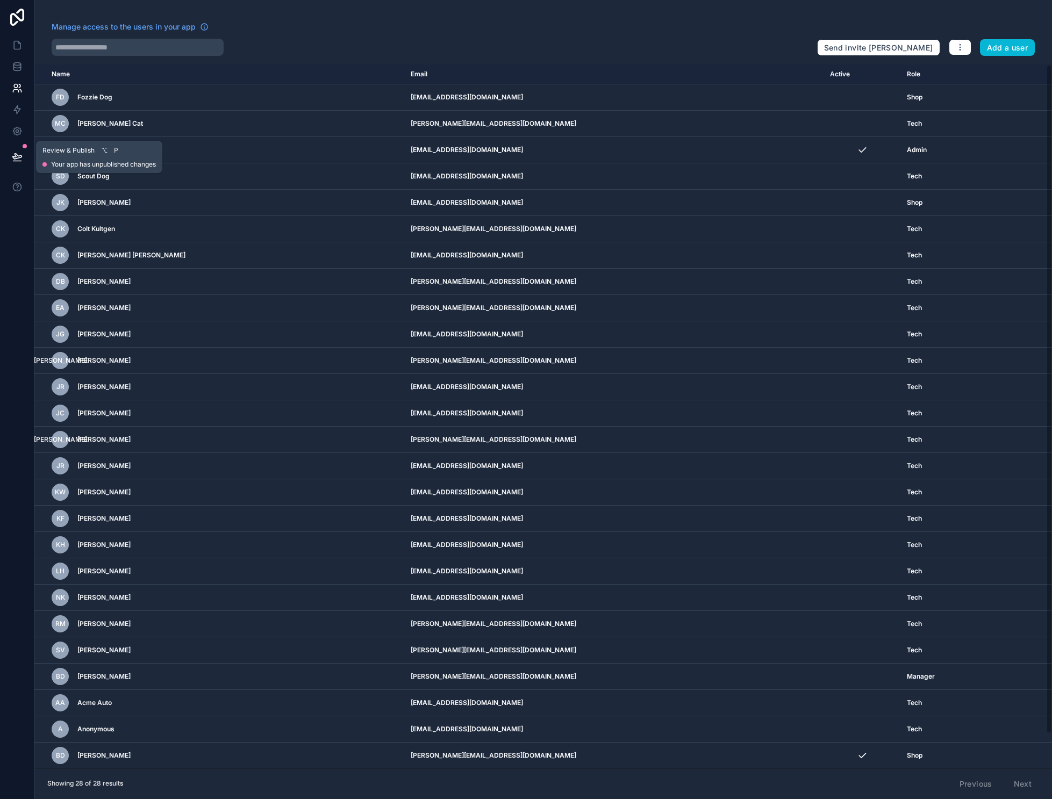
click at [10, 157] on button at bounding box center [17, 157] width 24 height 30
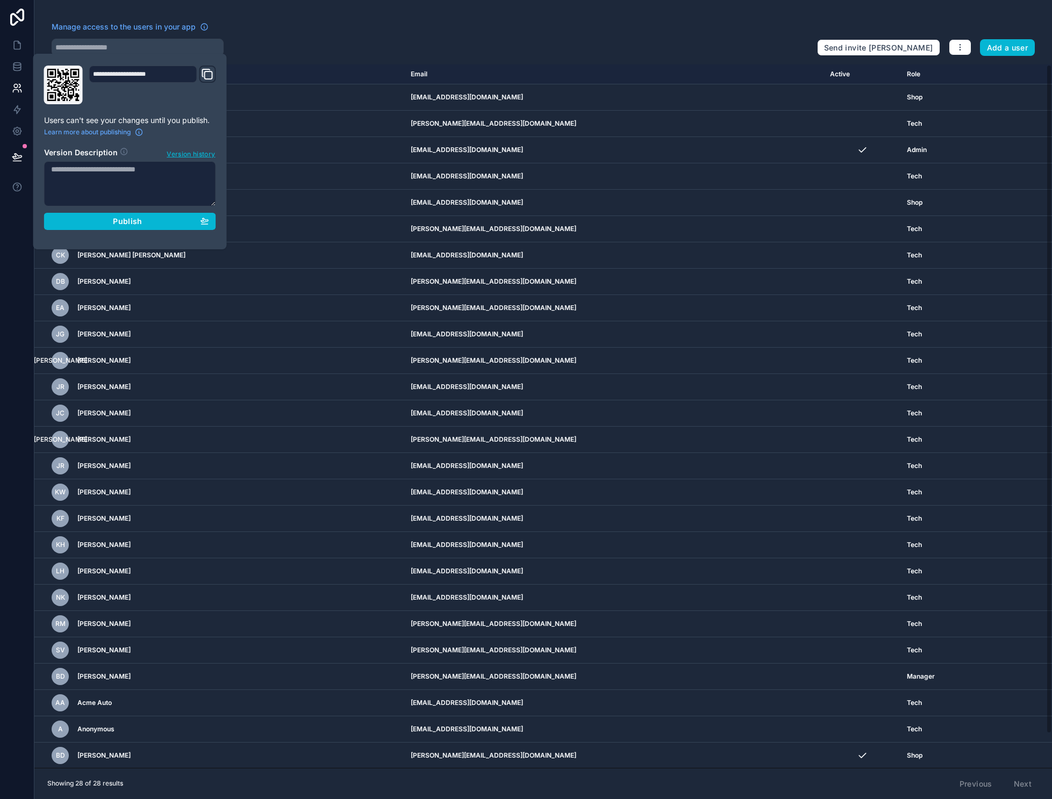
click at [304, 38] on div "Manage access to the users in your app" at bounding box center [430, 30] width 757 height 17
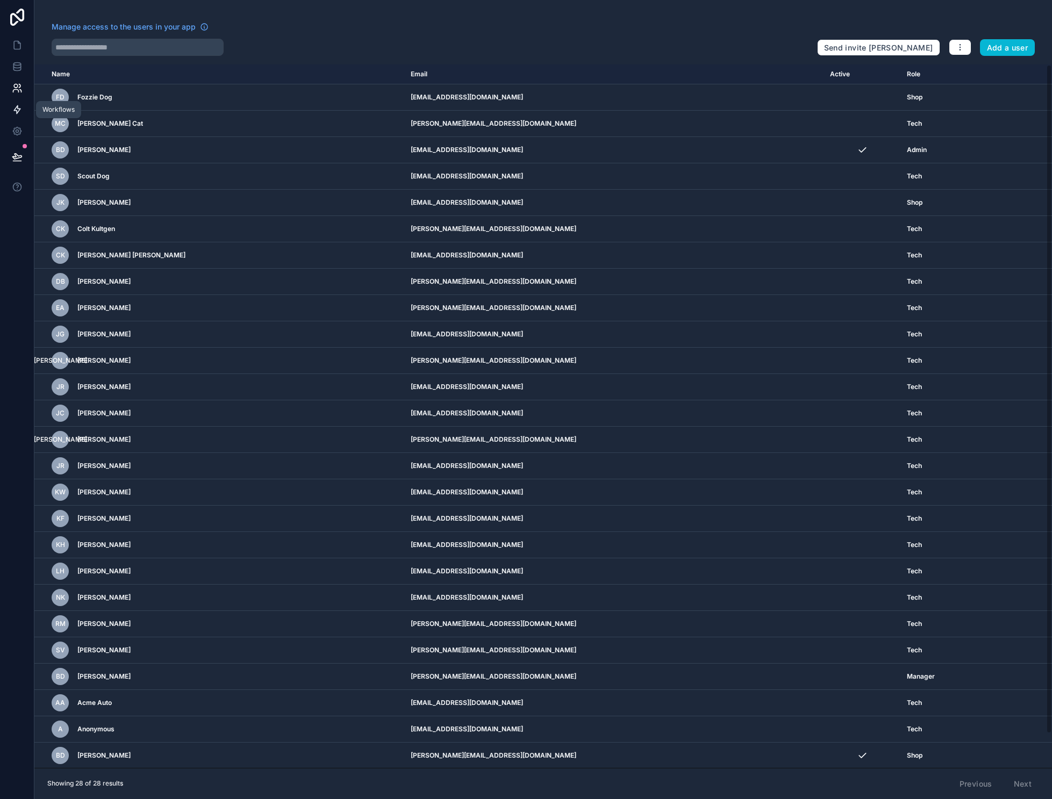
click at [22, 109] on icon at bounding box center [17, 109] width 11 height 11
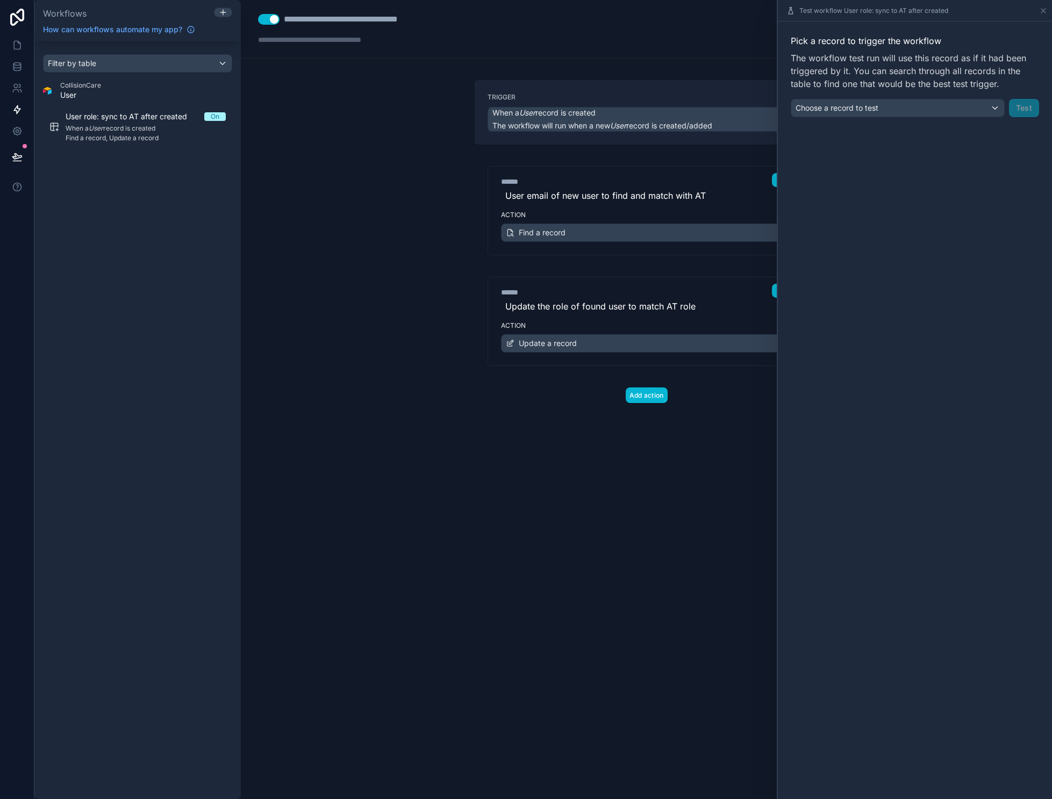
click at [390, 250] on div "**********" at bounding box center [646, 399] width 811 height 799
click at [645, 209] on div "Action Find a record" at bounding box center [646, 230] width 317 height 48
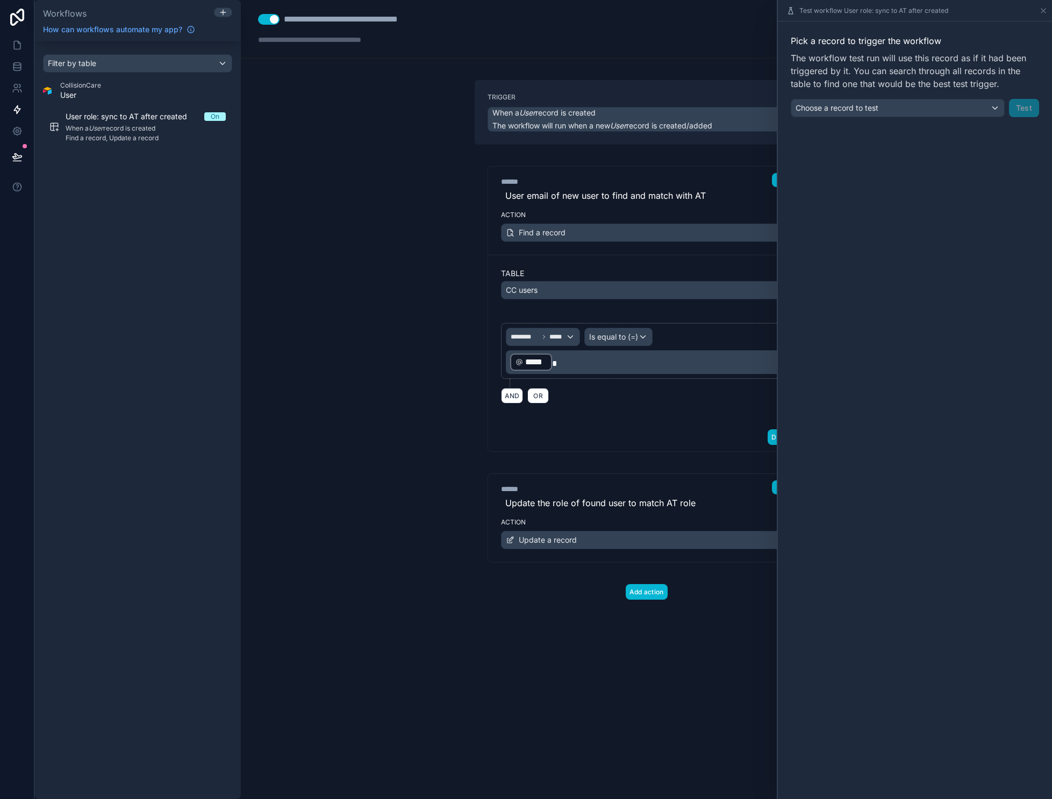
click at [437, 254] on div "**********" at bounding box center [646, 399] width 811 height 799
click at [642, 471] on div "****** Step 2 Update the role of found user to match AT role Action Update a re…" at bounding box center [647, 507] width 344 height 111
click at [705, 494] on div "****** Step 2" at bounding box center [646, 488] width 291 height 14
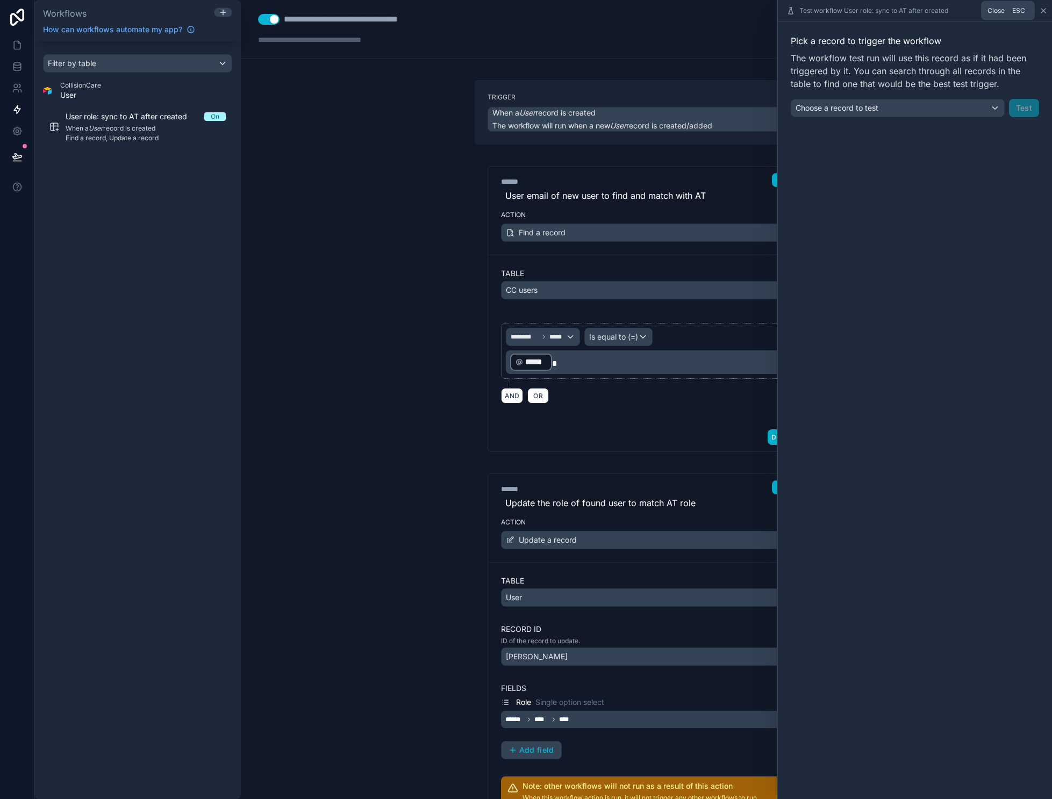
click at [1048, 9] on icon at bounding box center [1043, 10] width 9 height 9
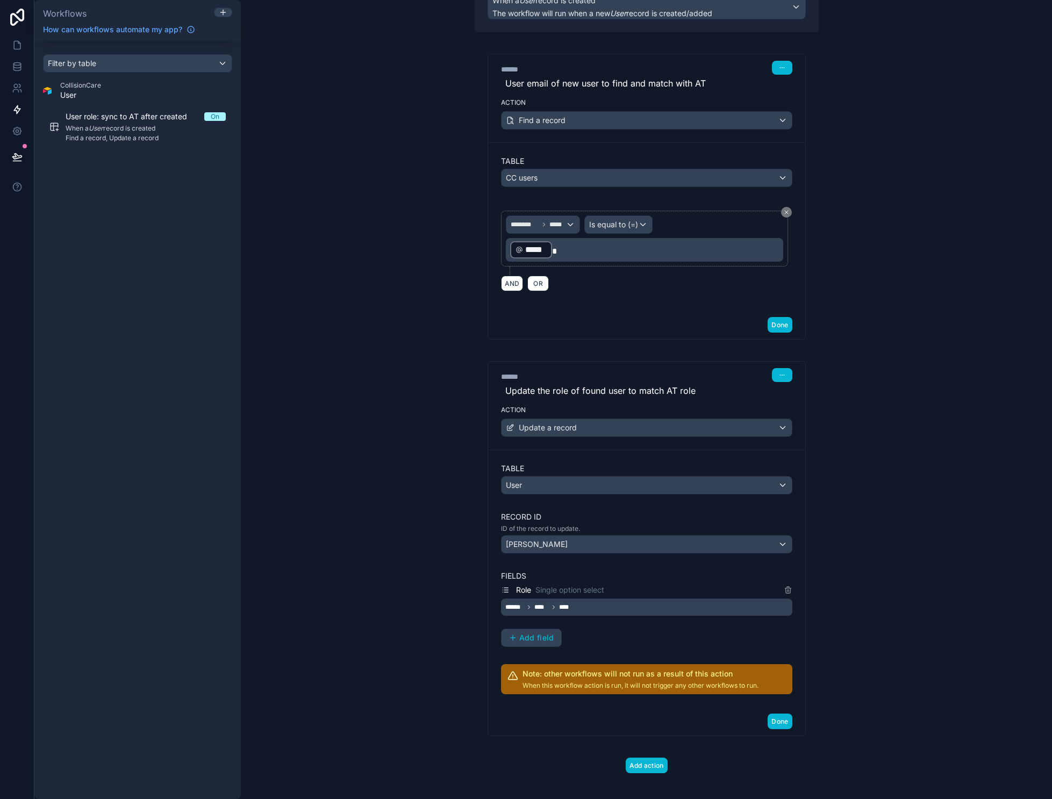
scroll to position [27, 0]
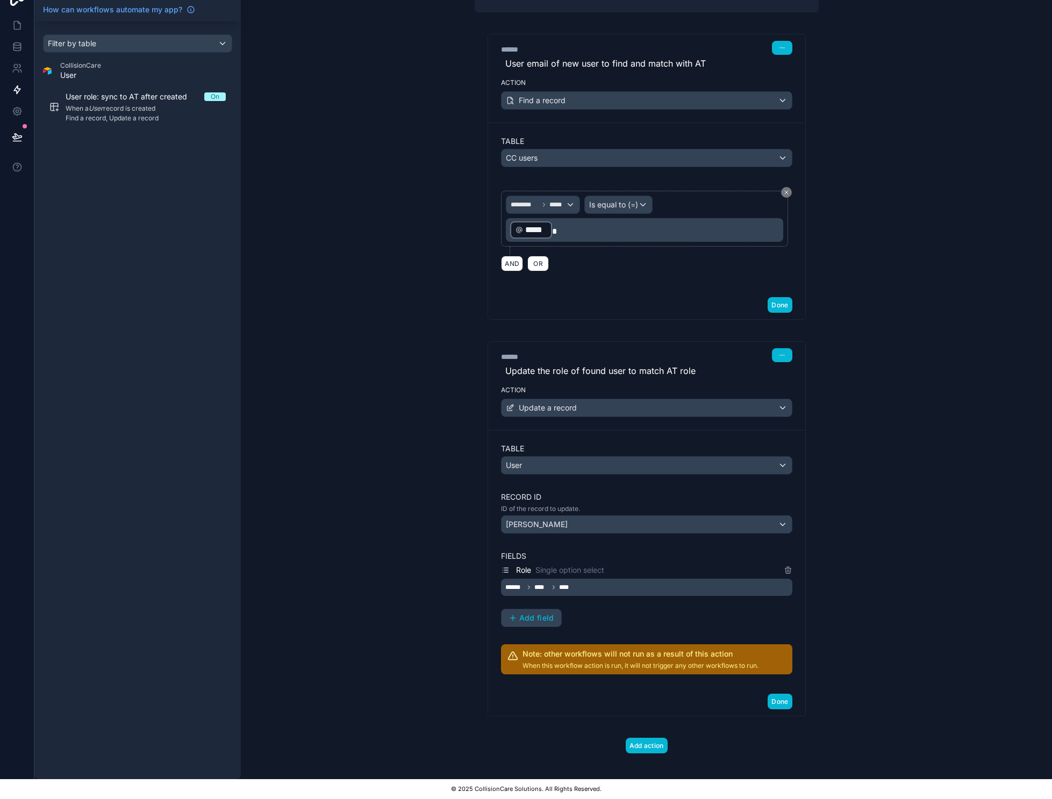
click at [584, 579] on div "****** **** ****" at bounding box center [646, 587] width 291 height 17
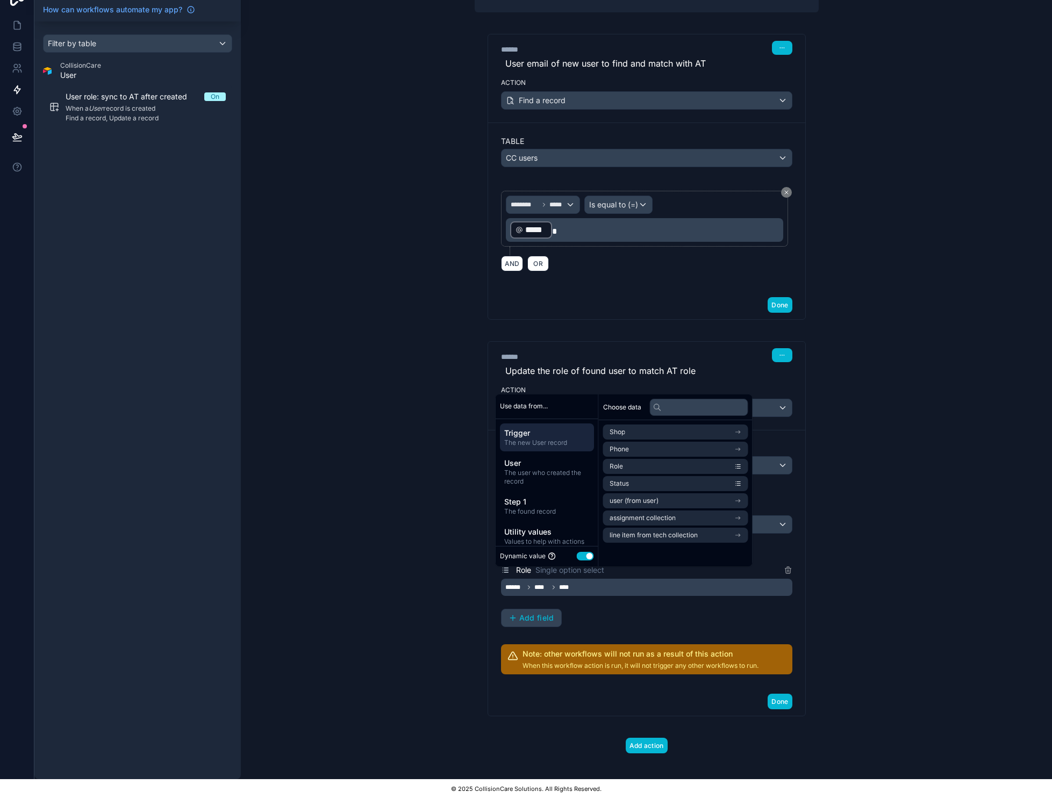
click at [585, 558] on button "Use setting" at bounding box center [585, 556] width 17 height 9
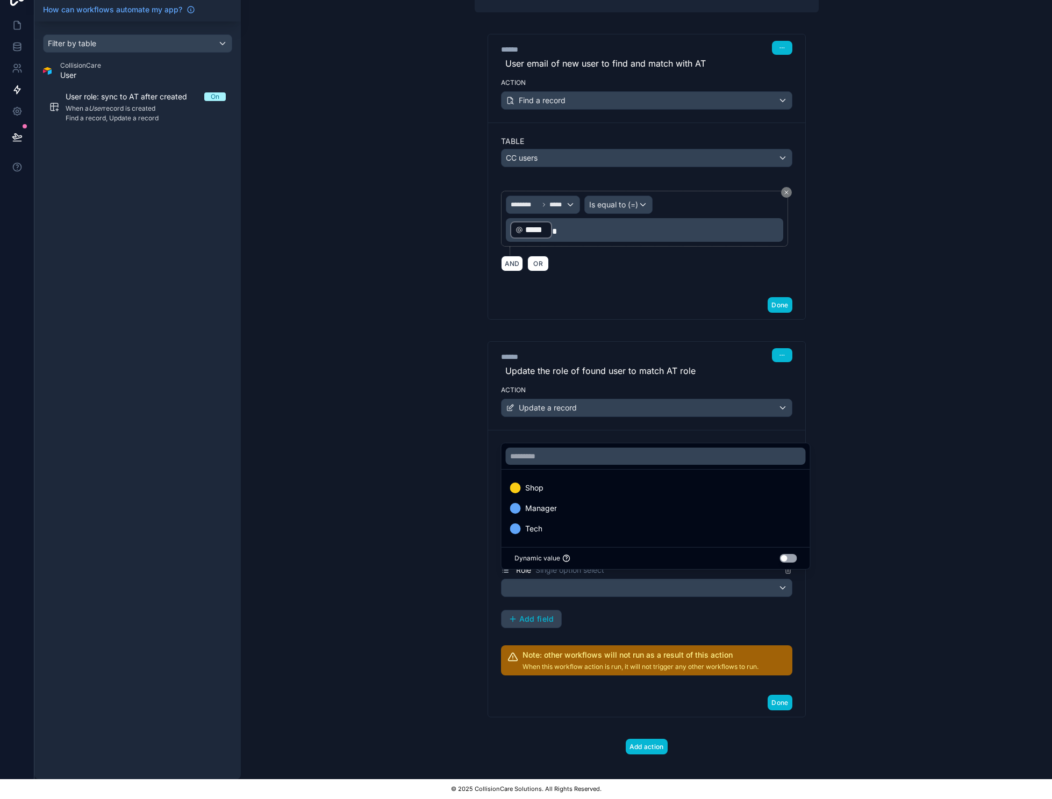
click at [689, 580] on div at bounding box center [526, 399] width 1052 height 799
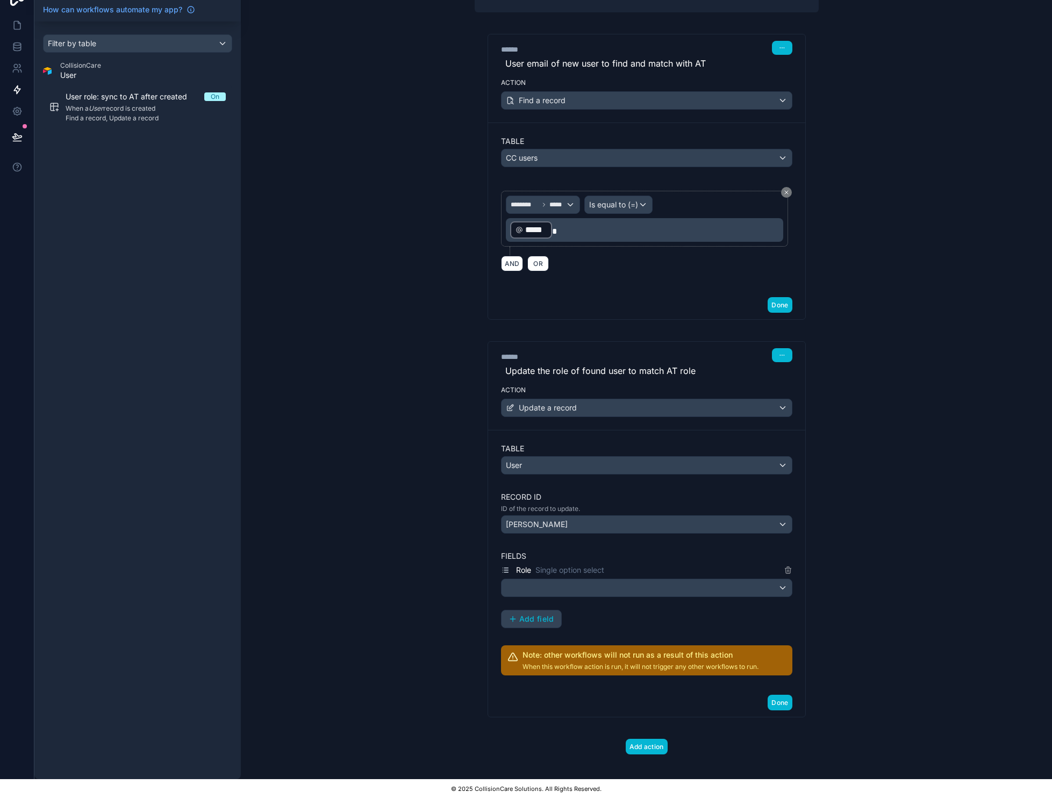
click at [534, 579] on div at bounding box center [646, 587] width 290 height 17
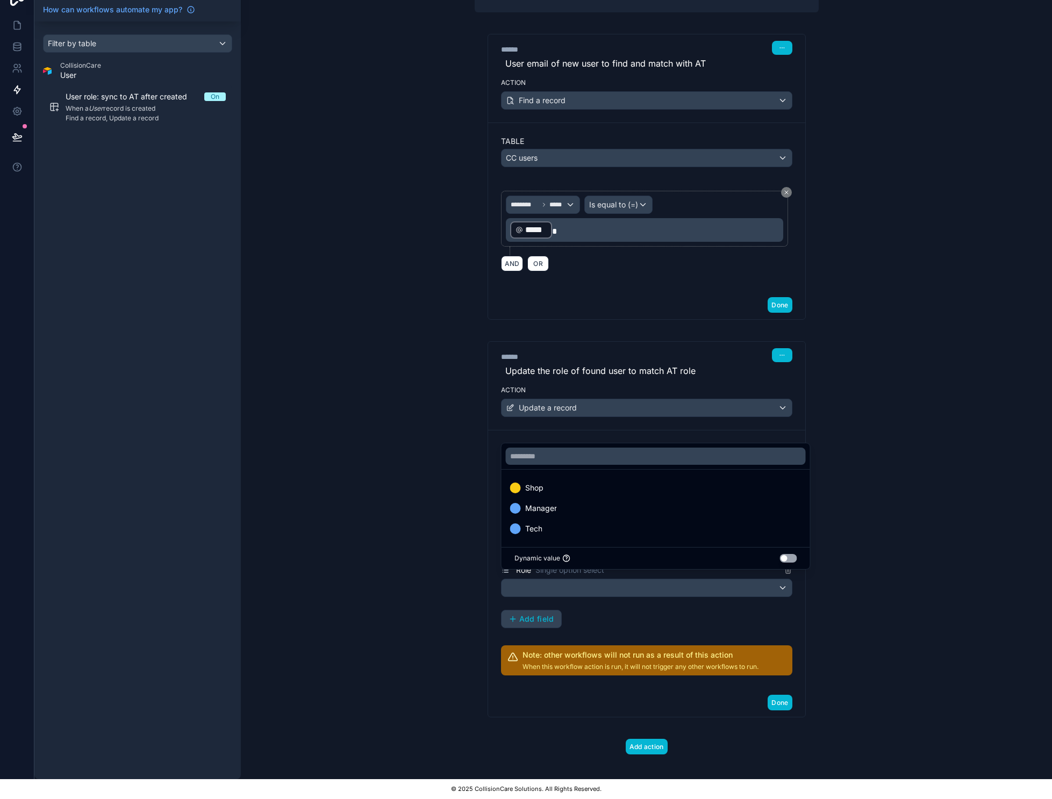
click at [786, 556] on button "Use setting" at bounding box center [788, 558] width 17 height 9
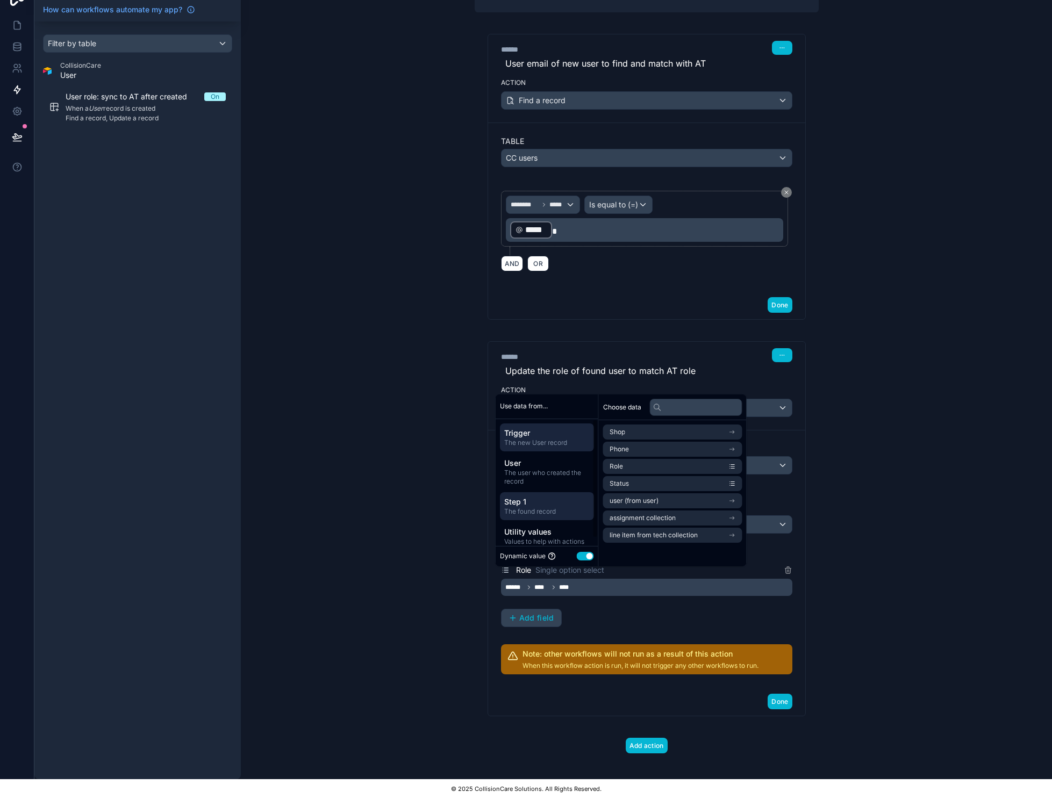
click at [533, 508] on span "The found record" at bounding box center [546, 511] width 85 height 9
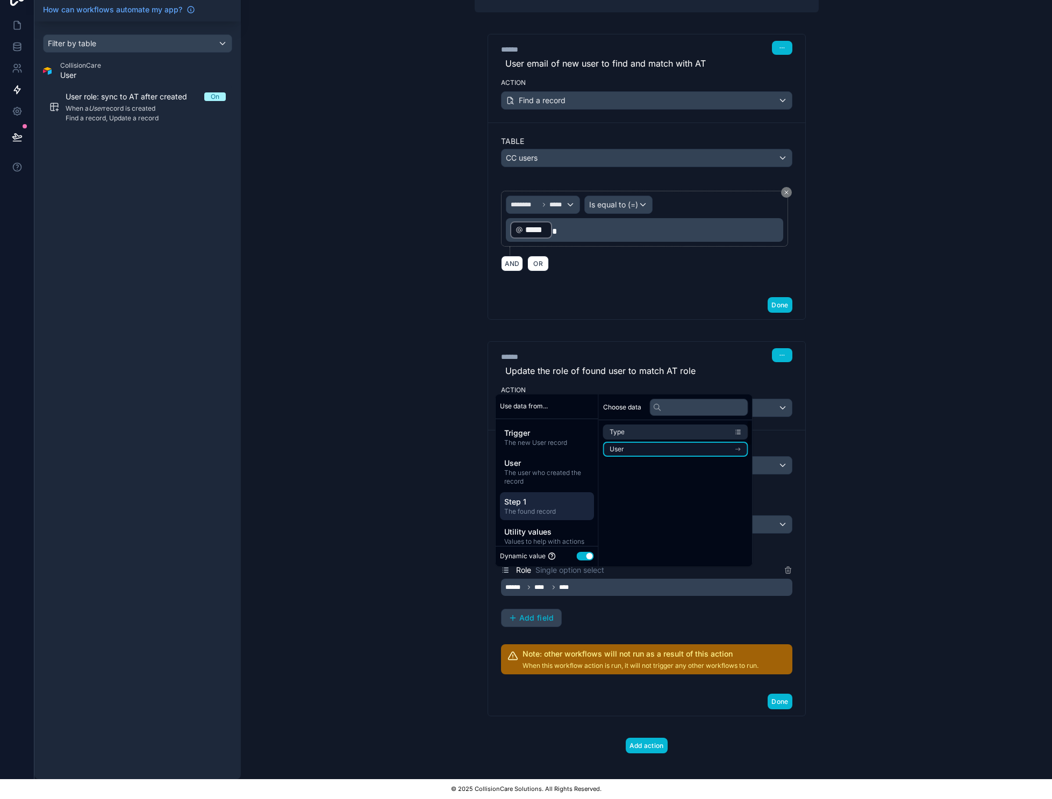
click at [697, 450] on li "User" at bounding box center [675, 449] width 145 height 15
click at [612, 433] on icon at bounding box center [613, 433] width 4 height 4
click at [626, 436] on li "Type" at bounding box center [675, 432] width 145 height 15
click at [625, 450] on li "User" at bounding box center [675, 449] width 145 height 15
click at [625, 455] on li "Role" at bounding box center [672, 451] width 139 height 15
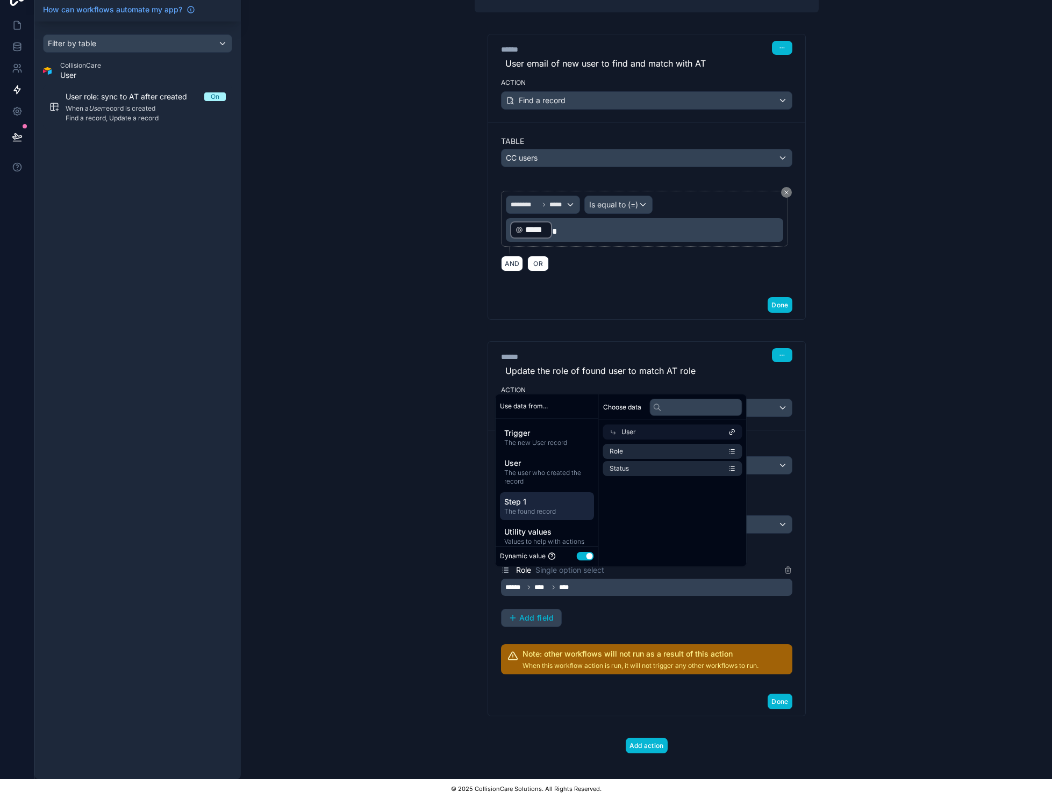
click at [852, 429] on div "**********" at bounding box center [646, 379] width 811 height 799
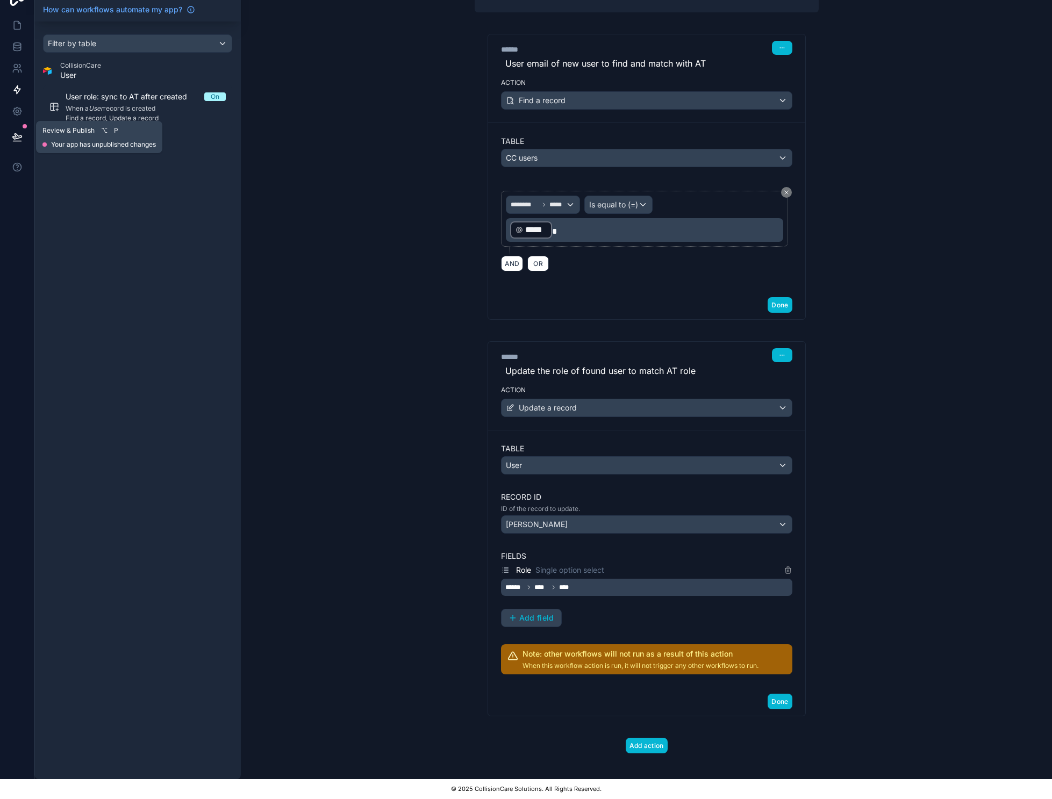
click at [18, 135] on button at bounding box center [17, 137] width 24 height 30
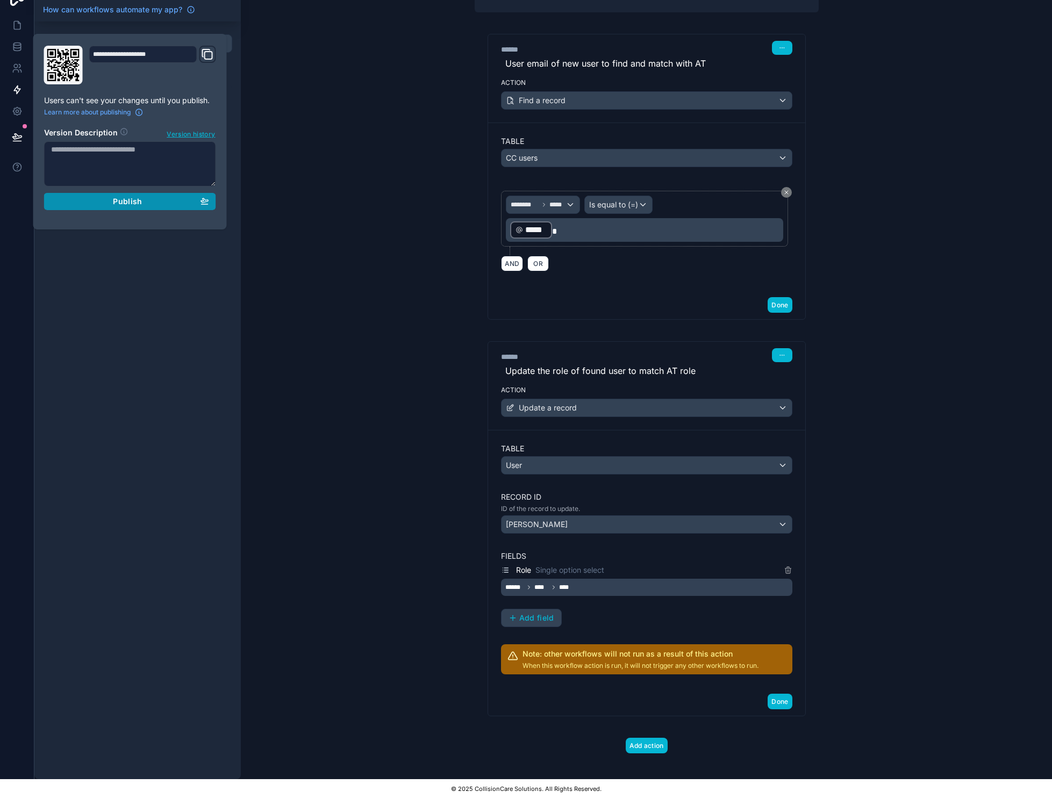
click at [88, 197] on div "Publish" at bounding box center [130, 202] width 158 height 10
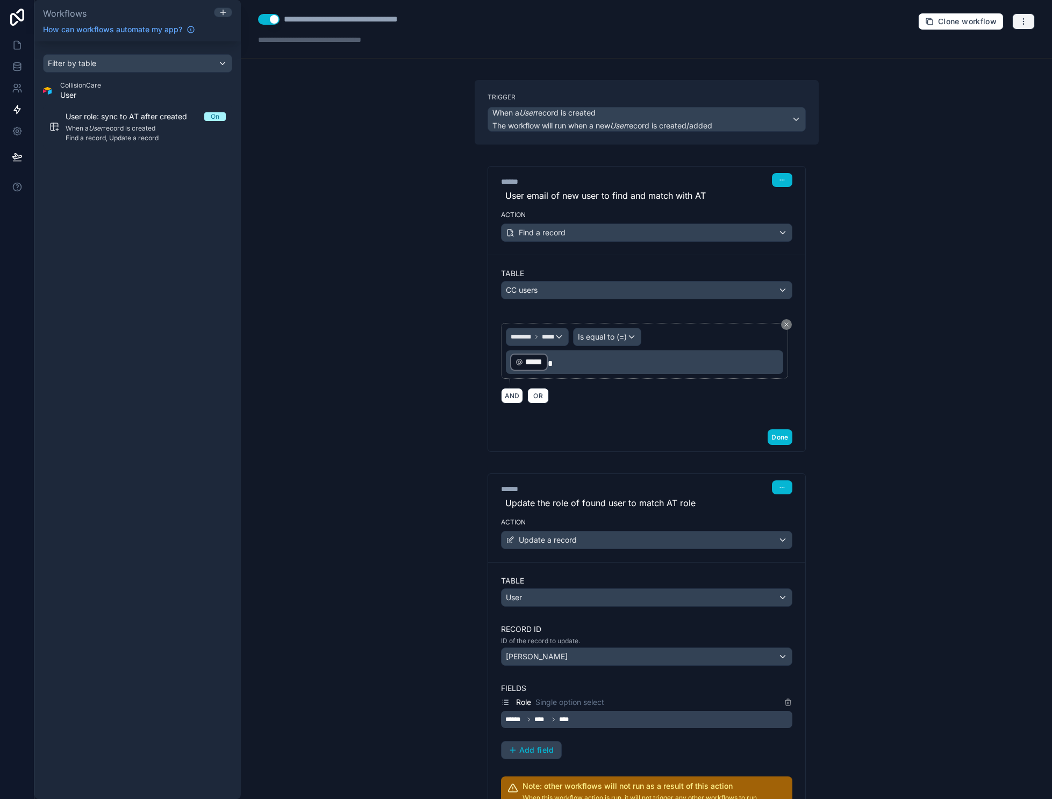
click at [1026, 22] on icon "button" at bounding box center [1023, 21] width 9 height 9
click at [995, 49] on span "Test workflow" at bounding box center [987, 46] width 52 height 9
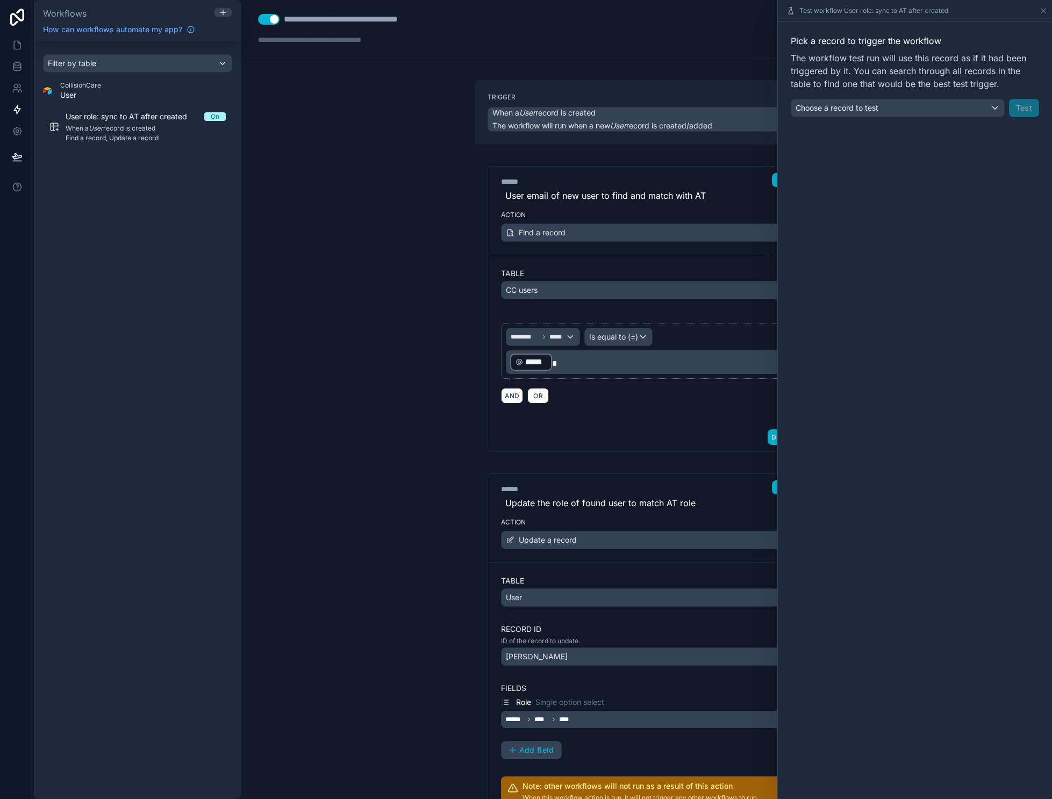
click at [957, 102] on div "Choose a record to test" at bounding box center [897, 107] width 213 height 17
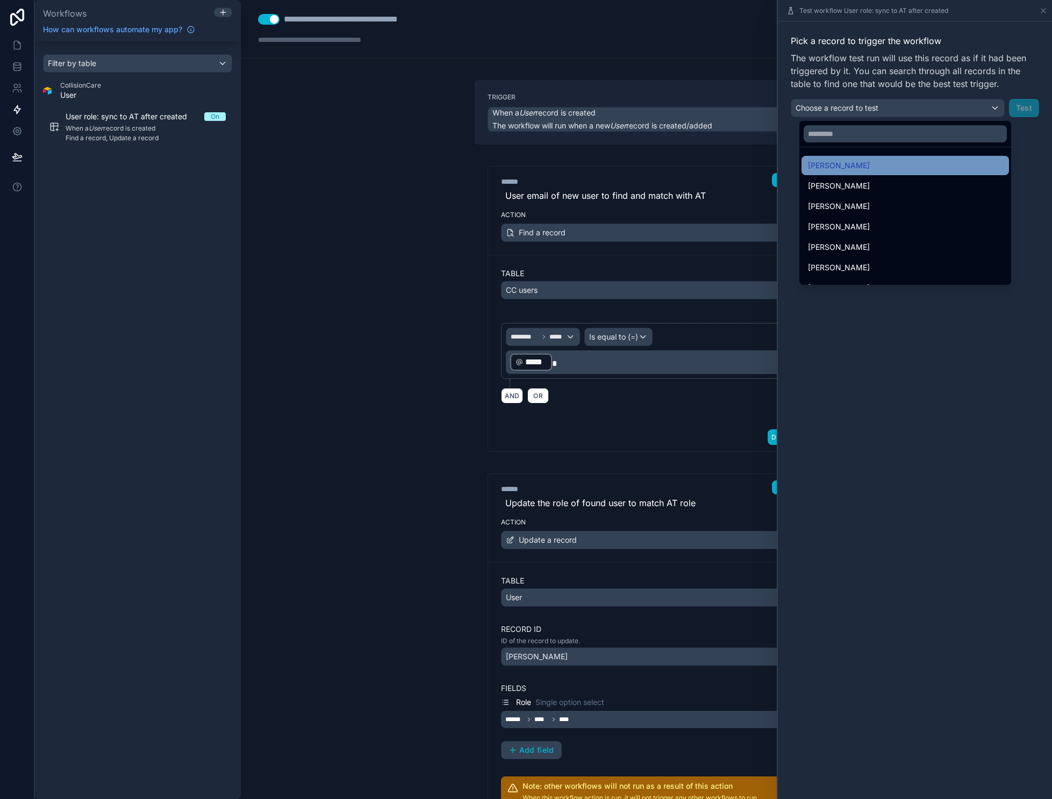
click at [847, 173] on div "[PERSON_NAME]" at bounding box center [904, 165] width 207 height 19
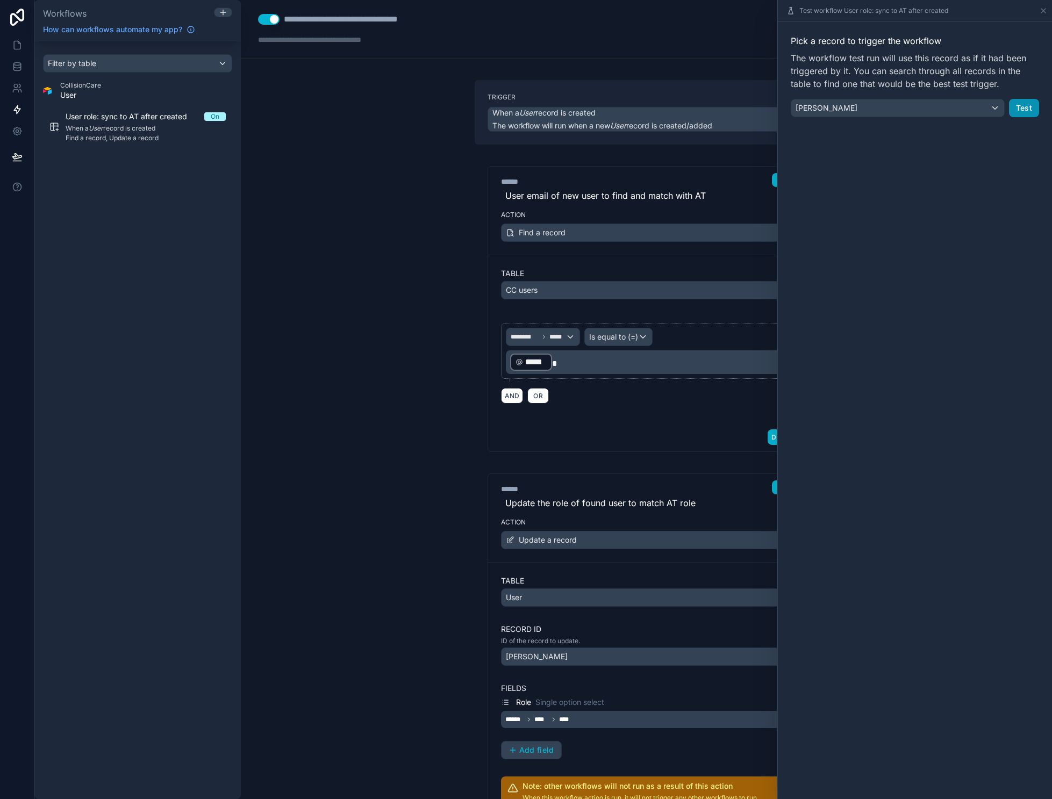
click at [1023, 108] on button "Test" at bounding box center [1024, 108] width 30 height 18
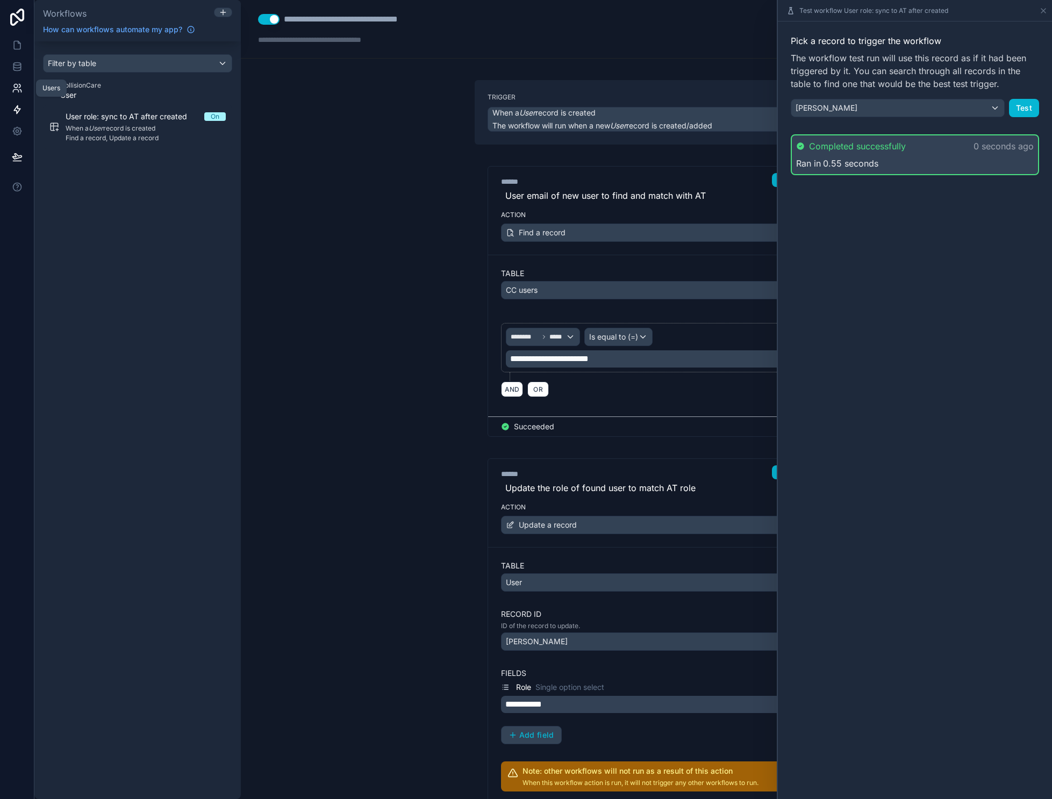
click at [9, 85] on link at bounding box center [17, 88] width 34 height 22
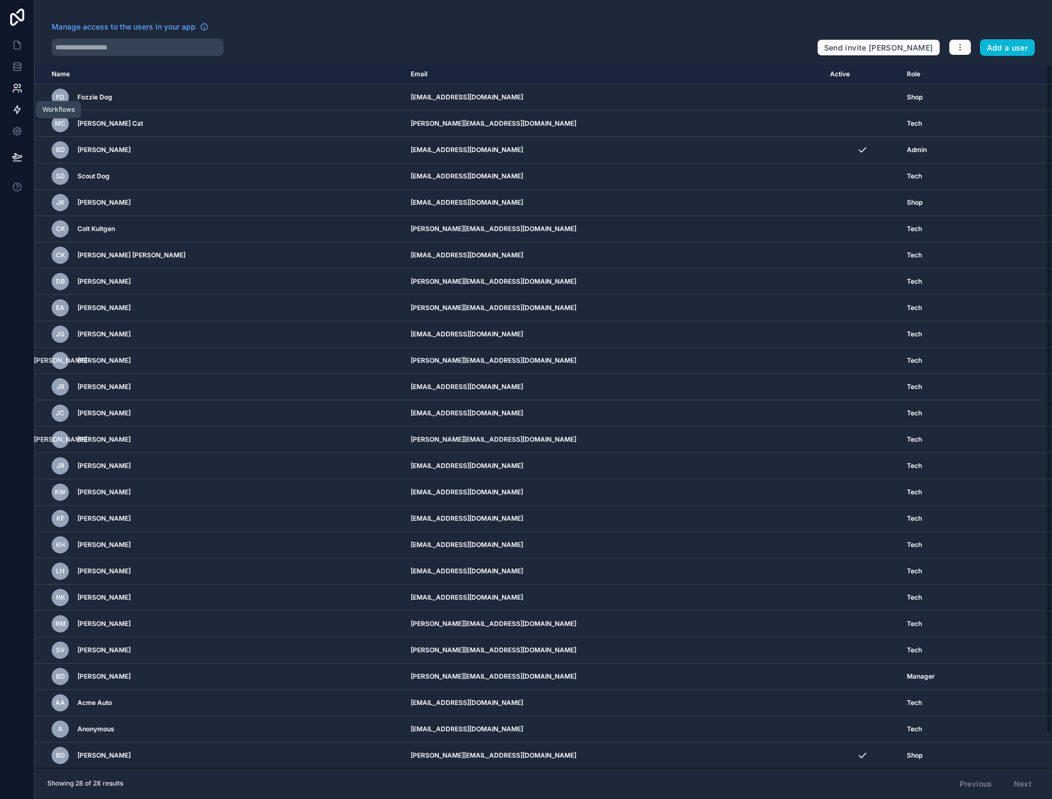
click at [12, 108] on icon at bounding box center [17, 109] width 11 height 11
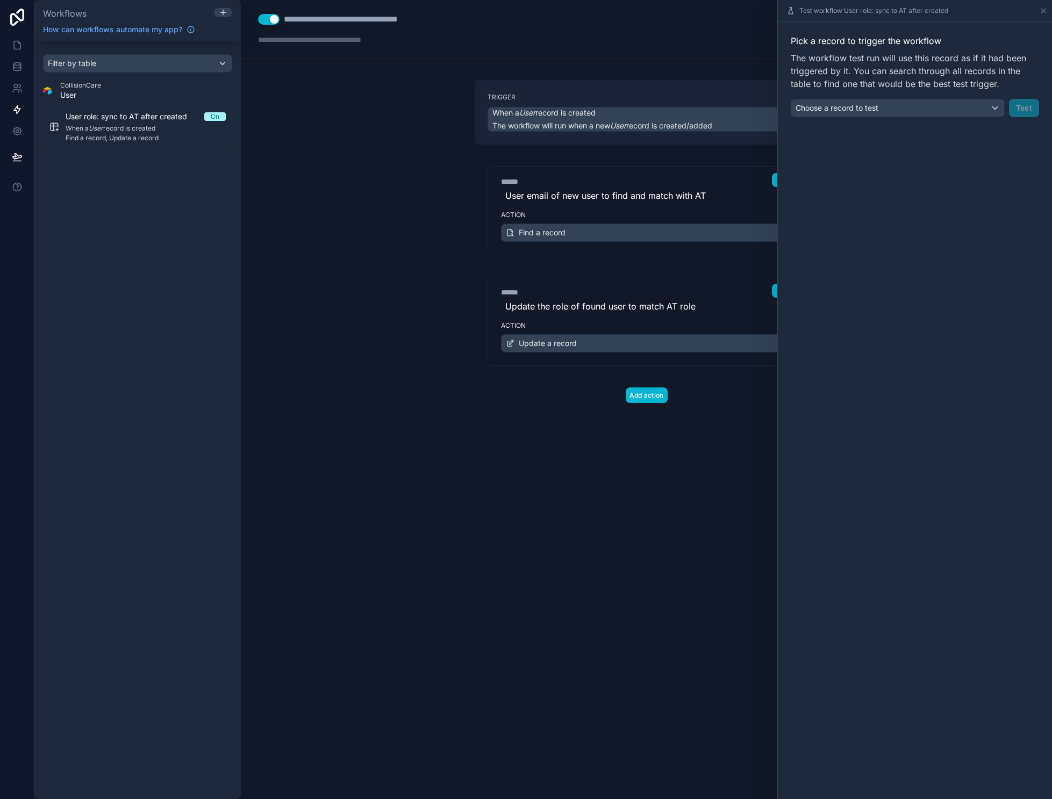
click at [574, 533] on div "**********" at bounding box center [646, 399] width 811 height 799
click at [1048, 10] on icon at bounding box center [1043, 10] width 9 height 9
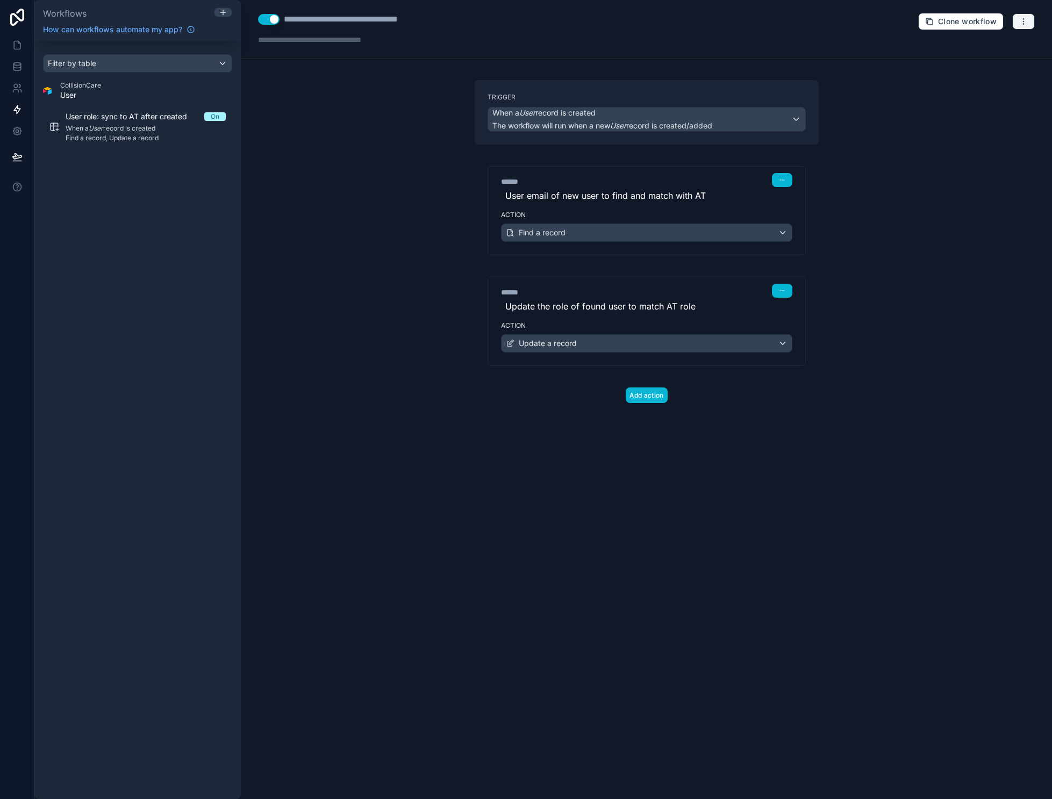
click at [1026, 27] on button "button" at bounding box center [1023, 21] width 23 height 16
click at [1009, 83] on span "Delete workflow" at bounding box center [995, 81] width 52 height 9
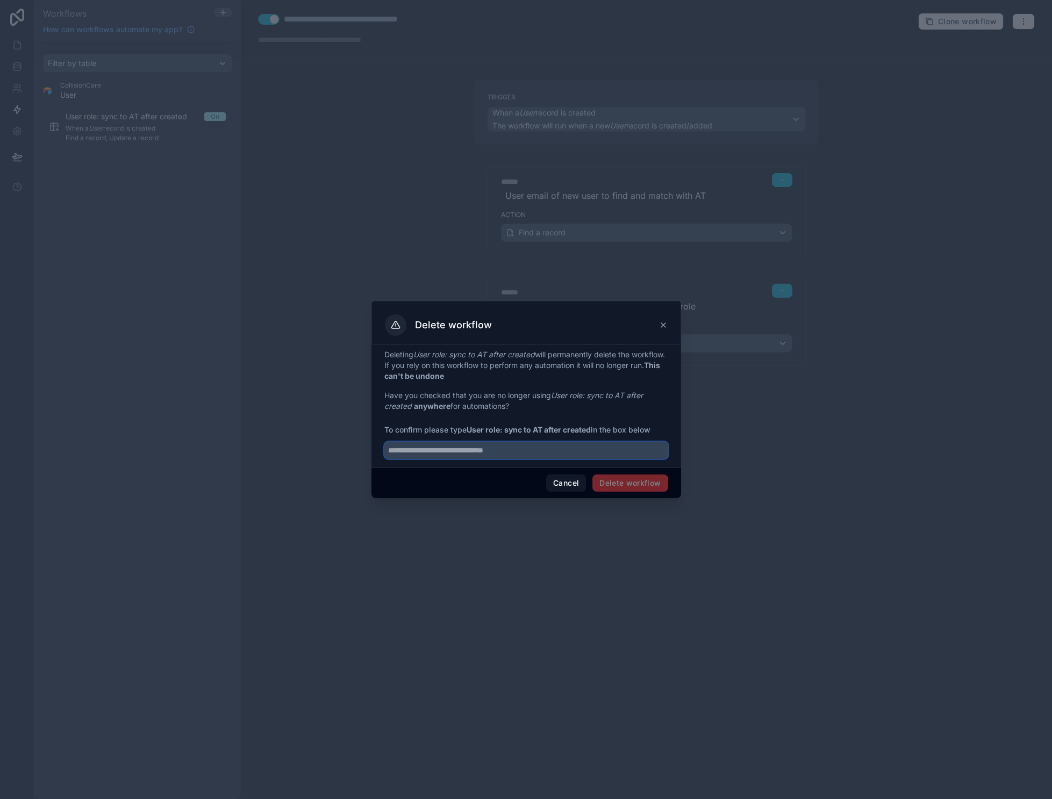
click at [573, 457] on input "text" at bounding box center [526, 450] width 284 height 17
type input "**********"
click at [640, 489] on button "Delete workflow" at bounding box center [629, 483] width 75 height 17
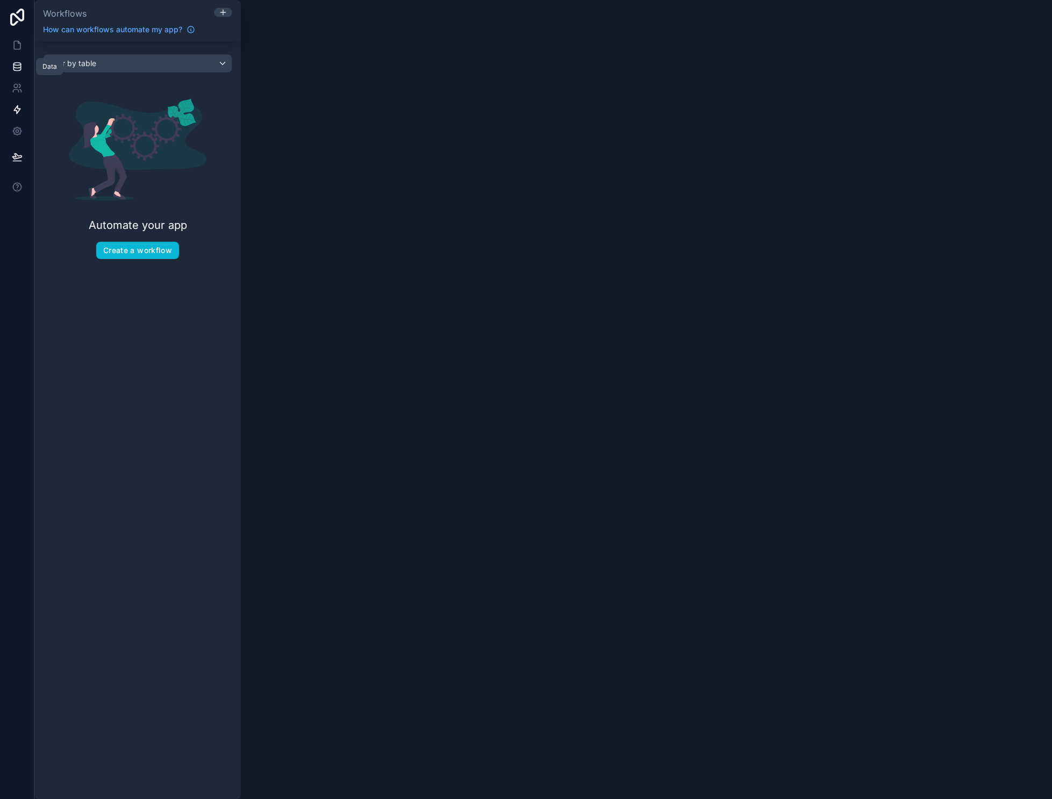
click at [21, 63] on icon at bounding box center [17, 66] width 11 height 11
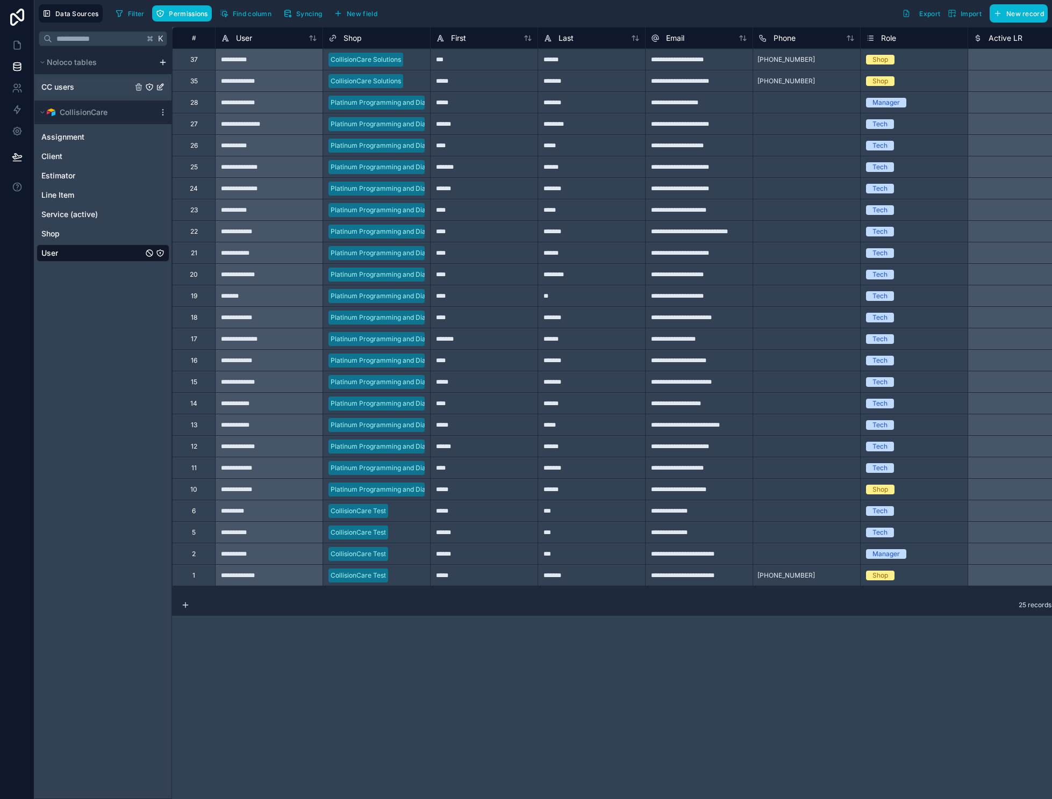
click at [76, 87] on div "CC users" at bounding box center [103, 86] width 133 height 17
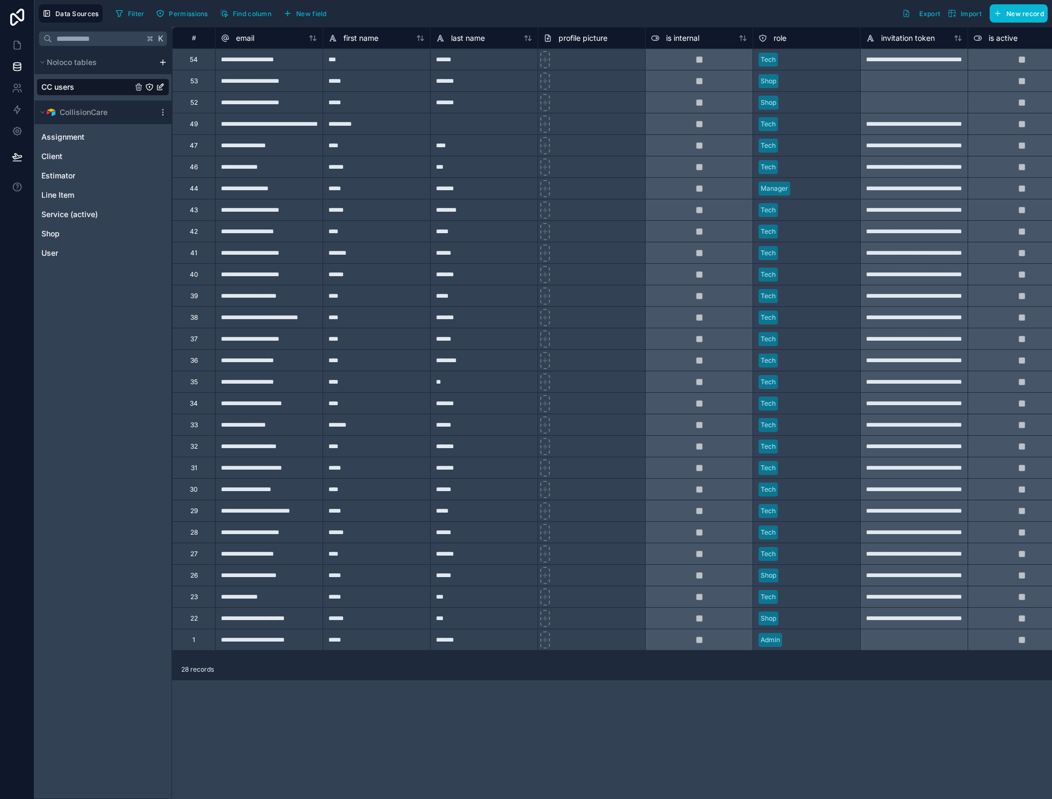
click at [162, 89] on icon "CC users" at bounding box center [160, 87] width 9 height 9
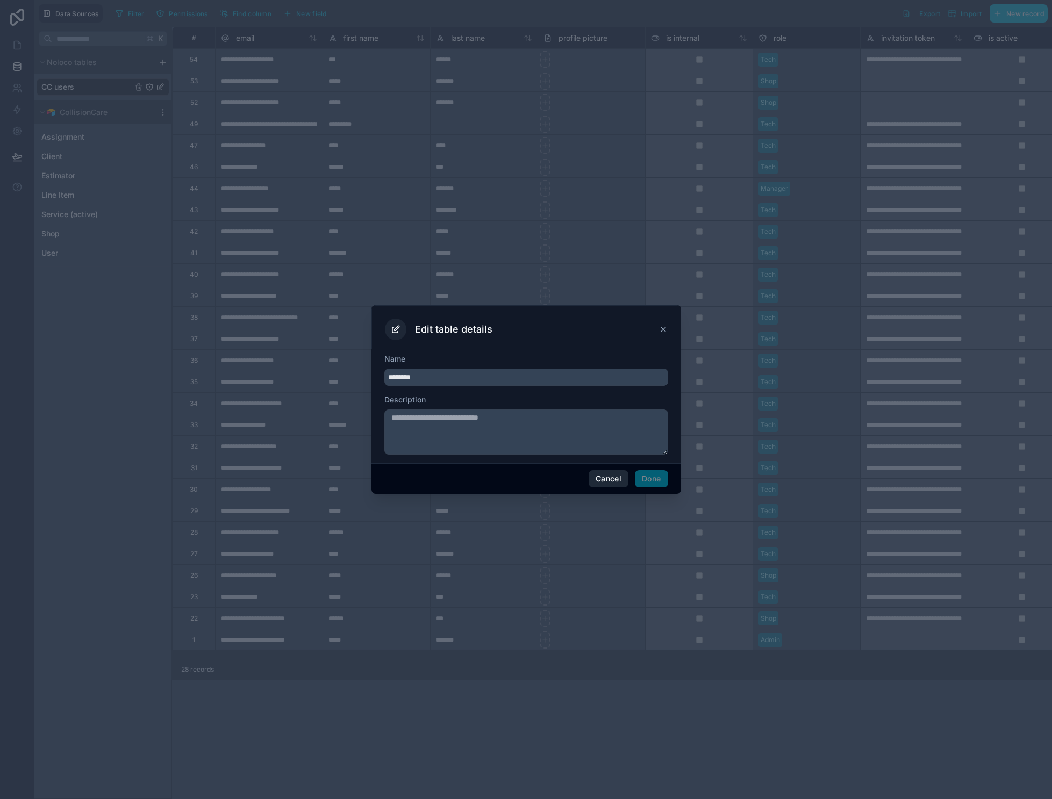
click at [608, 481] on button "Cancel" at bounding box center [609, 478] width 40 height 17
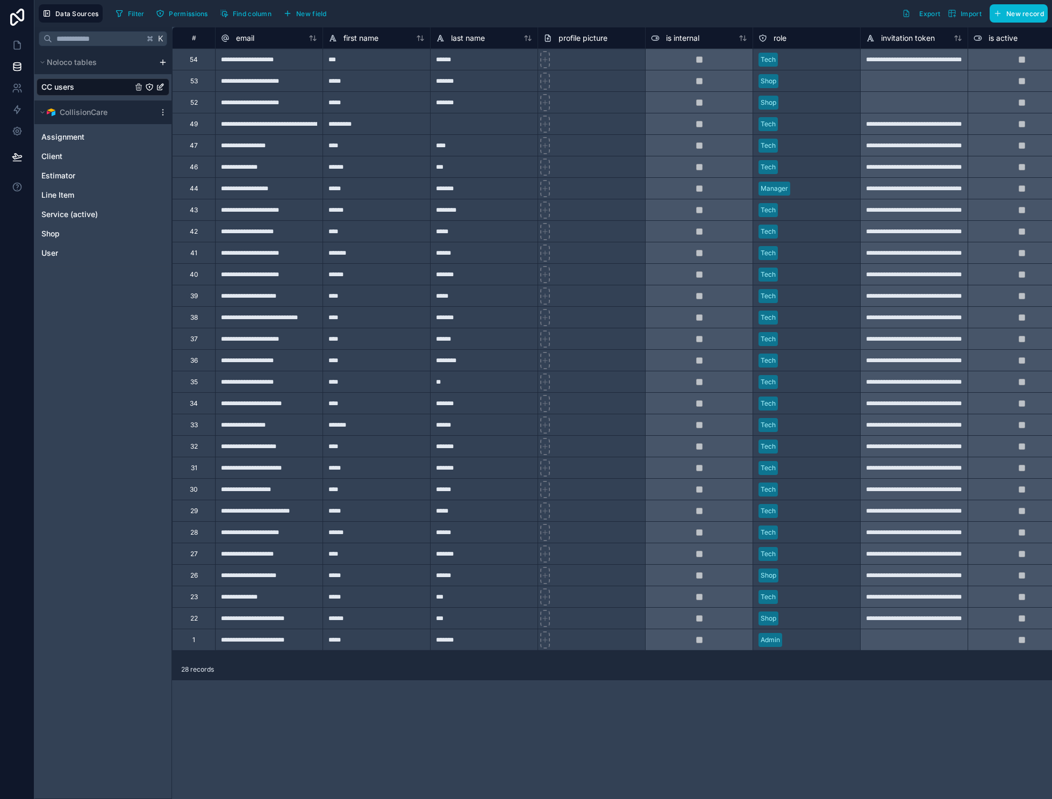
click at [75, 404] on div "K Noloco tables CC users CollisionCare Assignment Client Estimator Line Item Se…" at bounding box center [103, 413] width 138 height 772
click at [149, 87] on icon "CC users" at bounding box center [149, 87] width 1 height 1
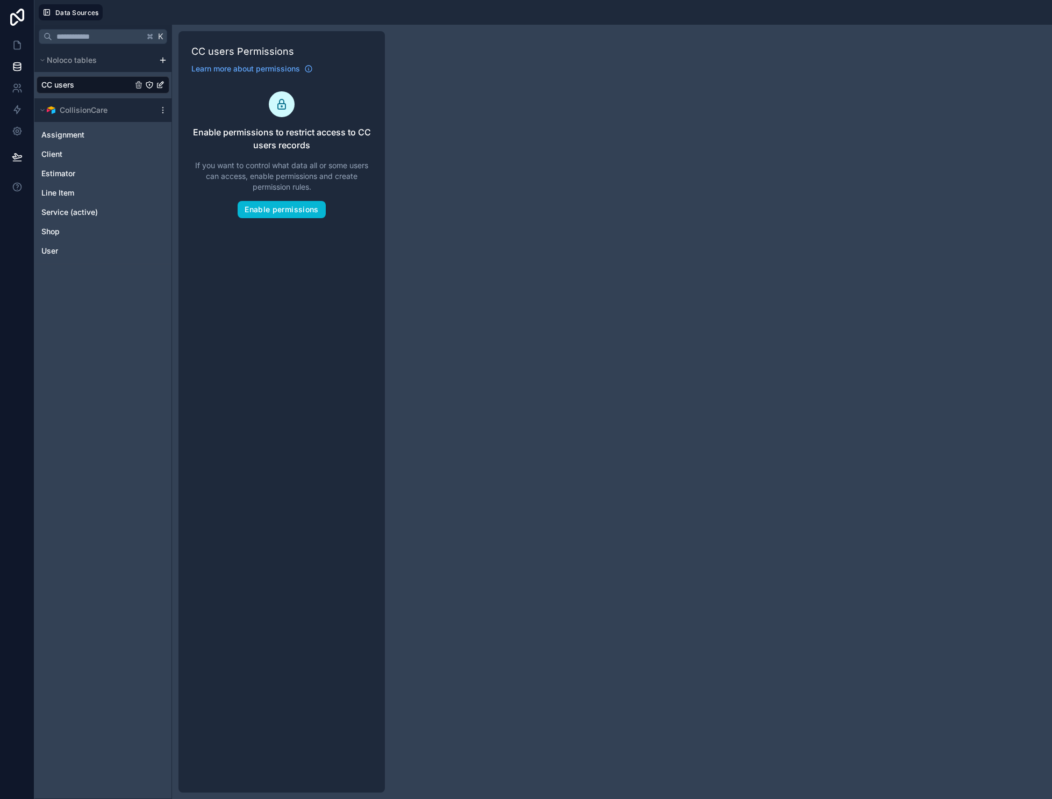
click at [495, 210] on div "K Noloco tables CC users CollisionCare Assignment Client Estimator Line Item Se…" at bounding box center [542, 412] width 1017 height 775
click at [271, 212] on button "Enable permissions" at bounding box center [282, 209] width 88 height 17
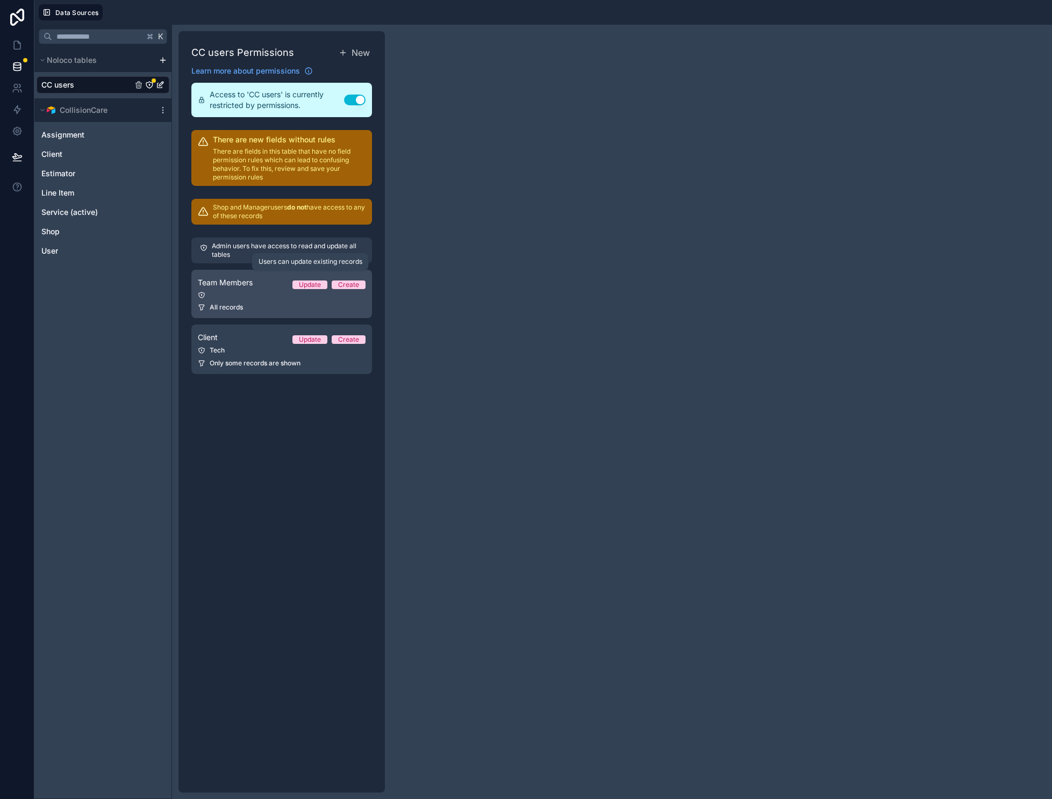
click at [305, 283] on div "Update" at bounding box center [310, 285] width 22 height 9
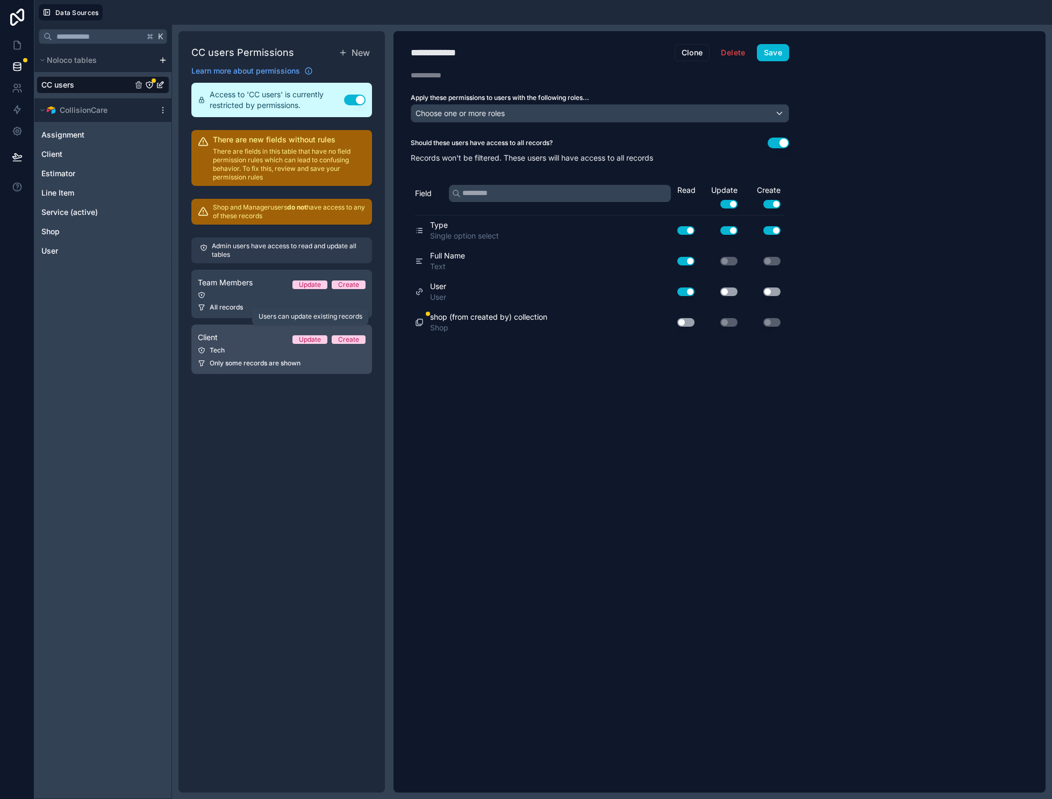
click at [311, 339] on div "Update" at bounding box center [310, 339] width 22 height 9
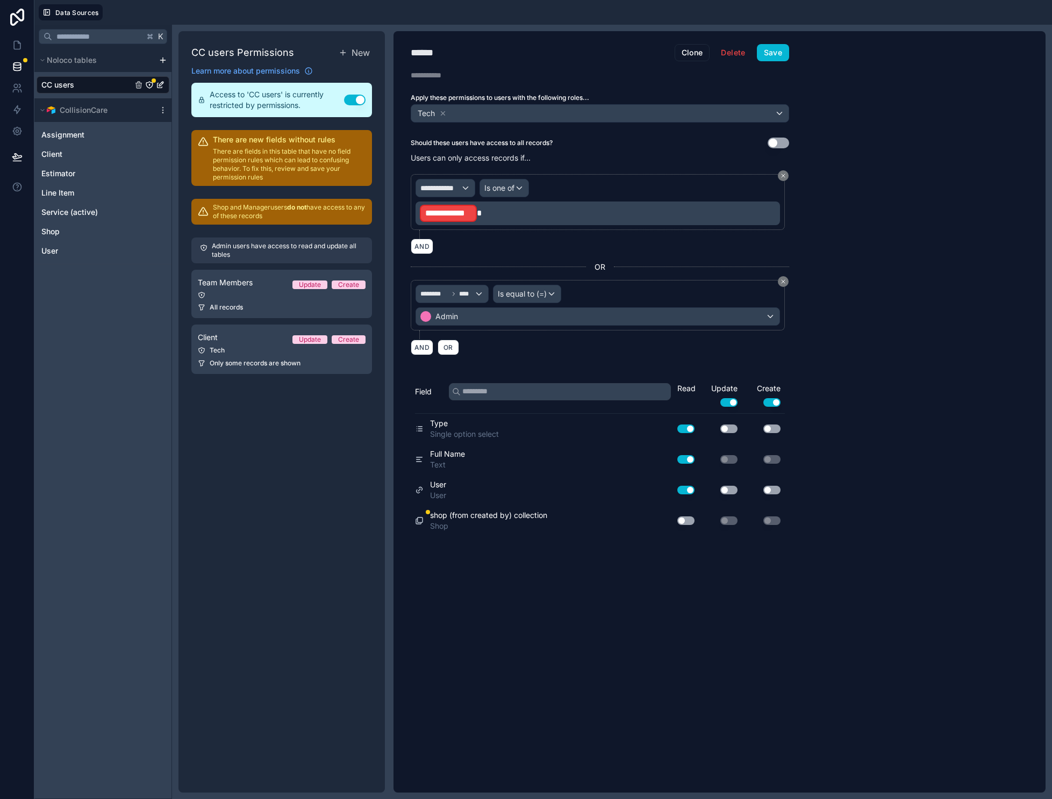
click at [356, 97] on button "Use setting" at bounding box center [355, 100] width 22 height 11
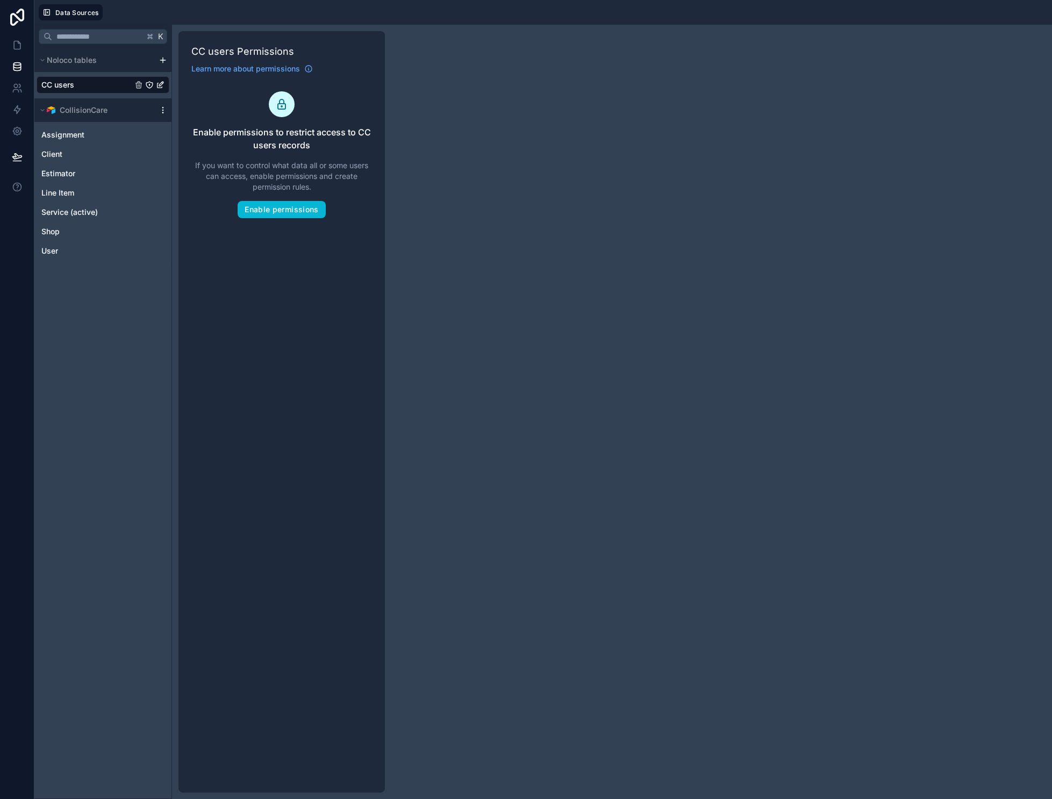
click at [160, 109] on icon "scrollable content" at bounding box center [163, 110] width 9 height 9
click at [56, 253] on span "User" at bounding box center [49, 251] width 17 height 11
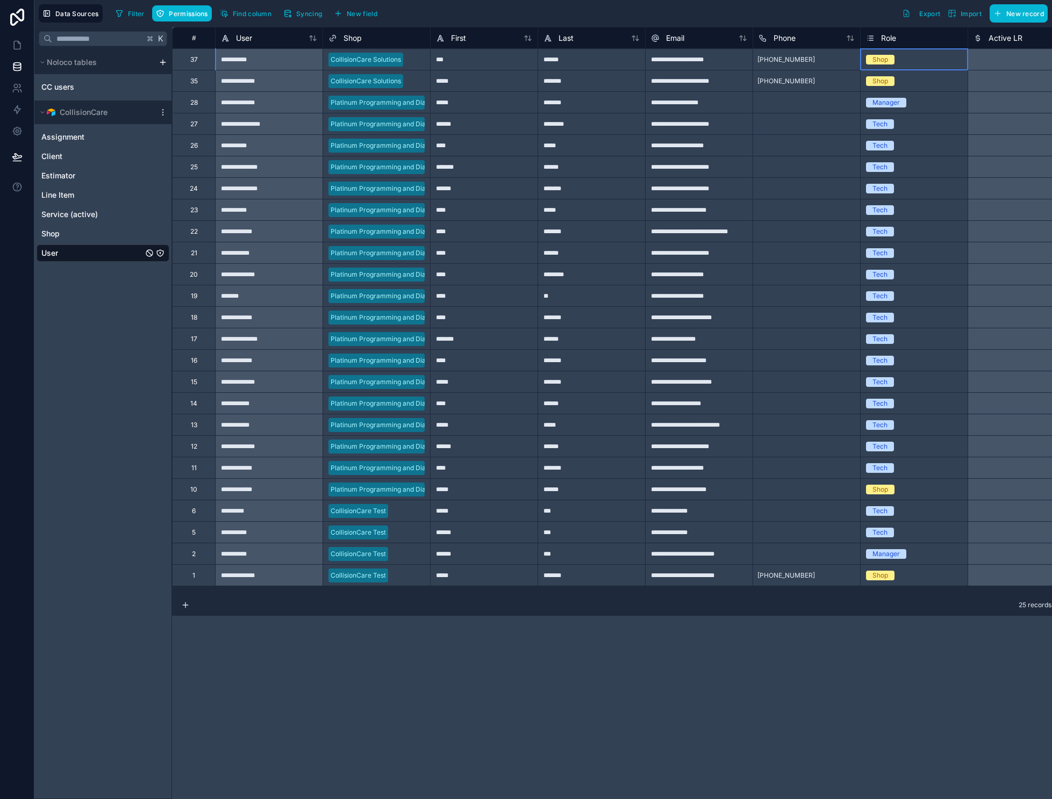
click at [898, 62] on div "Shop" at bounding box center [914, 60] width 107 height 12
click at [311, 11] on span "Syncing" at bounding box center [309, 14] width 26 height 8
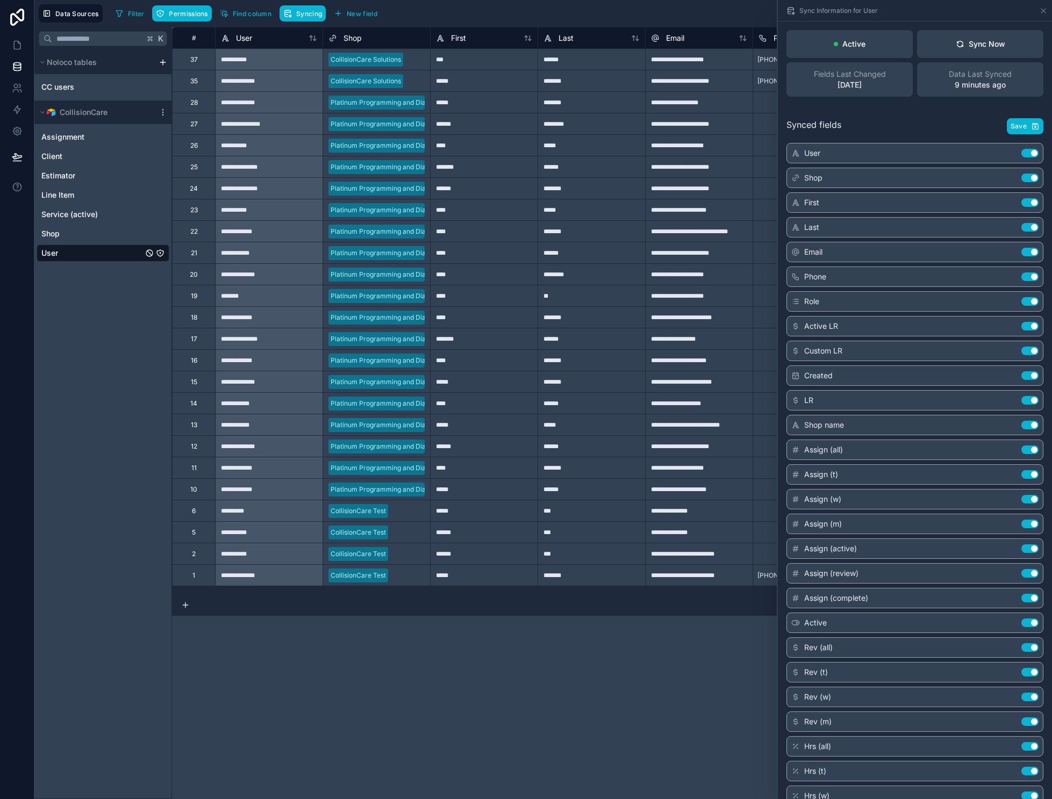
click at [676, 678] on div "**********" at bounding box center [616, 413] width 888 height 772
click at [1048, 11] on icon at bounding box center [1043, 10] width 9 height 9
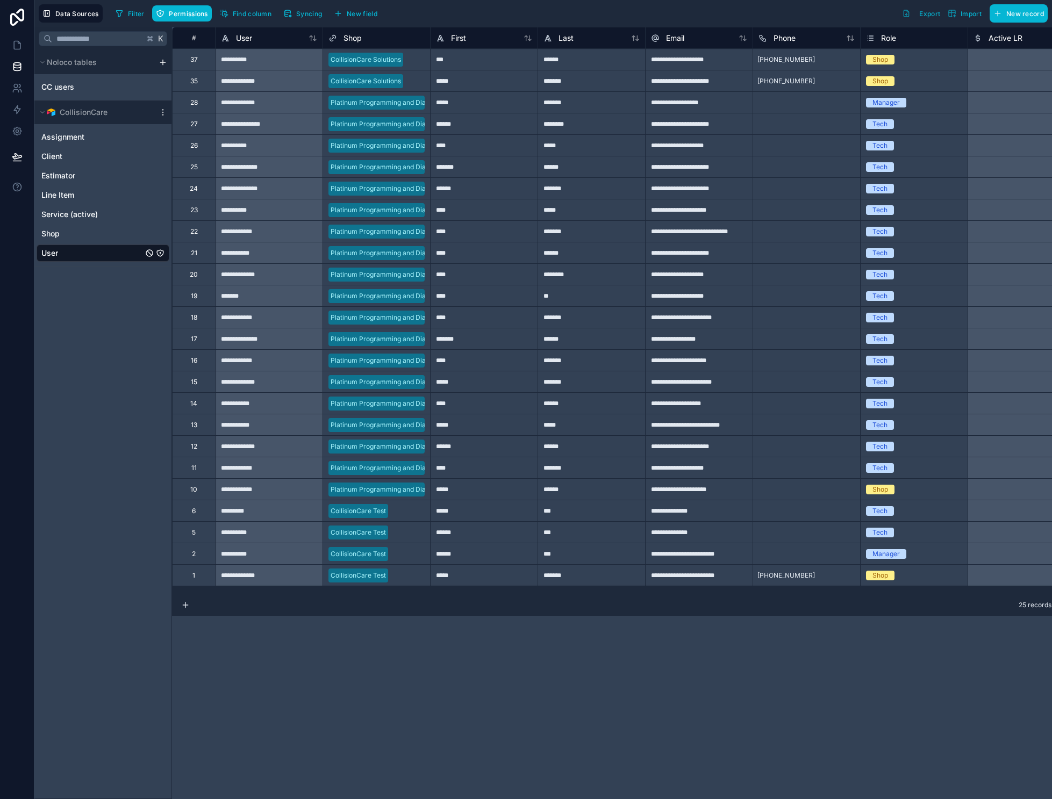
click at [879, 62] on div "Shop" at bounding box center [880, 60] width 16 height 10
click at [904, 60] on div "Shop" at bounding box center [914, 60] width 107 height 12
click at [882, 87] on div "Manager" at bounding box center [914, 87] width 107 height 22
click at [779, 736] on div "**********" at bounding box center [616, 413] width 888 height 772
click at [89, 85] on div "CC users" at bounding box center [103, 86] width 133 height 17
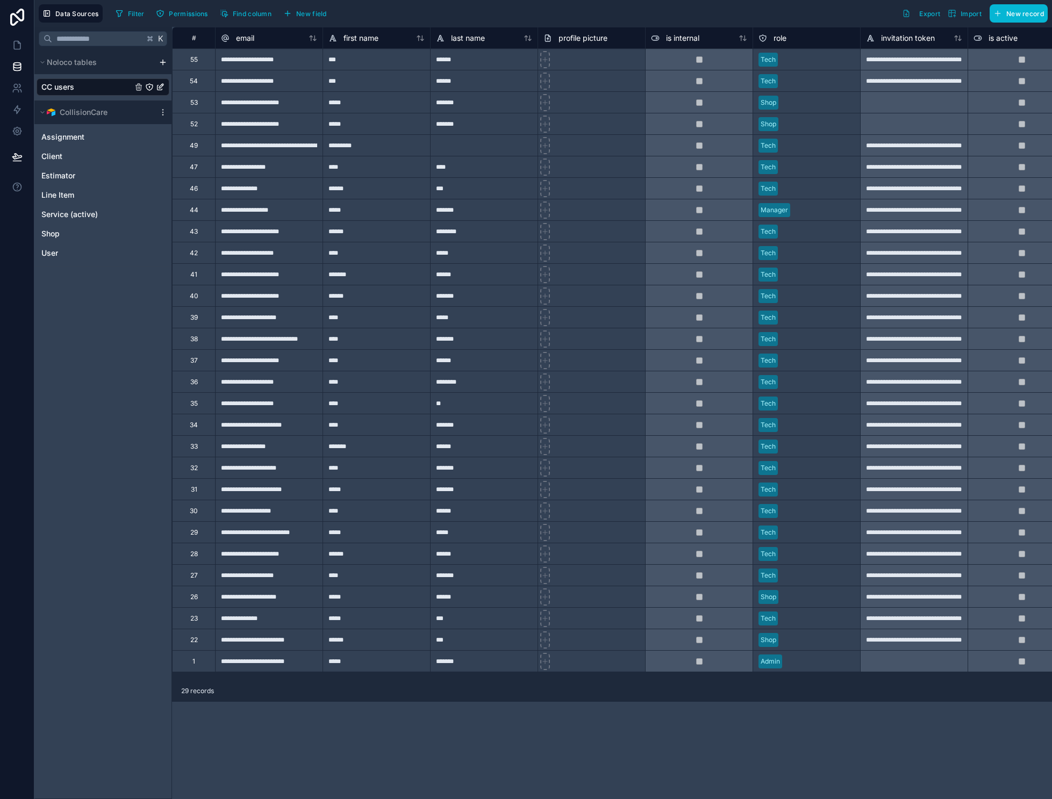
click at [772, 83] on div "Tech" at bounding box center [768, 81] width 15 height 10
click at [787, 81] on div "Tech" at bounding box center [806, 81] width 107 height 16
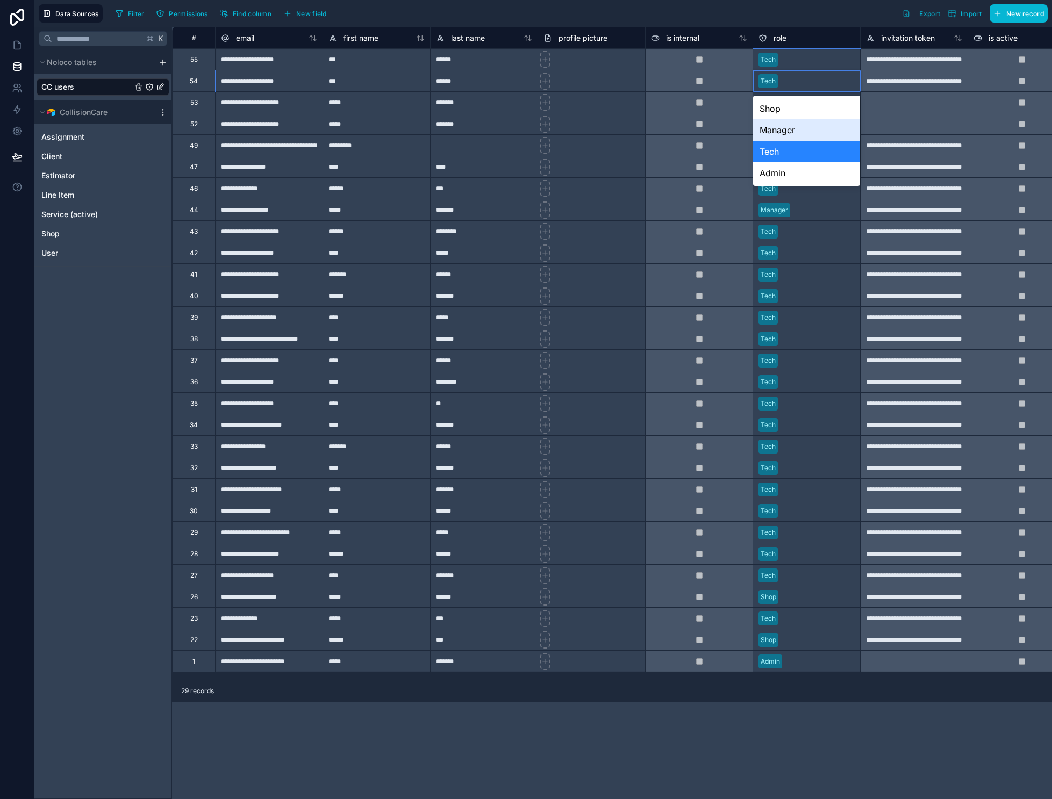
click at [790, 134] on div "Manager" at bounding box center [806, 130] width 107 height 22
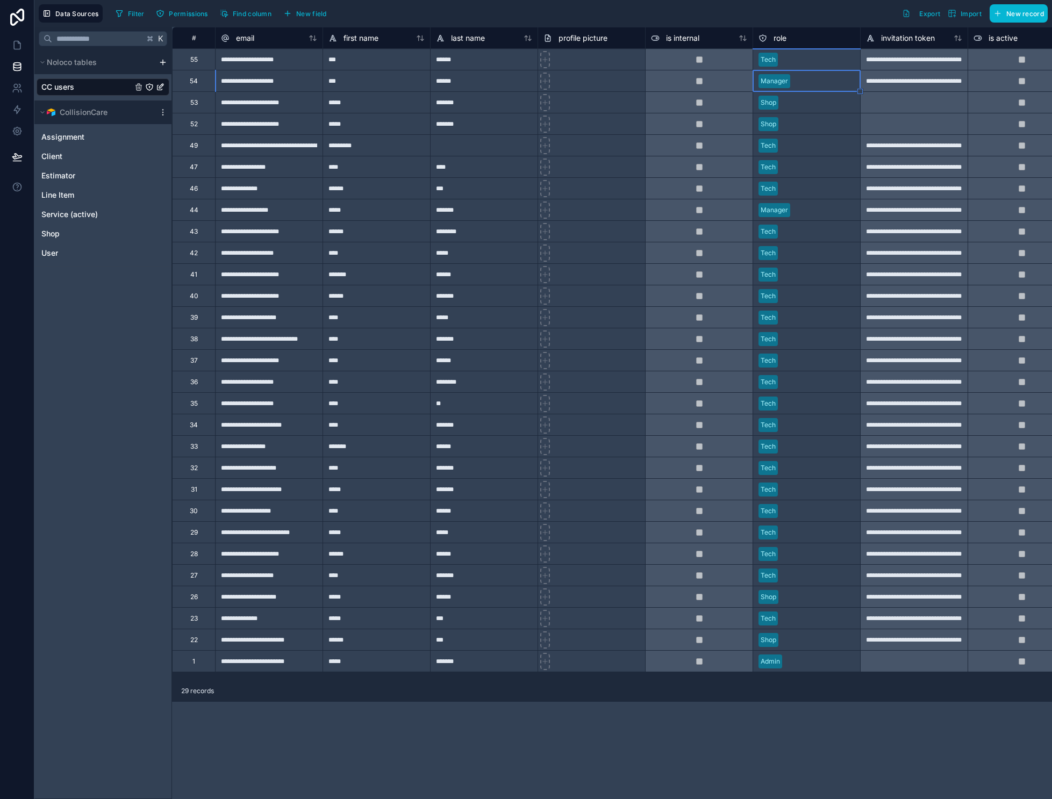
click at [663, 728] on div "**********" at bounding box center [616, 413] width 888 height 772
click at [80, 88] on div "CC users" at bounding box center [103, 86] width 133 height 17
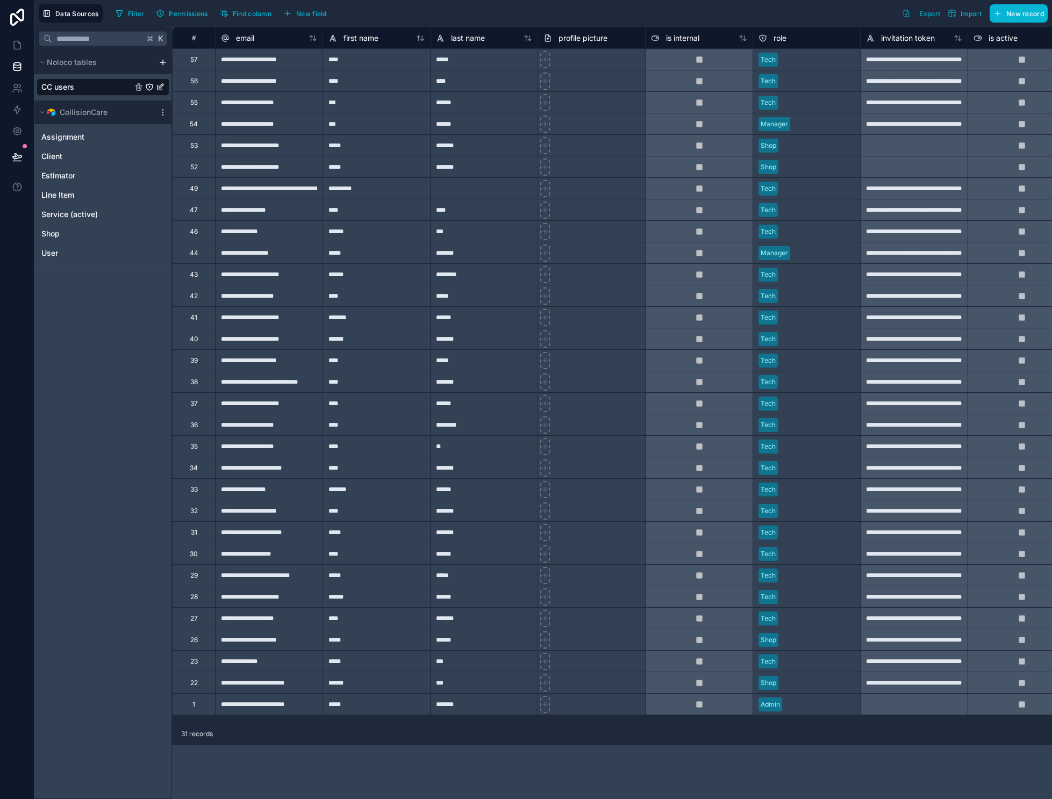
click at [81, 82] on div "CC users" at bounding box center [103, 86] width 133 height 17
click at [67, 257] on div "User" at bounding box center [103, 253] width 133 height 17
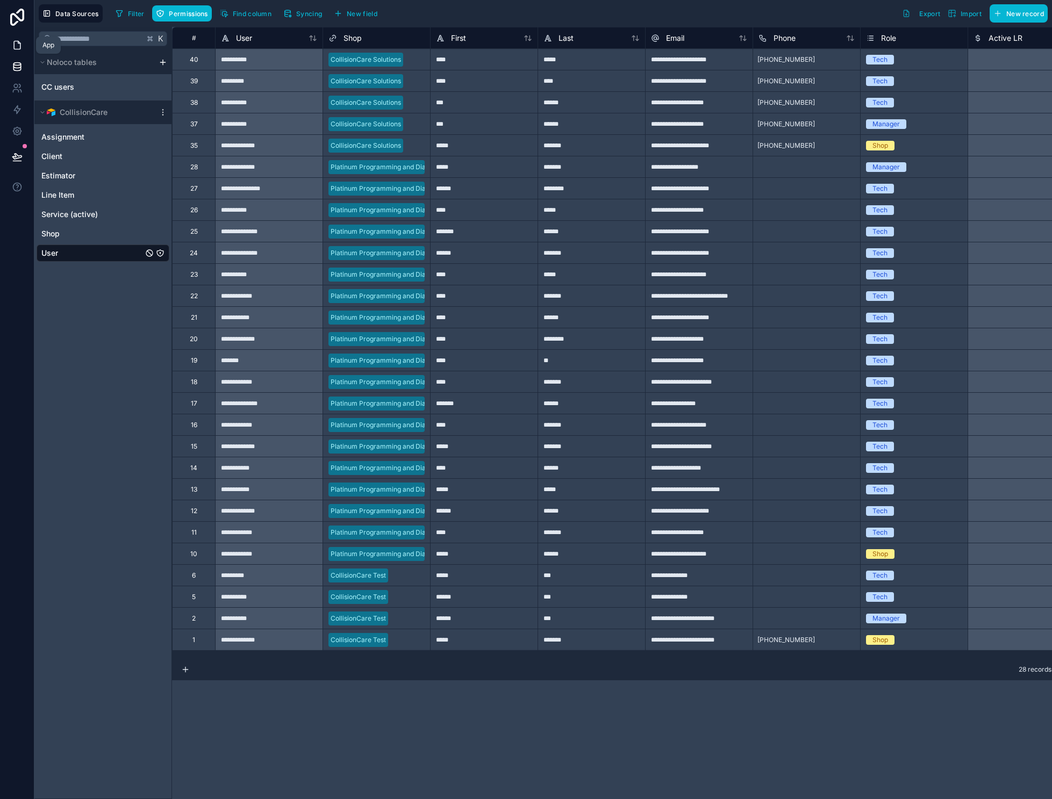
click at [15, 42] on icon at bounding box center [17, 45] width 6 height 8
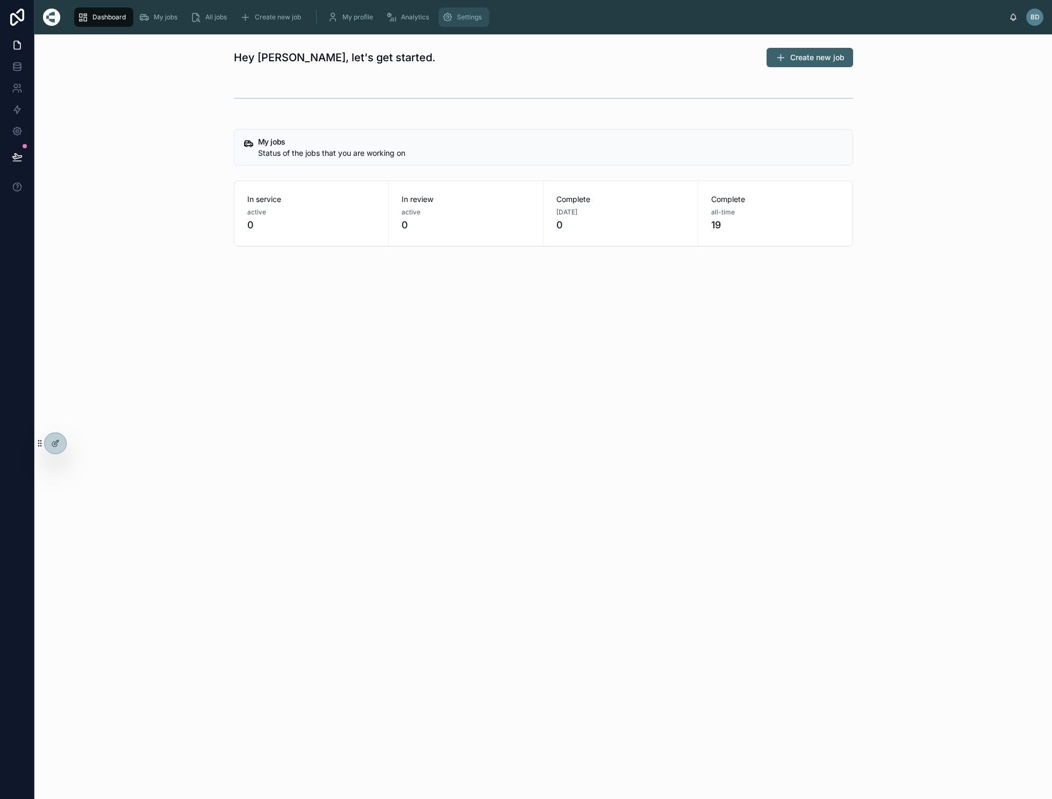
click at [472, 16] on span "Settings" at bounding box center [469, 17] width 25 height 9
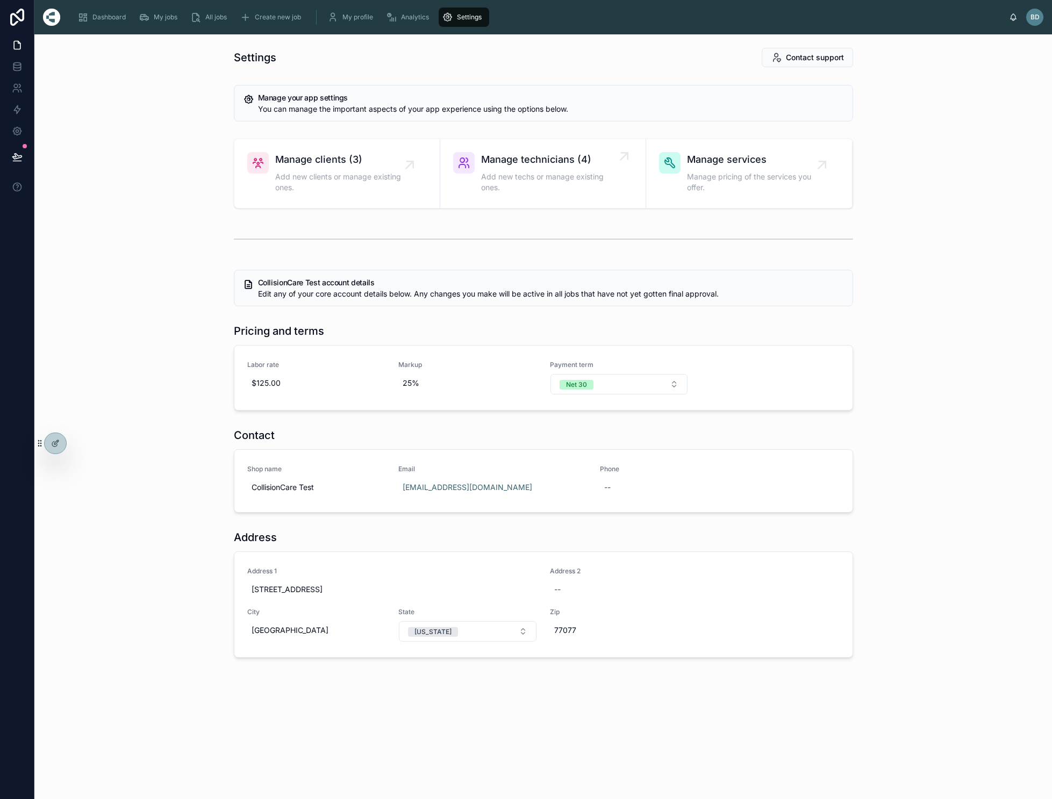
click at [576, 161] on span "Manage technicians (4)" at bounding box center [548, 159] width 134 height 15
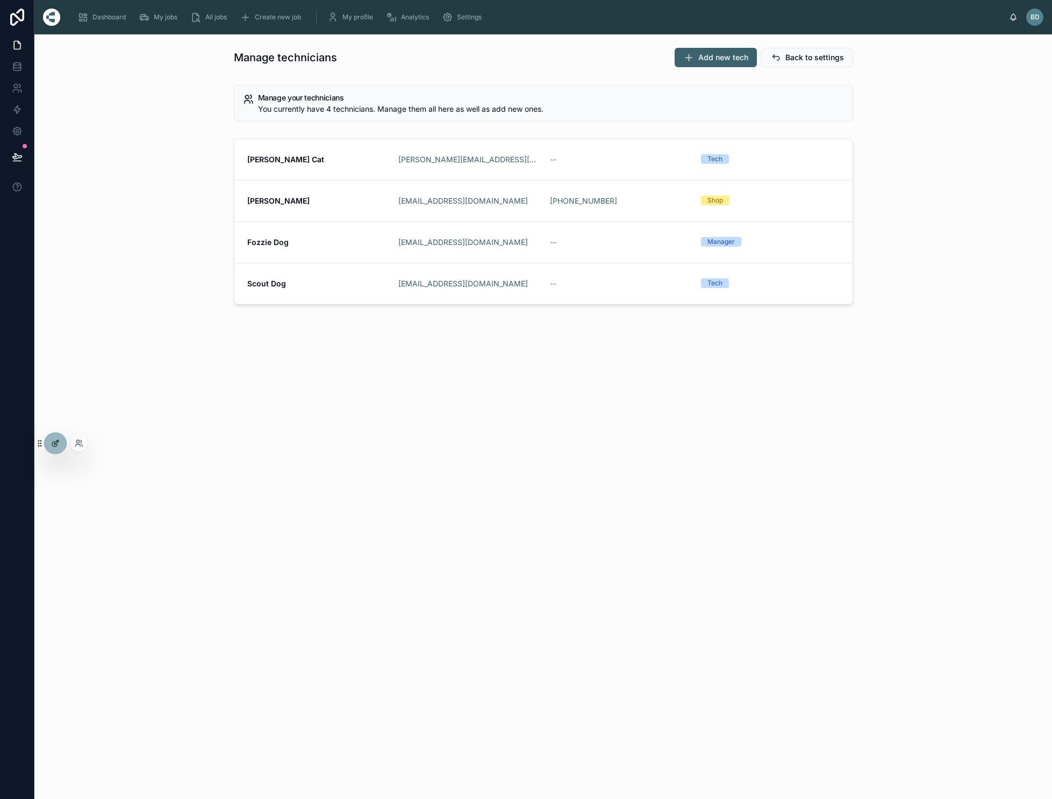
click at [49, 441] on div at bounding box center [56, 443] width 22 height 20
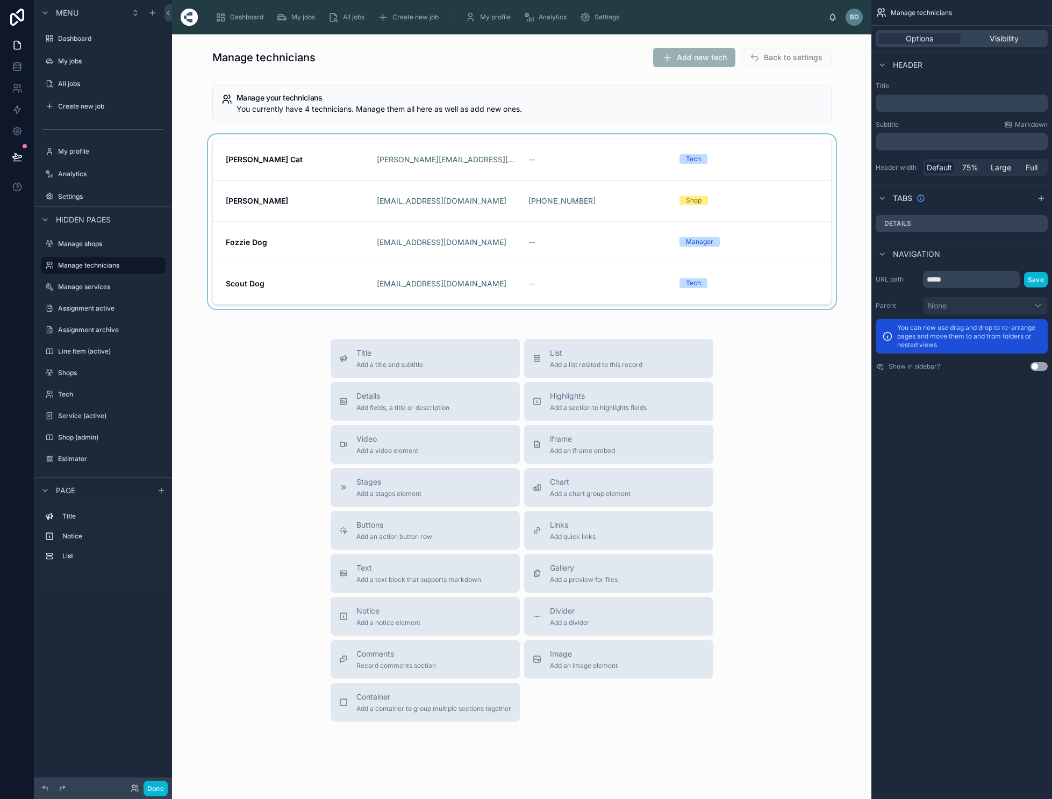
click at [370, 151] on div at bounding box center [522, 223] width 682 height 179
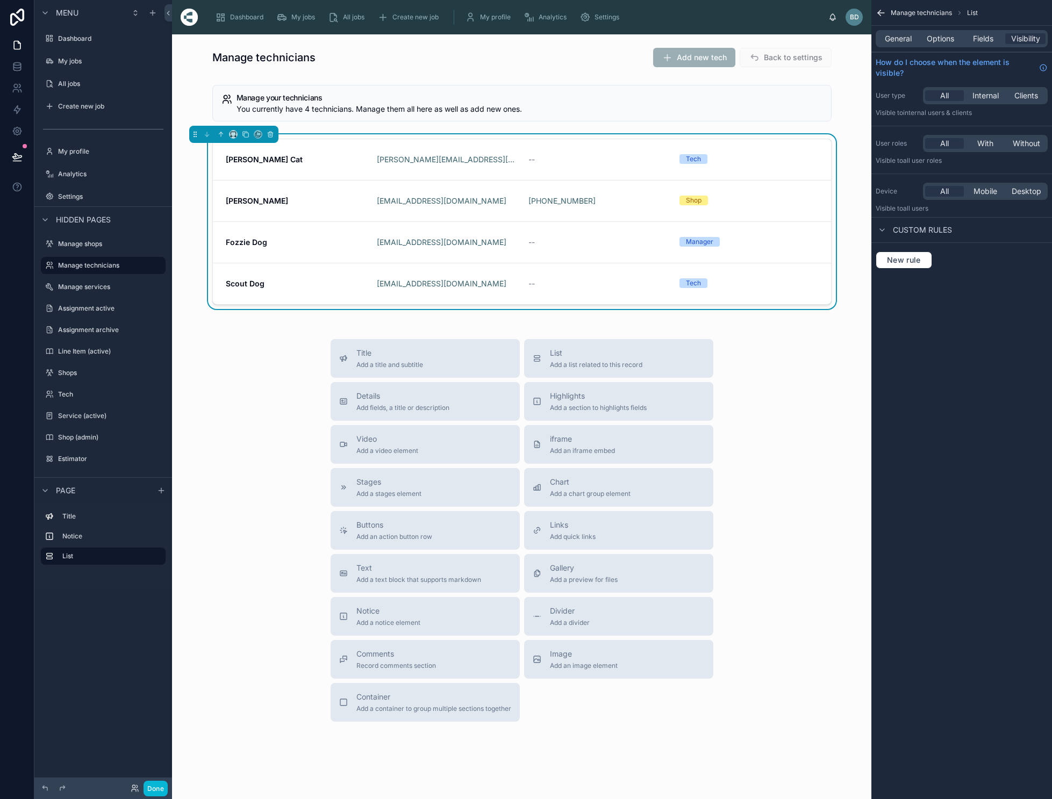
click at [947, 31] on div "General Options Fields Visibility" at bounding box center [962, 38] width 172 height 17
click at [951, 38] on span "Options" at bounding box center [940, 38] width 27 height 11
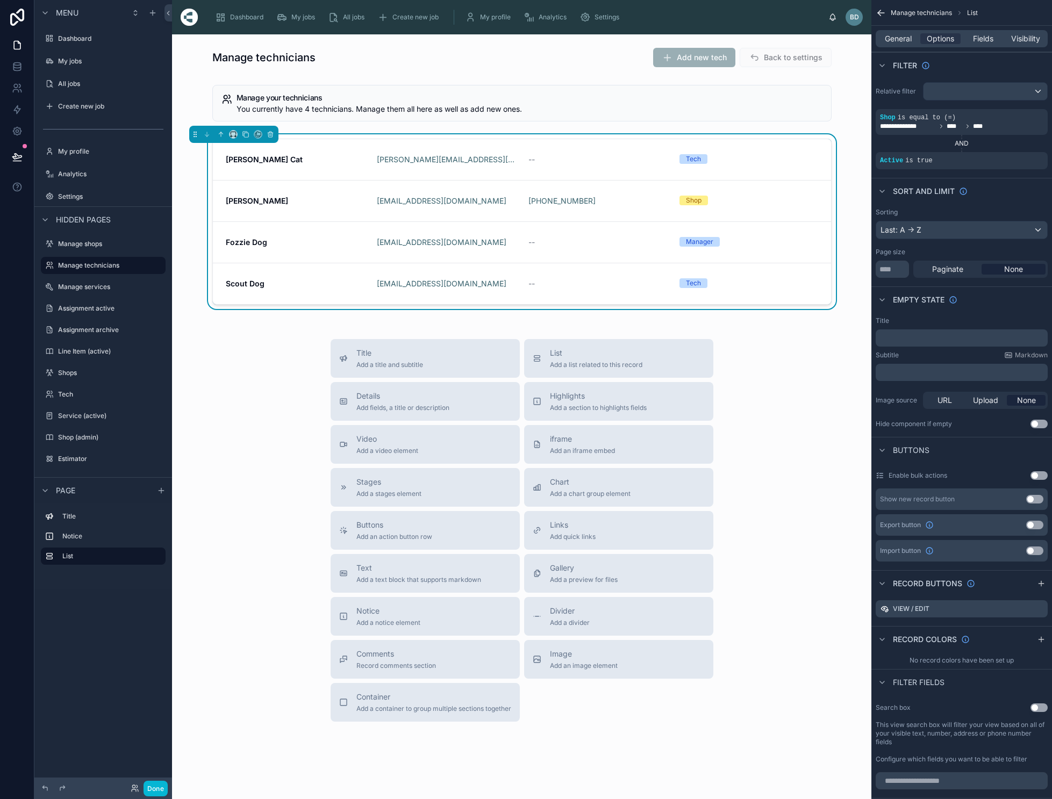
click at [959, 234] on div "Last: A -> Z" at bounding box center [961, 229] width 171 height 17
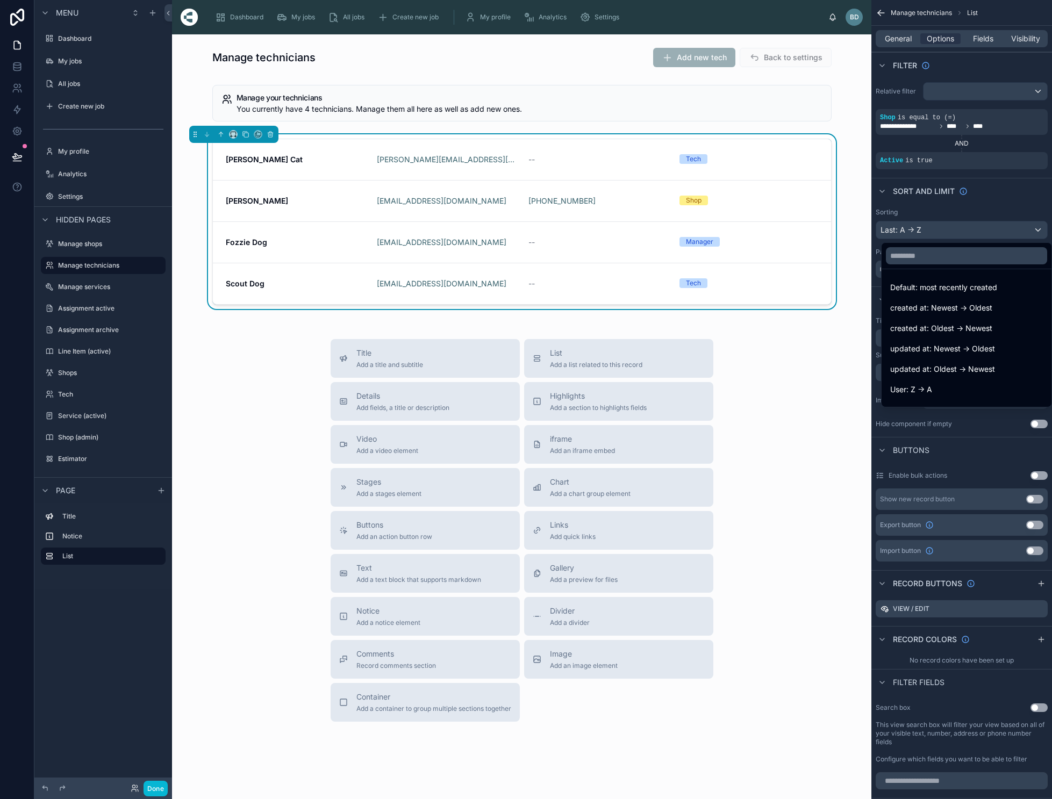
click at [970, 210] on div "scrollable content" at bounding box center [526, 399] width 1052 height 799
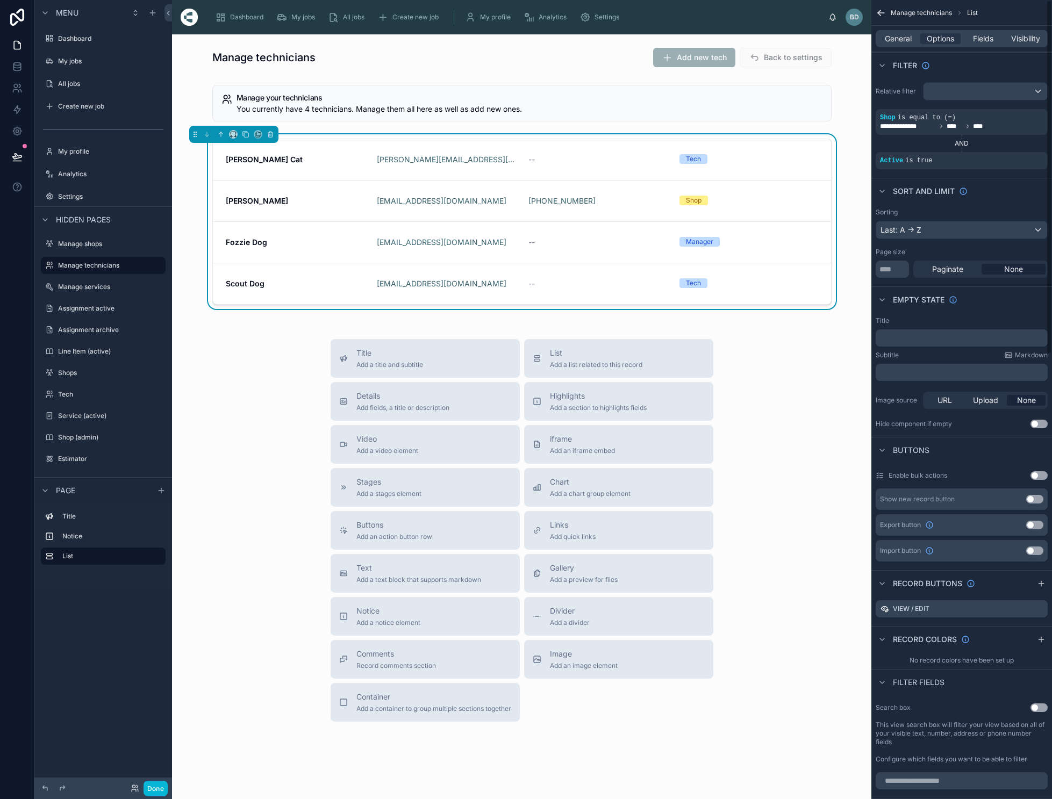
click at [886, 11] on icon "scrollable content" at bounding box center [881, 13] width 11 height 11
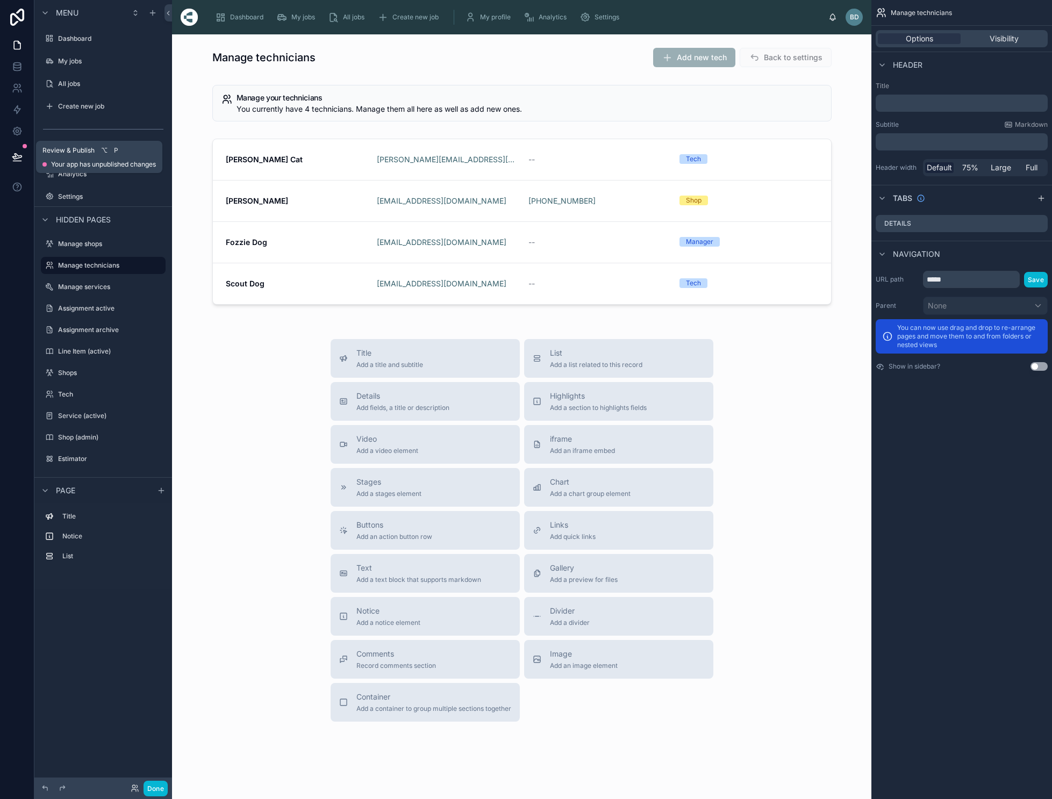
click at [18, 157] on icon at bounding box center [17, 157] width 11 height 11
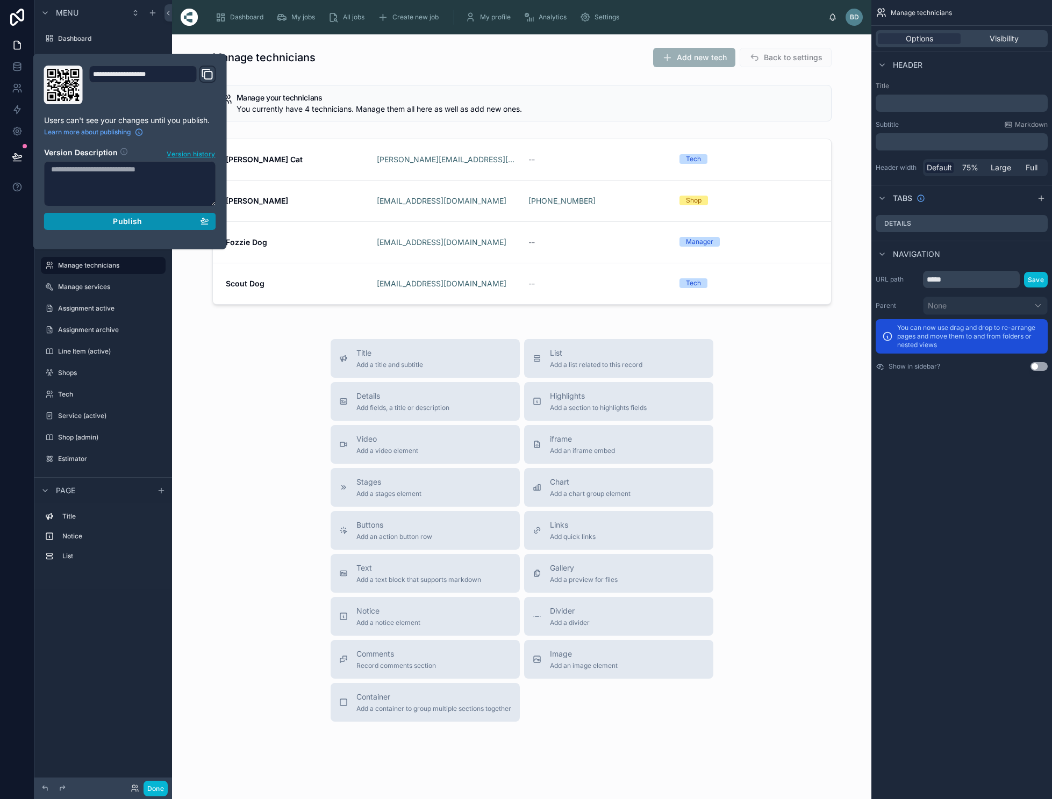
click at [149, 226] on button "Publish" at bounding box center [130, 221] width 172 height 17
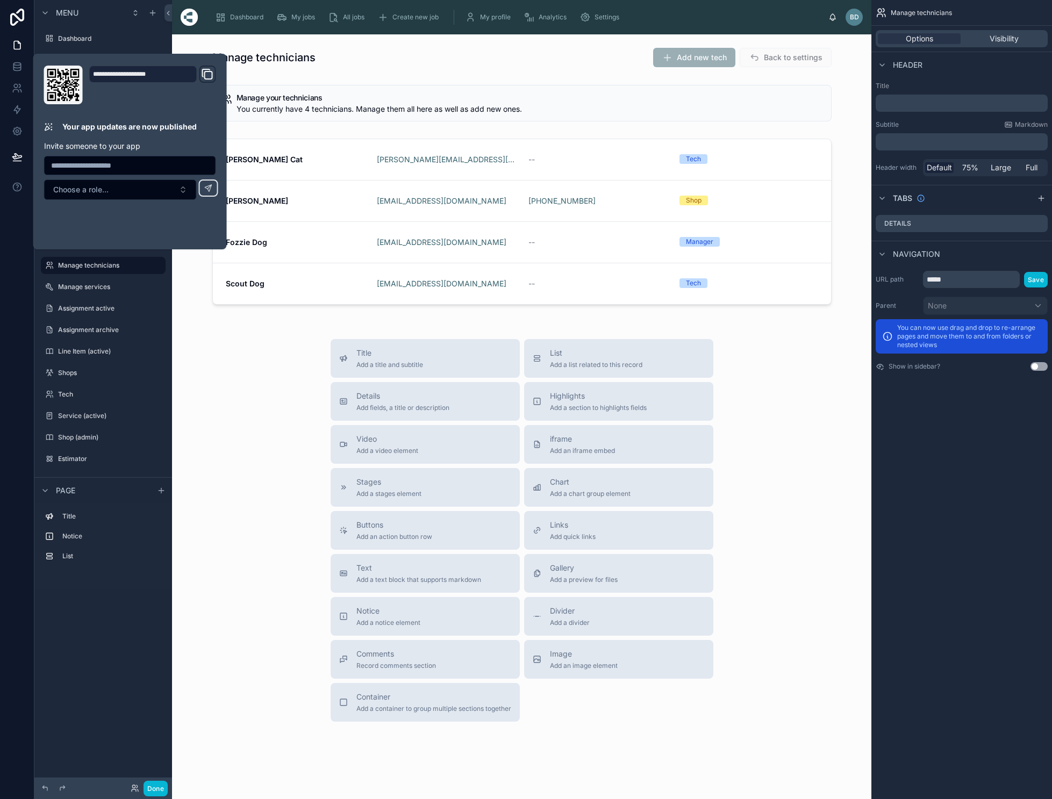
click at [235, 411] on div "Title Add a title and subtitle List Add a list related to this record Details A…" at bounding box center [522, 530] width 682 height 383
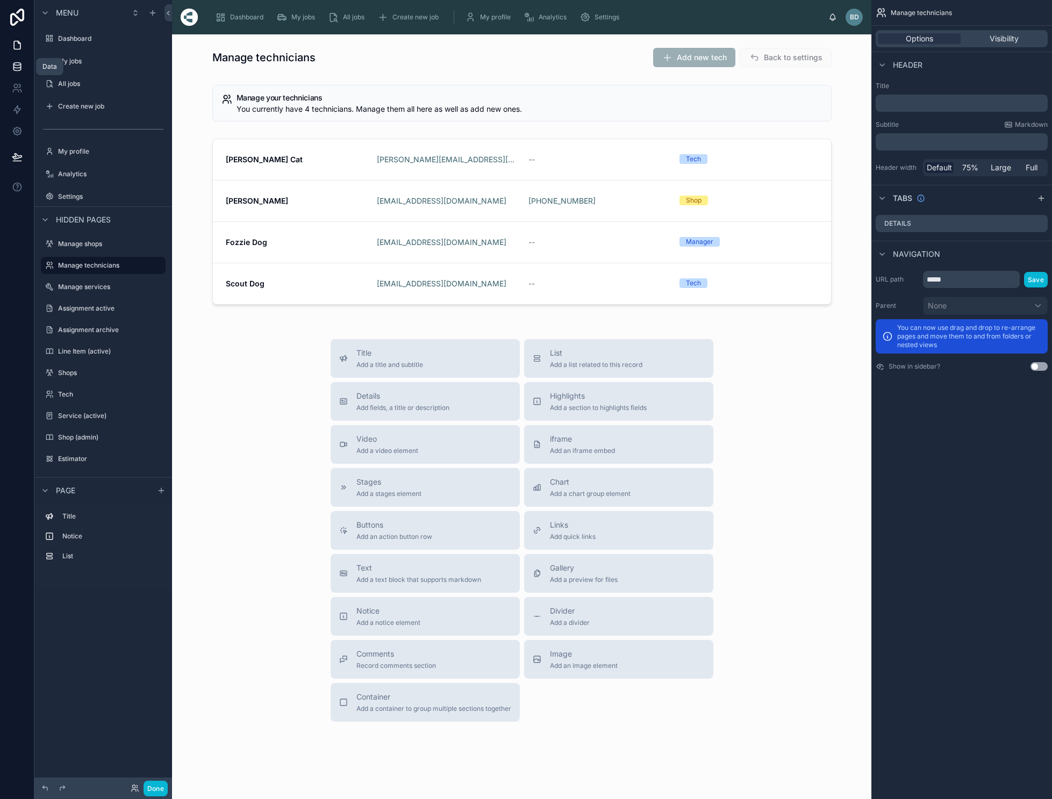
click at [12, 66] on icon at bounding box center [17, 66] width 11 height 11
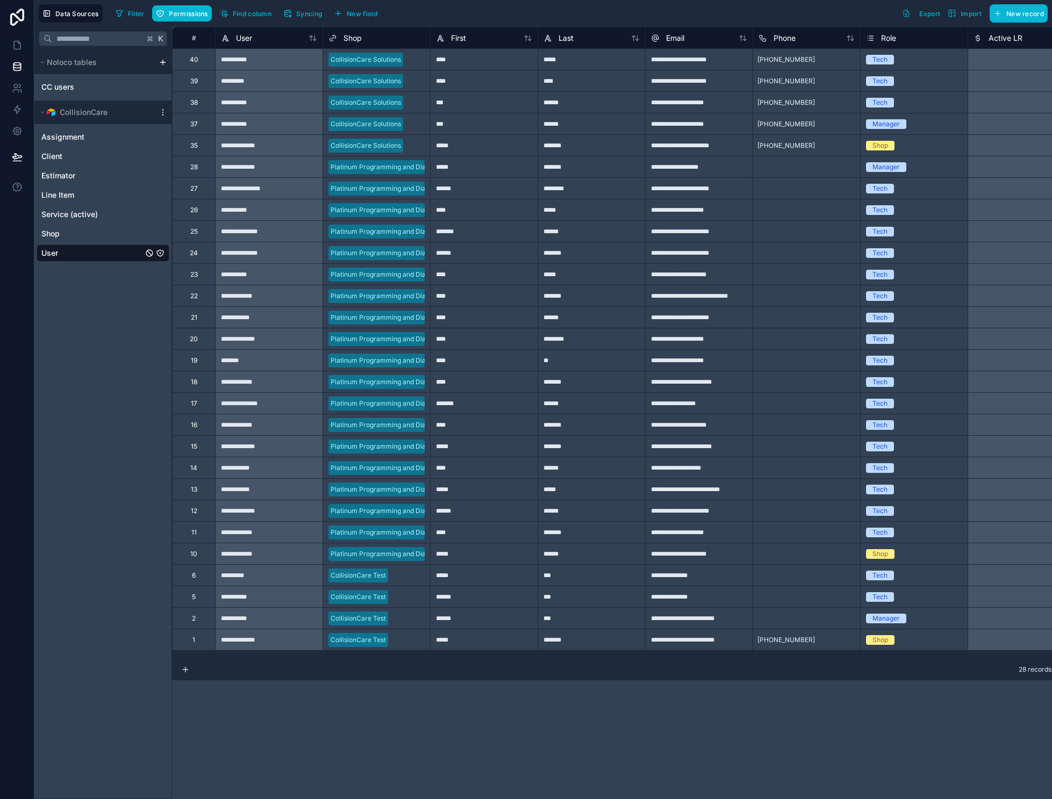
click at [73, 252] on div "User" at bounding box center [103, 253] width 133 height 17
click at [310, 17] on span "Syncing" at bounding box center [309, 14] width 26 height 8
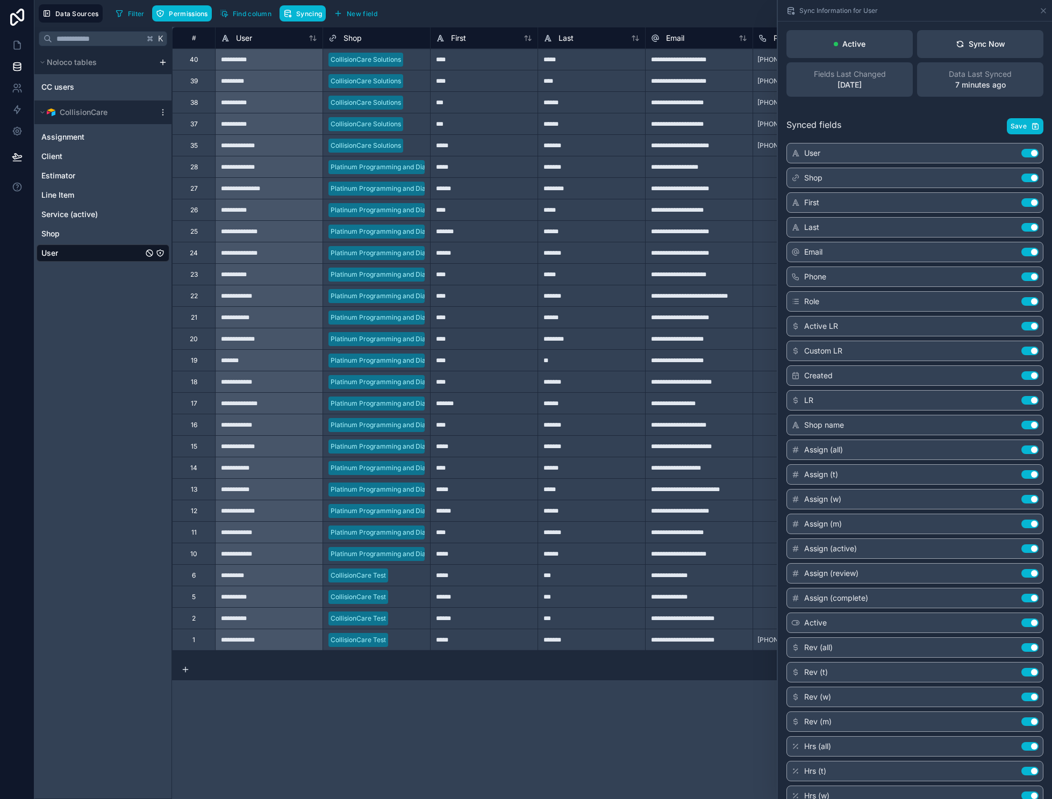
click at [456, 739] on div "**********" at bounding box center [616, 413] width 888 height 772
click at [1048, 10] on icon at bounding box center [1043, 10] width 9 height 9
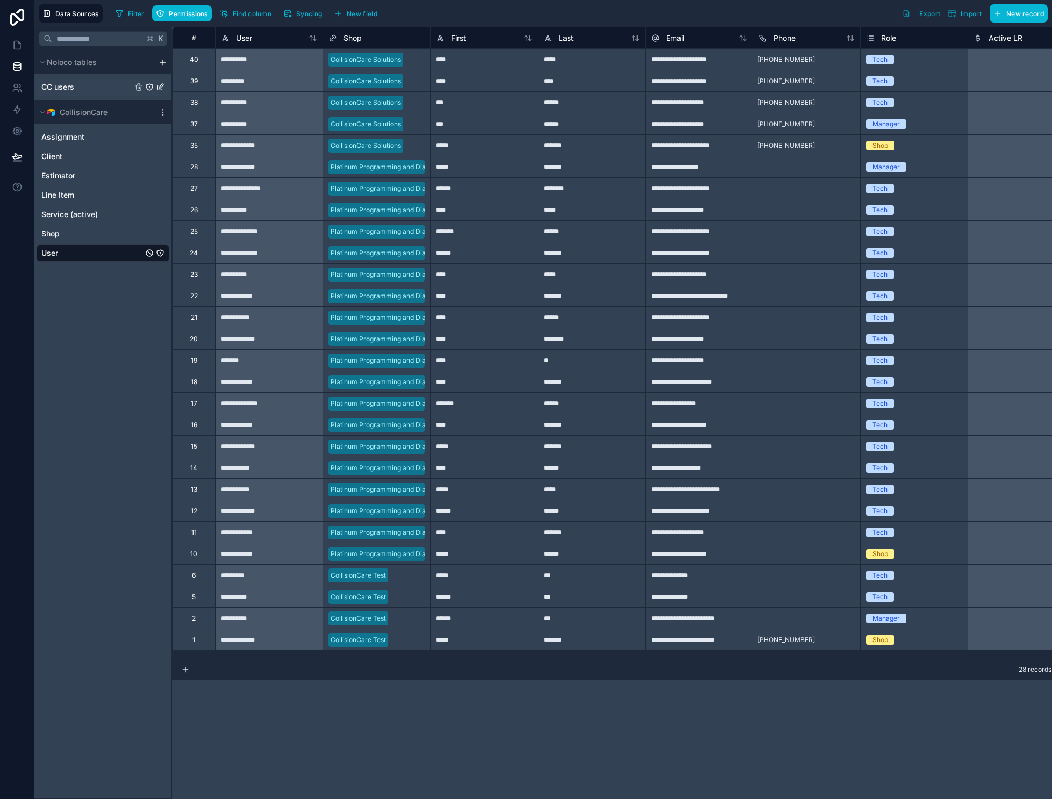
click at [66, 88] on span "CC users" at bounding box center [57, 87] width 33 height 11
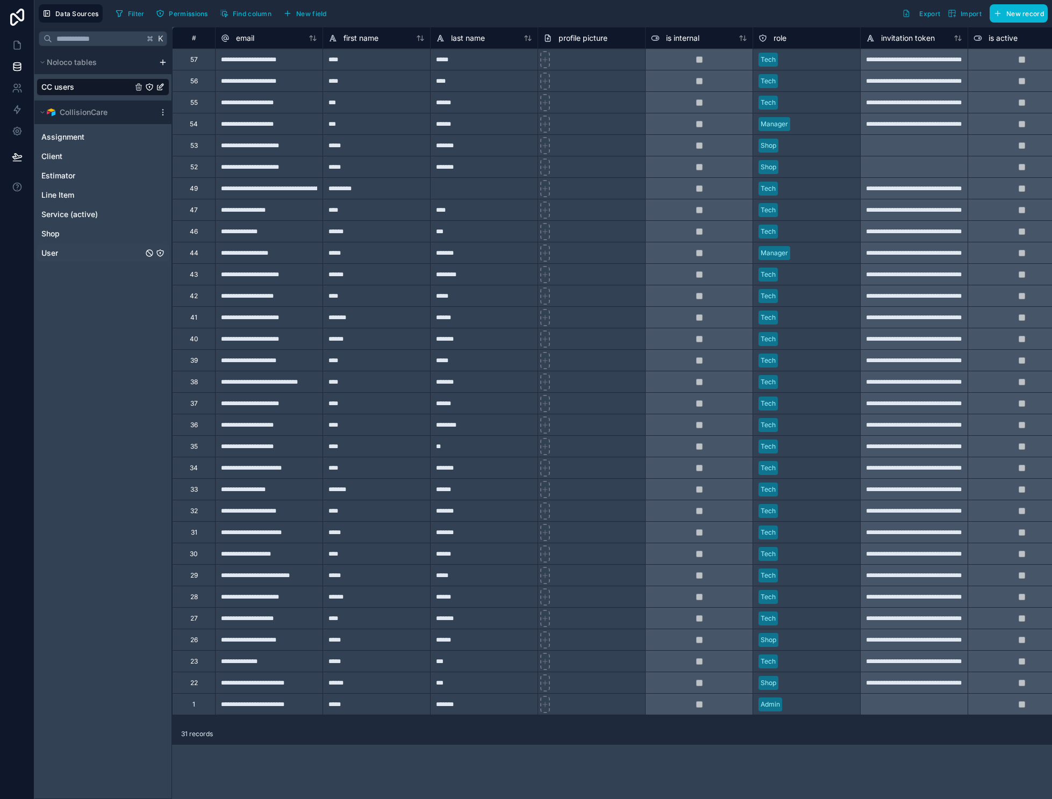
click at [71, 248] on div "User" at bounding box center [103, 253] width 133 height 17
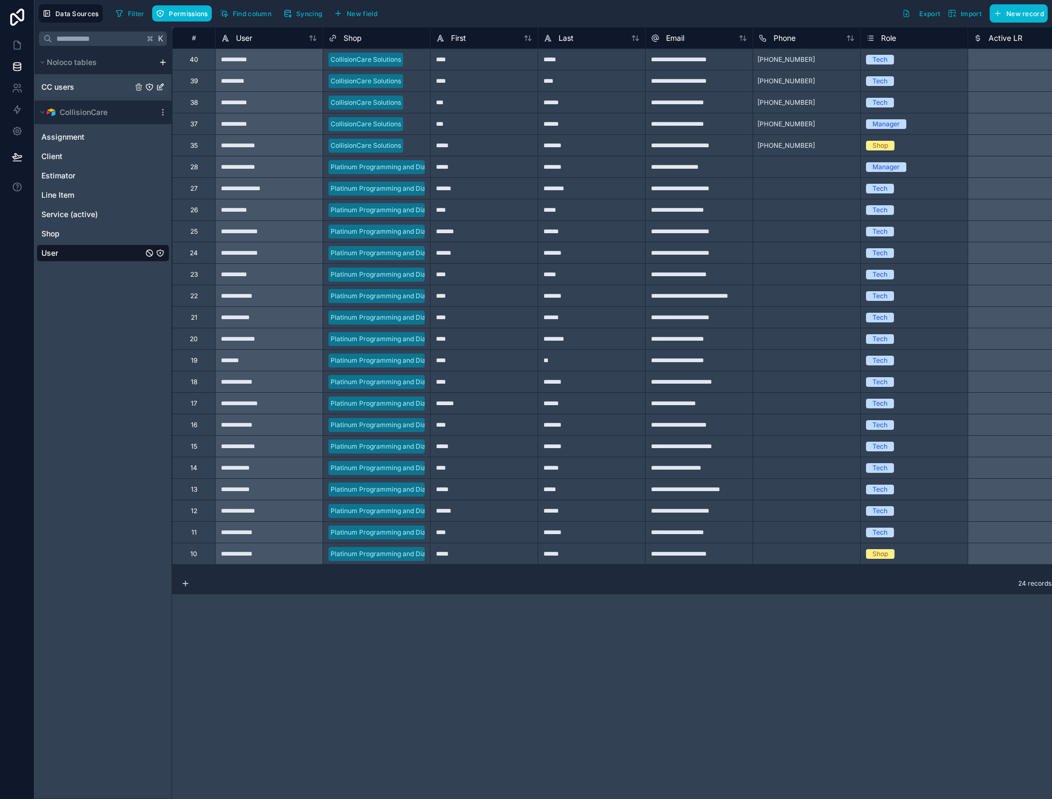
click at [110, 83] on div "CC users" at bounding box center [103, 86] width 133 height 17
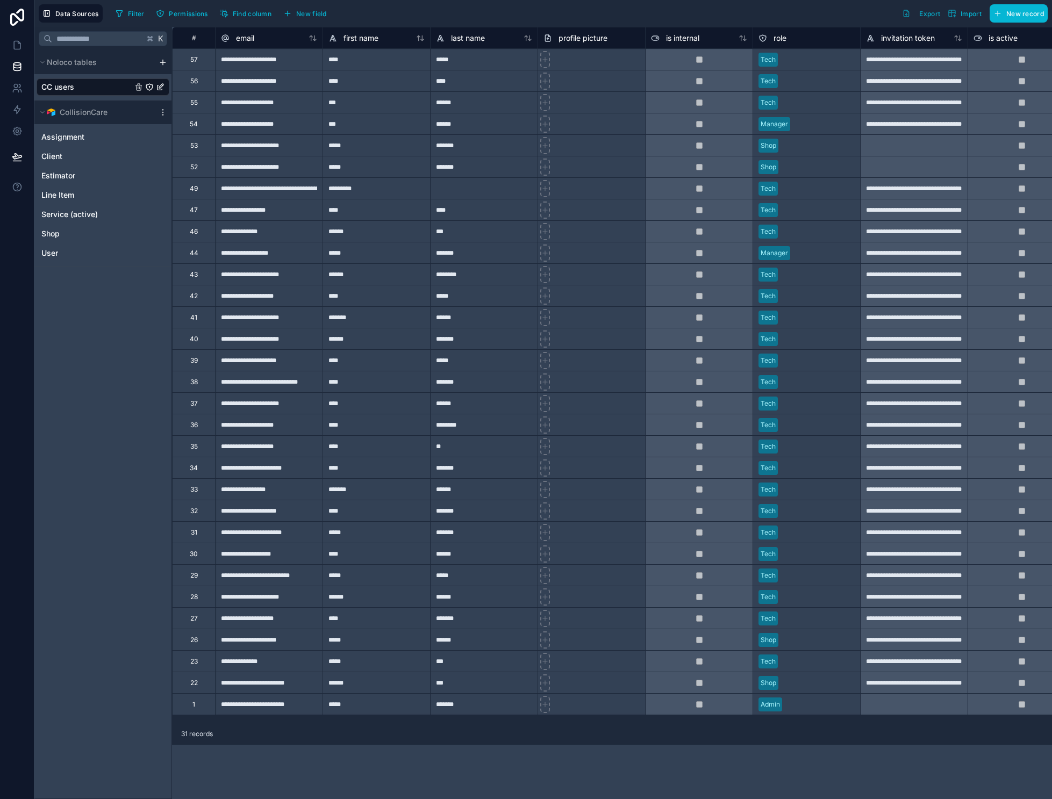
click at [81, 89] on div "CC users" at bounding box center [103, 86] width 133 height 17
click at [84, 13] on span "Data Sources" at bounding box center [77, 14] width 44 height 8
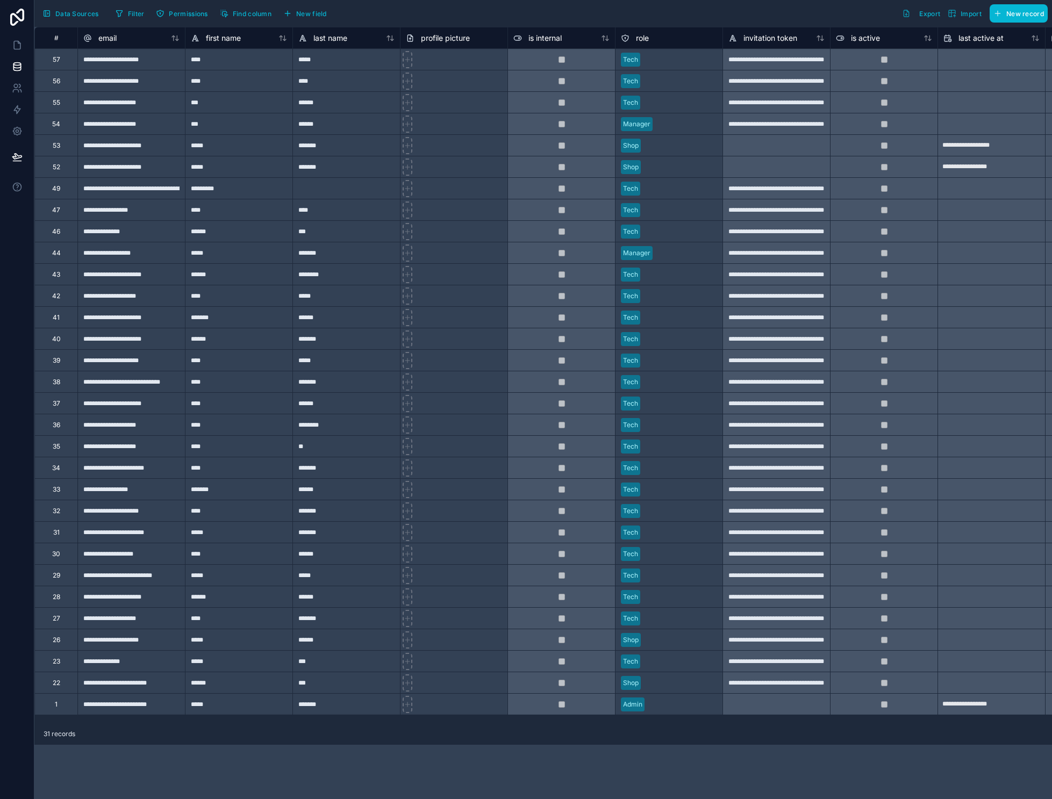
click at [84, 13] on span "Data Sources" at bounding box center [77, 14] width 44 height 8
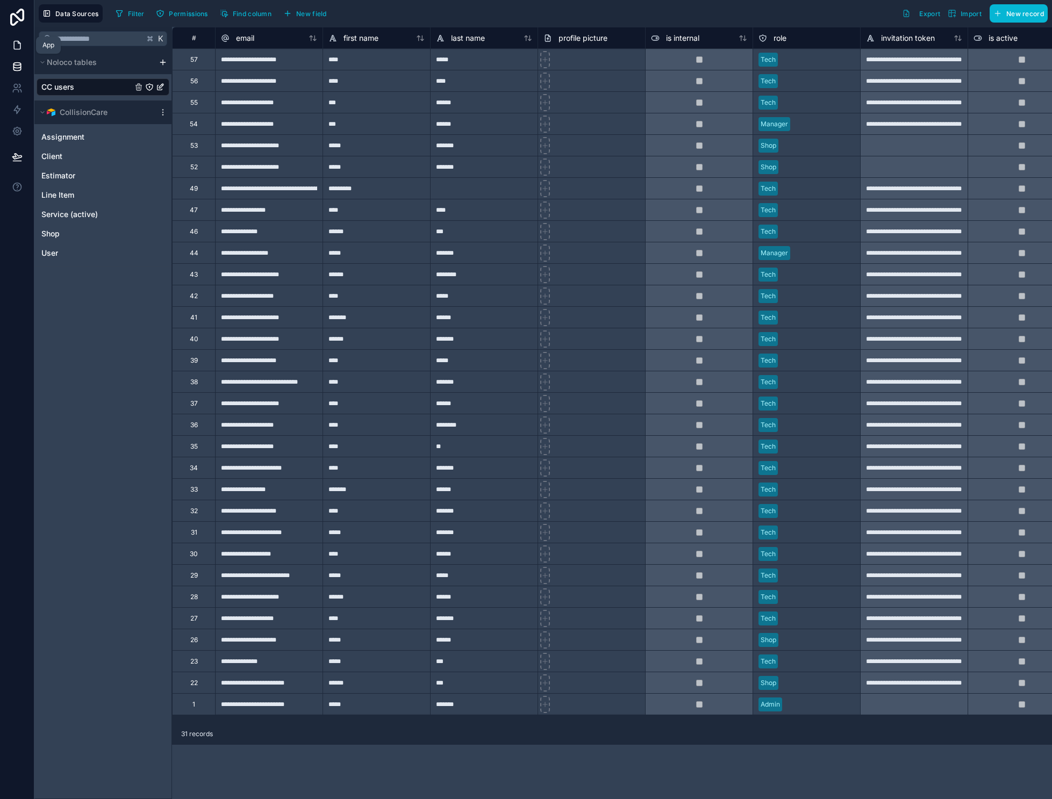
click at [9, 46] on link at bounding box center [17, 45] width 34 height 22
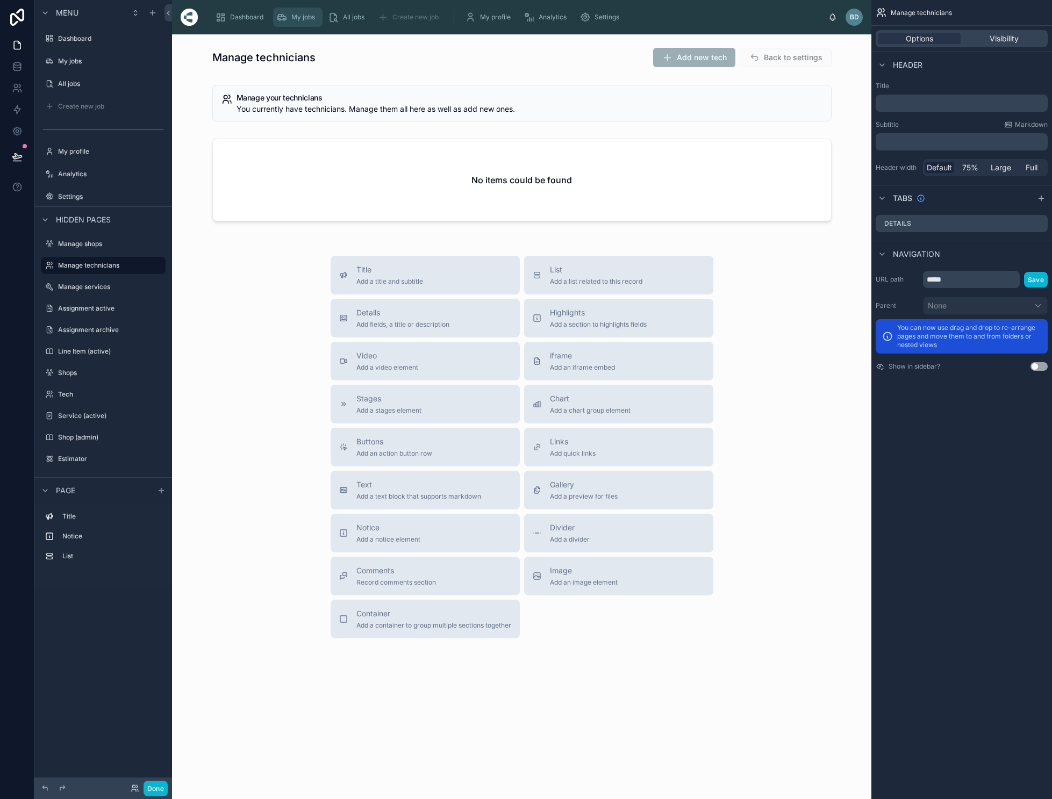
click at [293, 18] on span "My jobs" at bounding box center [303, 17] width 24 height 9
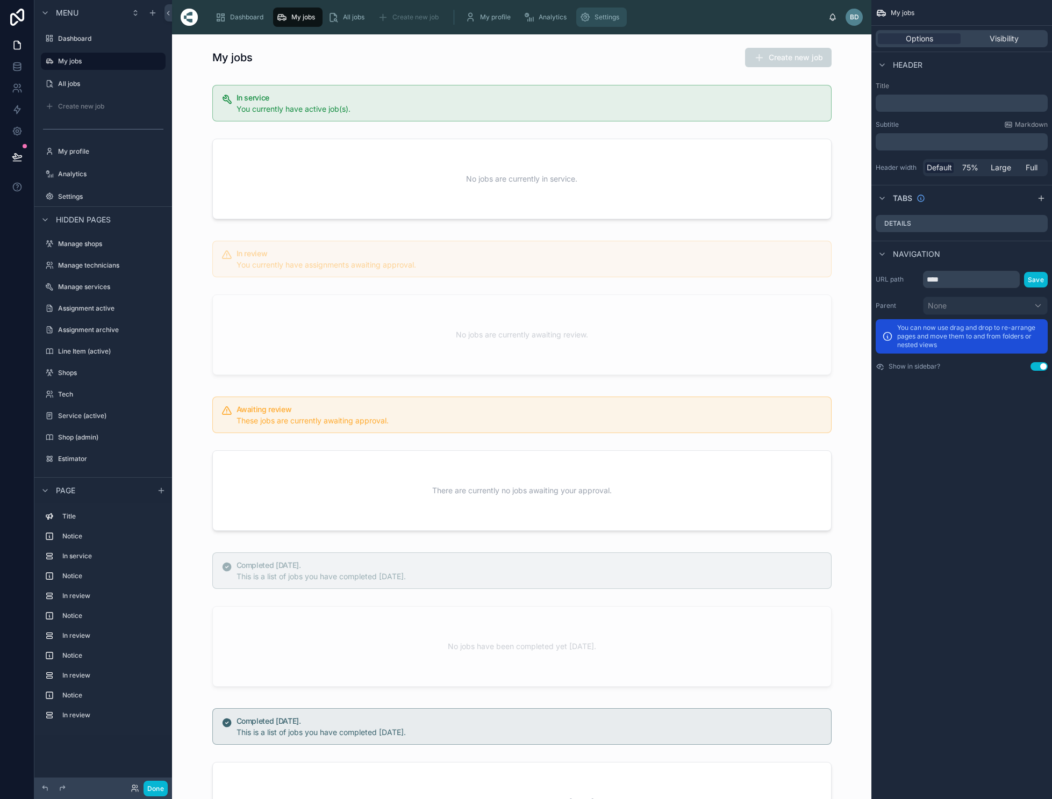
click at [600, 17] on span "Settings" at bounding box center [606, 17] width 25 height 9
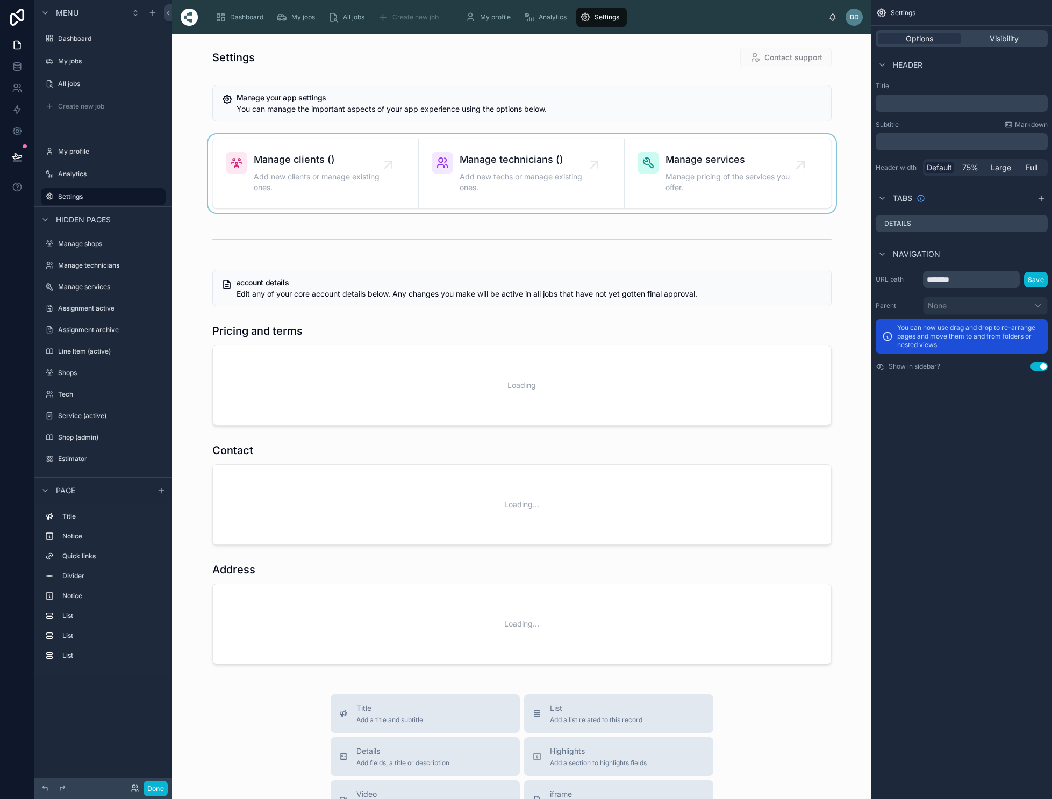
click at [536, 159] on div at bounding box center [522, 173] width 682 height 78
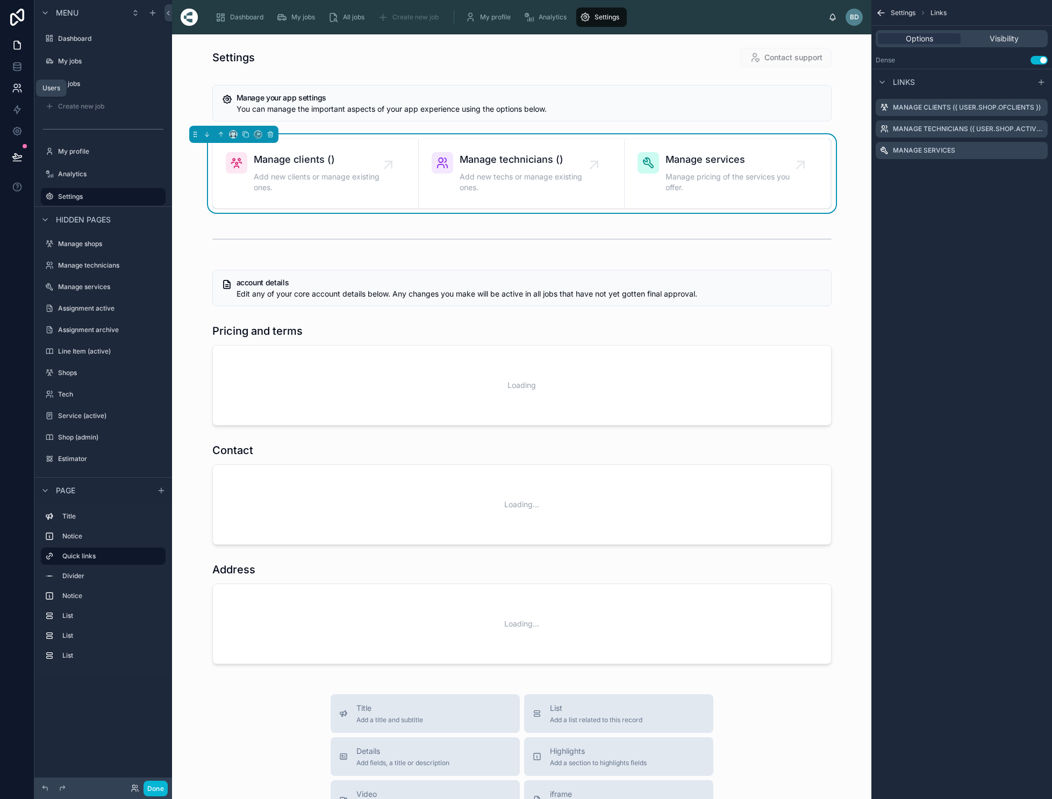
click at [16, 89] on icon at bounding box center [17, 88] width 11 height 11
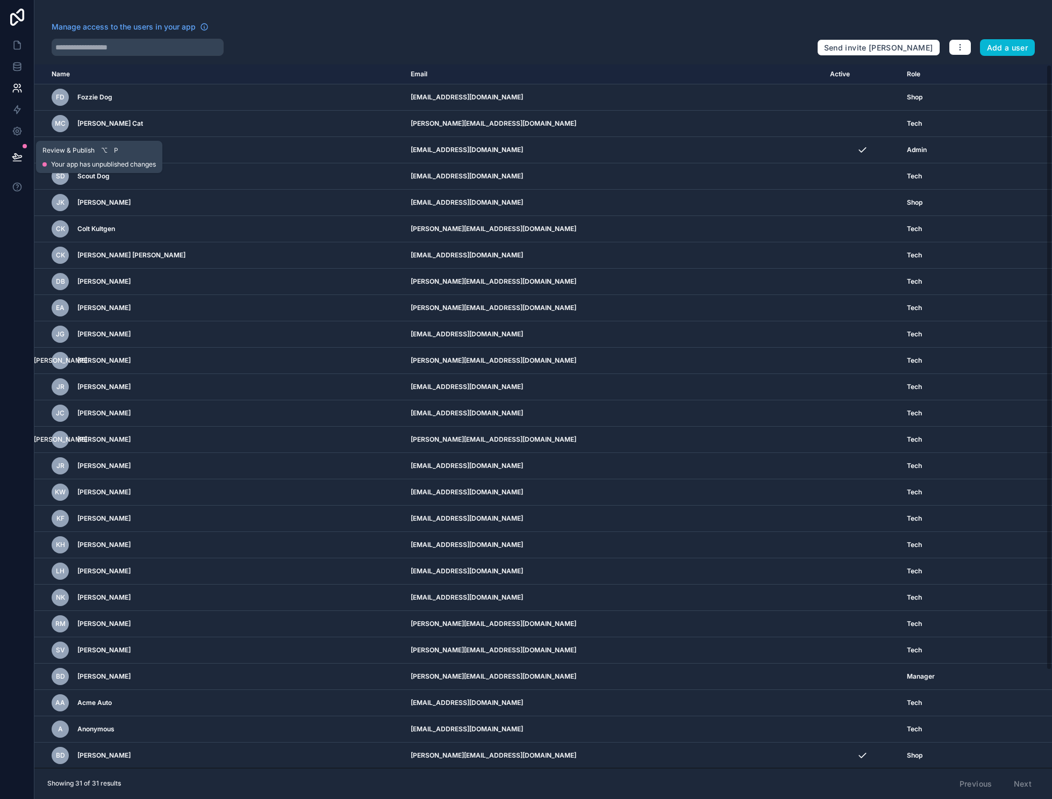
click at [22, 155] on icon at bounding box center [17, 157] width 11 height 11
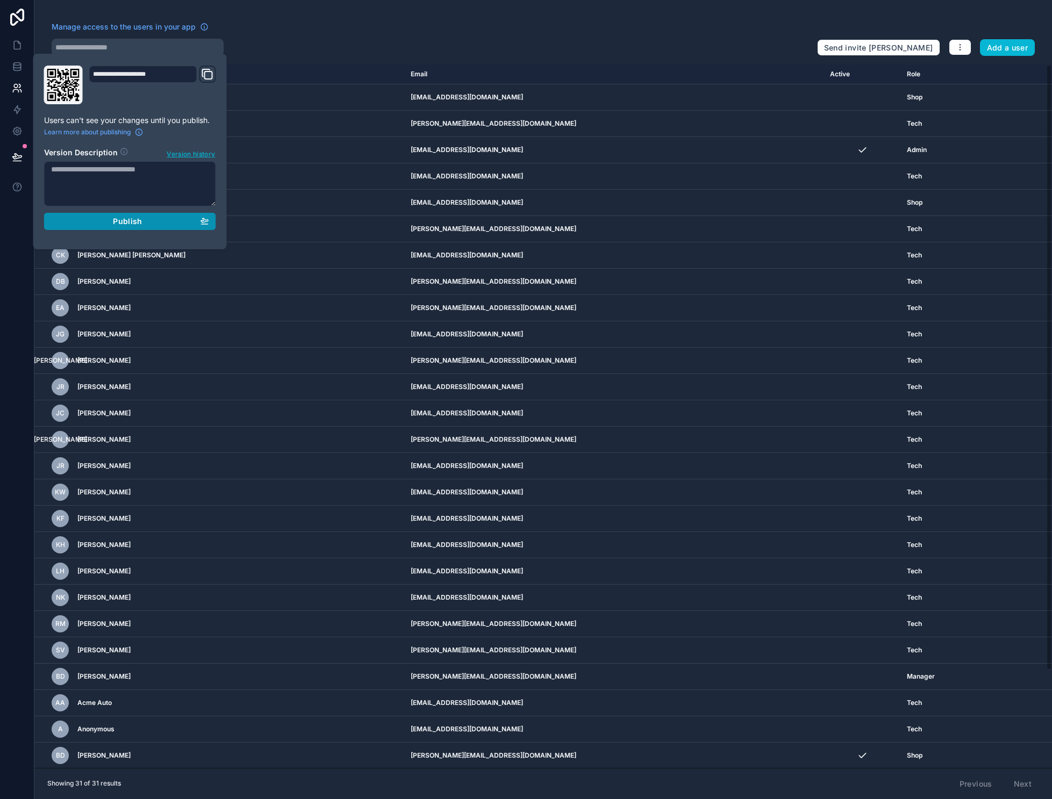
click at [134, 217] on span "Publish" at bounding box center [127, 222] width 29 height 10
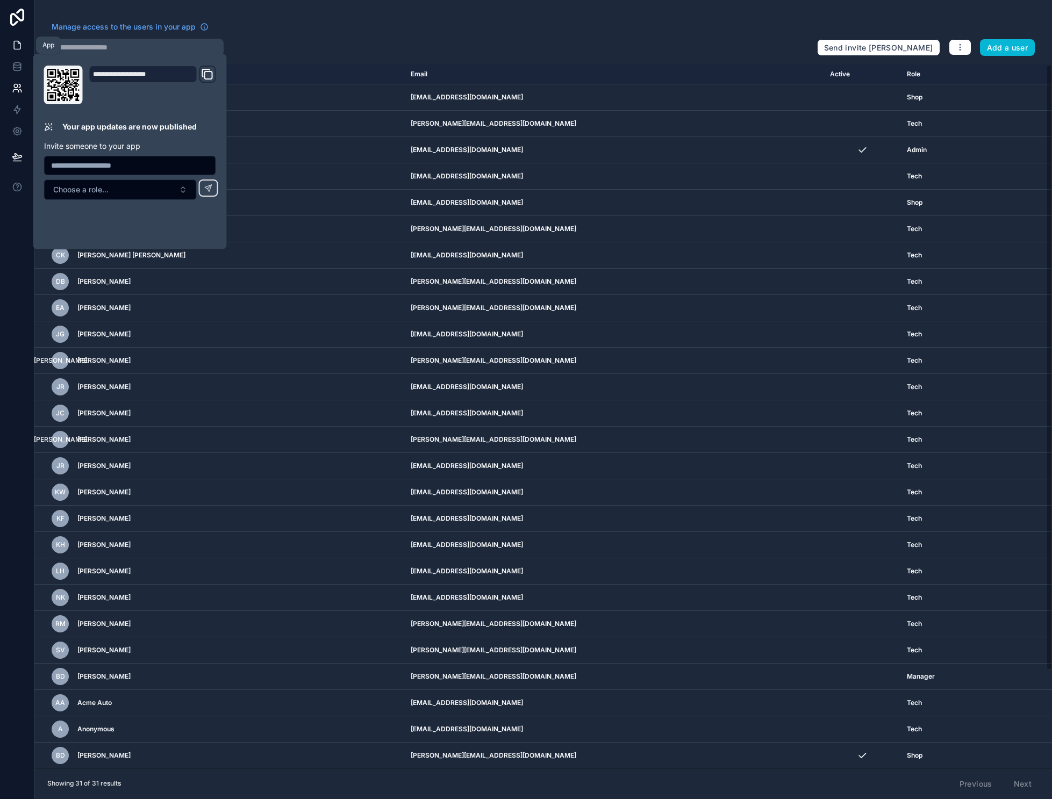
click at [18, 42] on icon at bounding box center [19, 42] width 2 height 2
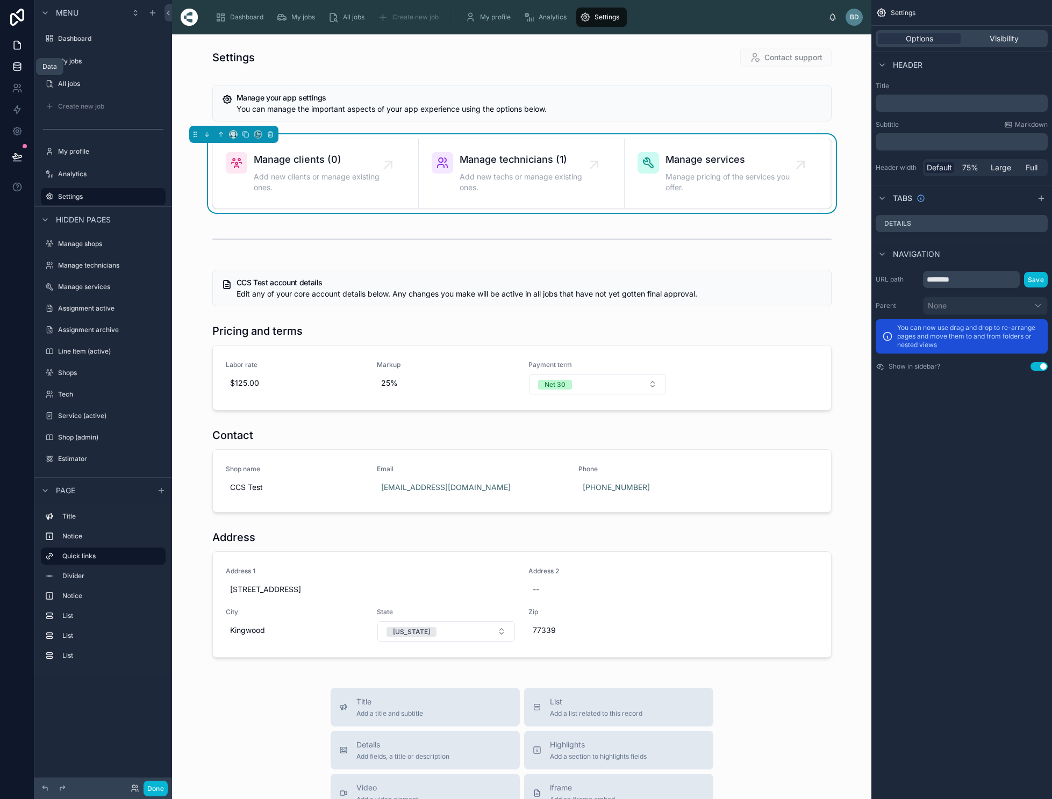
click at [20, 62] on icon at bounding box center [17, 66] width 11 height 11
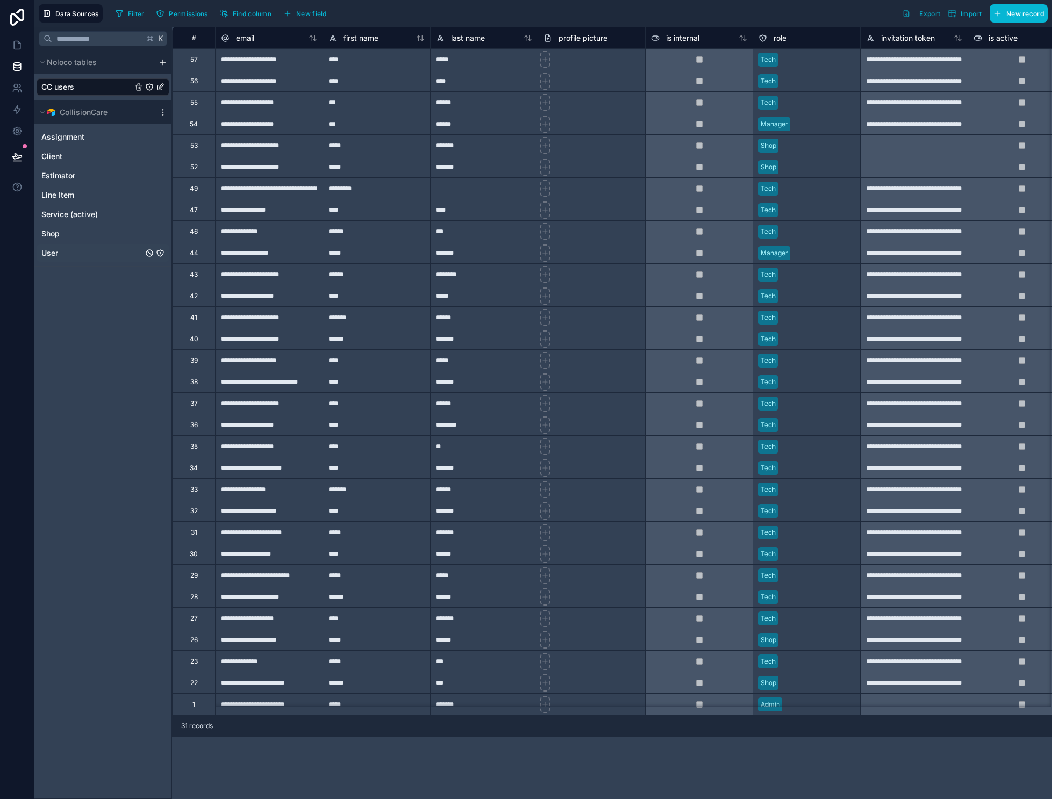
click at [67, 252] on div "User" at bounding box center [103, 253] width 133 height 17
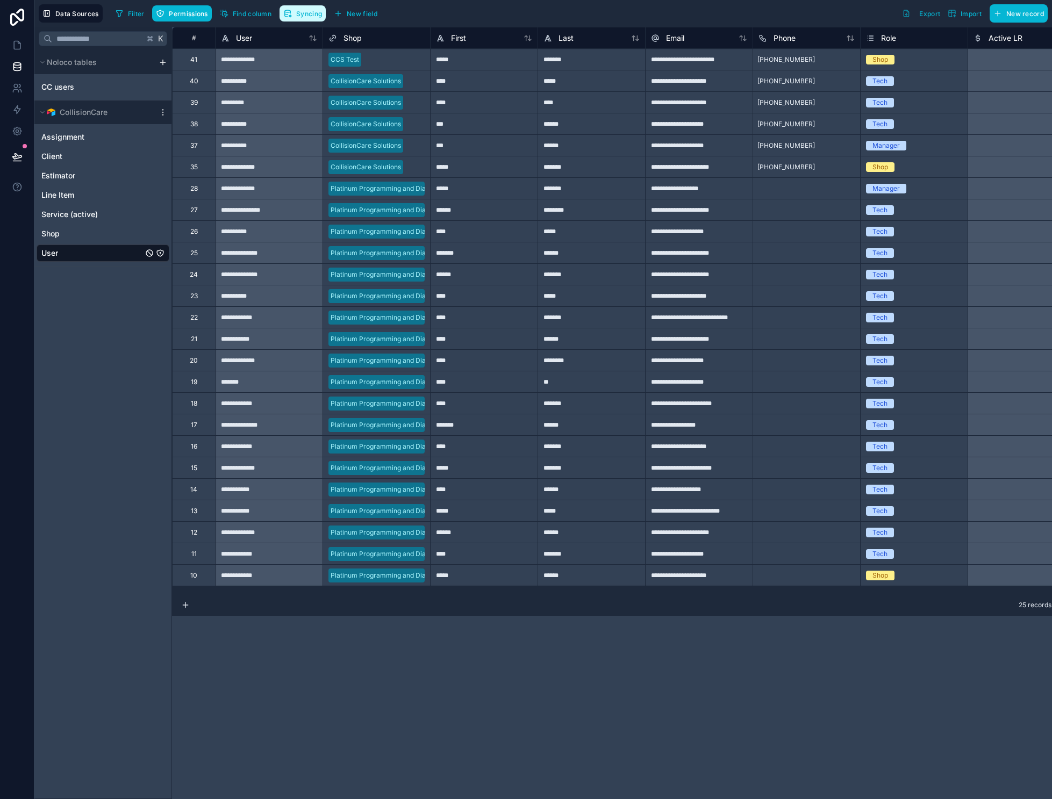
click at [300, 13] on span "Syncing" at bounding box center [309, 14] width 26 height 8
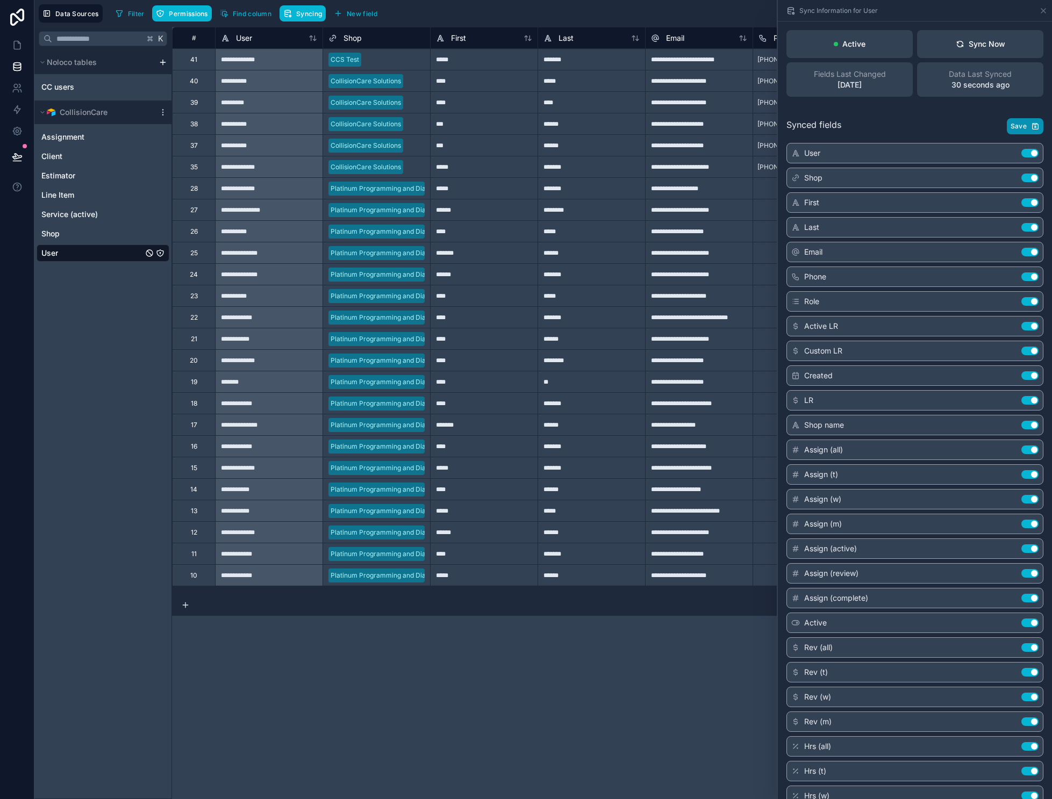
click at [1026, 127] on span "Save" at bounding box center [1019, 126] width 16 height 9
click at [998, 51] on button "Sync Now" at bounding box center [980, 44] width 126 height 28
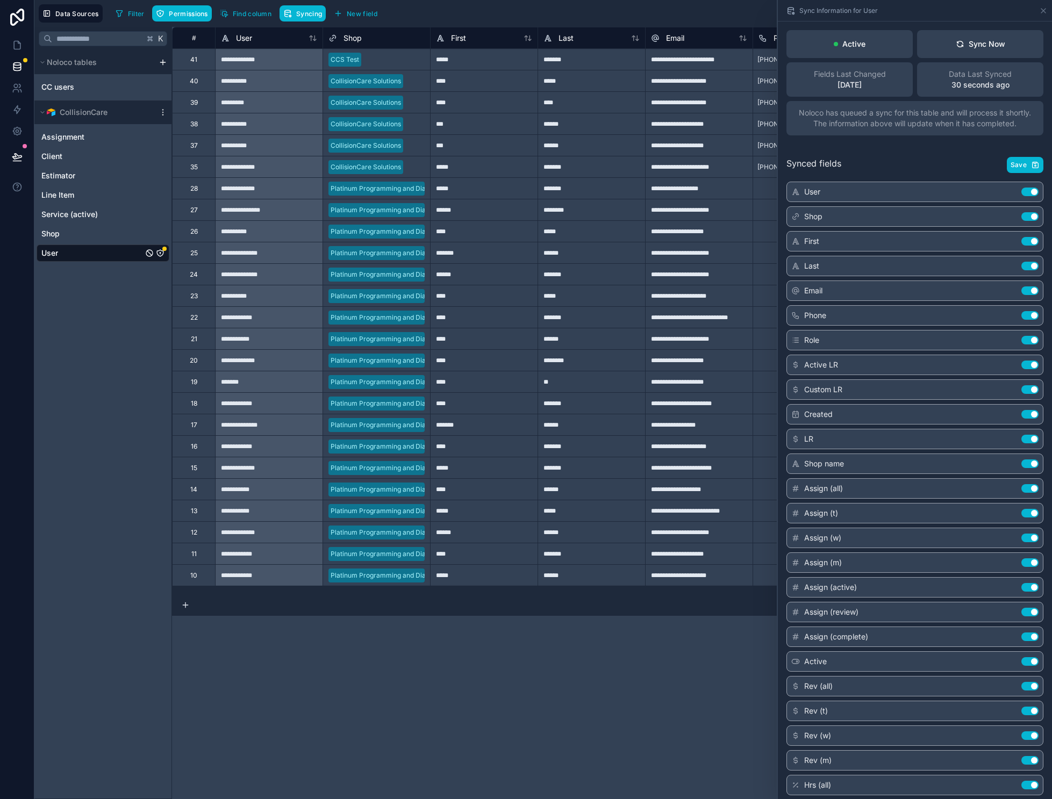
click at [730, 653] on div "**********" at bounding box center [616, 413] width 888 height 772
click at [20, 65] on icon at bounding box center [16, 66] width 7 height 4
click at [160, 253] on icon "User" at bounding box center [160, 253] width 0 height 1
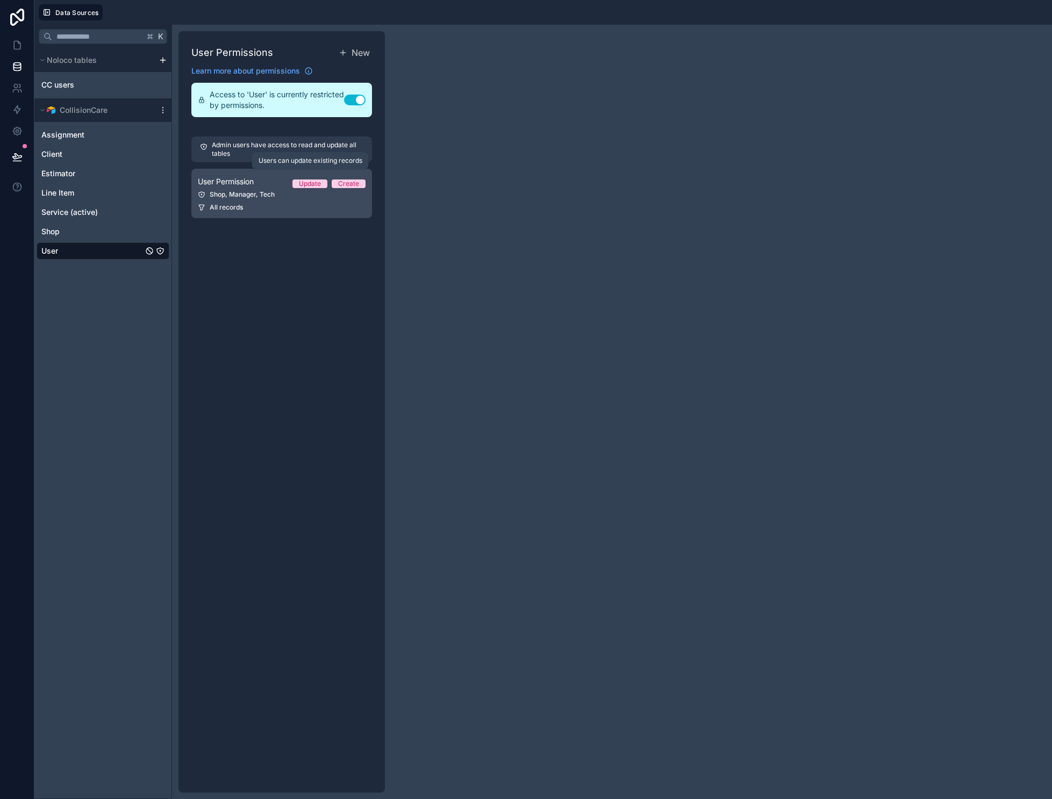
click at [306, 182] on div "Update" at bounding box center [310, 184] width 22 height 9
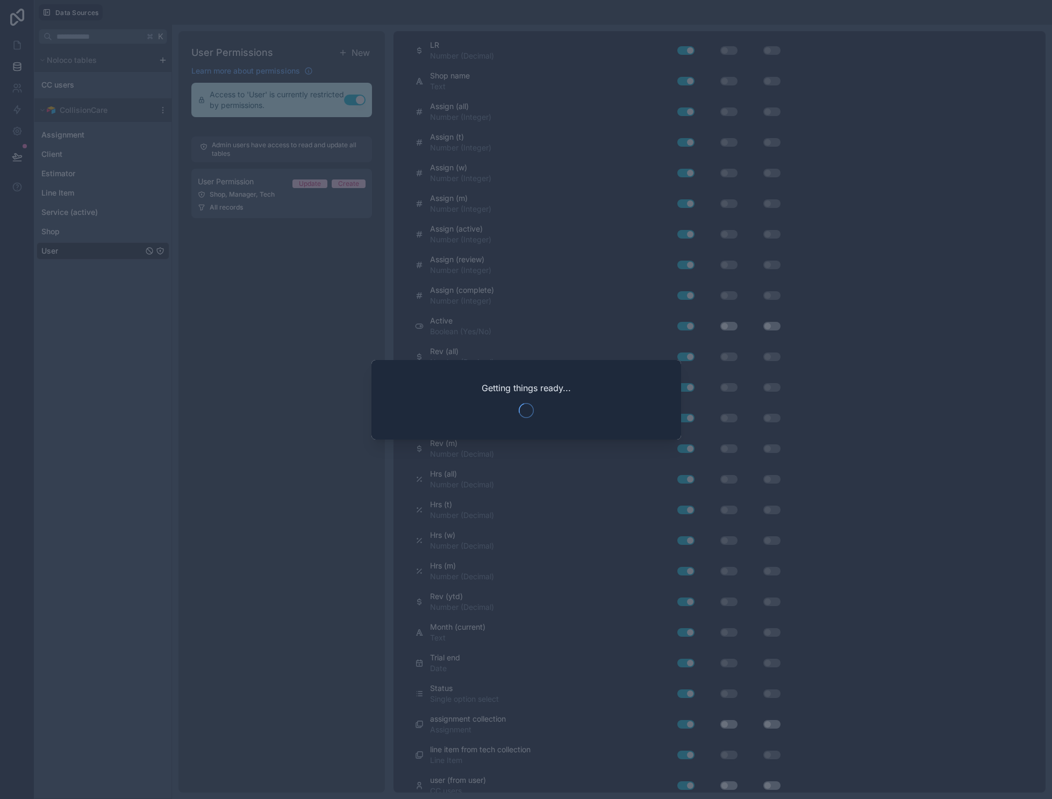
scroll to position [480, 0]
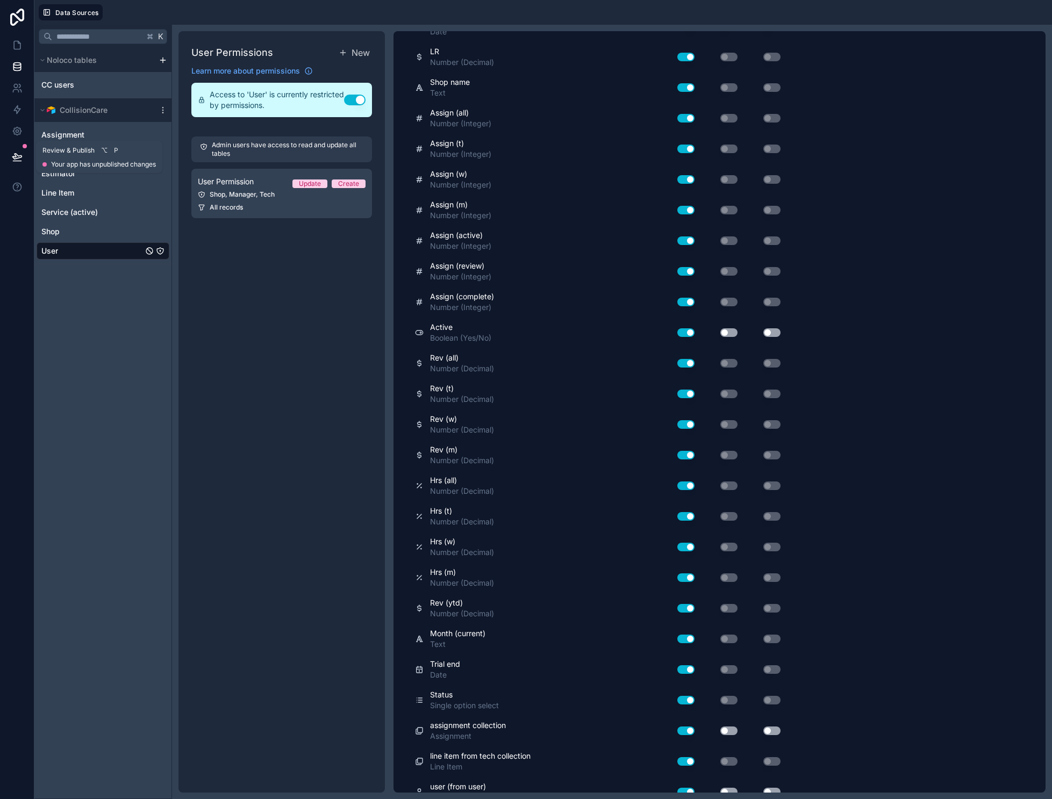
click at [15, 155] on icon at bounding box center [16, 156] width 9 height 5
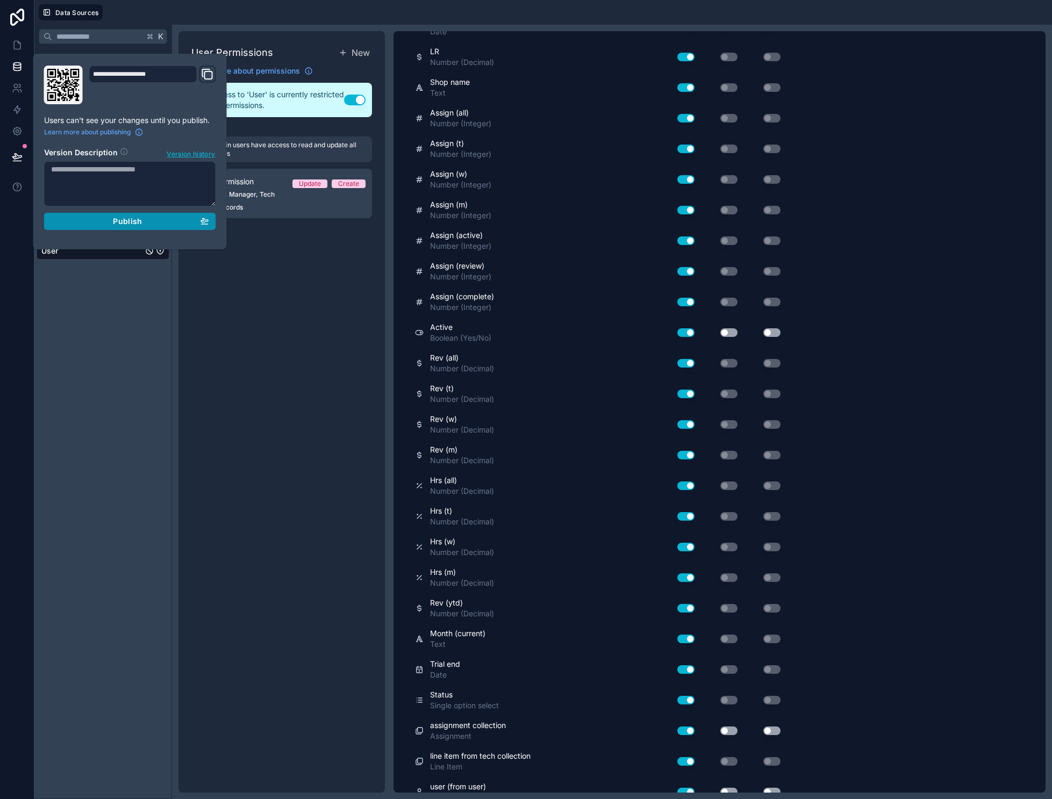
click at [120, 220] on span "Publish" at bounding box center [127, 222] width 29 height 10
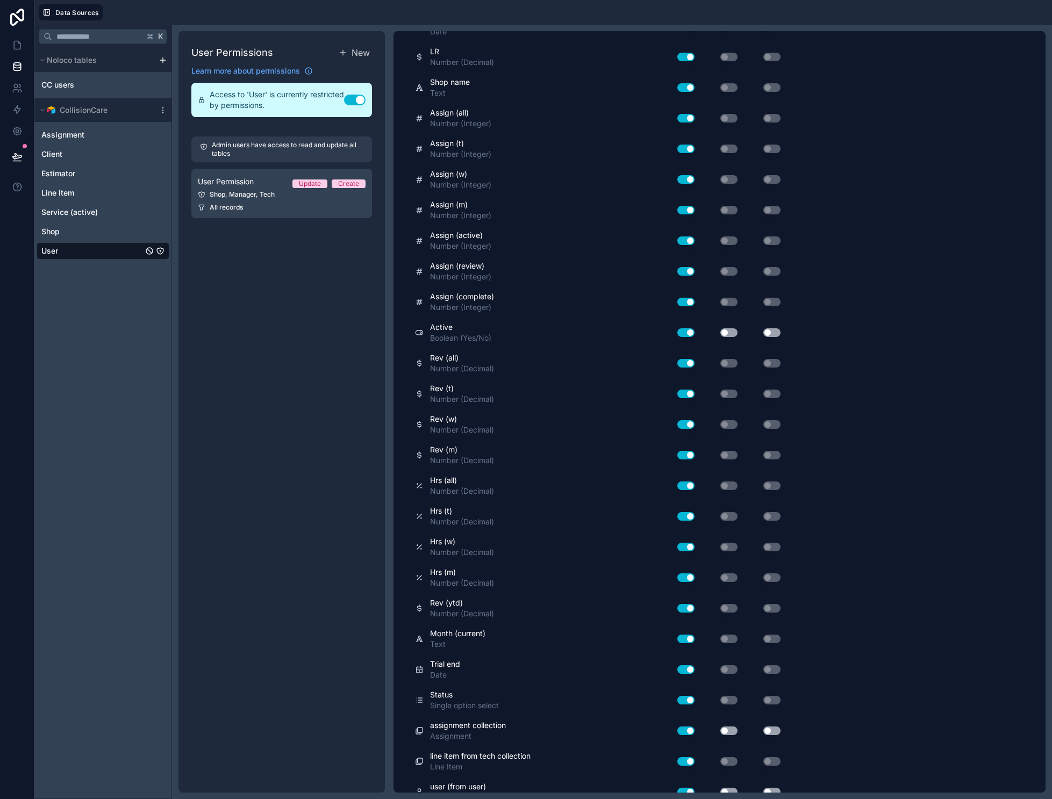
click at [243, 285] on div "User Permissions New Learn more about permissions Access to 'User' is currently…" at bounding box center [281, 412] width 206 height 762
click at [76, 83] on div "CC users" at bounding box center [103, 84] width 133 height 17
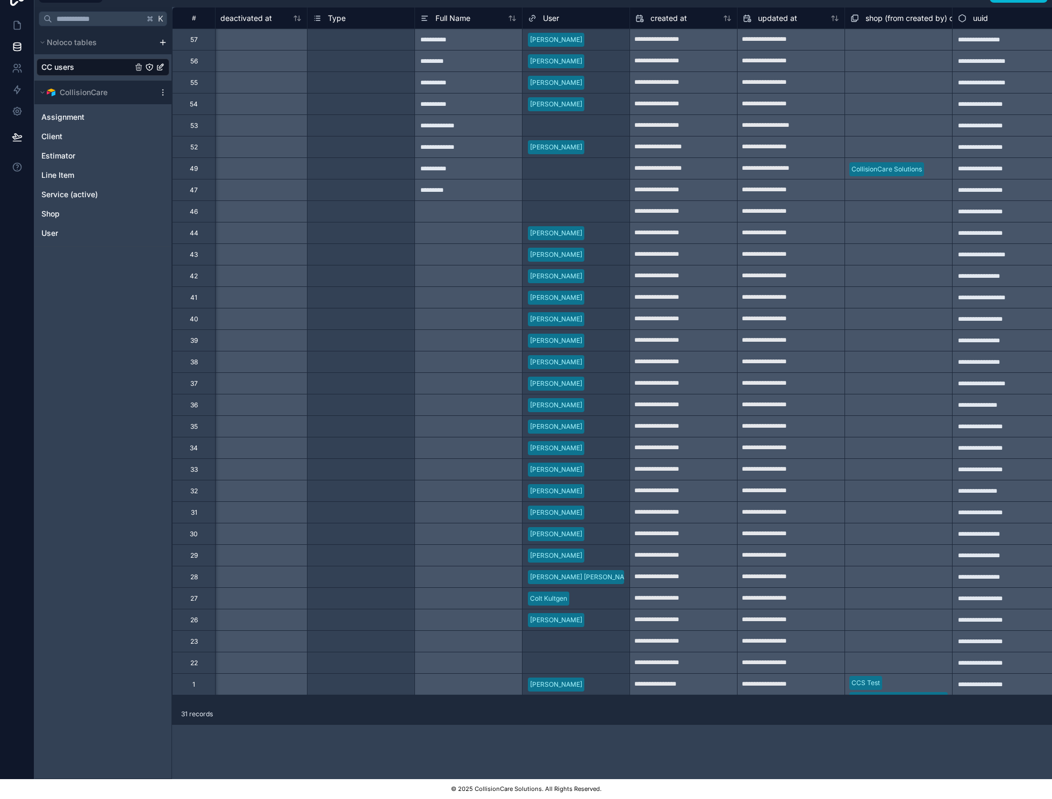
scroll to position [27, 8]
click at [896, 678] on div "CCS Test Platinum Programming and Diagnostics" at bounding box center [898, 684] width 108 height 22
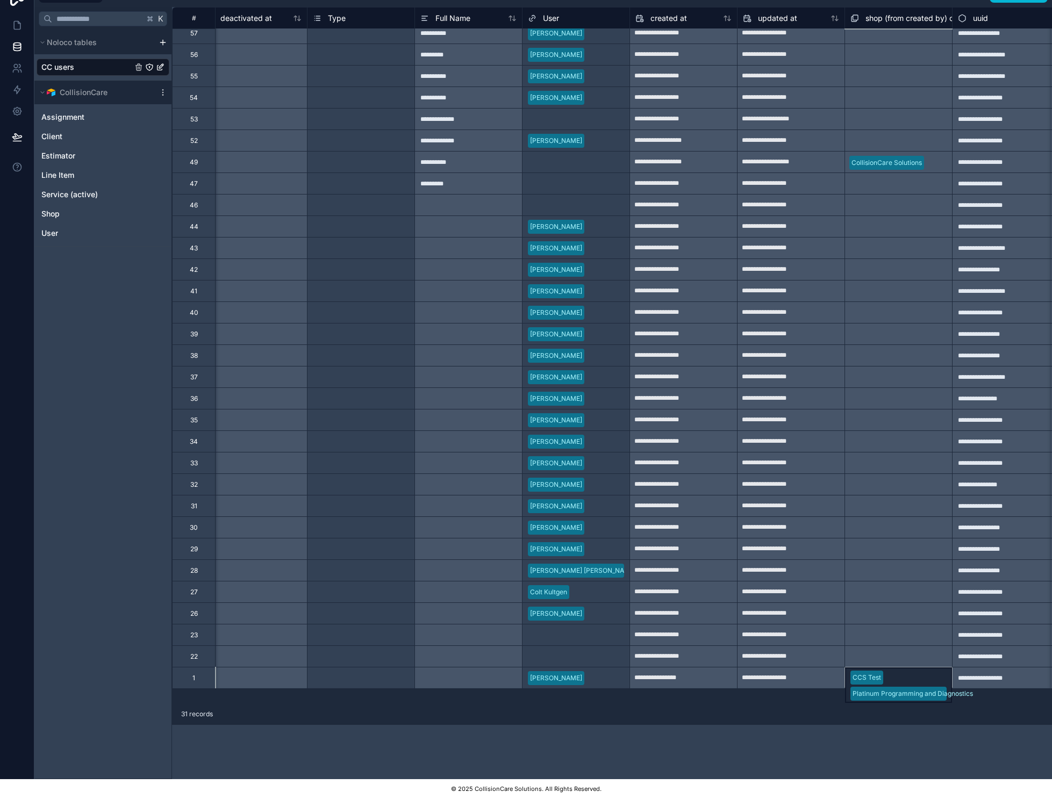
scroll to position [0, 983]
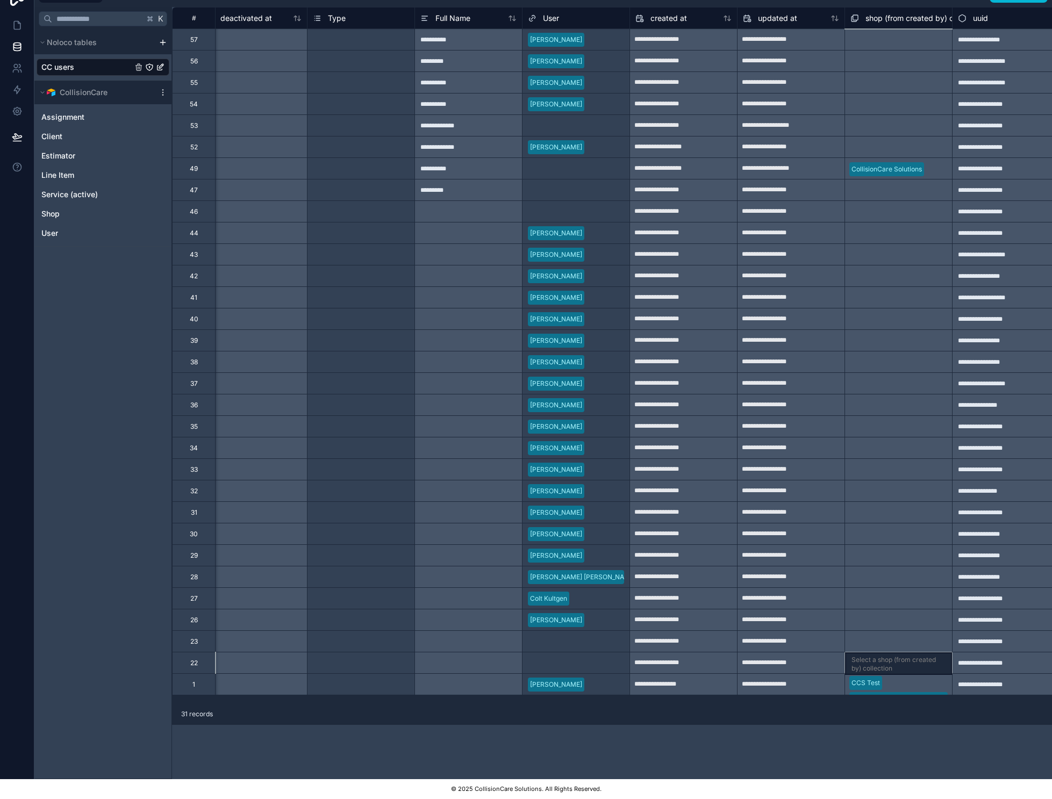
click at [893, 652] on div "Select a shop (from created by) collection" at bounding box center [898, 663] width 108 height 22
click at [891, 683] on div "CCS Test Platinum Programming and Diagnostics" at bounding box center [898, 684] width 108 height 22
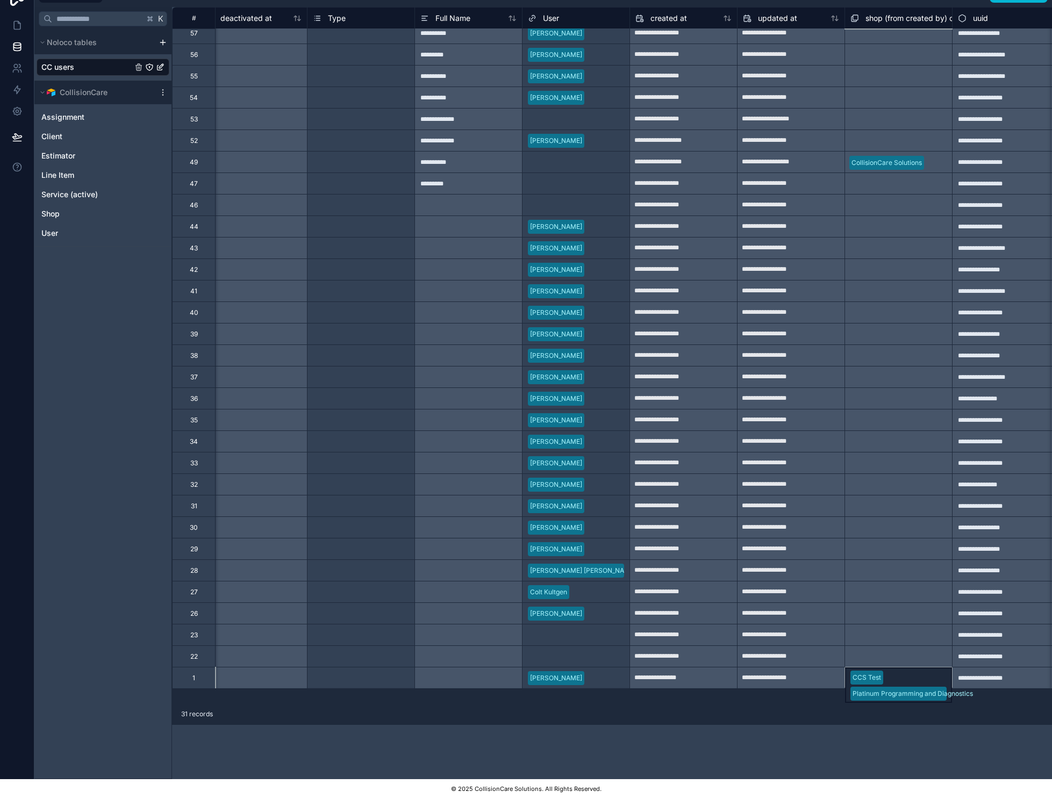
click at [889, 681] on div "**********" at bounding box center [616, 355] width 888 height 697
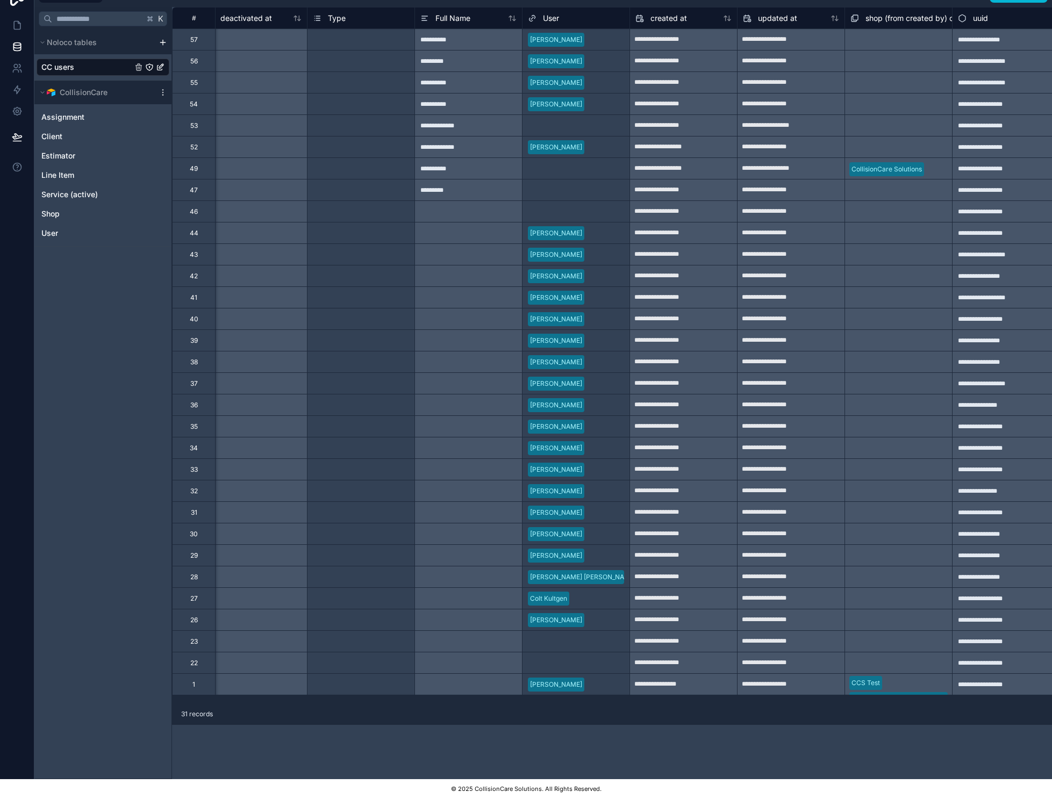
click at [862, 658] on div "Select a shop (from created by) collection" at bounding box center [898, 663] width 108 height 22
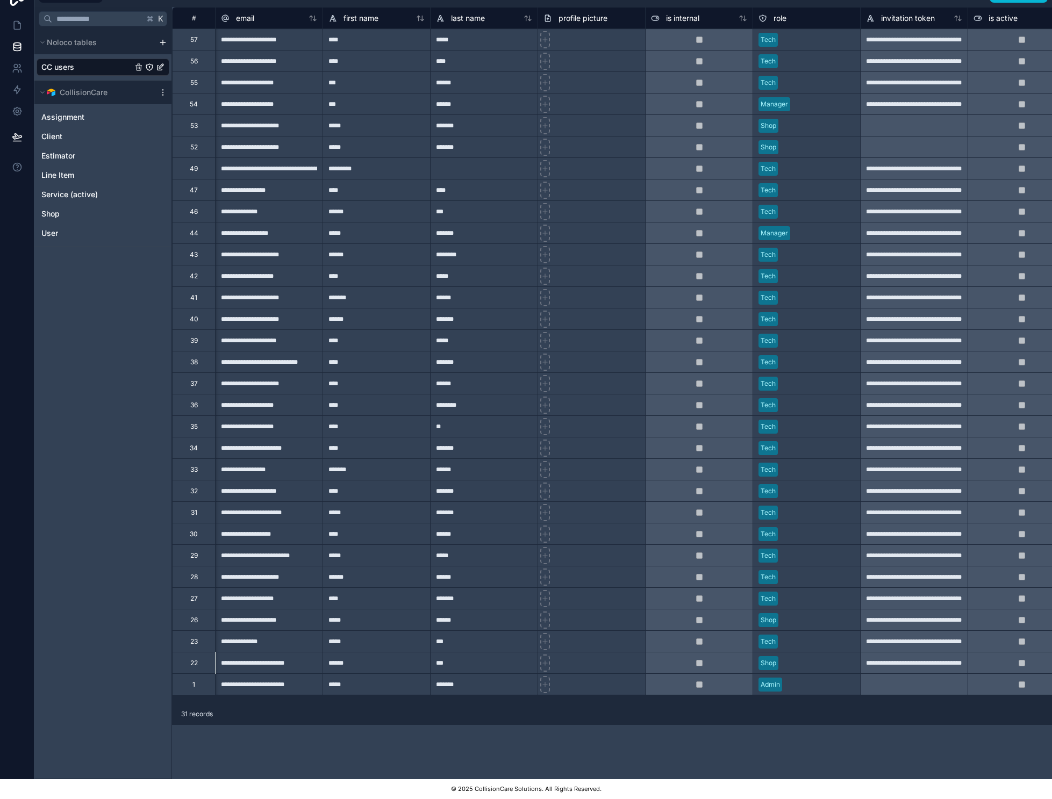
scroll to position [27, 0]
click at [13, 20] on icon at bounding box center [17, 25] width 11 height 11
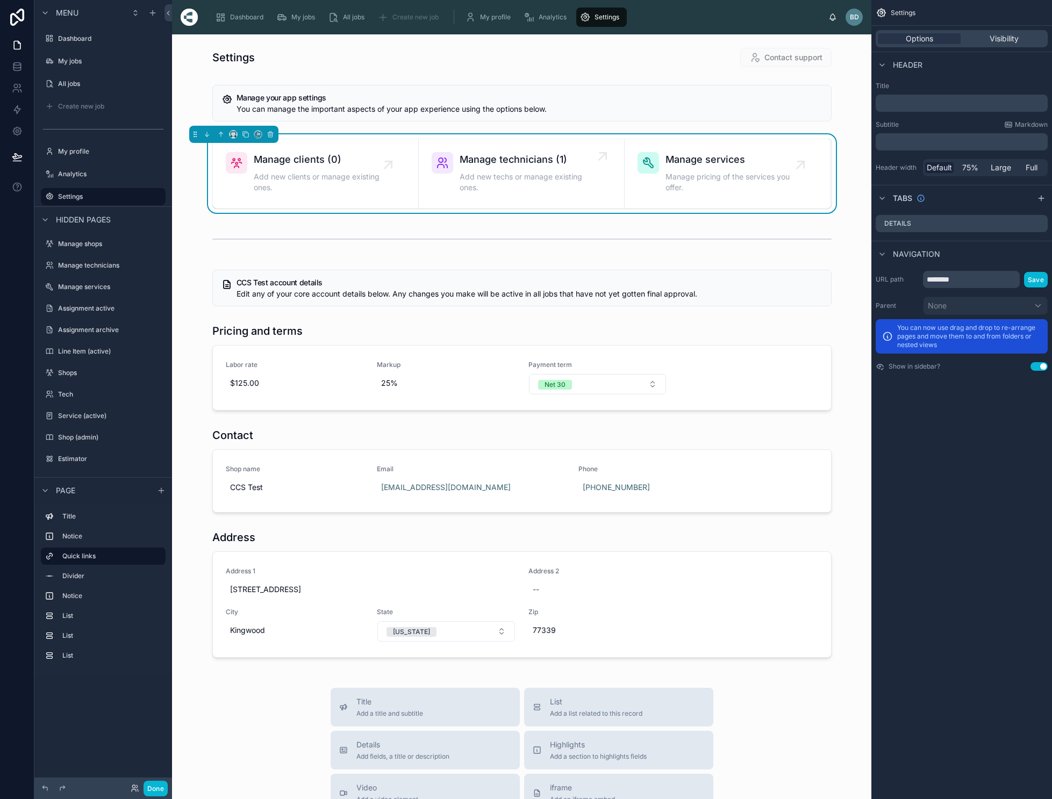
click at [510, 158] on span "Manage technicians (1)" at bounding box center [527, 159] width 134 height 15
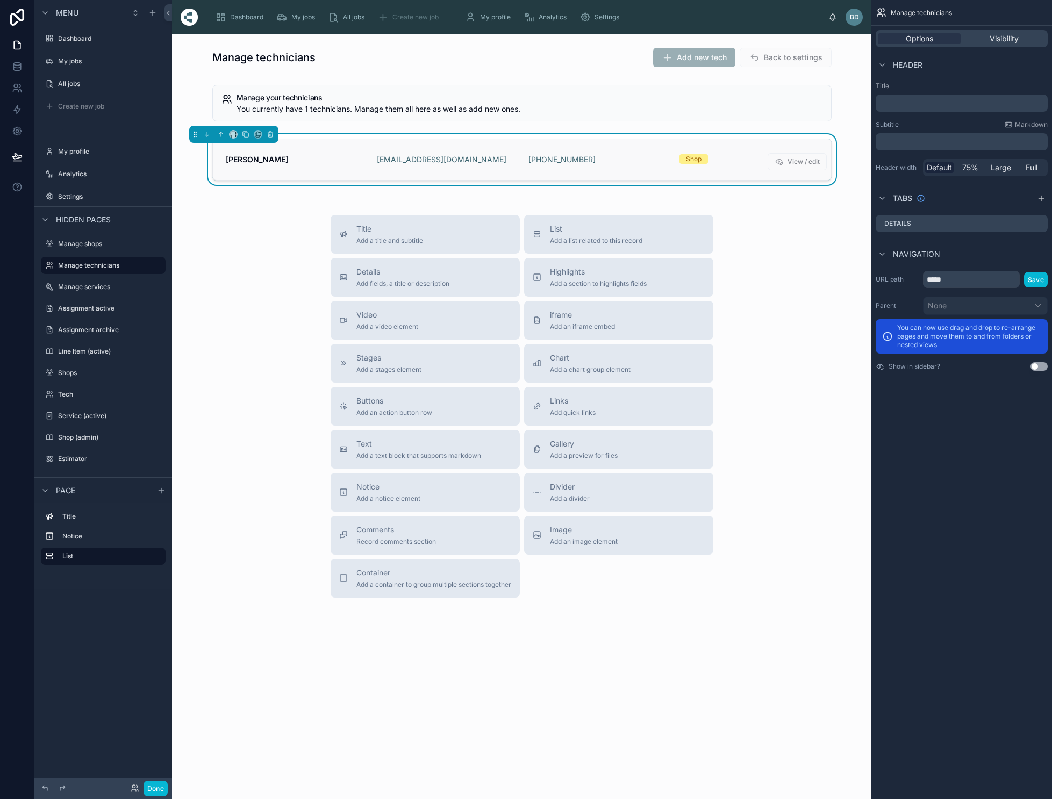
click at [482, 161] on div "[EMAIL_ADDRESS][DOMAIN_NAME]" at bounding box center [446, 159] width 139 height 11
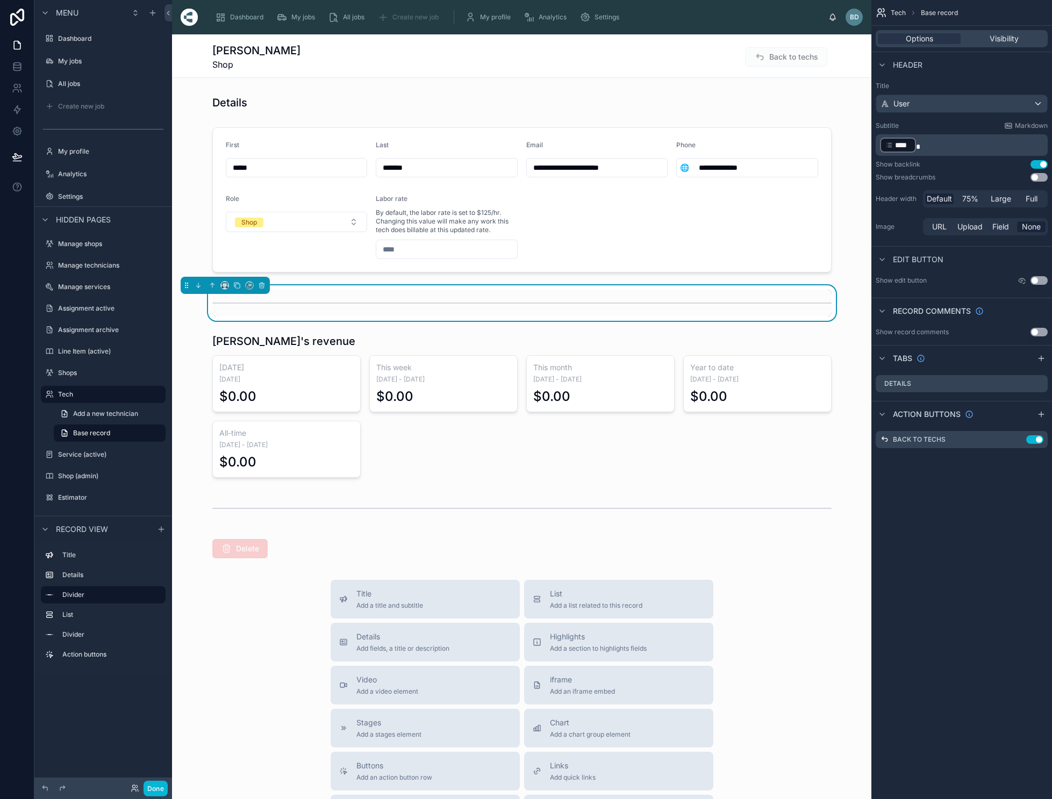
click at [808, 63] on div "Back to techs" at bounding box center [786, 56] width 82 height 19
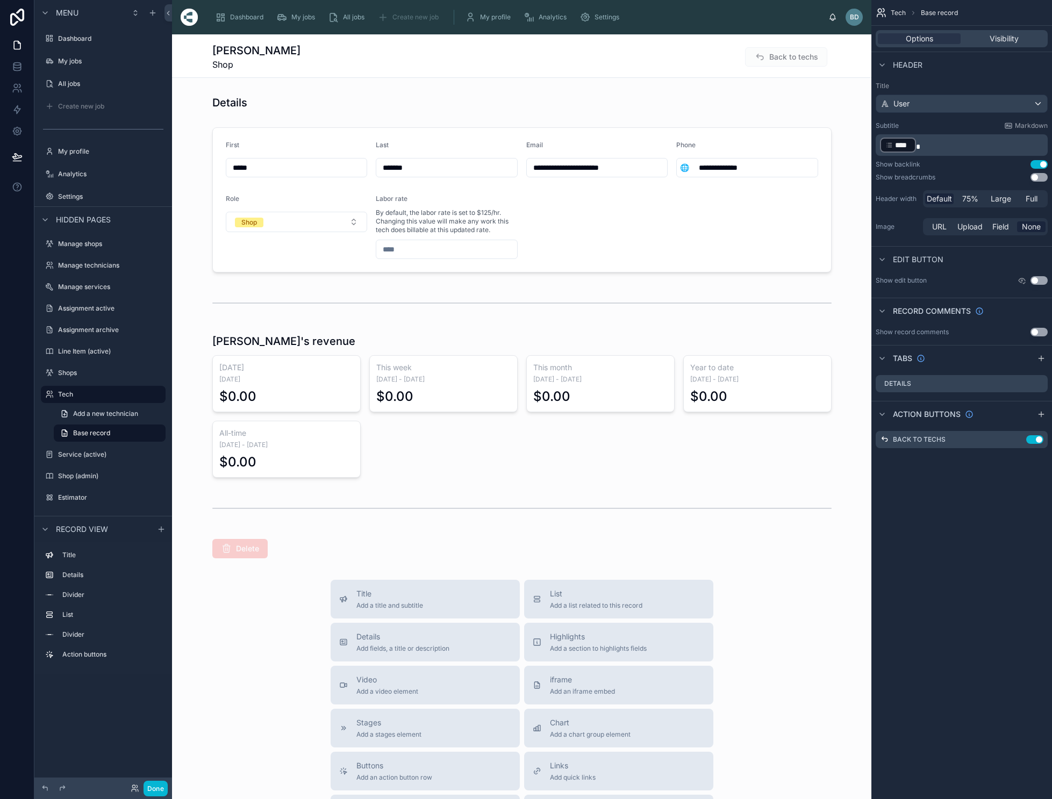
click at [800, 58] on span "Back to techs" at bounding box center [786, 58] width 82 height 11
click at [500, 18] on span "My profile" at bounding box center [495, 17] width 31 height 9
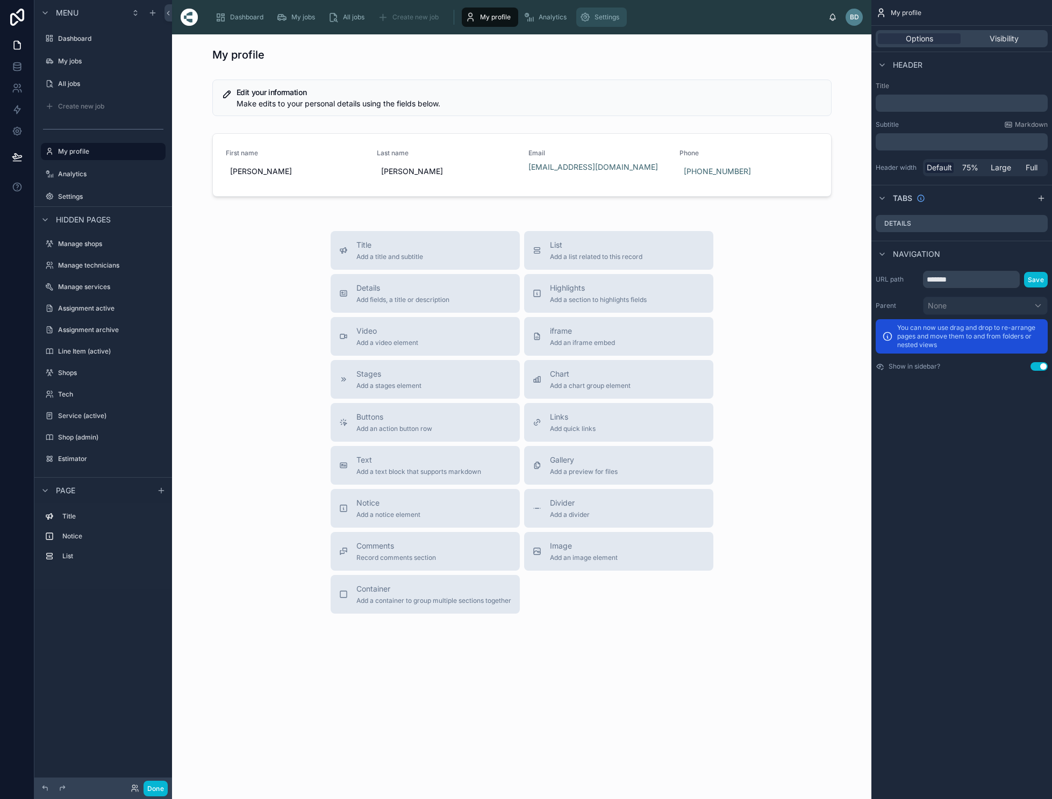
click at [613, 13] on span "Settings" at bounding box center [606, 17] width 25 height 9
